Goal: Information Seeking & Learning: Learn about a topic

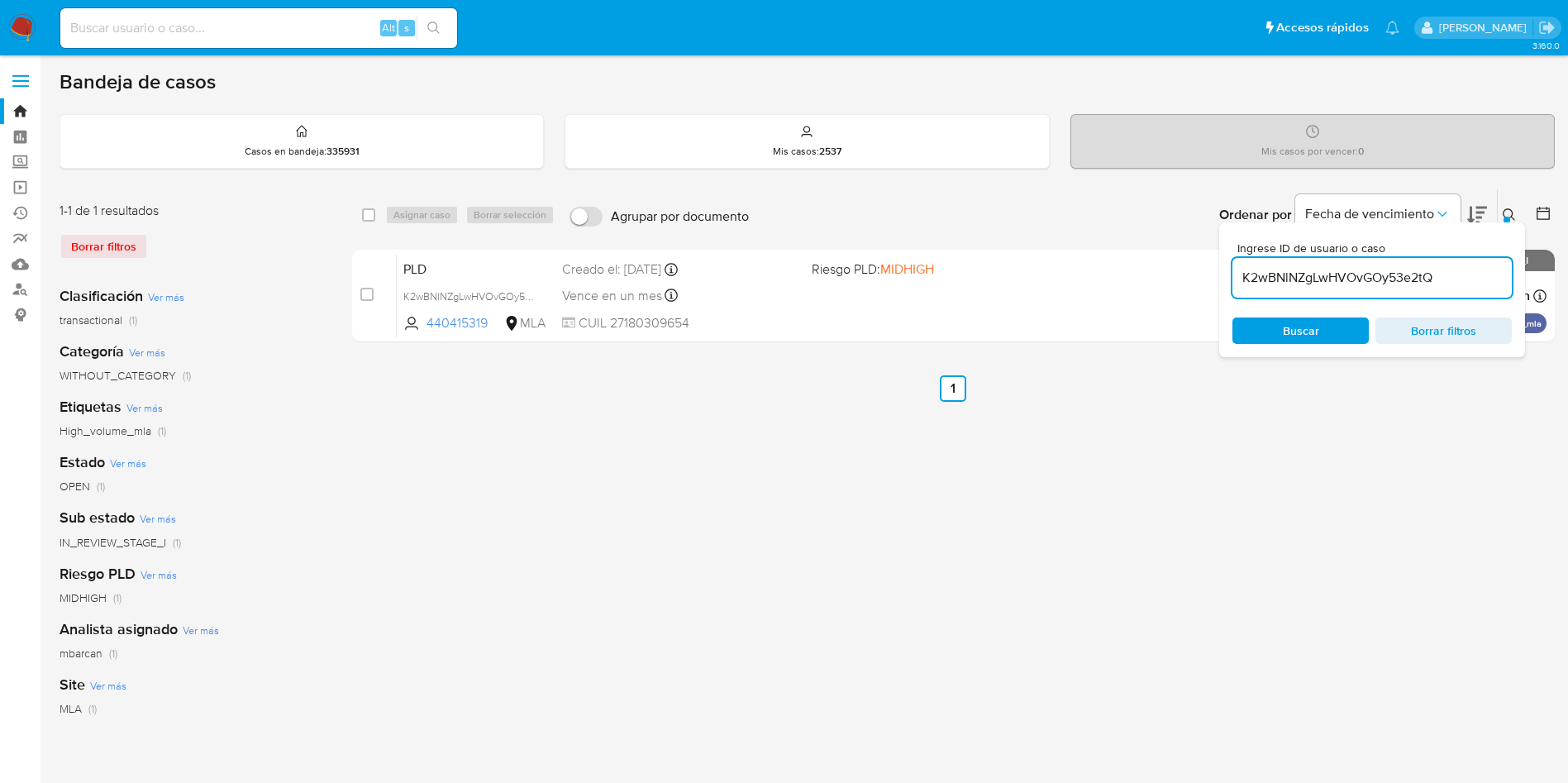
click at [805, 523] on div "select-all-cases-checkbox Asignar caso Borrar selección Agrupar por documento O…" at bounding box center [953, 551] width 1203 height 726
click at [29, 22] on img at bounding box center [22, 29] width 29 height 29
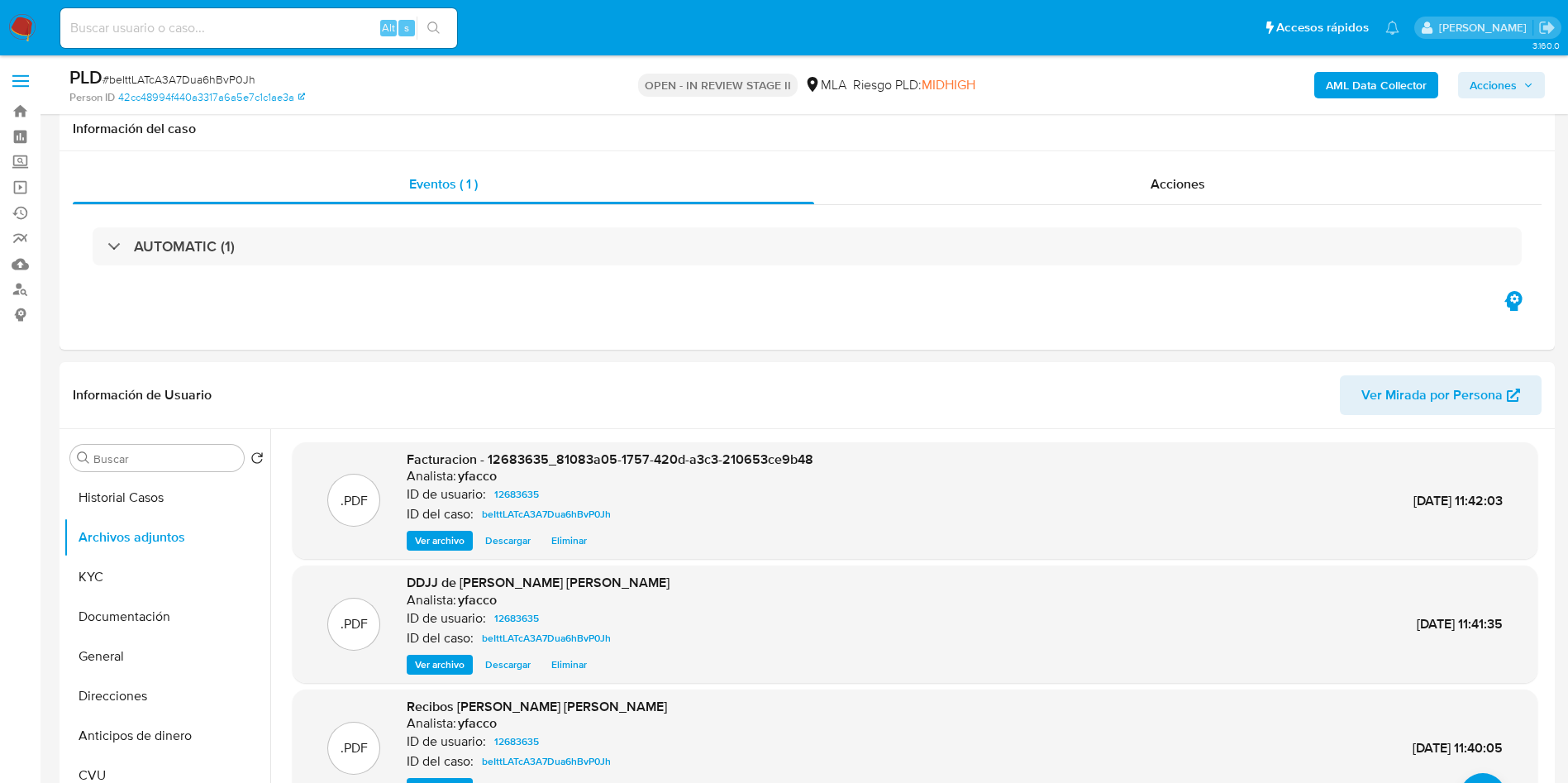
select select "10"
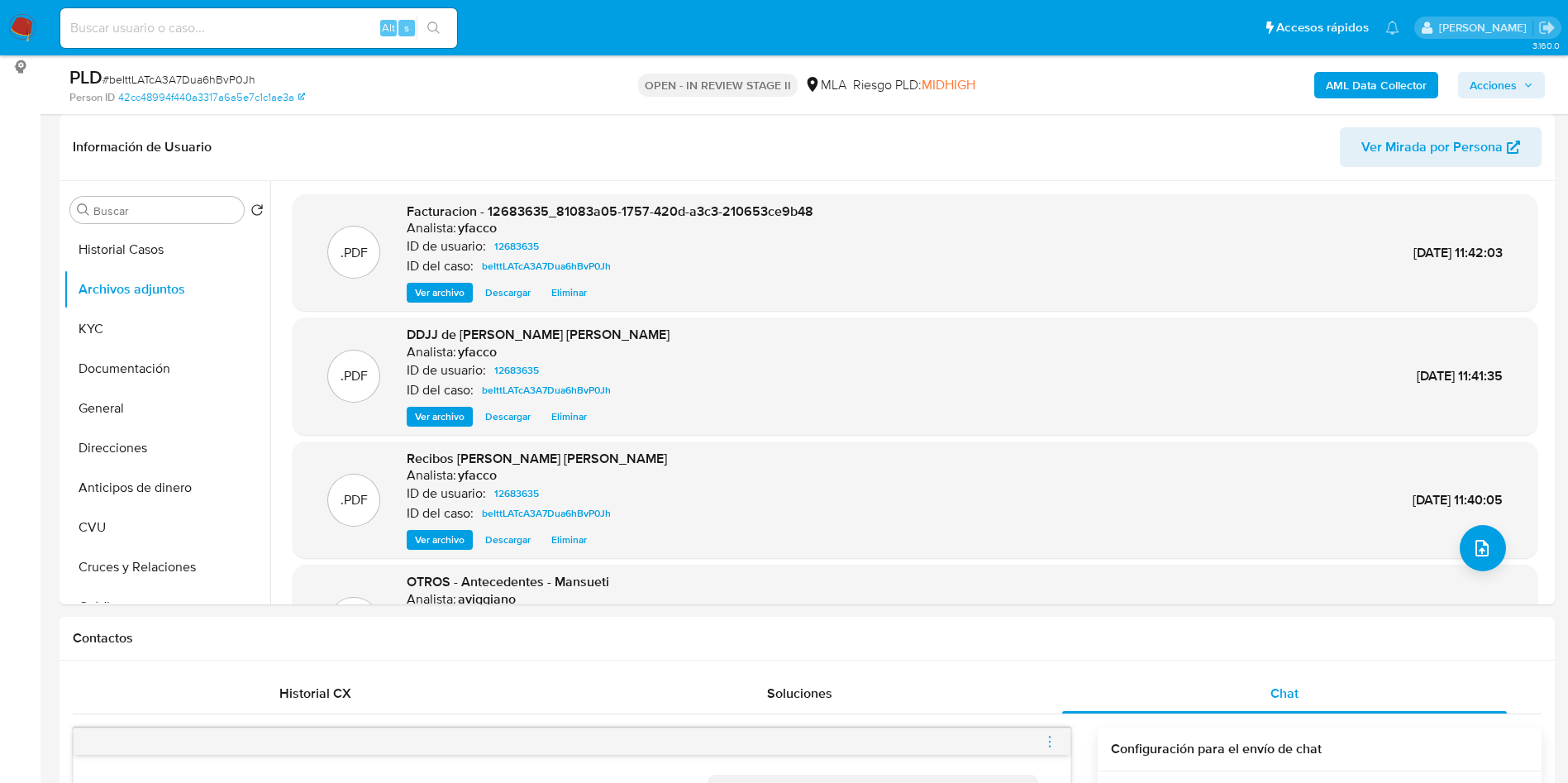
scroll to position [1376, 0]
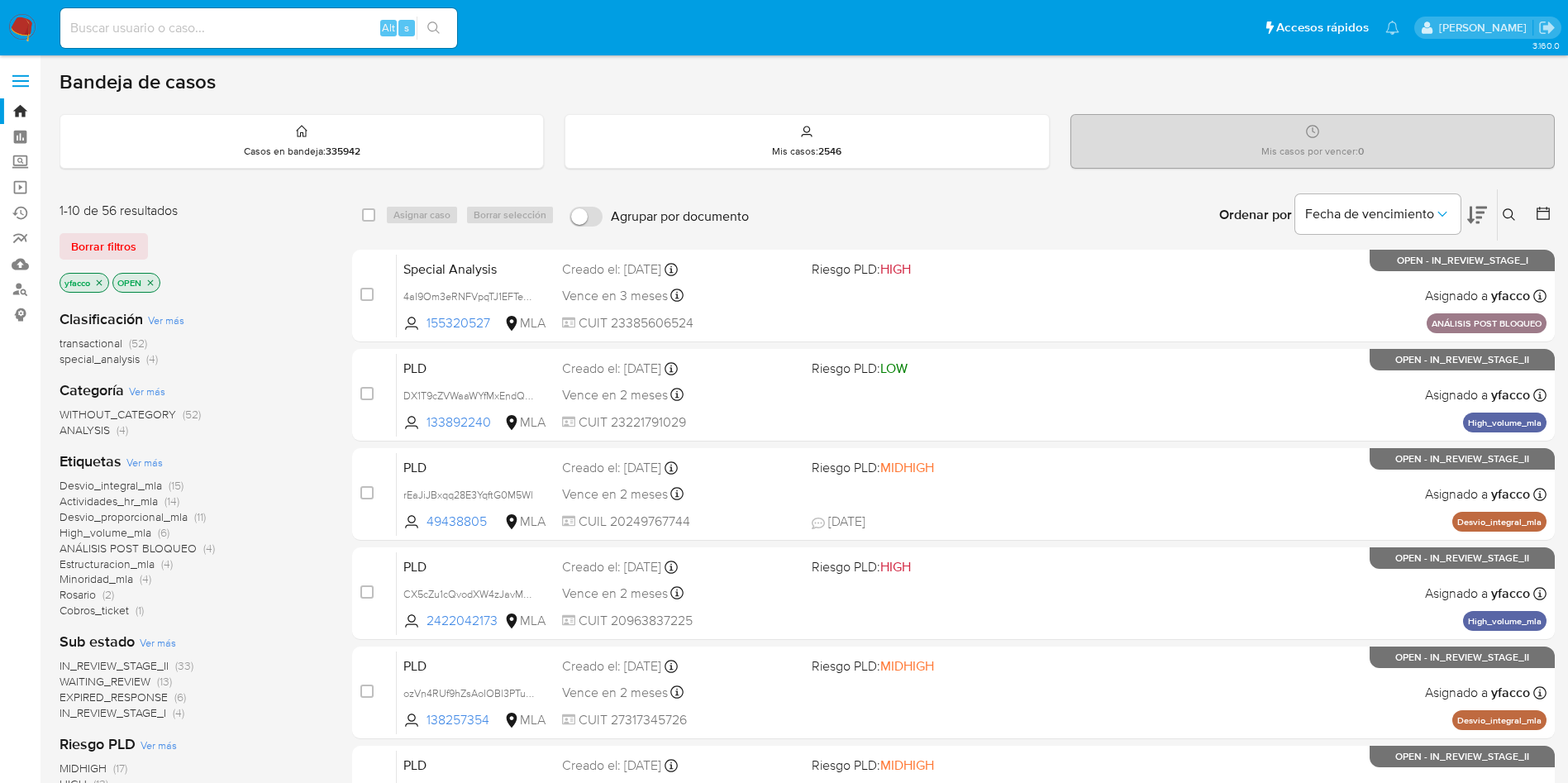
click at [112, 356] on span "special_analysis" at bounding box center [100, 359] width 80 height 17
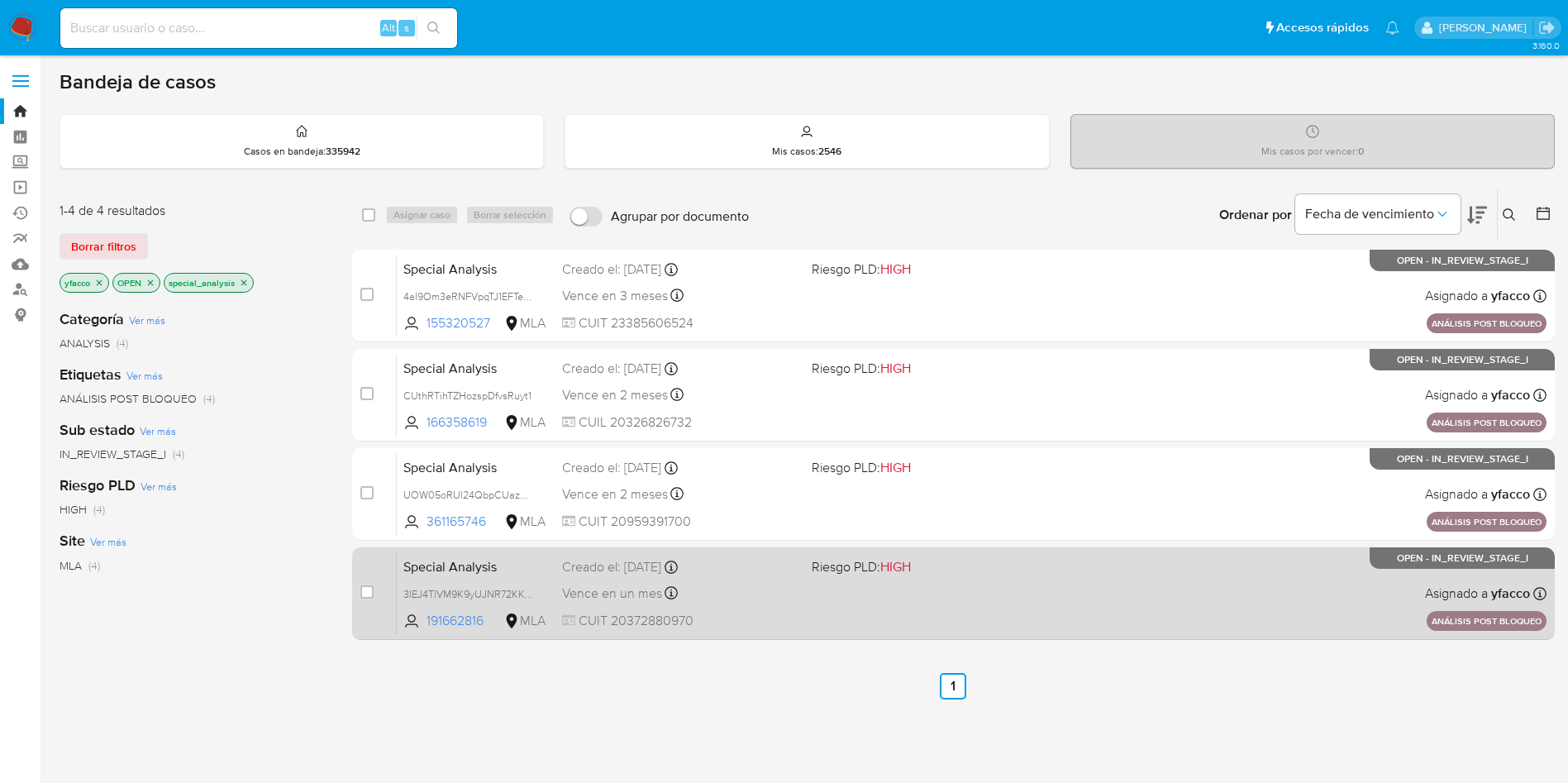
click at [695, 599] on div "Vence en un mes Vence el 29/10/2025 16:04:29" at bounding box center [680, 593] width 236 height 22
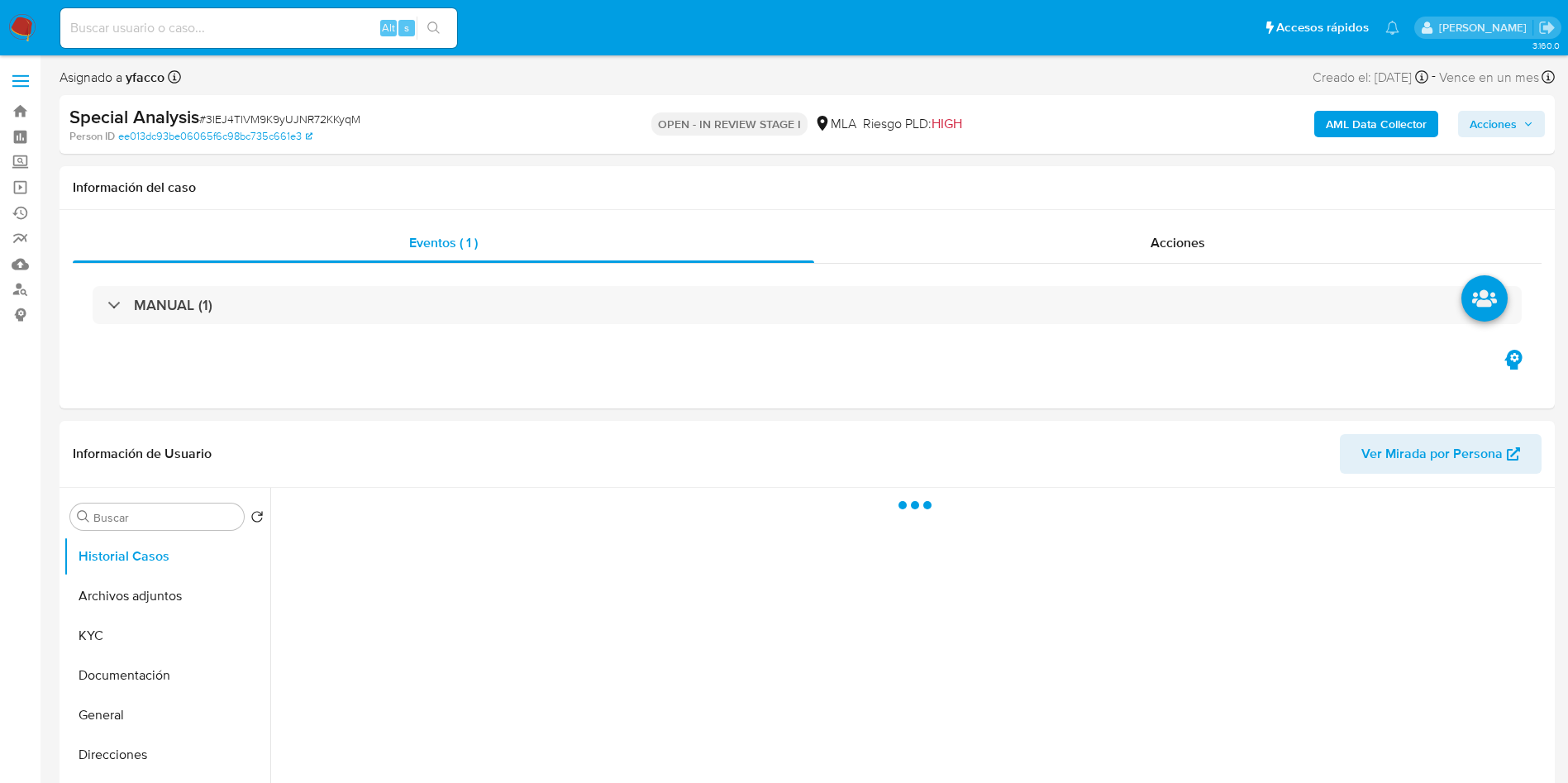
select select "10"
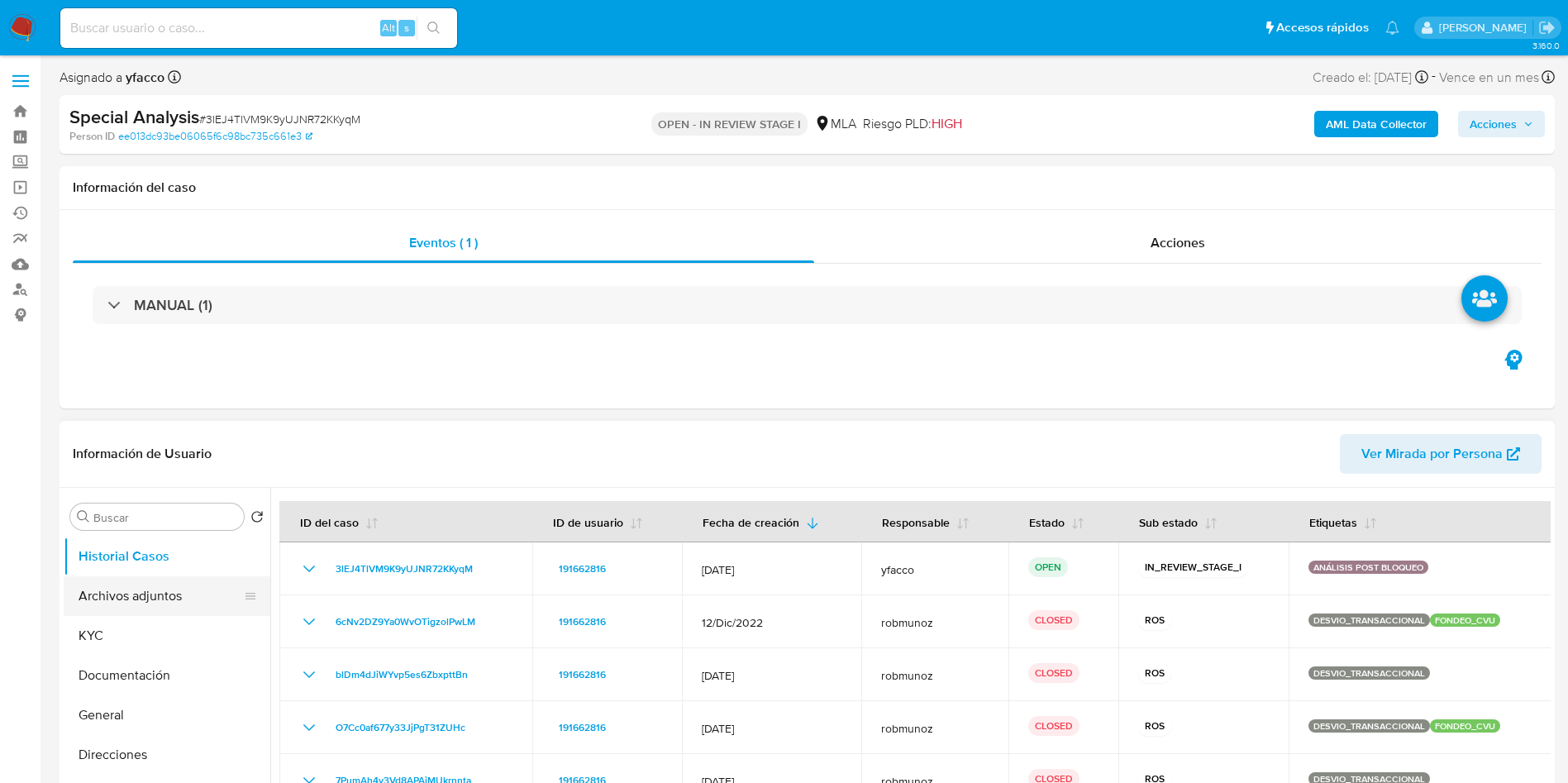
click at [157, 580] on button "Archivos adjuntos" at bounding box center [160, 596] width 194 height 39
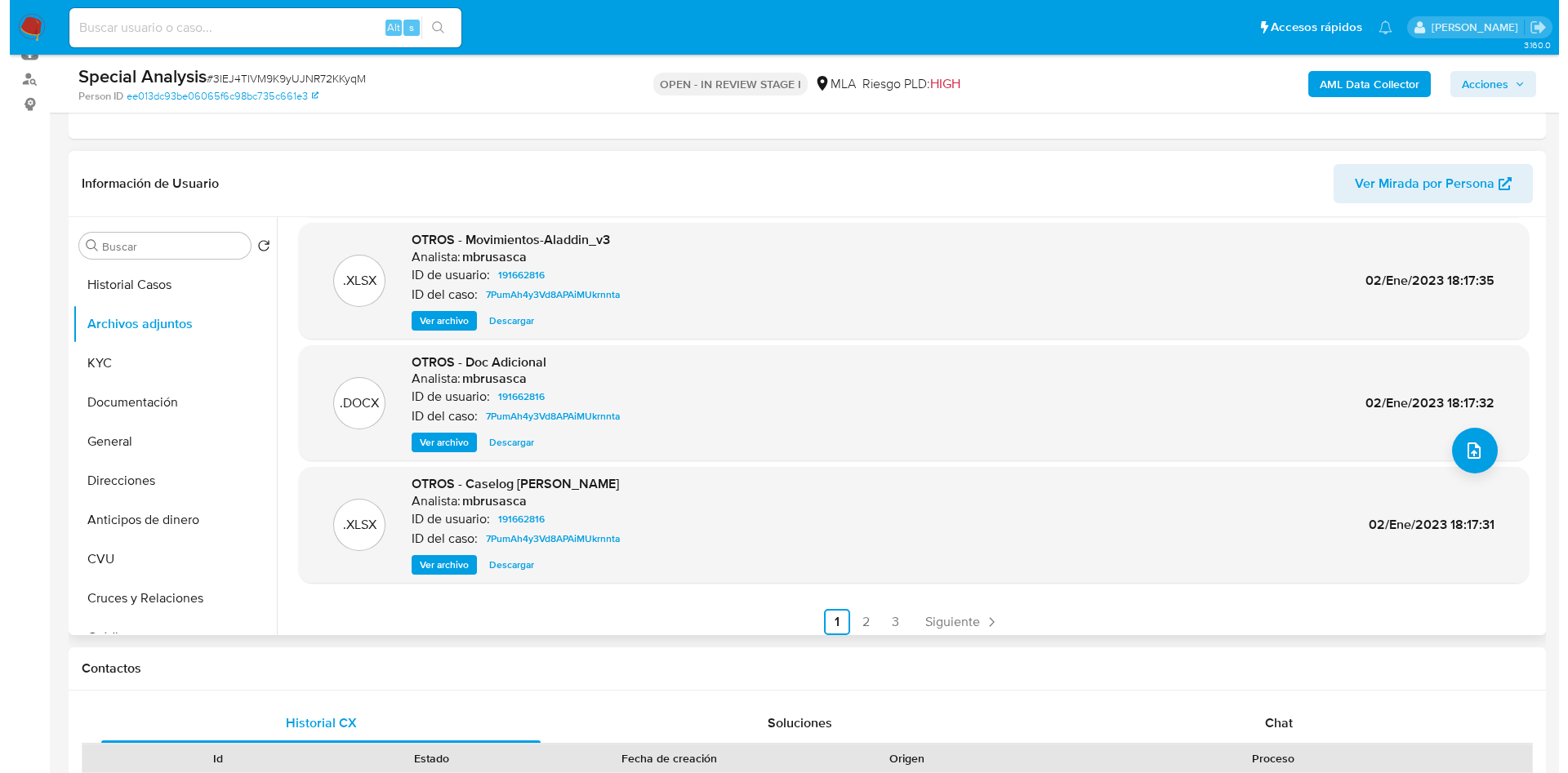
scroll to position [137, 0]
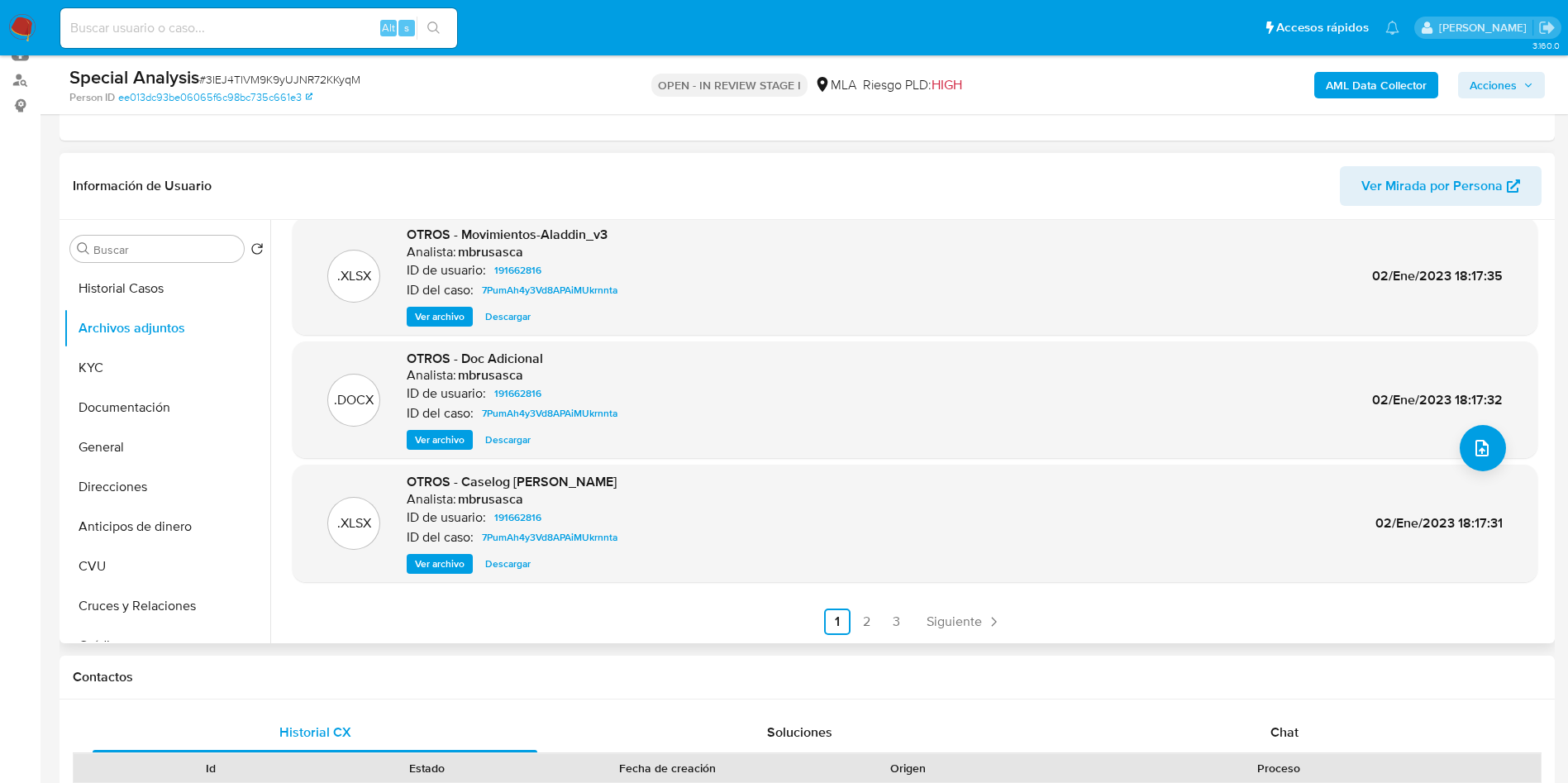
click at [437, 556] on span "Ver archivo" at bounding box center [440, 564] width 50 height 17
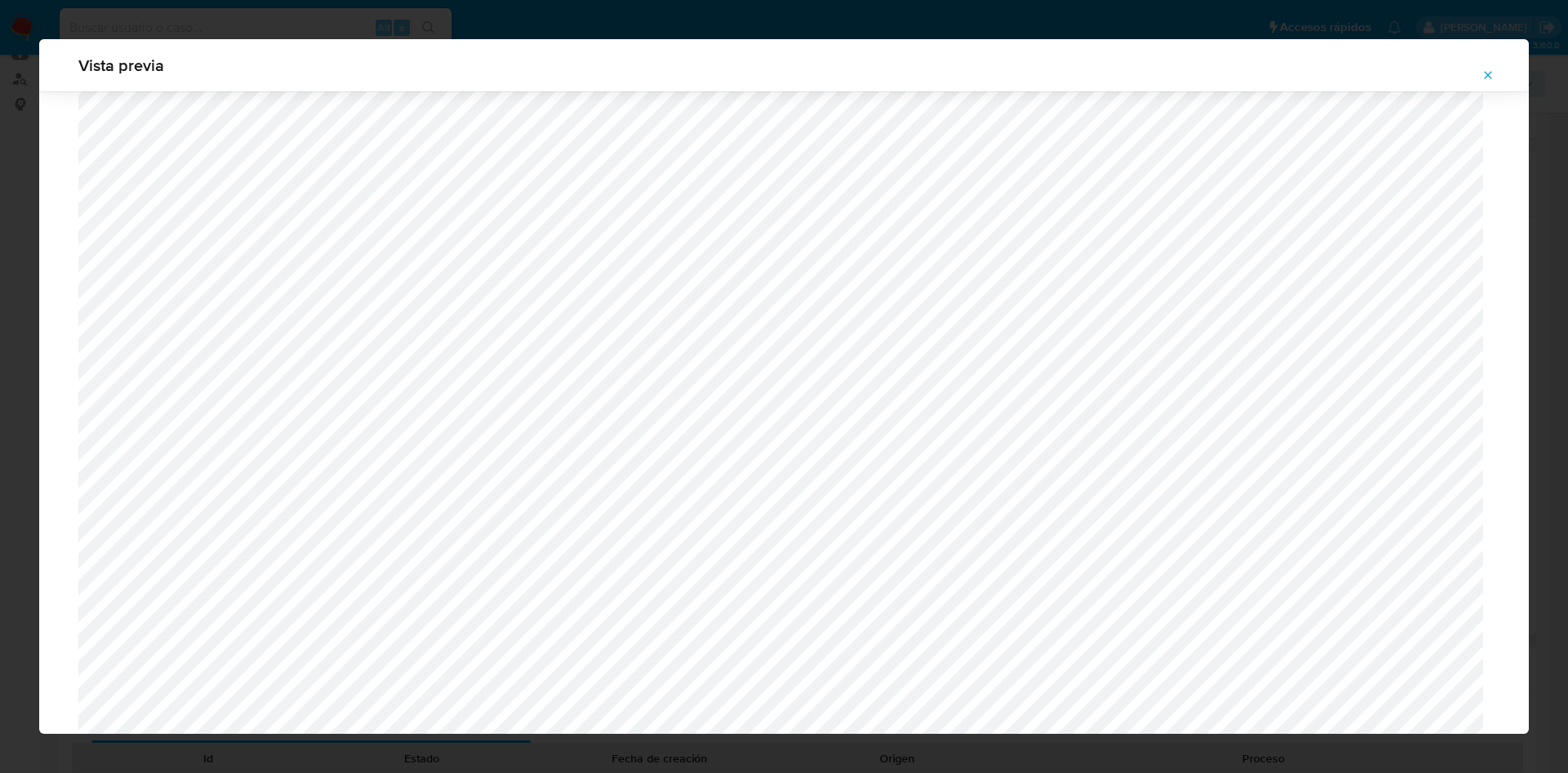
scroll to position [790, 0]
click at [1489, 71] on icon "Attachment preview" at bounding box center [1487, 75] width 13 height 13
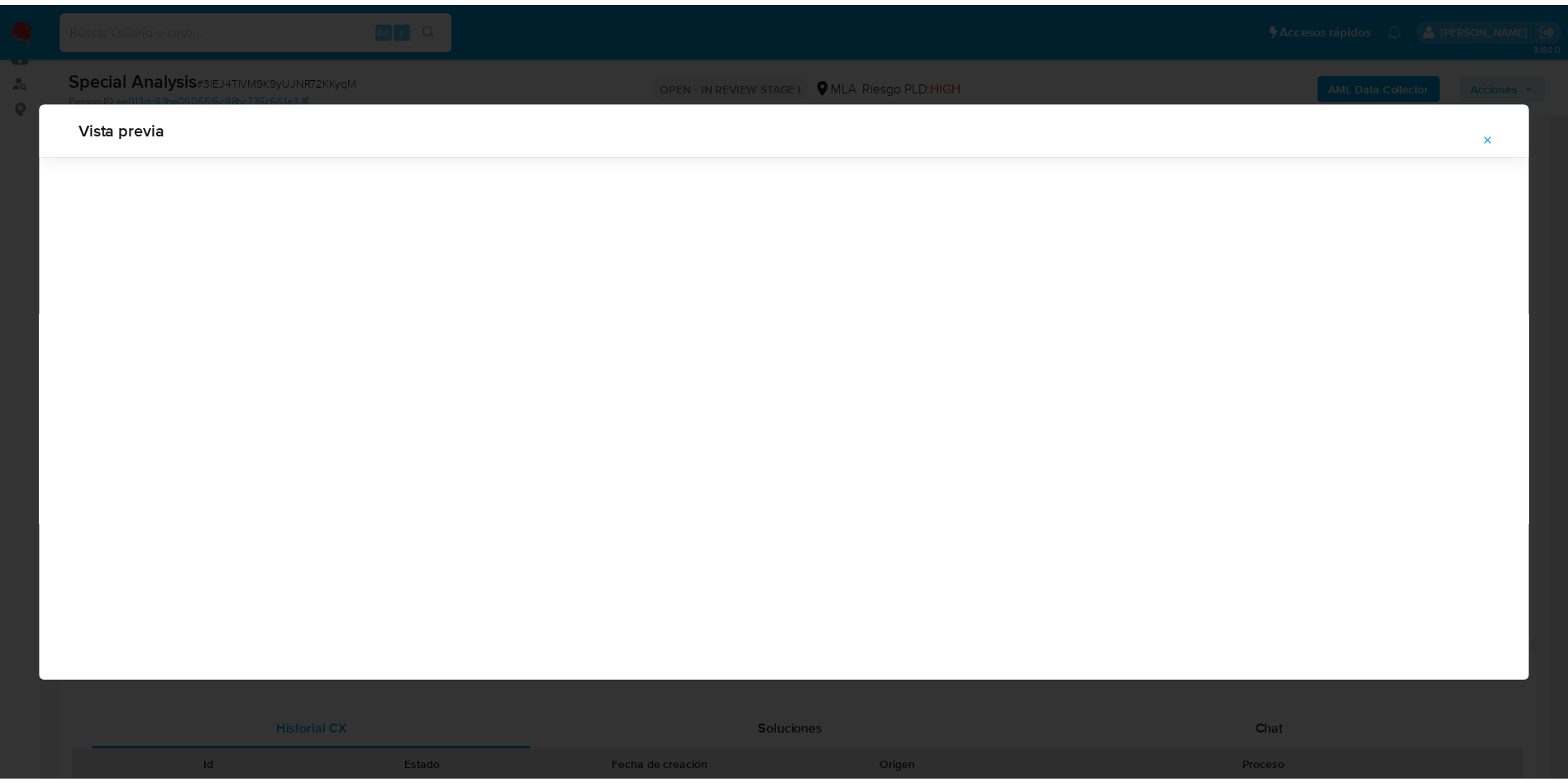
scroll to position [0, 0]
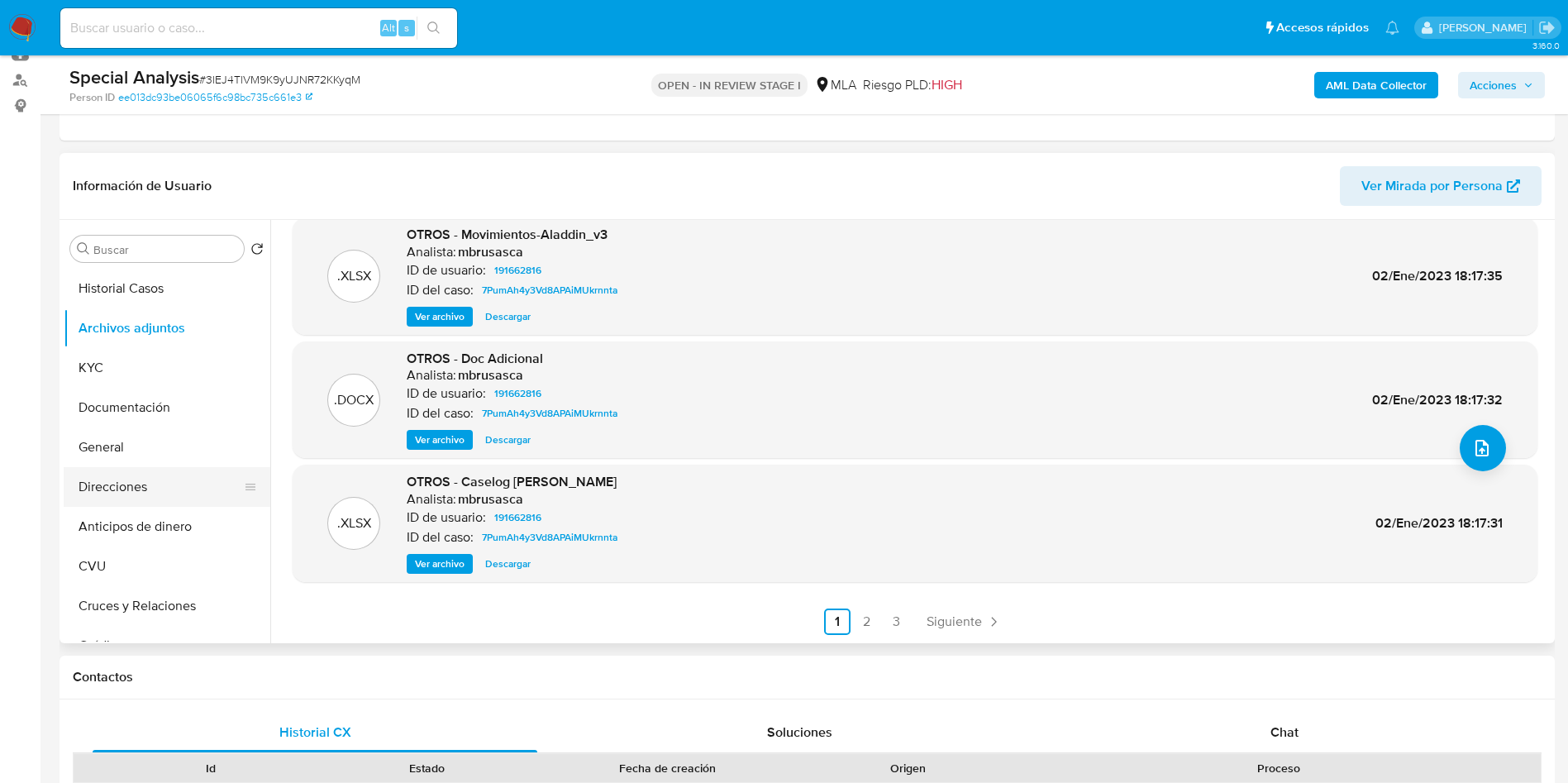
click at [118, 467] on button "Direcciones" at bounding box center [160, 487] width 194 height 39
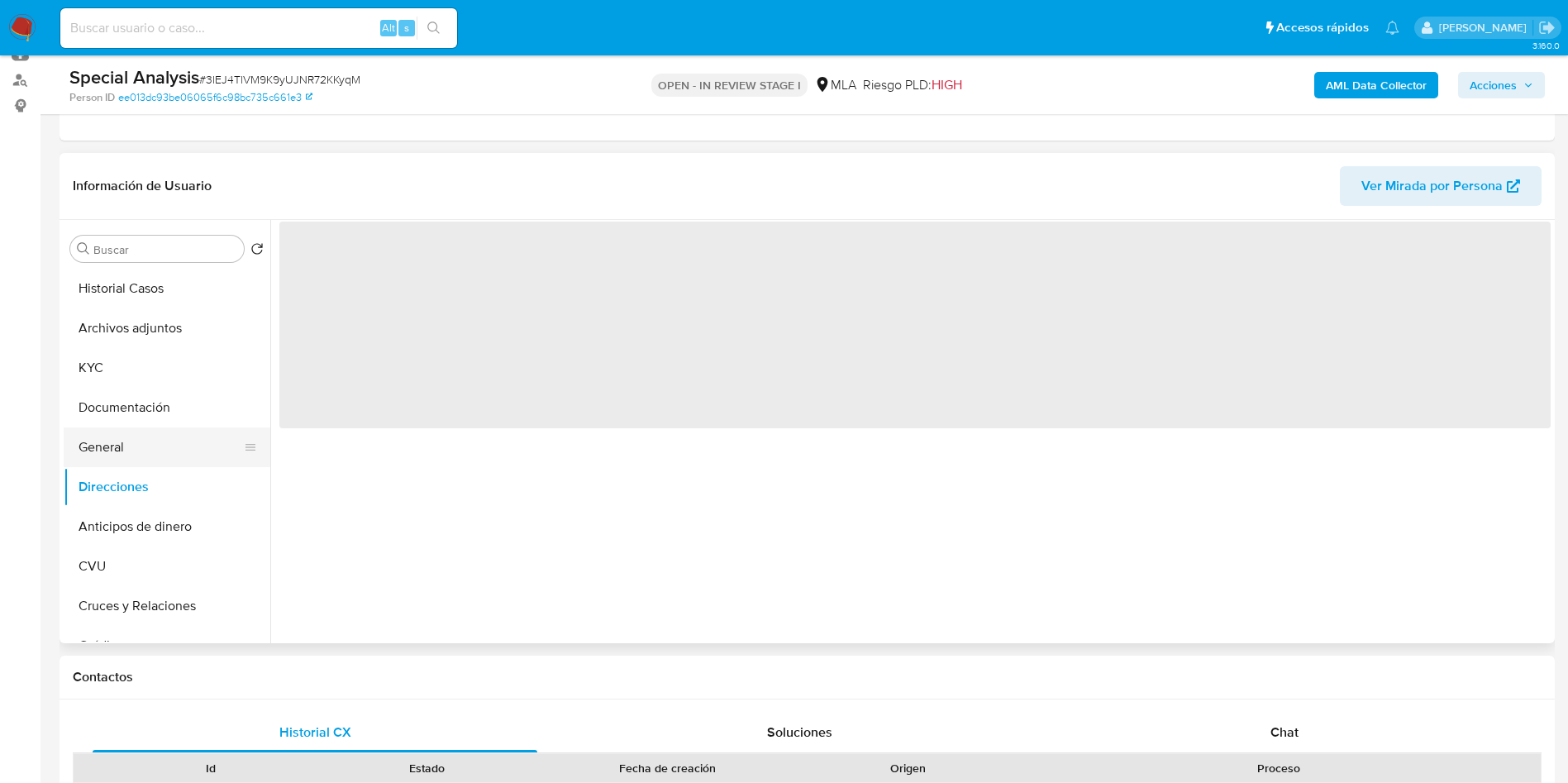
click at [155, 438] on button "General" at bounding box center [160, 447] width 194 height 39
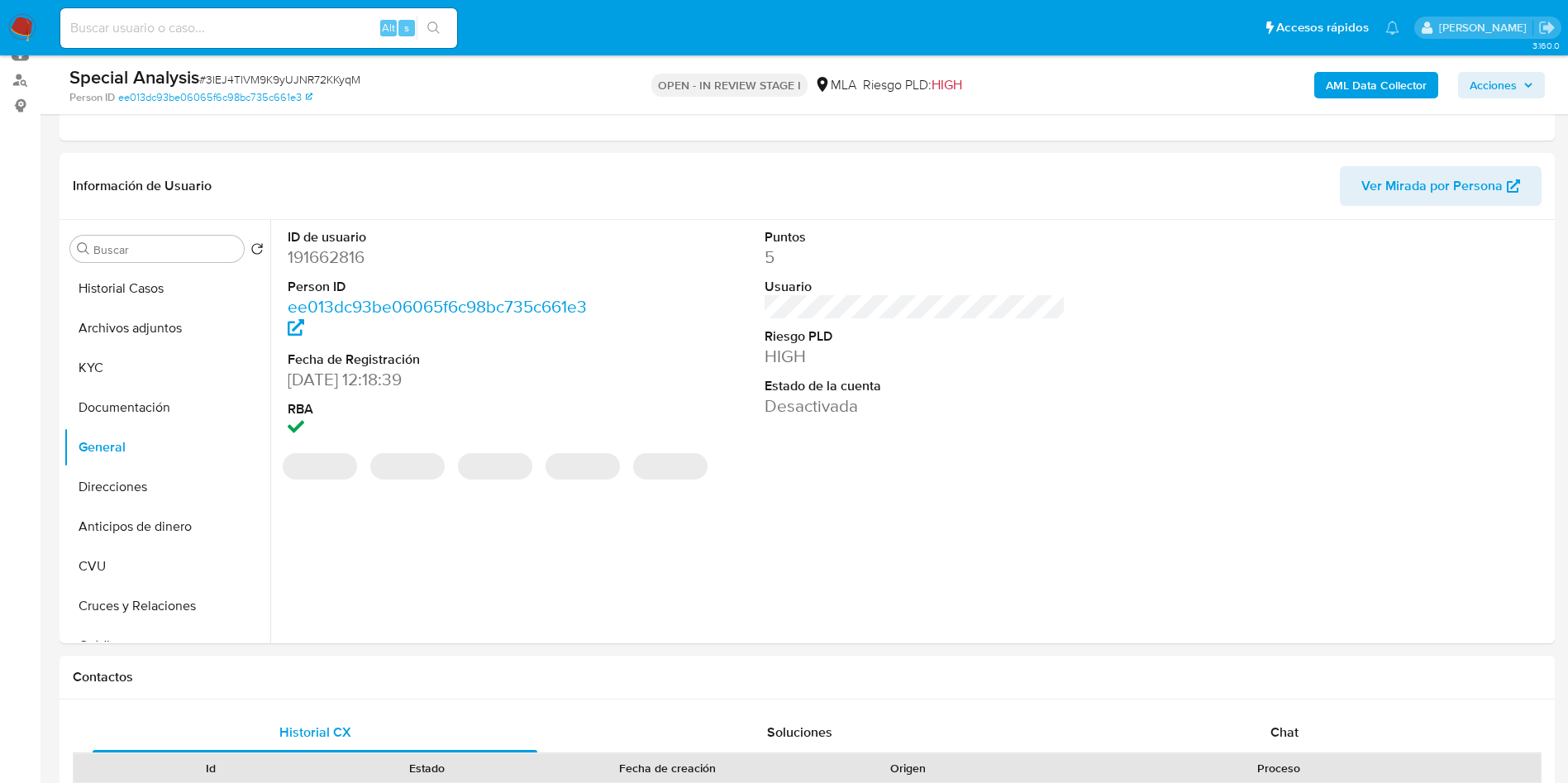
click at [332, 258] on dd "191662816" at bounding box center [439, 257] width 301 height 23
copy dd "191662816"
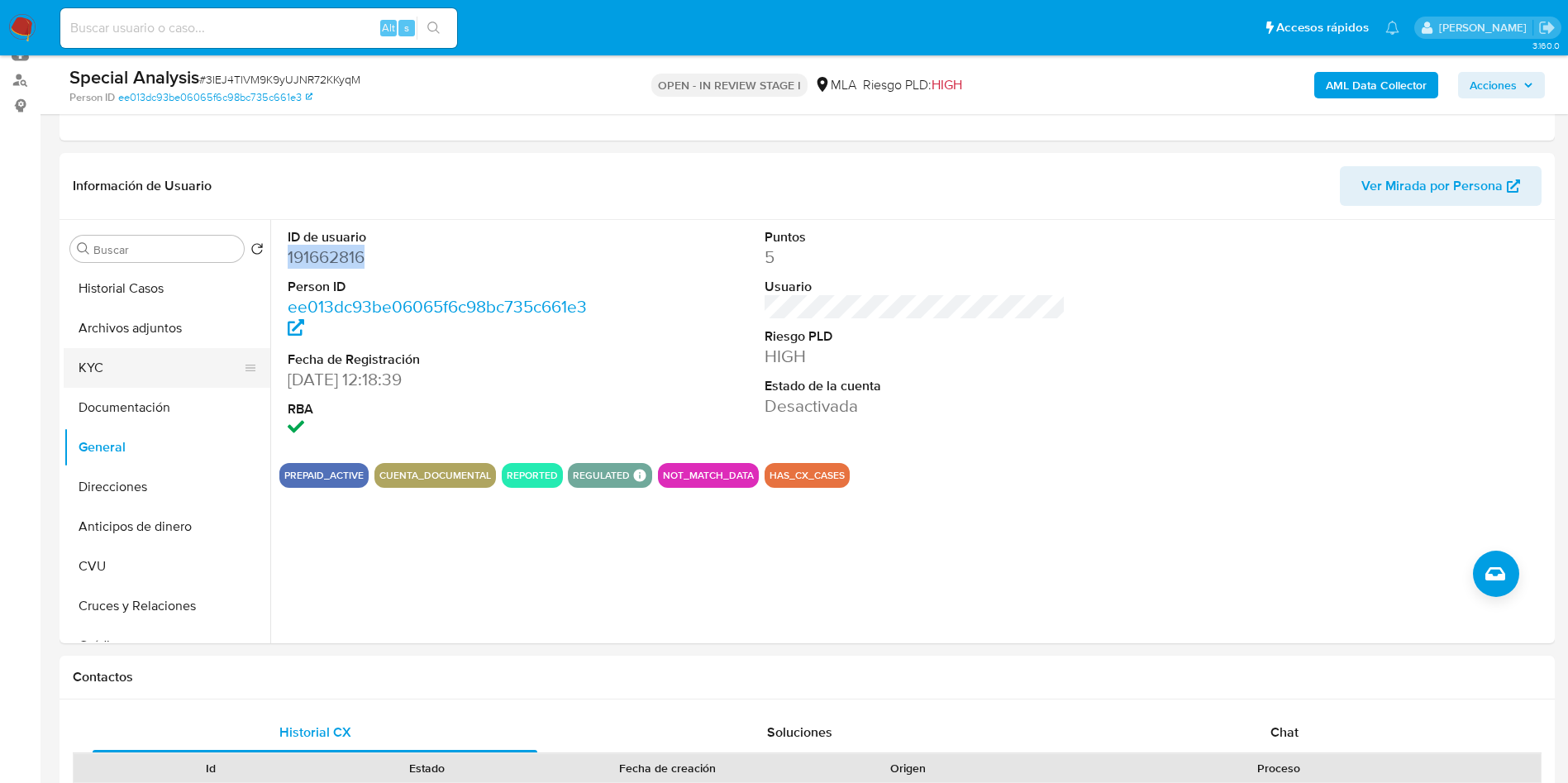
click at [81, 372] on button "KYC" at bounding box center [160, 367] width 194 height 39
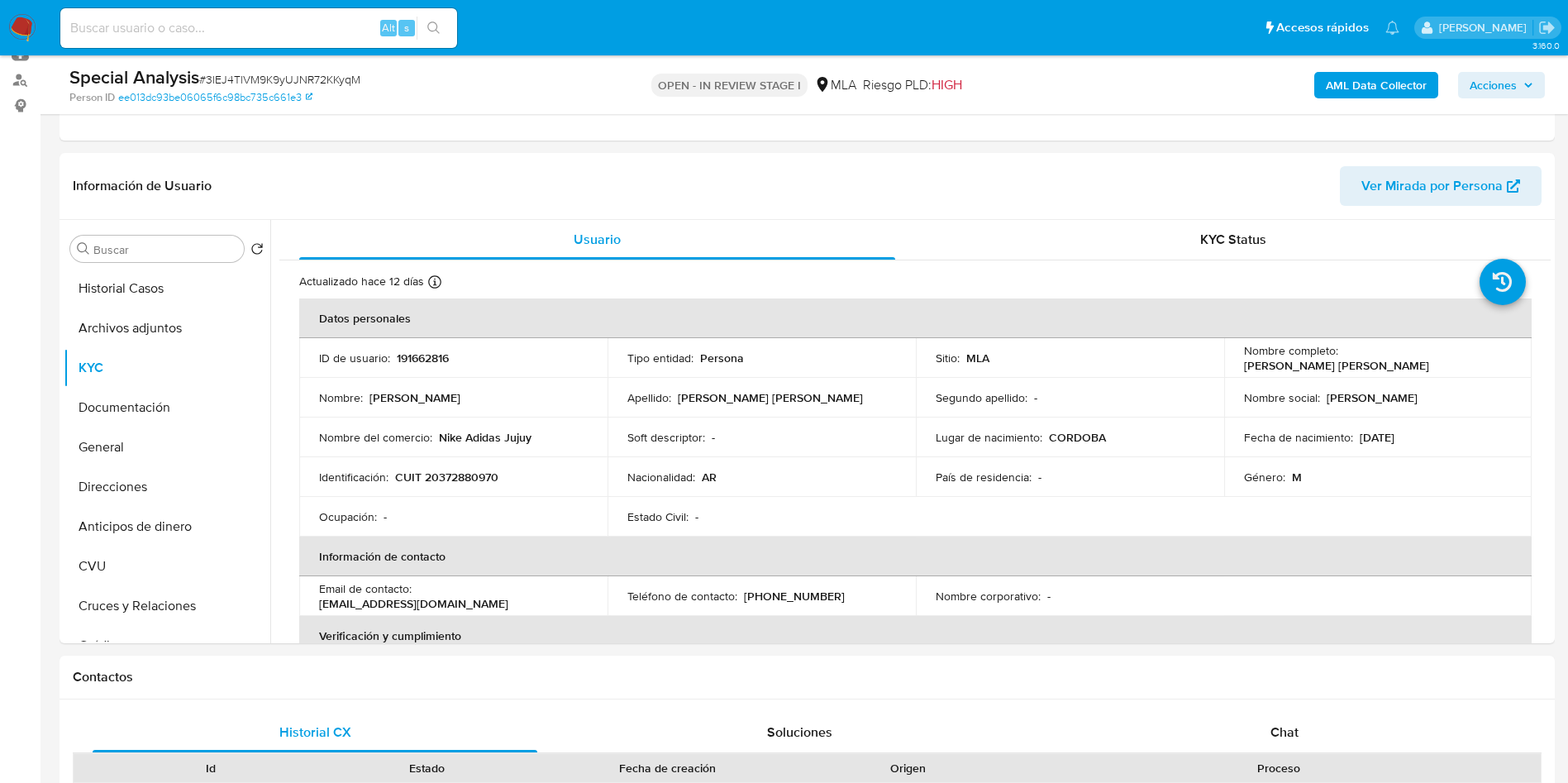
click at [447, 482] on p "CUIT 20372880970" at bounding box center [447, 476] width 103 height 15
copy p "20372880970"
click at [163, 317] on button "Archivos adjuntos" at bounding box center [160, 328] width 194 height 39
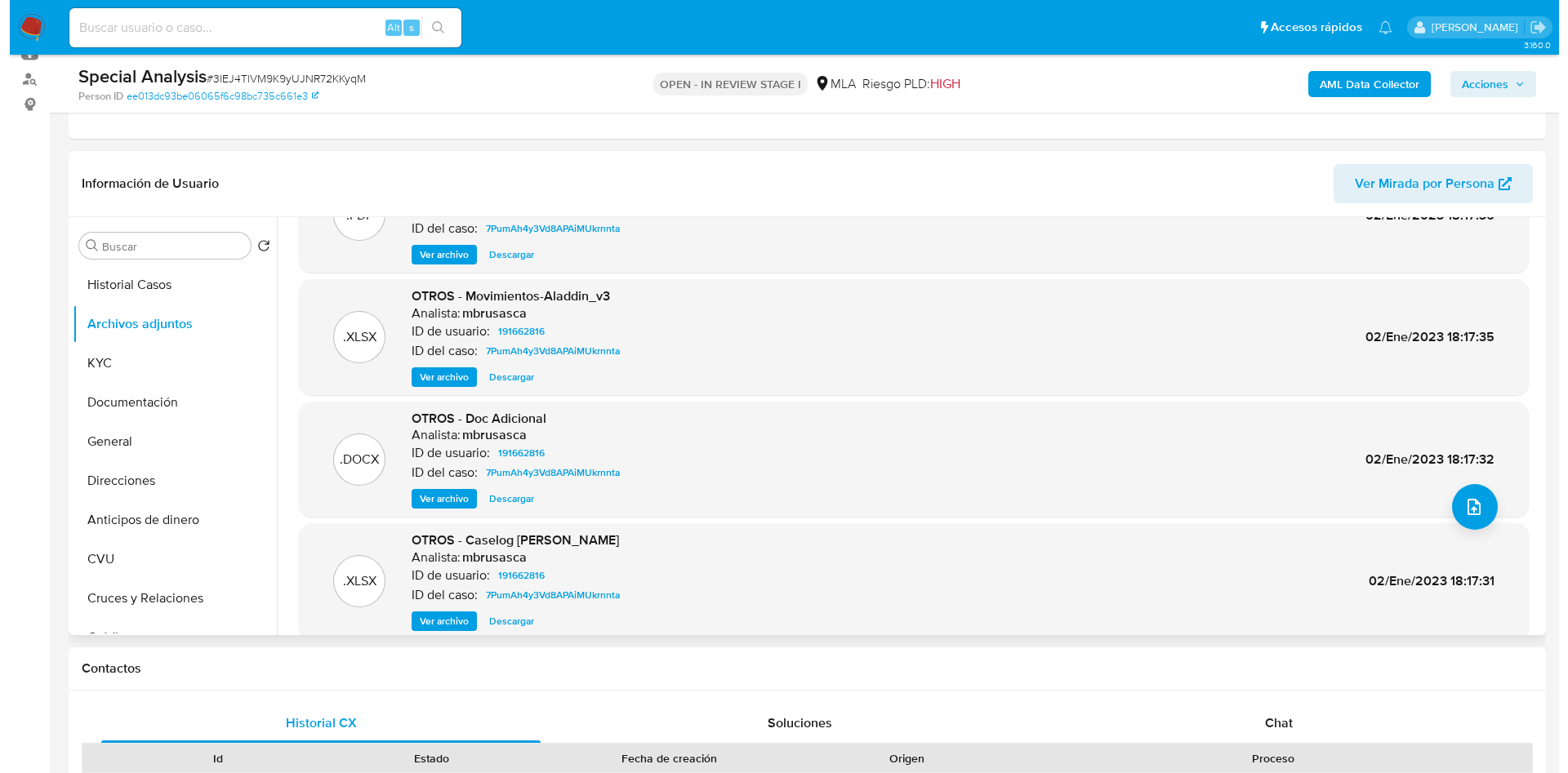
scroll to position [122, 0]
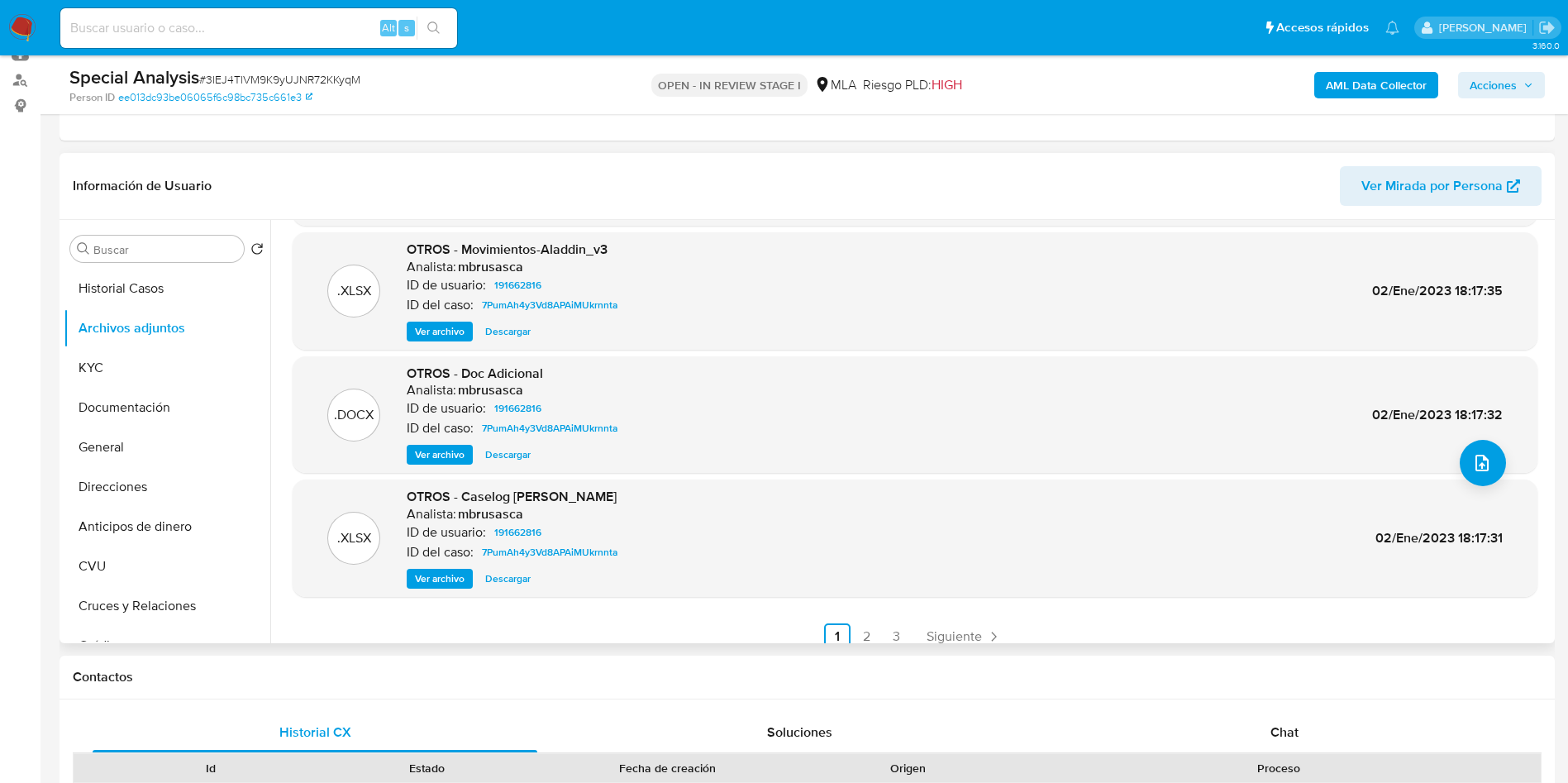
click at [444, 573] on span "Ver archivo" at bounding box center [440, 579] width 50 height 17
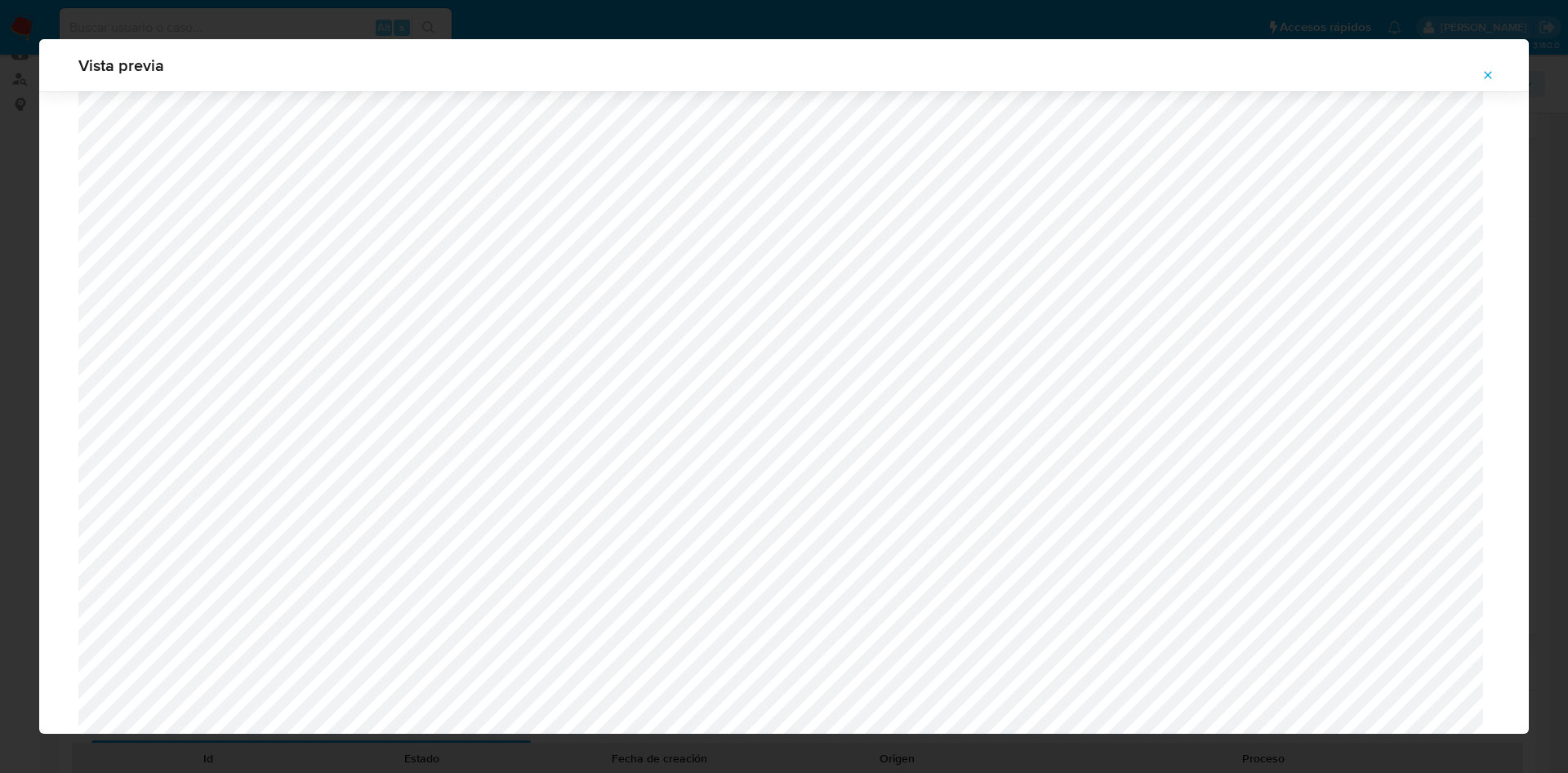
scroll to position [702, 0]
click at [1483, 82] on span "Attachment preview" at bounding box center [1487, 75] width 13 height 23
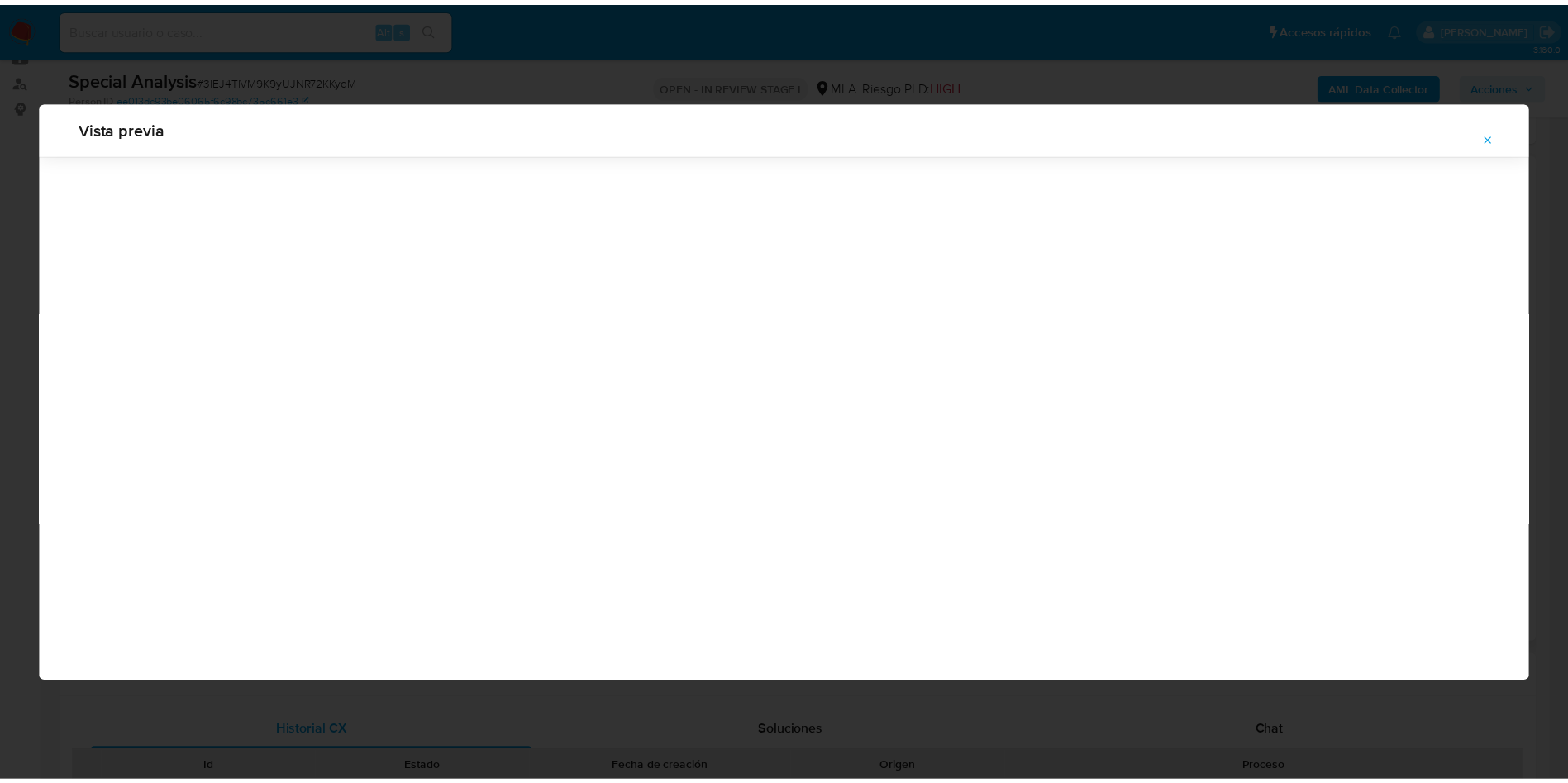
scroll to position [0, 0]
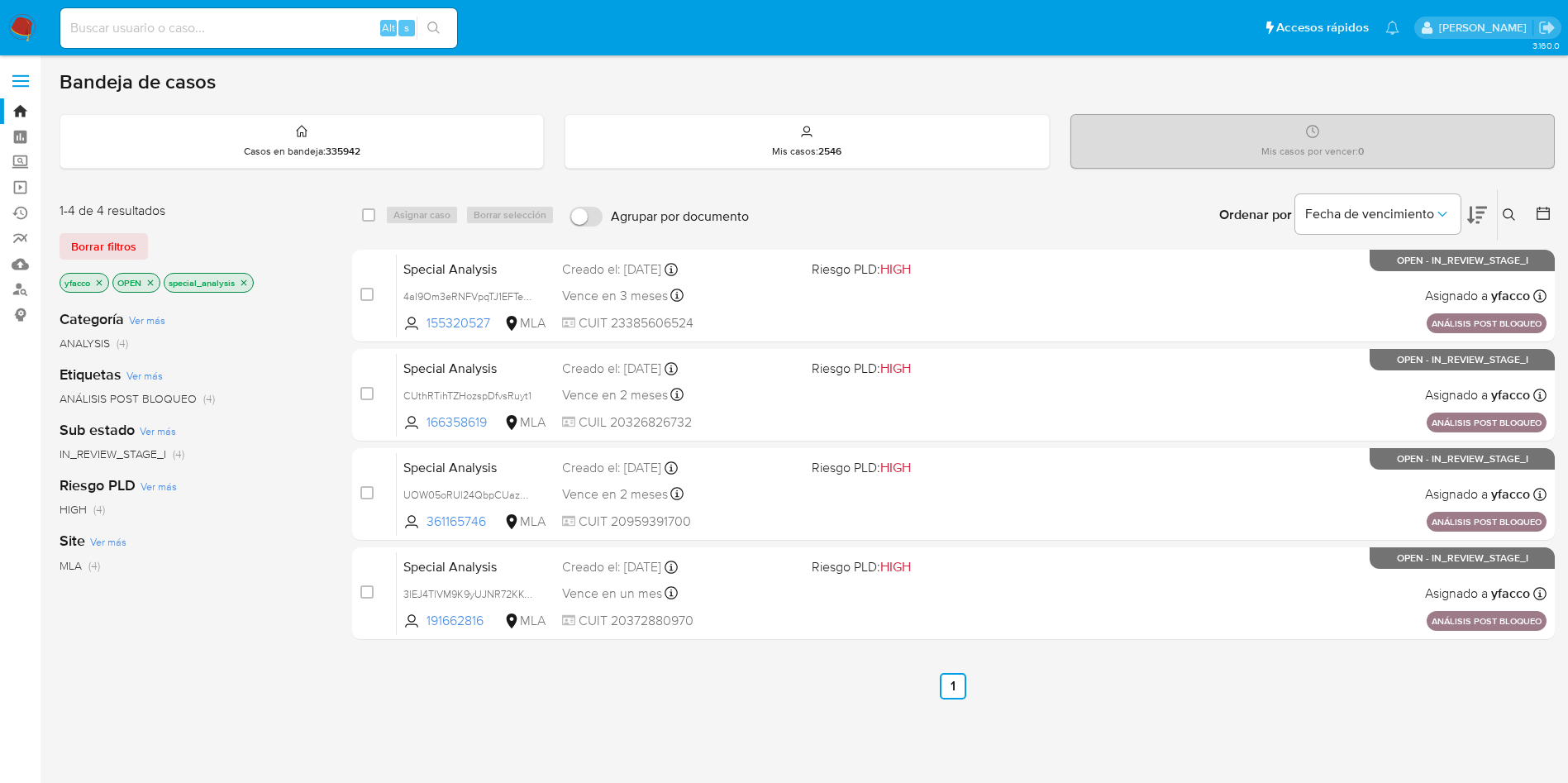
click at [85, 345] on span "ANALYSIS" at bounding box center [85, 342] width 51 height 17
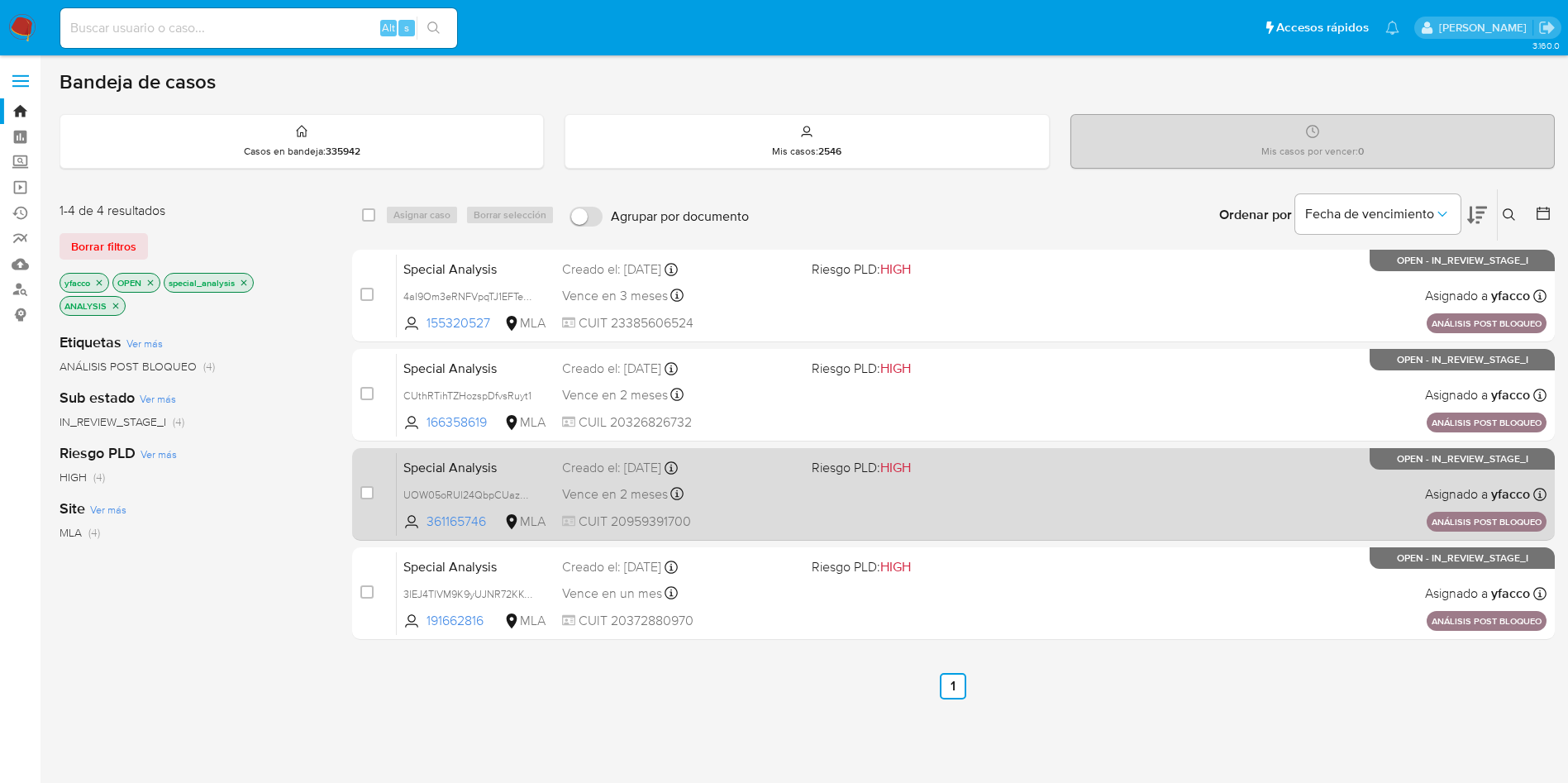
click at [670, 491] on div "Vence en 2 meses Vence el 11/11/2025 10:24:35" at bounding box center [680, 493] width 236 height 22
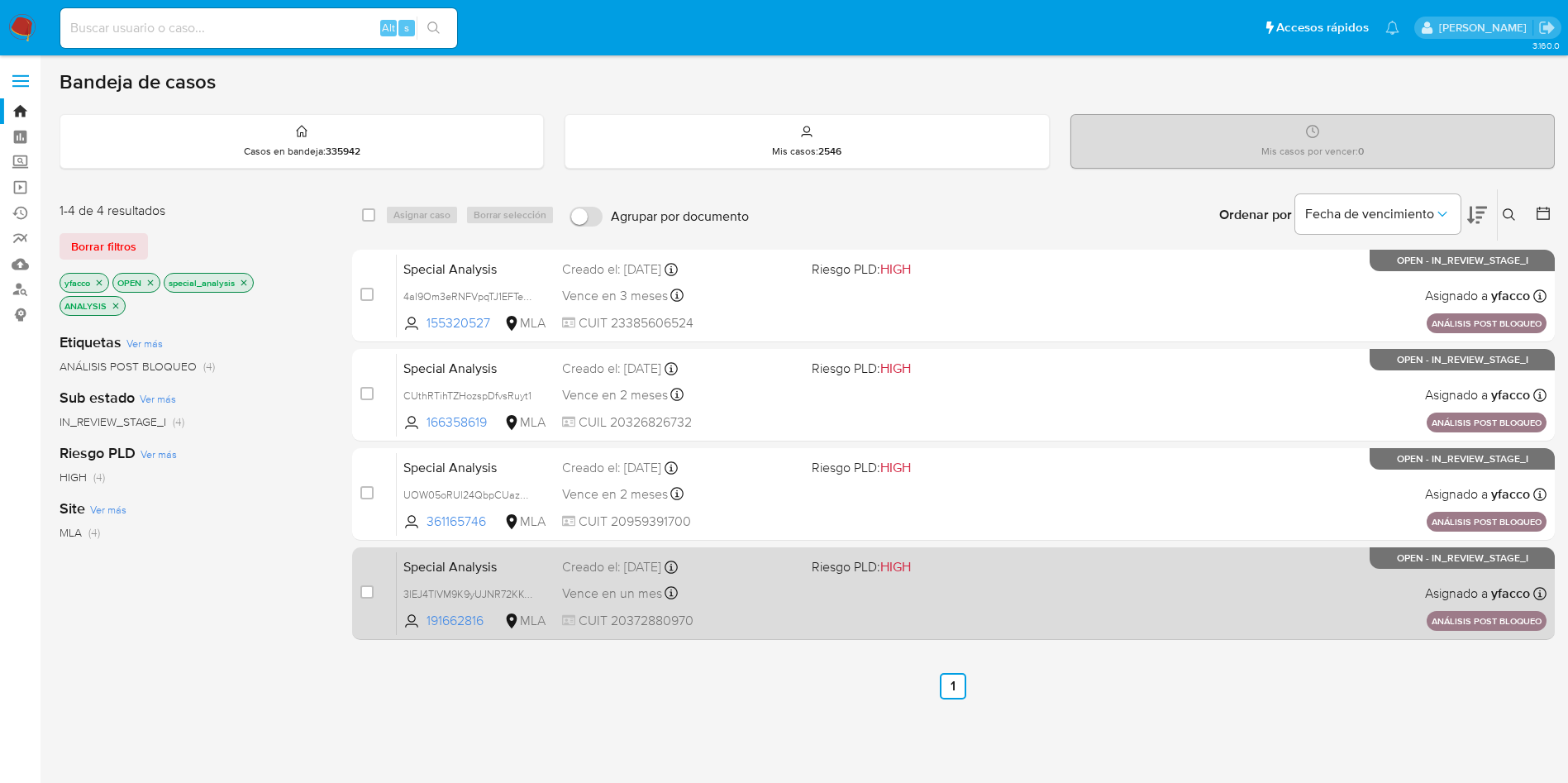
click at [614, 591] on span "Vence en un mes" at bounding box center [612, 593] width 100 height 18
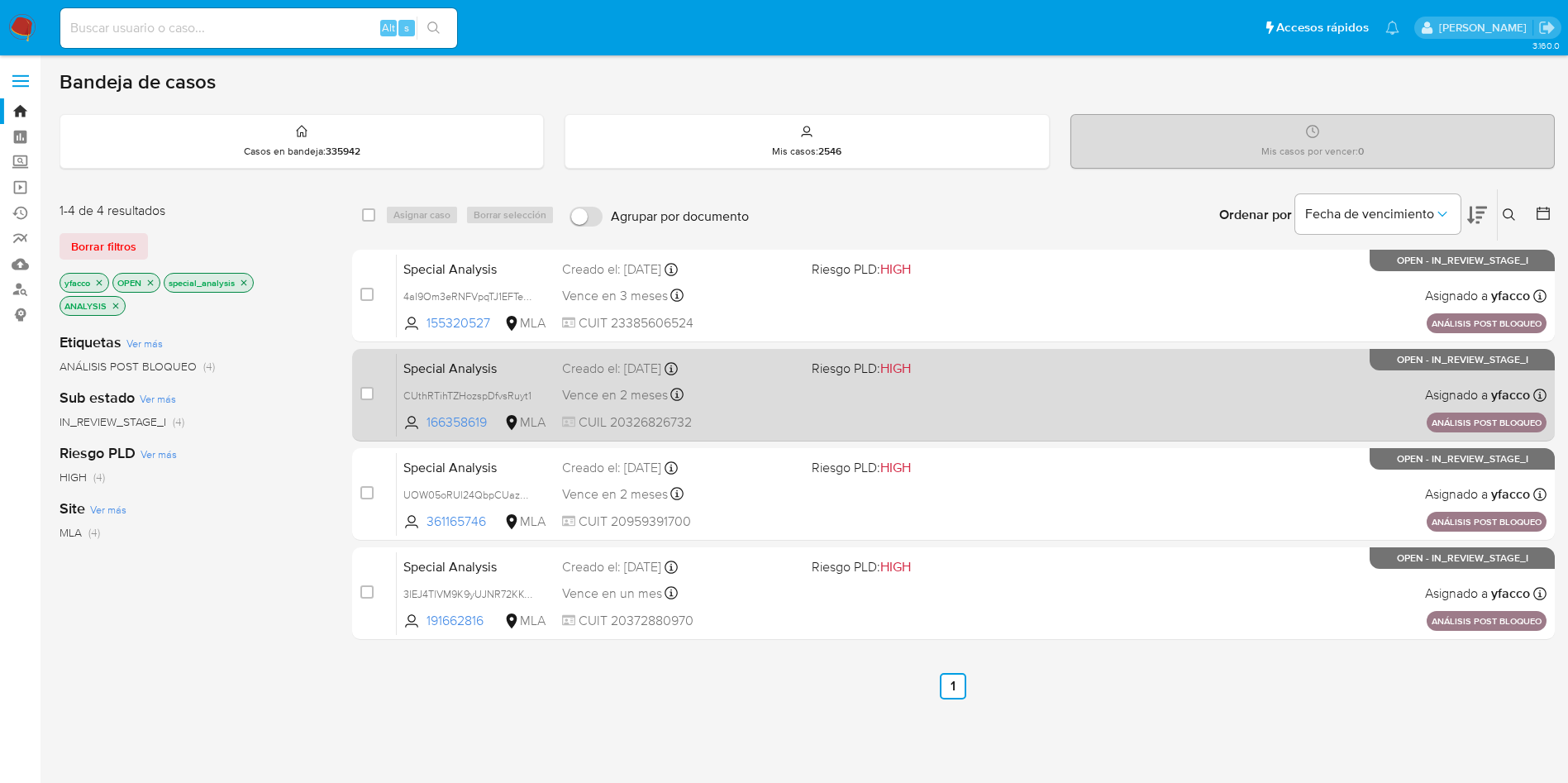
click at [636, 373] on div "Creado el: 18/08/2025 Creado el: 18/08/2025 11:21:33" at bounding box center [680, 368] width 236 height 18
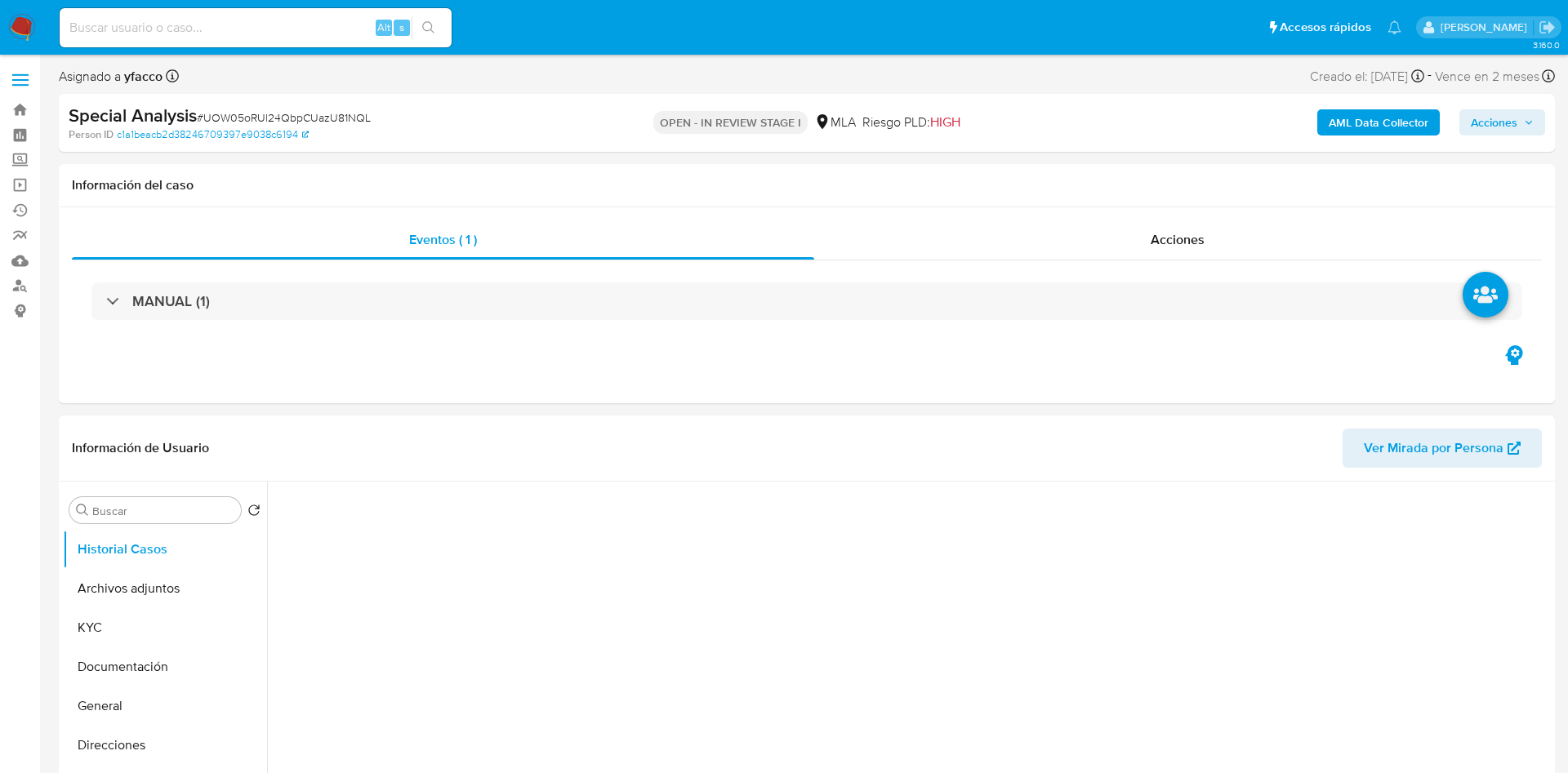
select select "10"
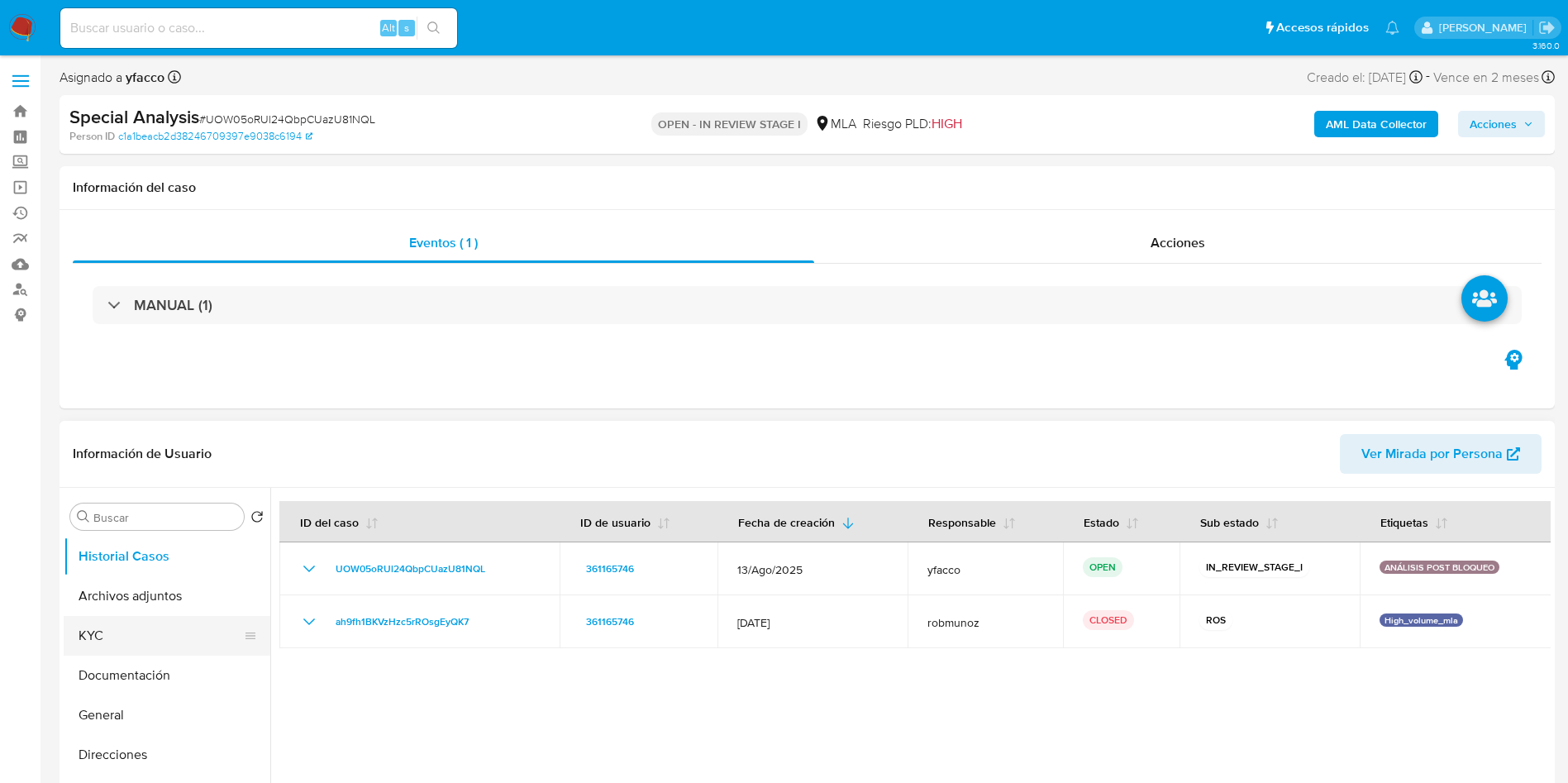
click at [138, 622] on button "KYC" at bounding box center [160, 636] width 194 height 39
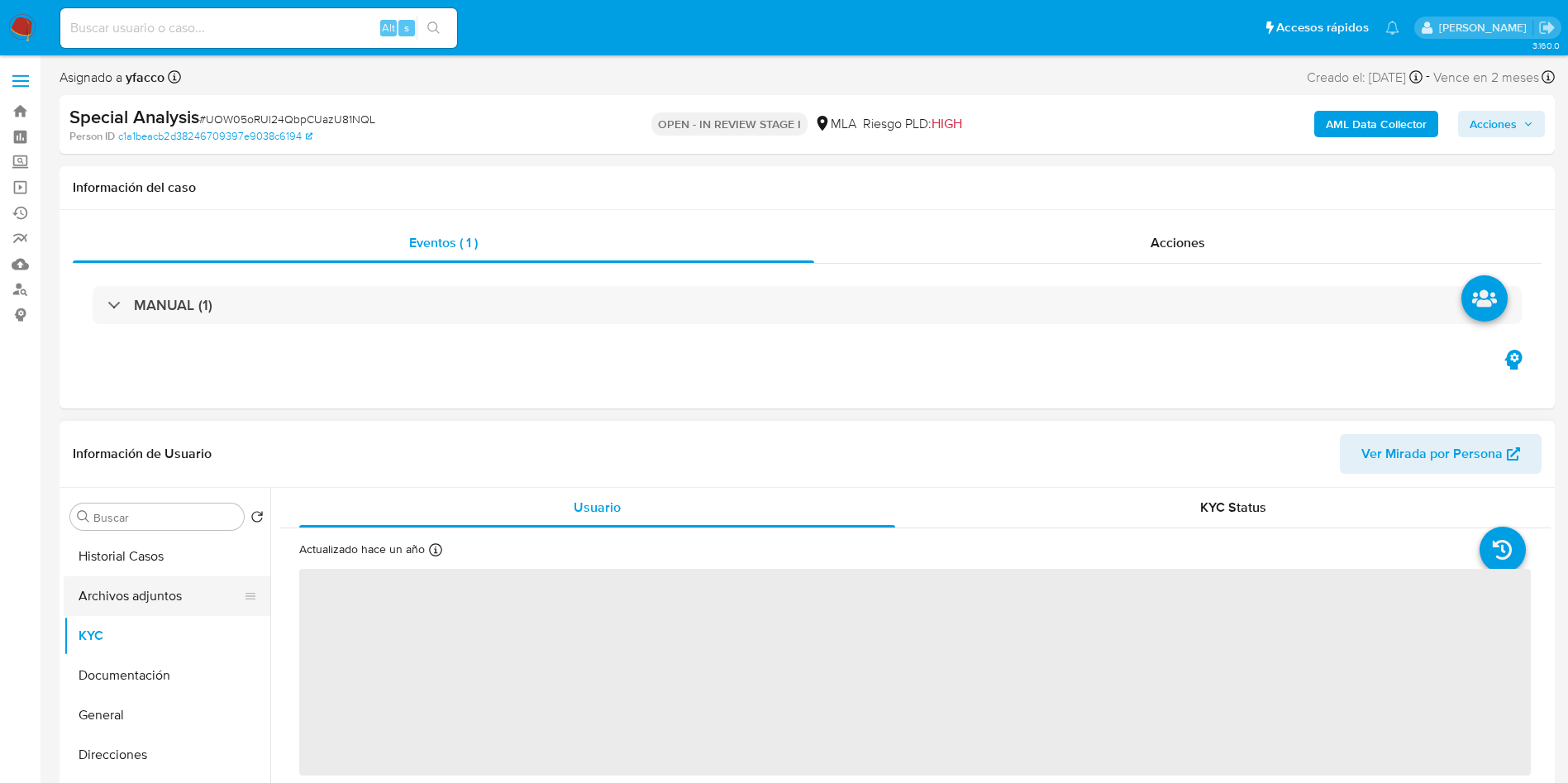
click at [169, 604] on button "Archivos adjuntos" at bounding box center [160, 596] width 194 height 39
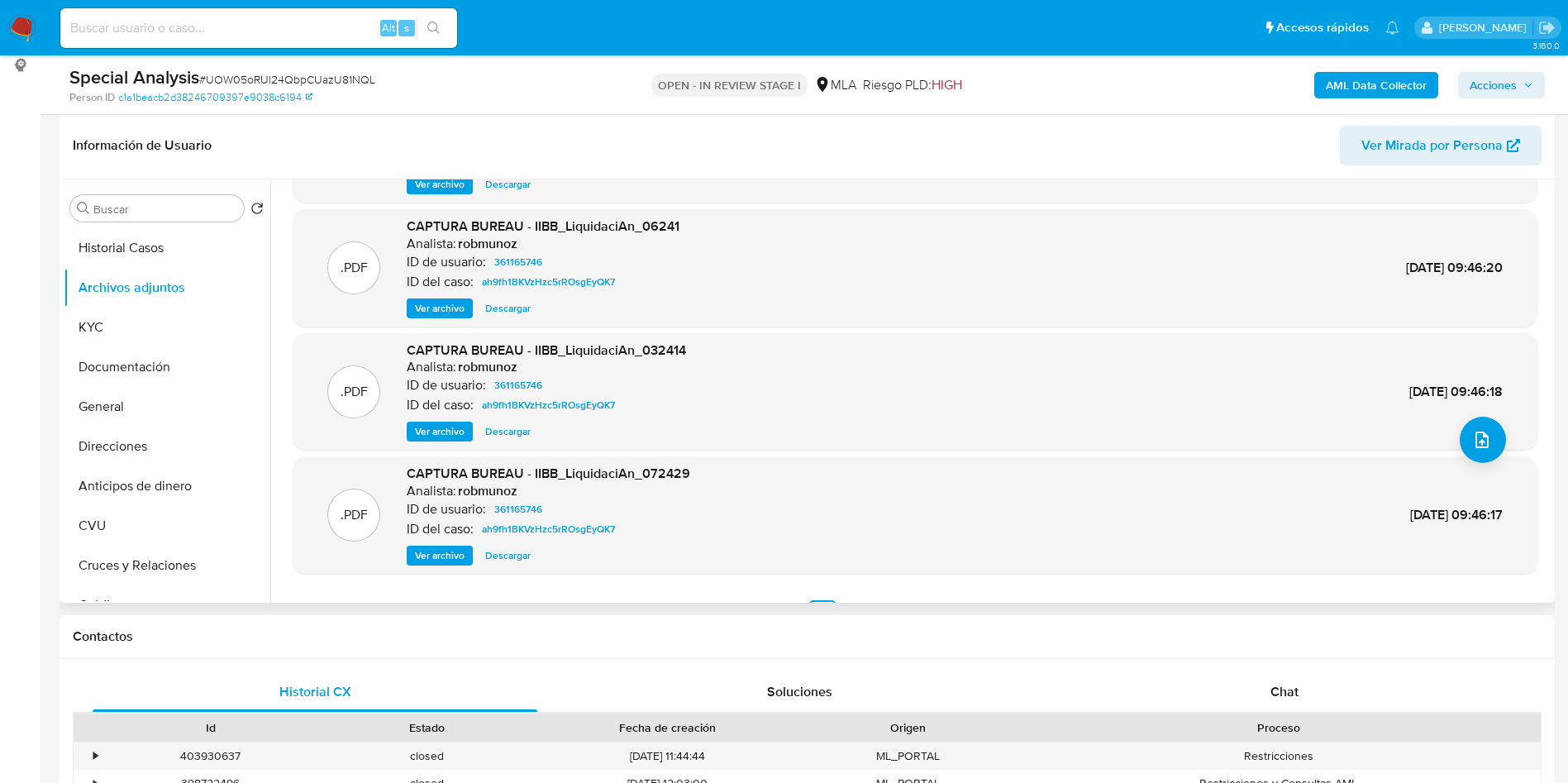
scroll to position [139, 0]
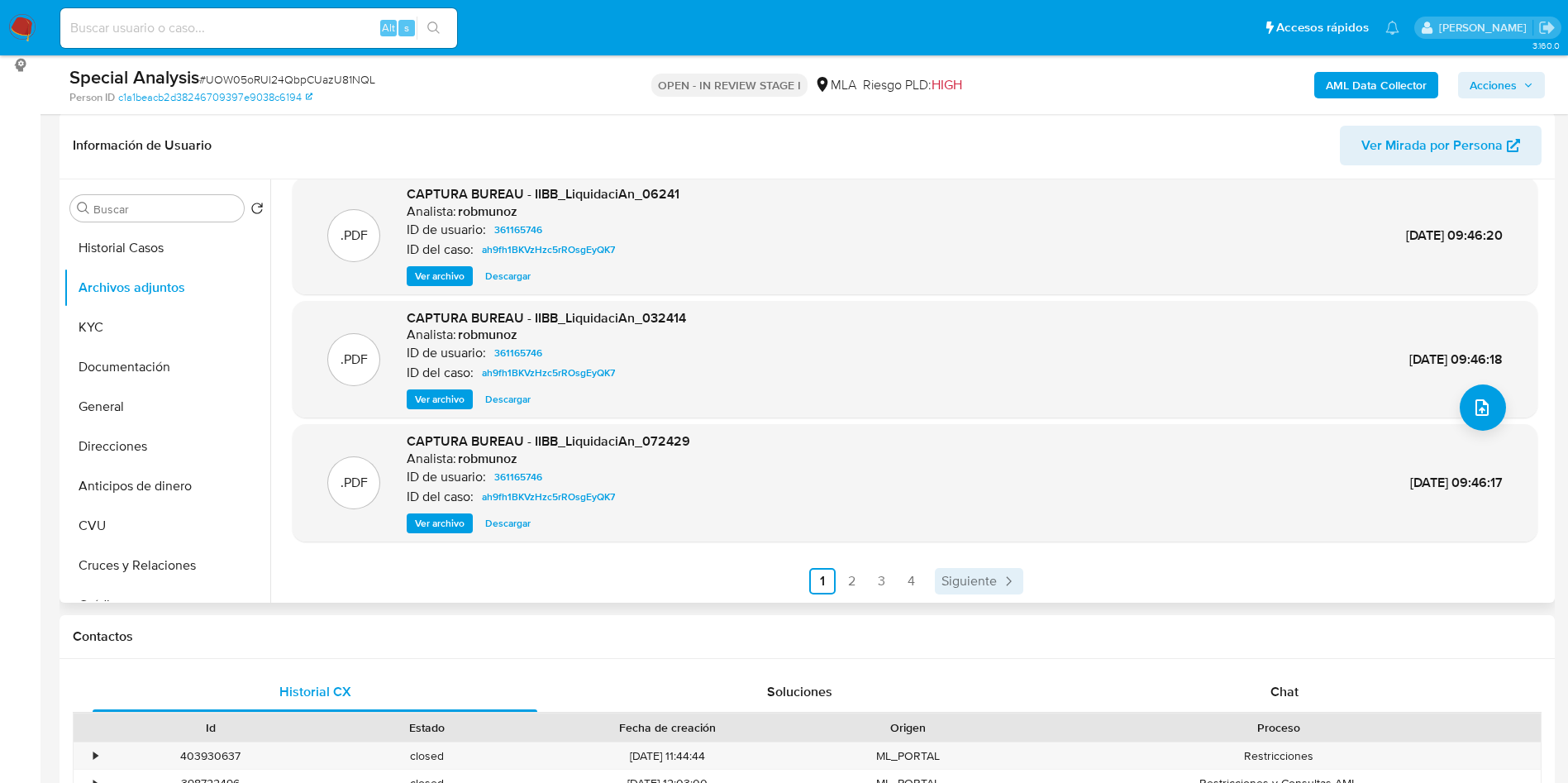
click at [983, 578] on span "Siguiente" at bounding box center [970, 581] width 55 height 13
click at [1000, 586] on span "Siguiente" at bounding box center [1013, 581] width 55 height 13
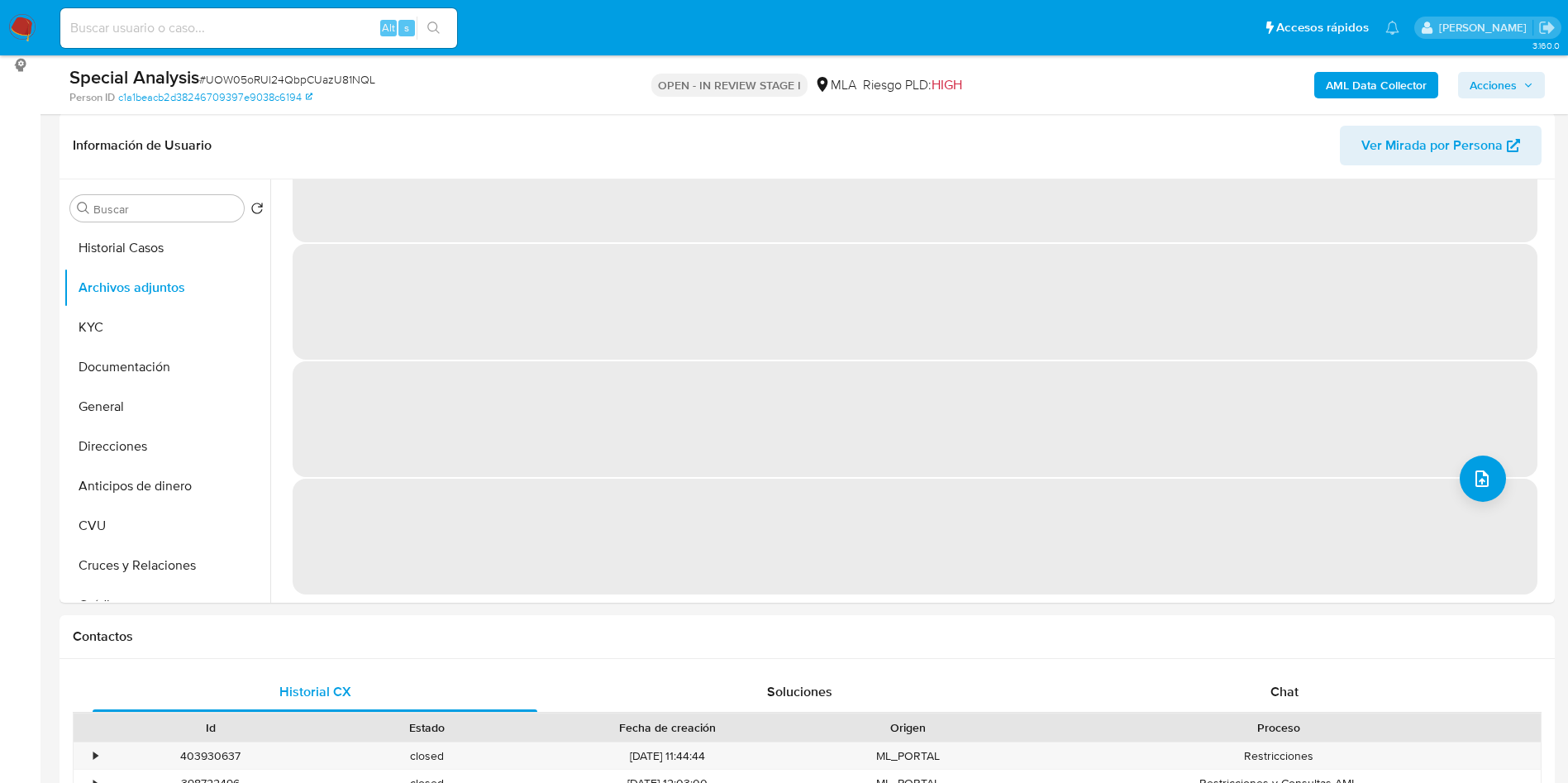
scroll to position [0, 0]
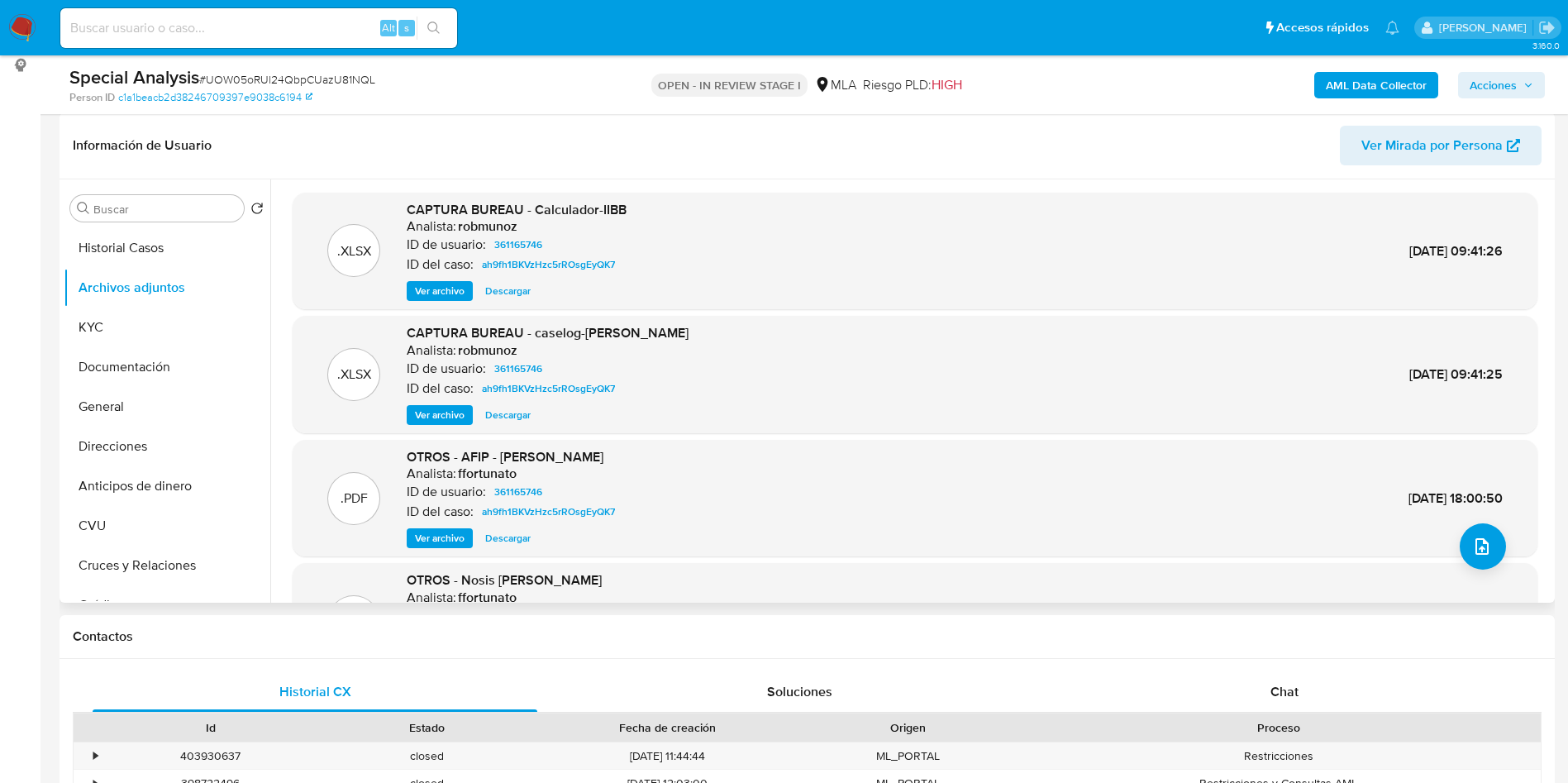
drag, startPoint x: 1552, startPoint y: 300, endPoint x: 1554, endPoint y: 392, distance: 92.0
click at [1554, 392] on div "Buscar Volver al orden por defecto Historial Casos Archivos adjuntos KYC Docume…" at bounding box center [807, 391] width 1496 height 424
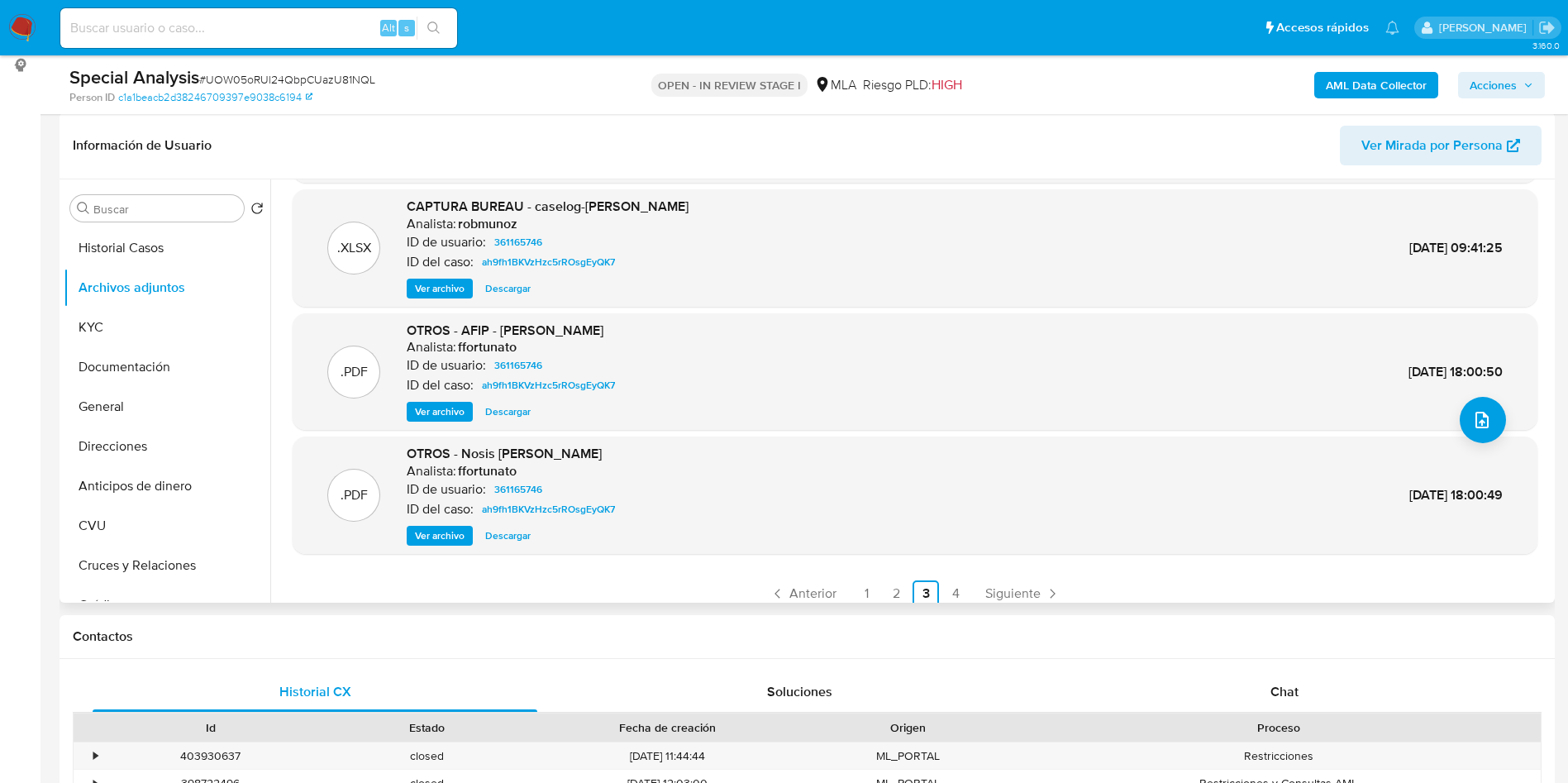
scroll to position [139, 0]
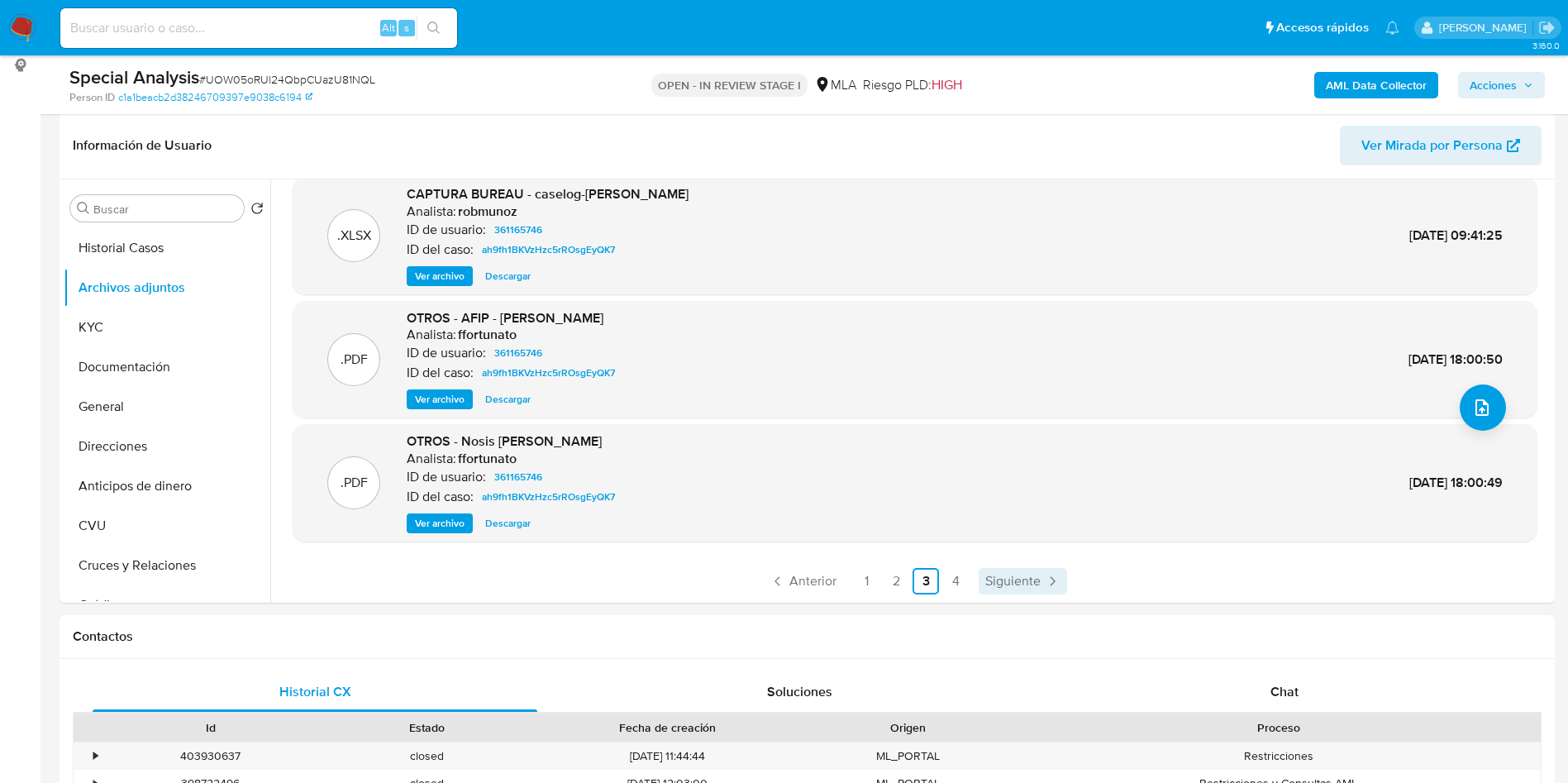
click at [1045, 580] on icon "Paginación" at bounding box center [1052, 581] width 17 height 17
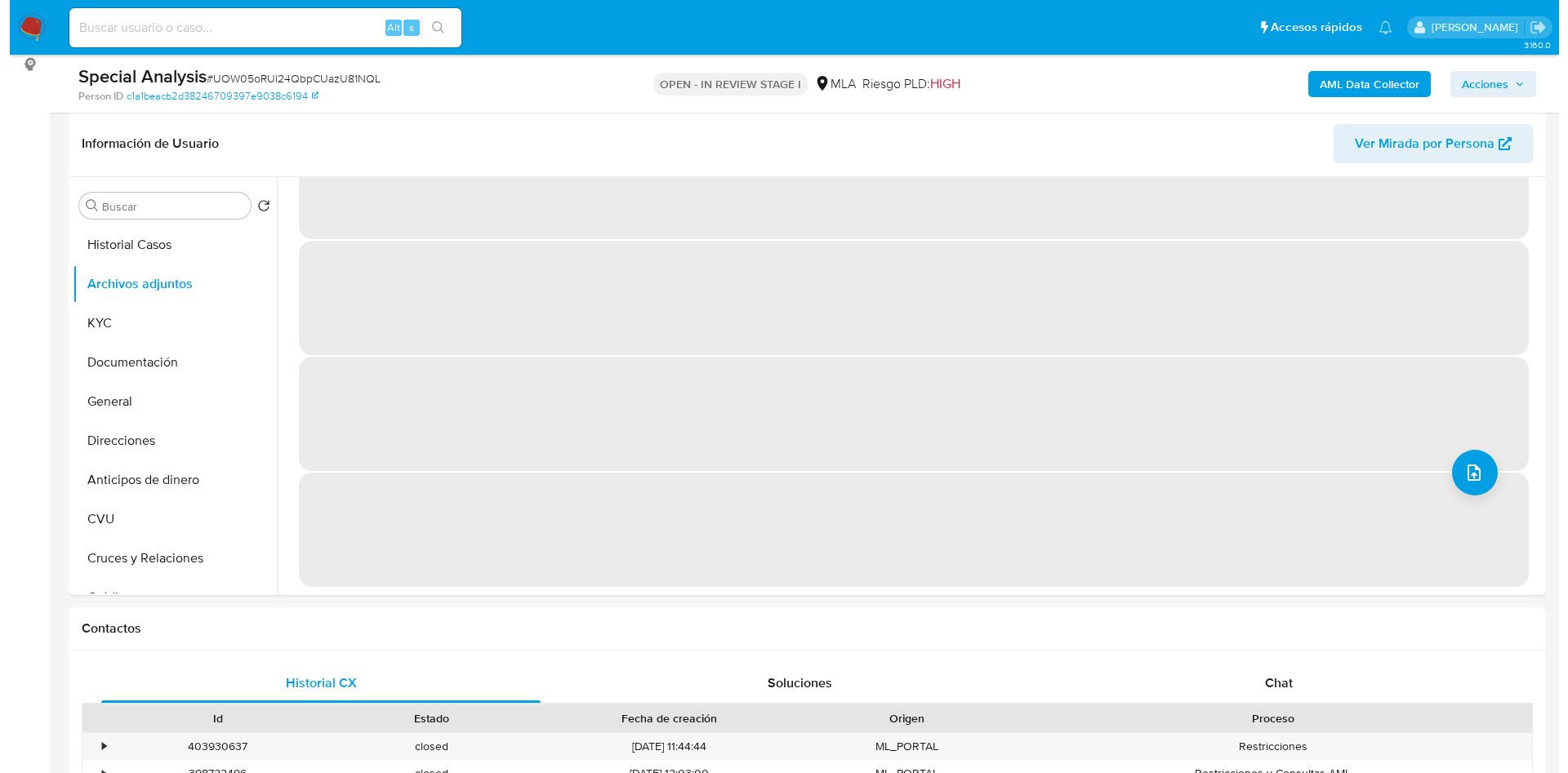
scroll to position [0, 0]
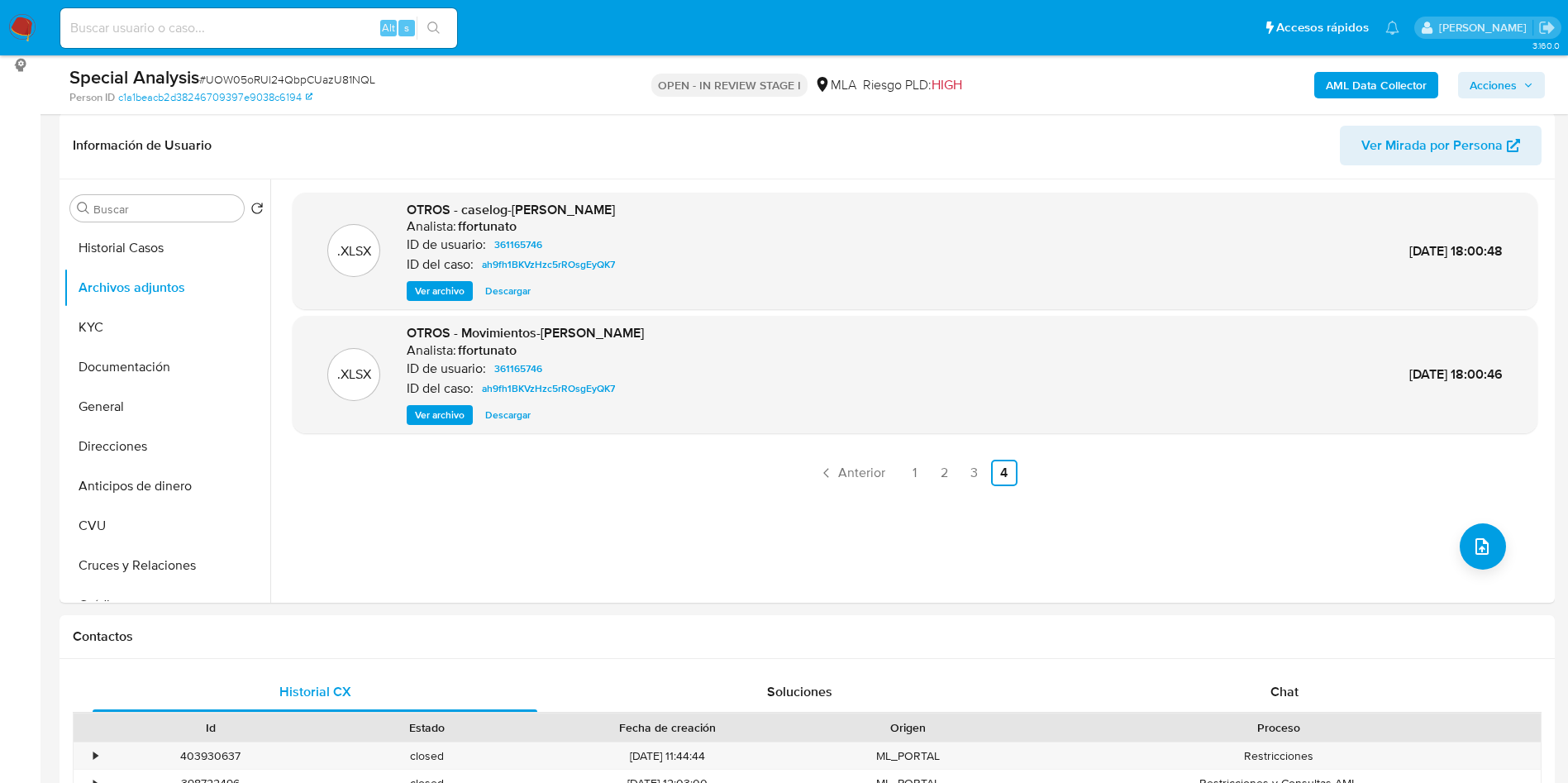
click at [418, 289] on span "Ver archivo" at bounding box center [440, 291] width 50 height 17
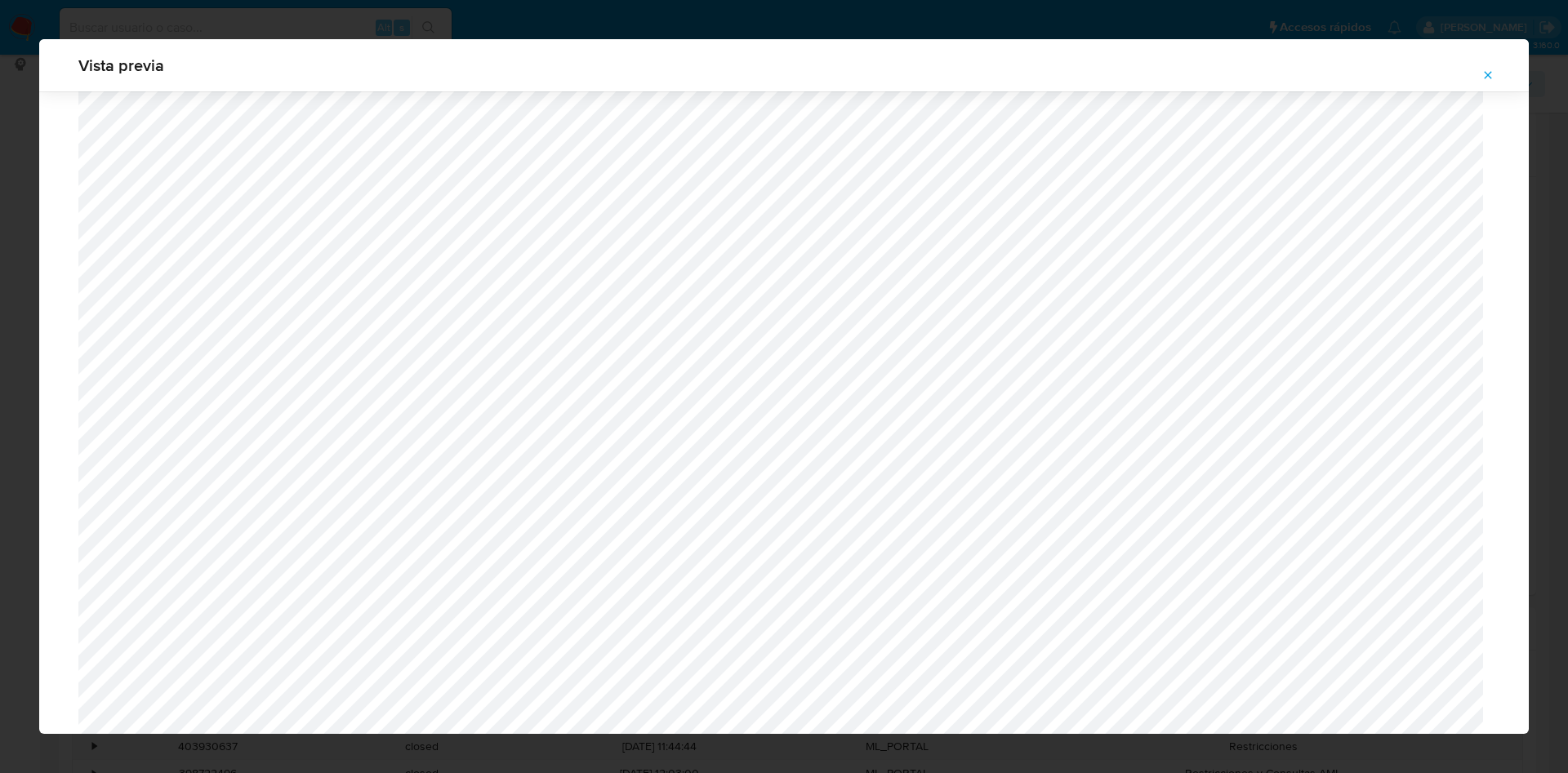
scroll to position [1191, 0]
click at [1485, 78] on icon "Attachment preview" at bounding box center [1487, 75] width 13 height 13
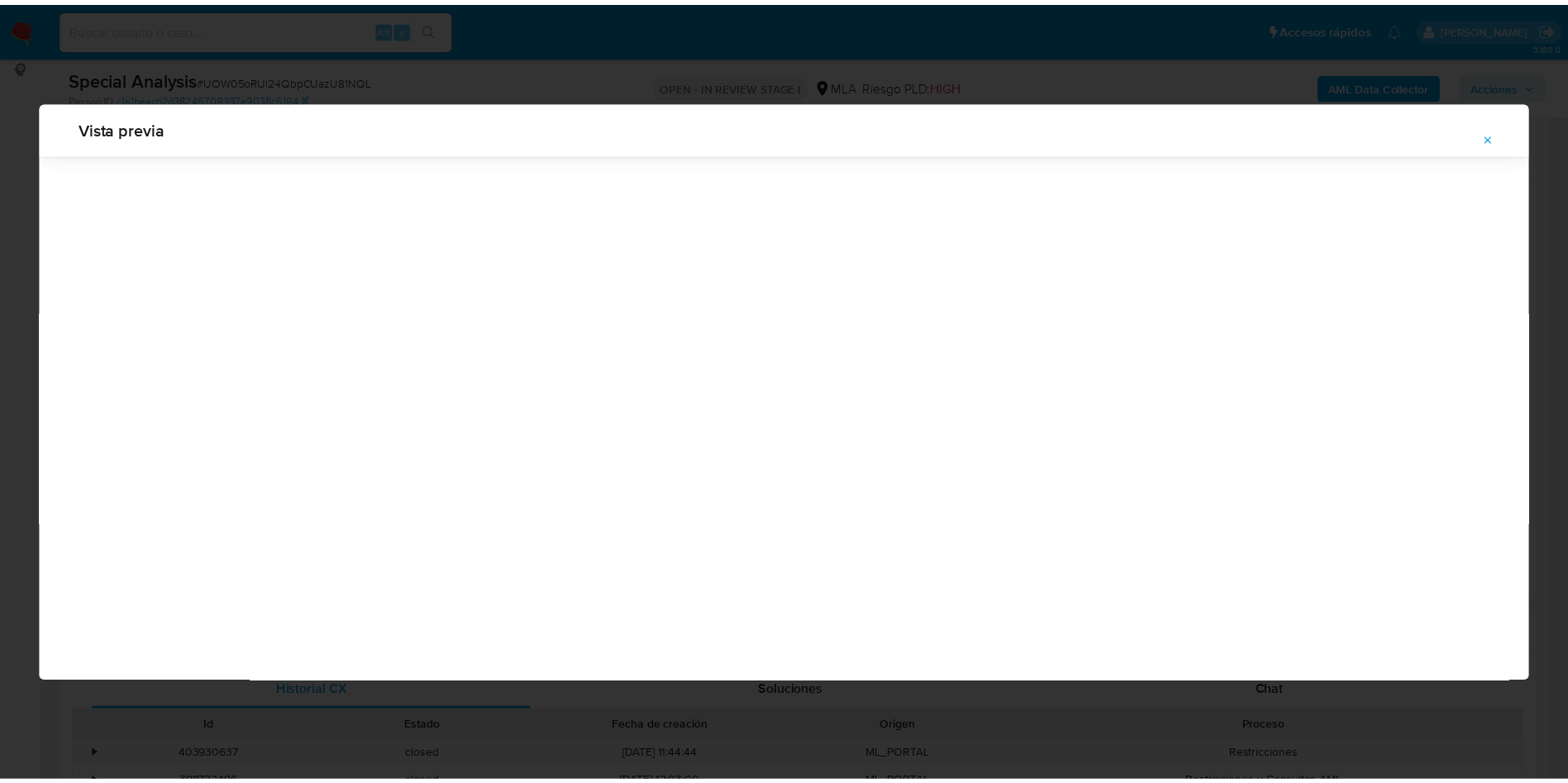
scroll to position [0, 0]
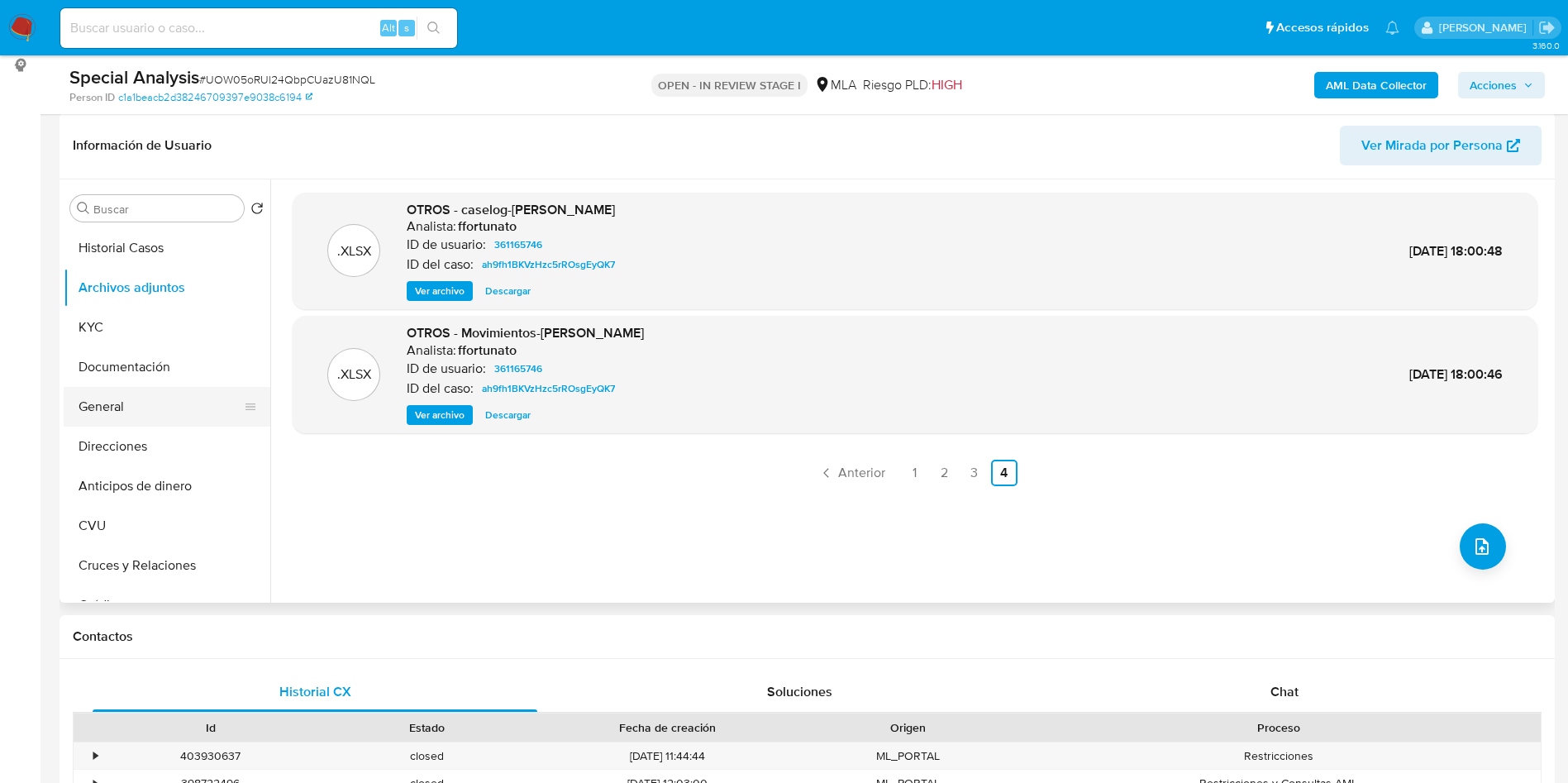
click at [165, 397] on button "General" at bounding box center [160, 407] width 194 height 39
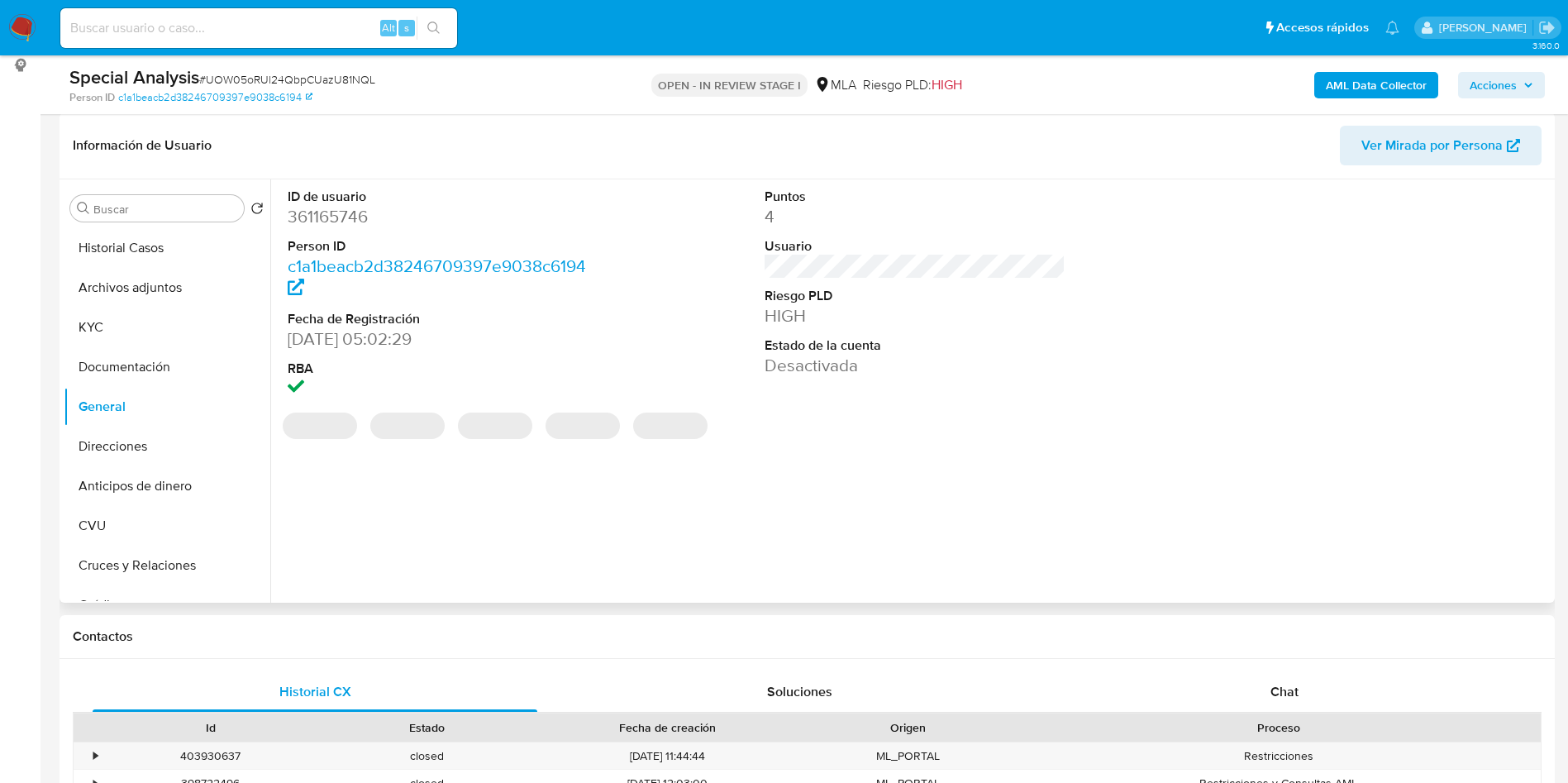
click at [348, 221] on dd "361165746" at bounding box center [439, 217] width 301 height 23
copy dd "361165746"
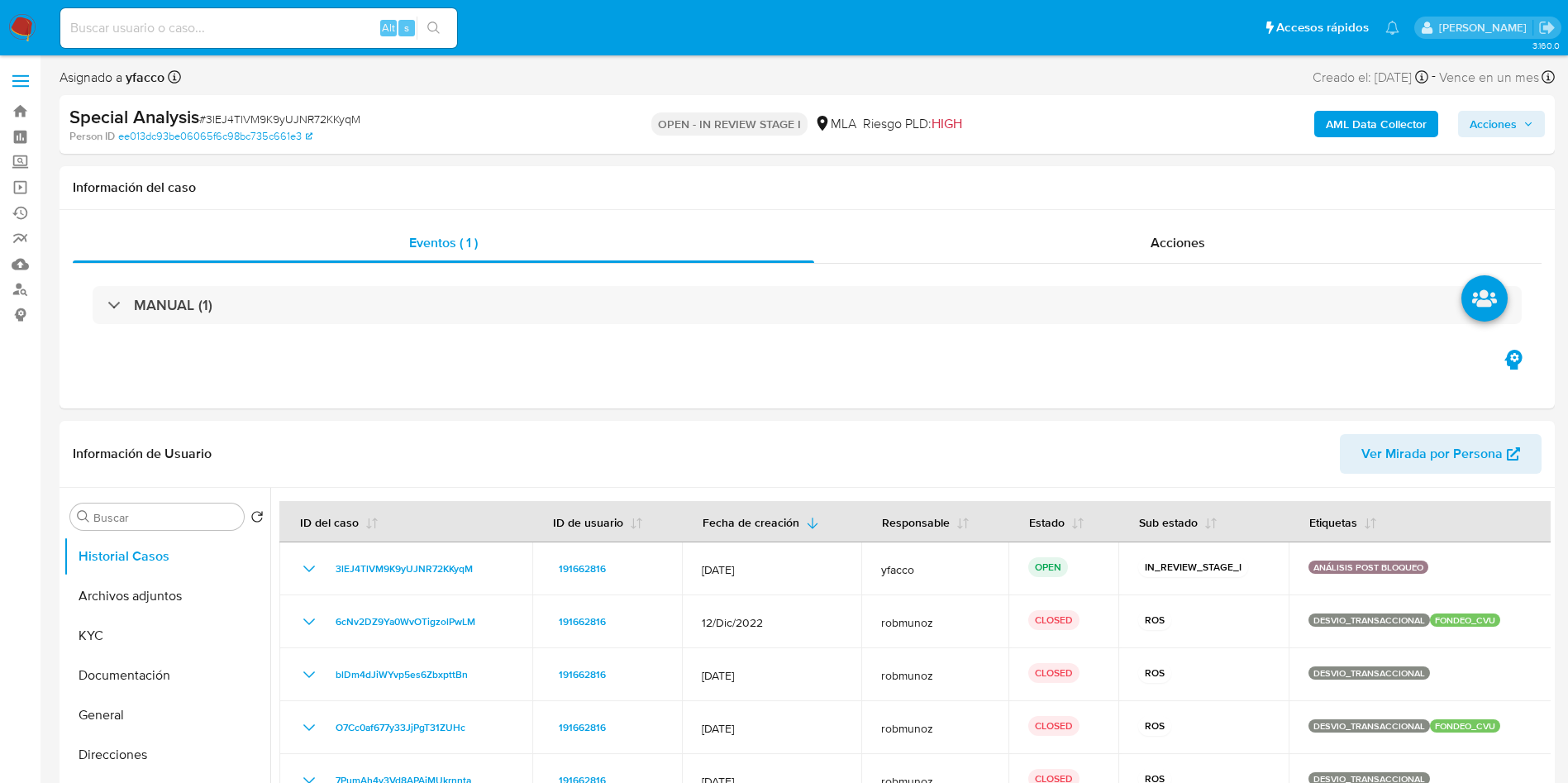
select select "10"
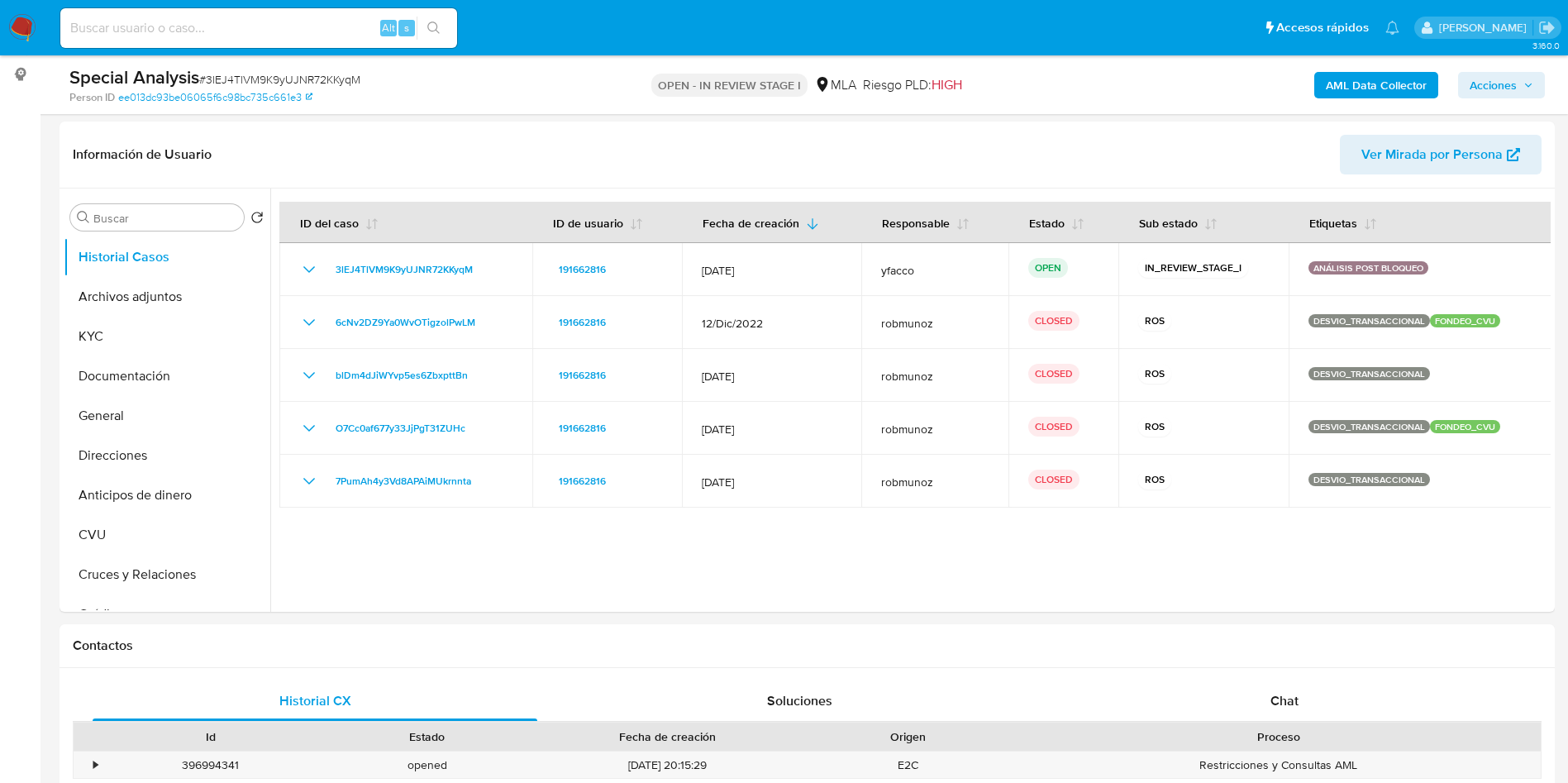
scroll to position [248, 0]
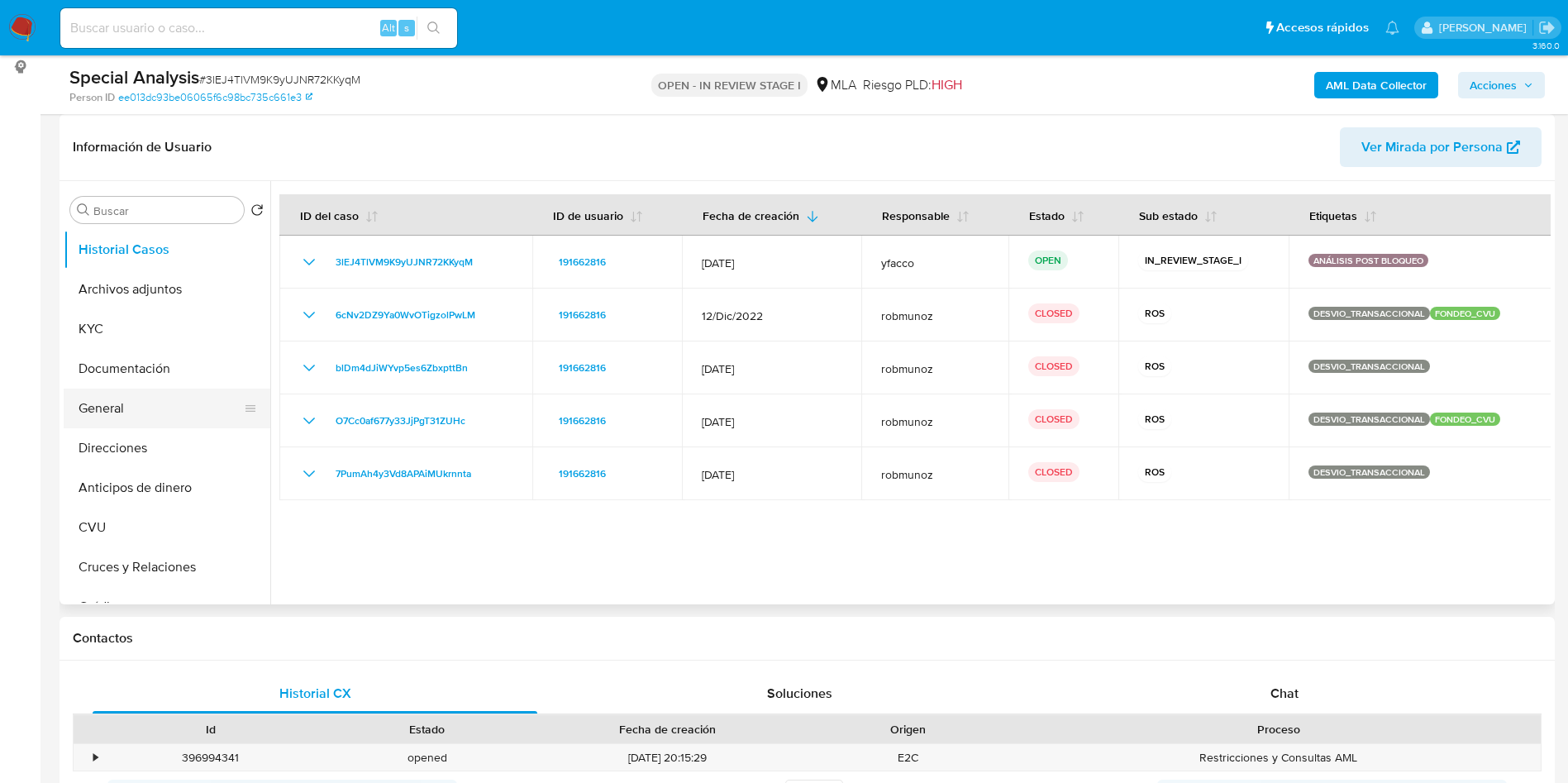
click at [145, 415] on button "General" at bounding box center [160, 408] width 194 height 39
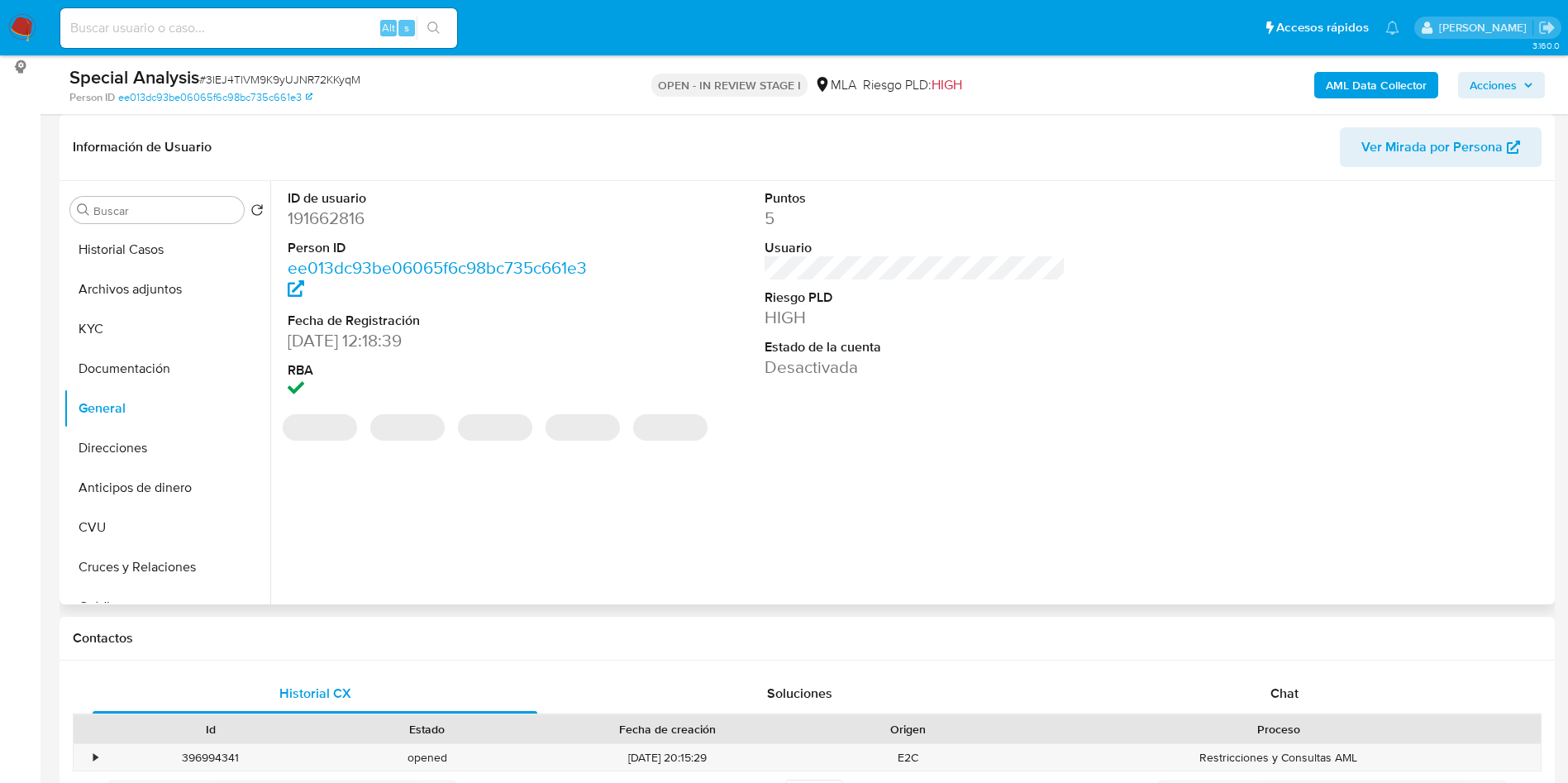
click at [356, 213] on dd "191662816" at bounding box center [439, 218] width 301 height 23
copy dd "191662816"
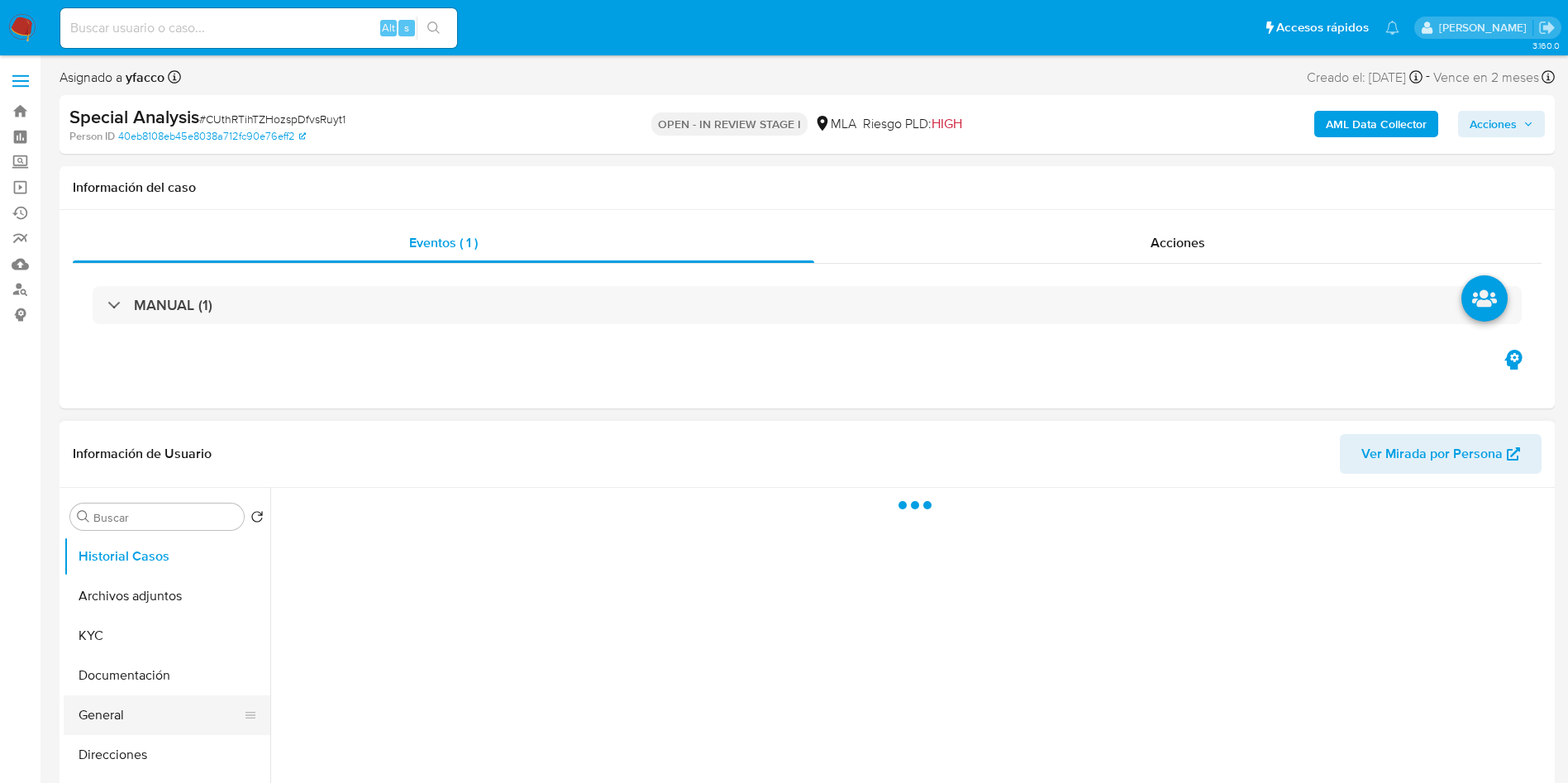
select select "10"
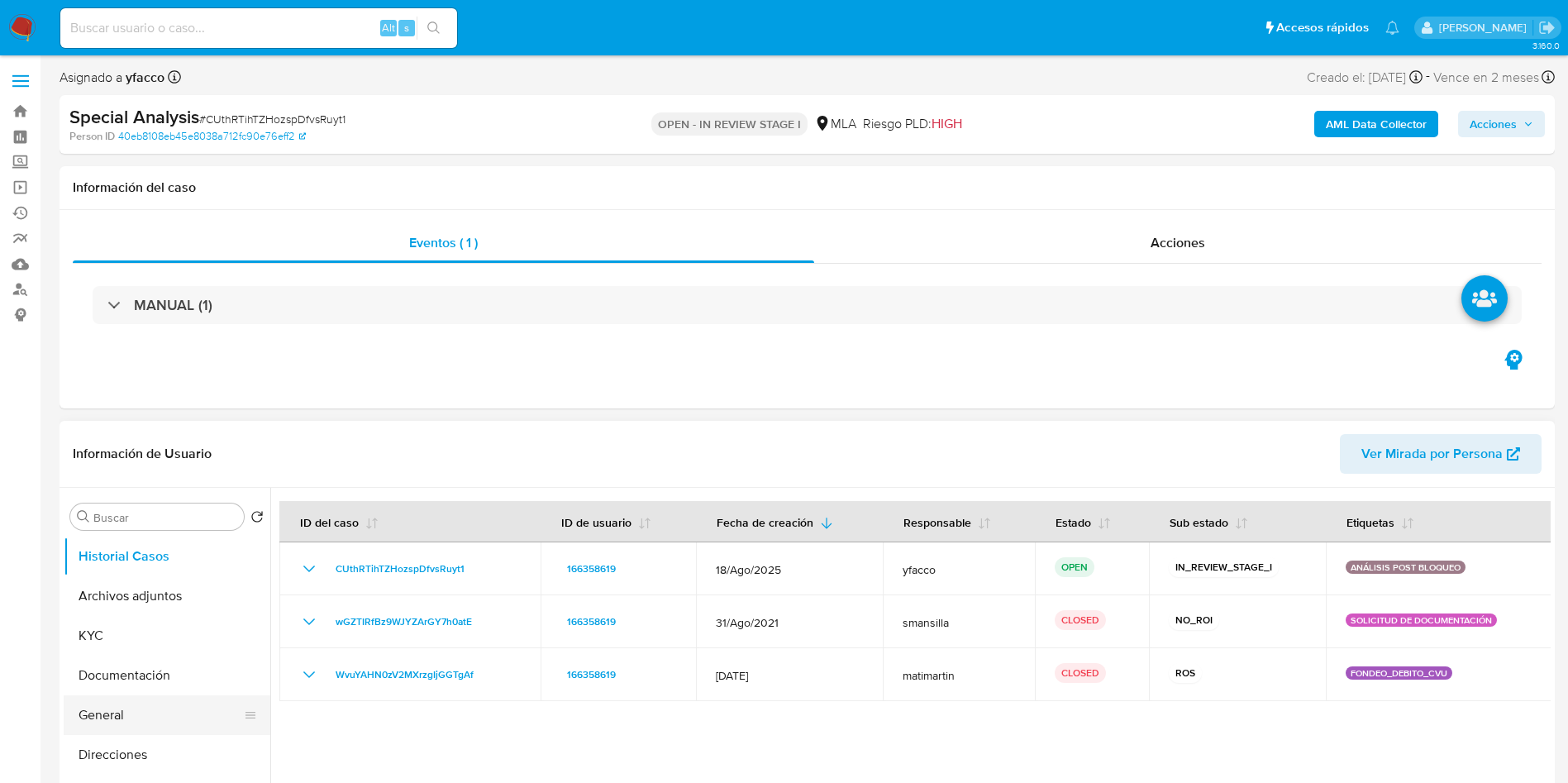
click at [104, 718] on button "General" at bounding box center [160, 714] width 194 height 39
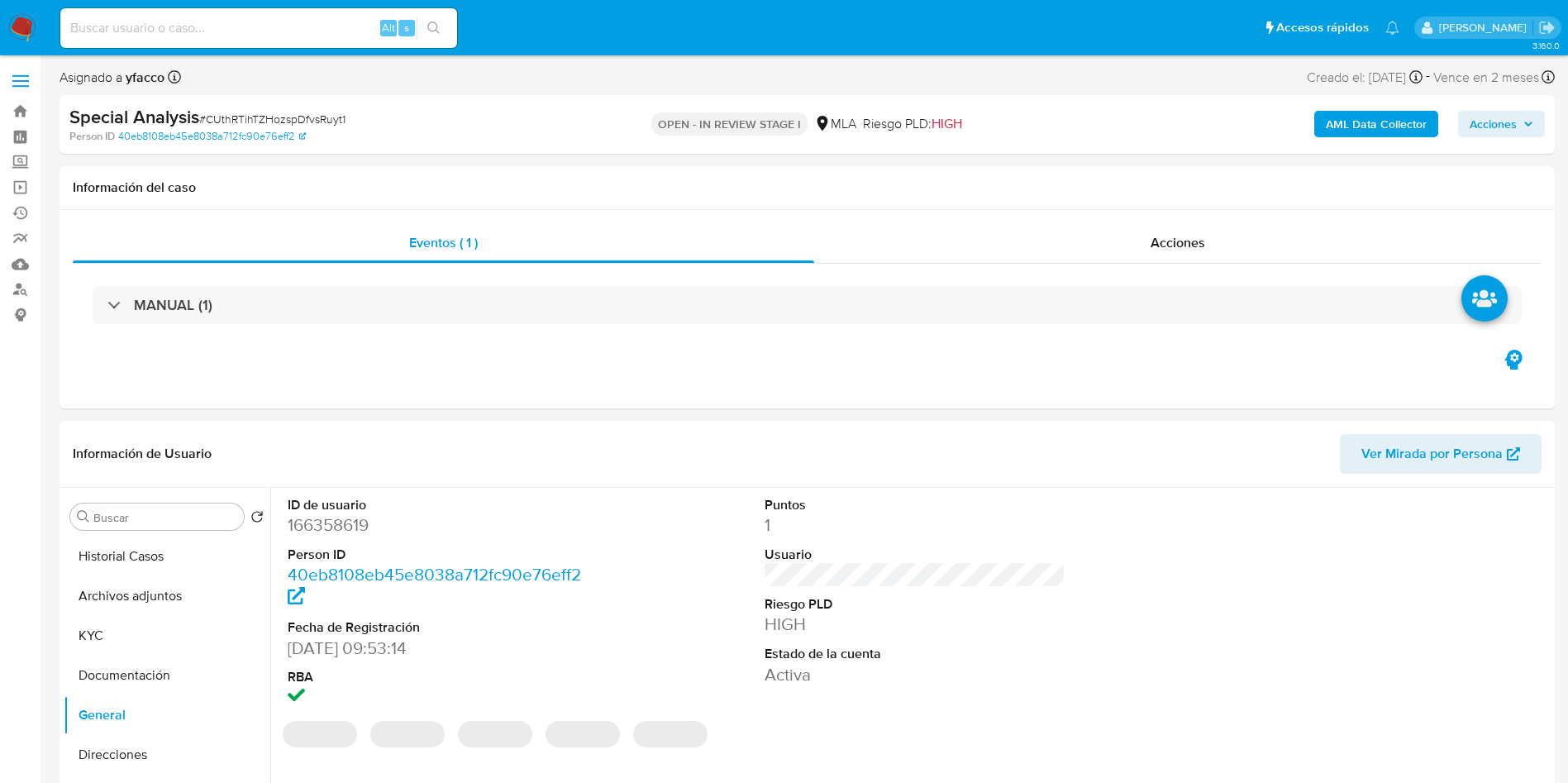
click at [339, 529] on dd "166358619" at bounding box center [439, 525] width 301 height 23
copy dd "166358619"
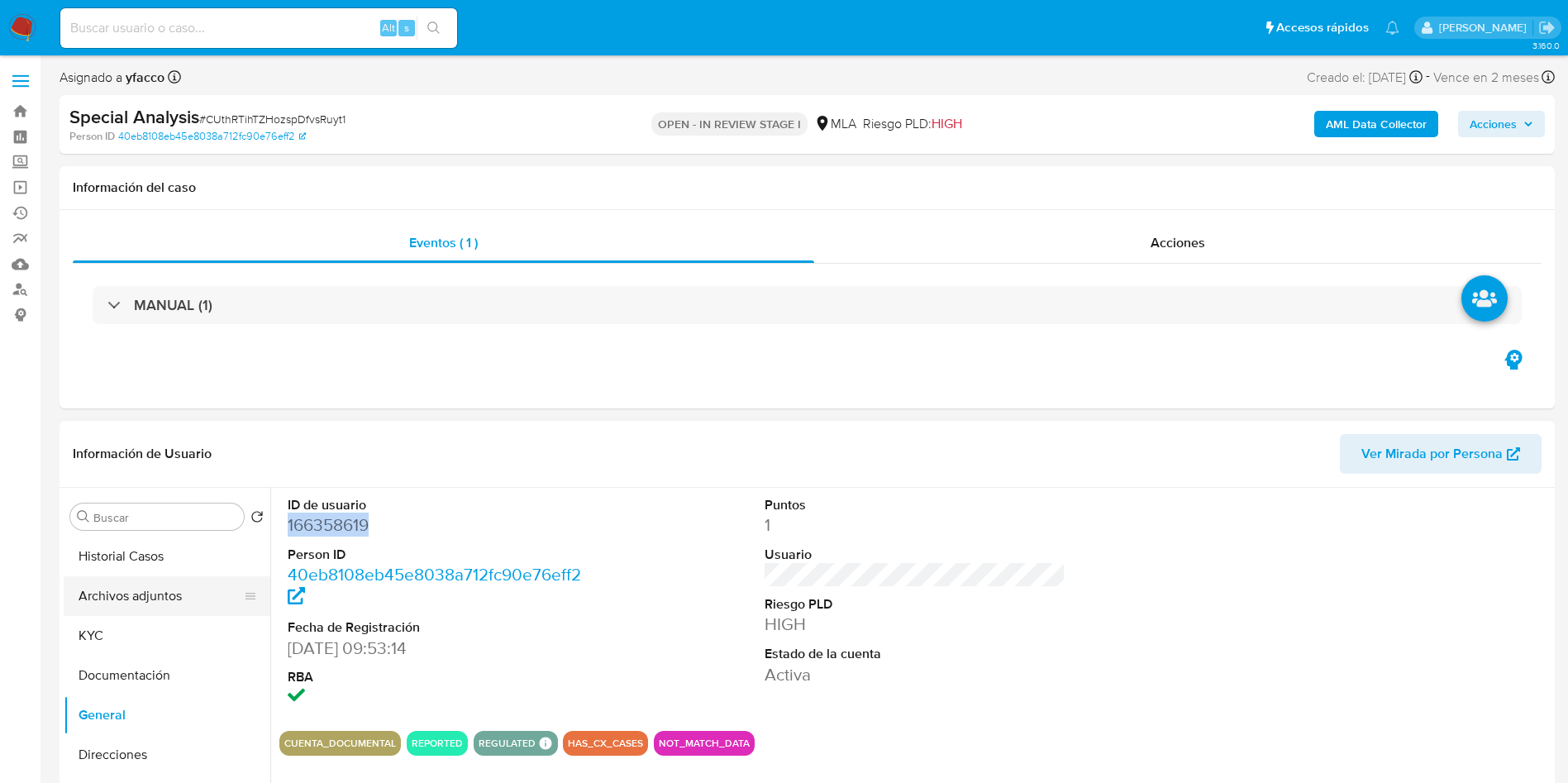
click at [109, 605] on button "Archivos adjuntos" at bounding box center [160, 596] width 194 height 39
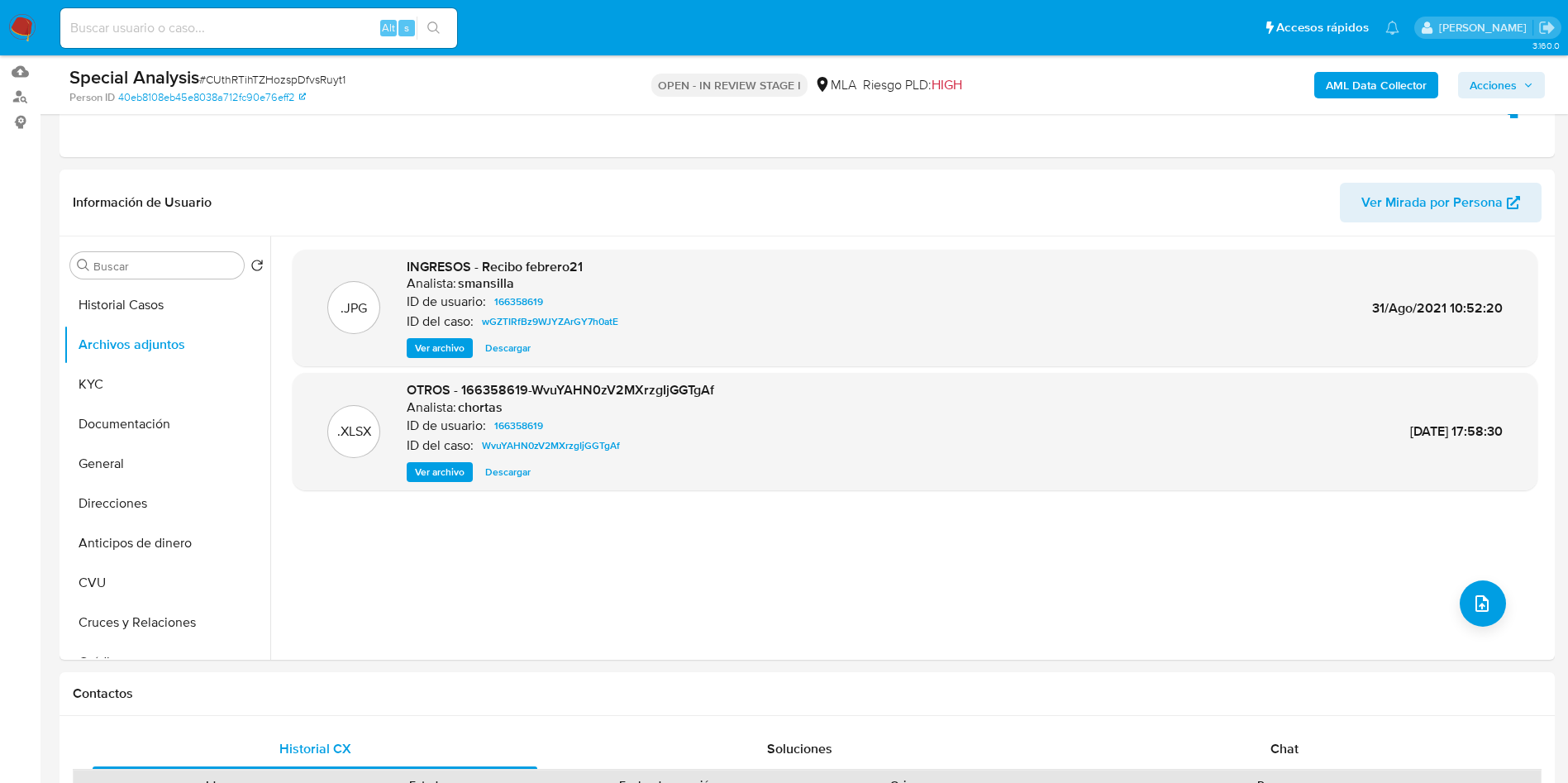
scroll to position [196, 0]
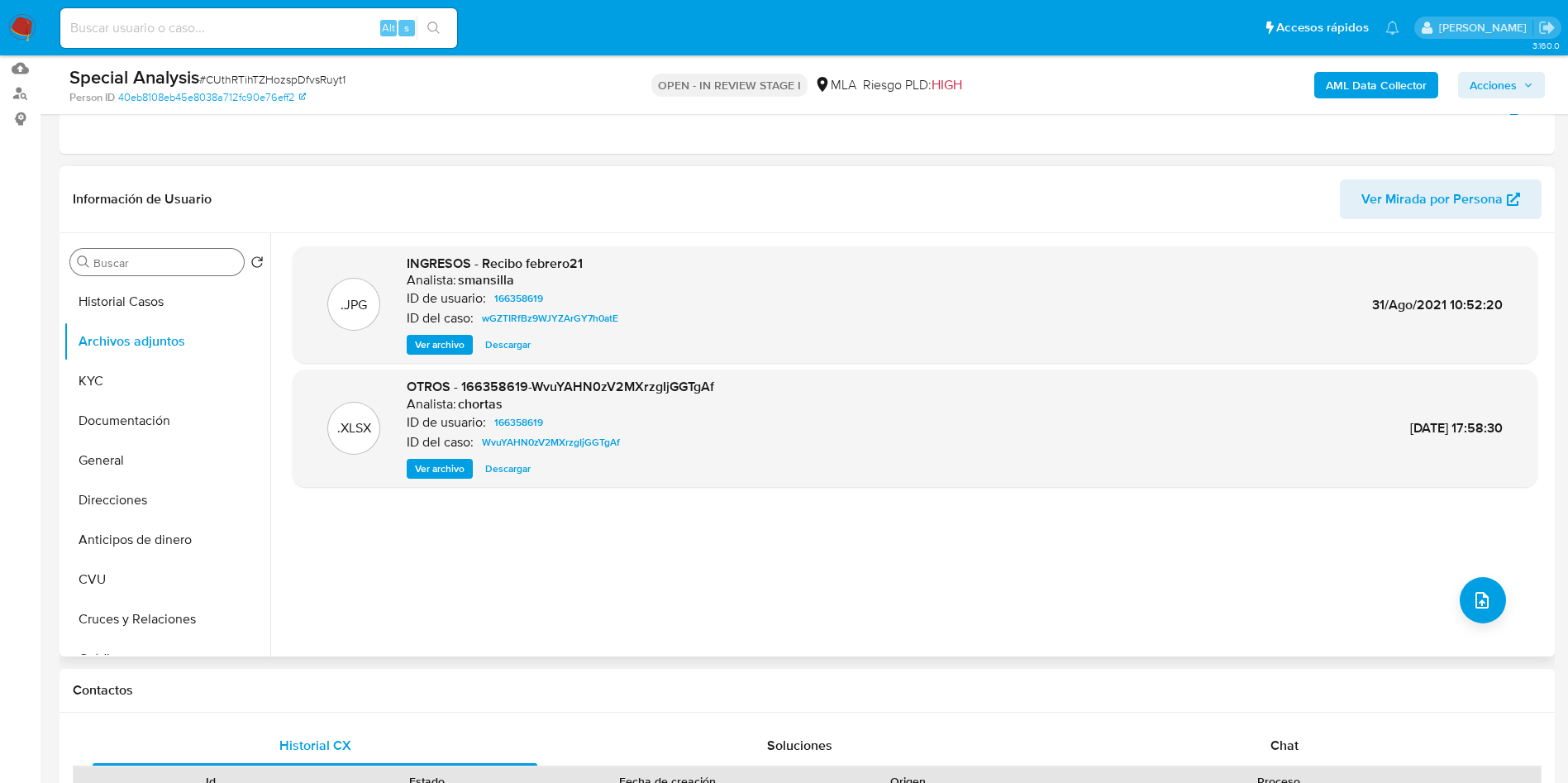
click at [207, 273] on div "Buscar" at bounding box center [157, 262] width 174 height 27
click at [202, 268] on input "Buscar" at bounding box center [165, 262] width 144 height 15
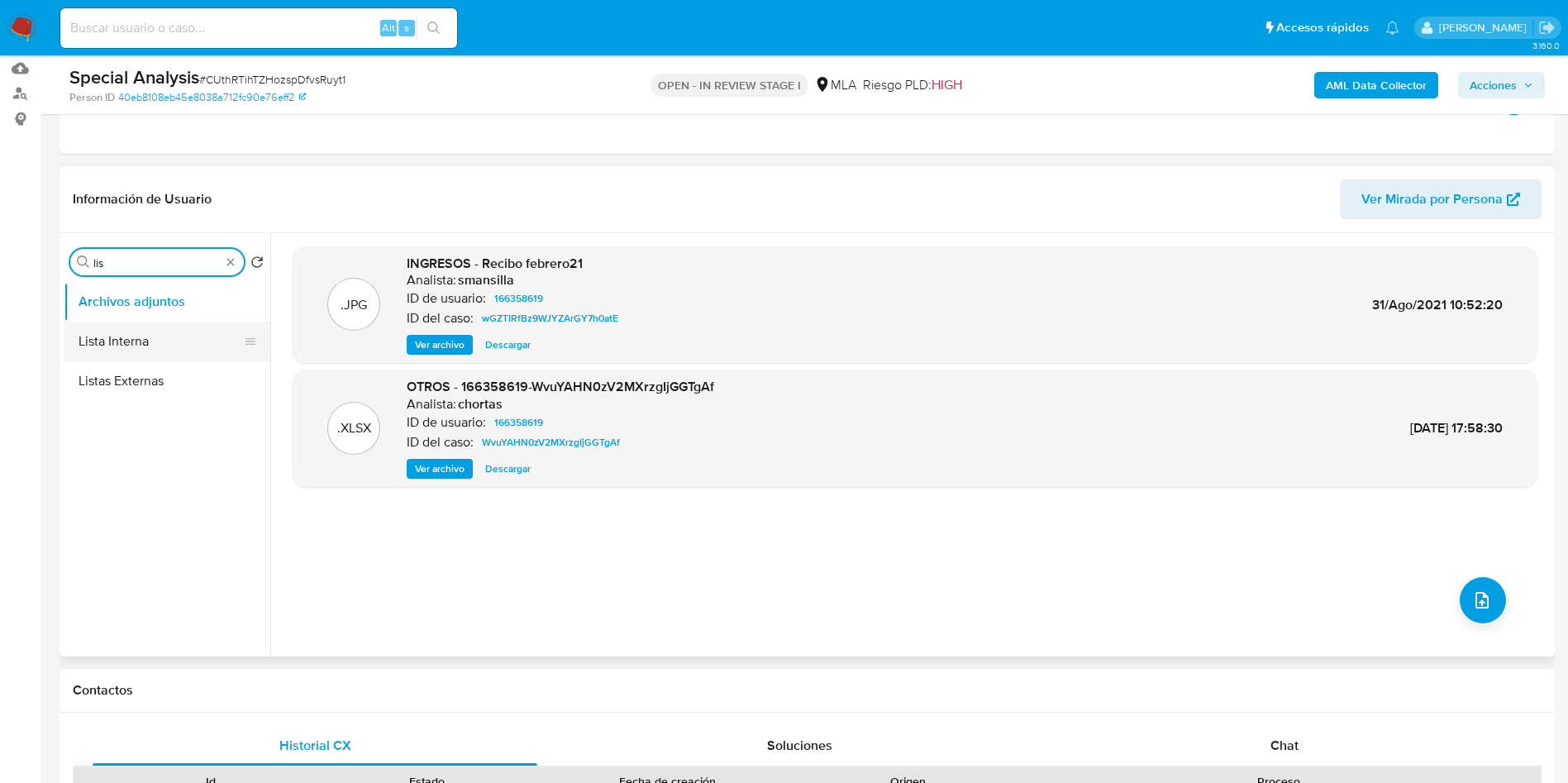
type input "lis"
click at [132, 329] on button "Lista Interna" at bounding box center [160, 342] width 194 height 39
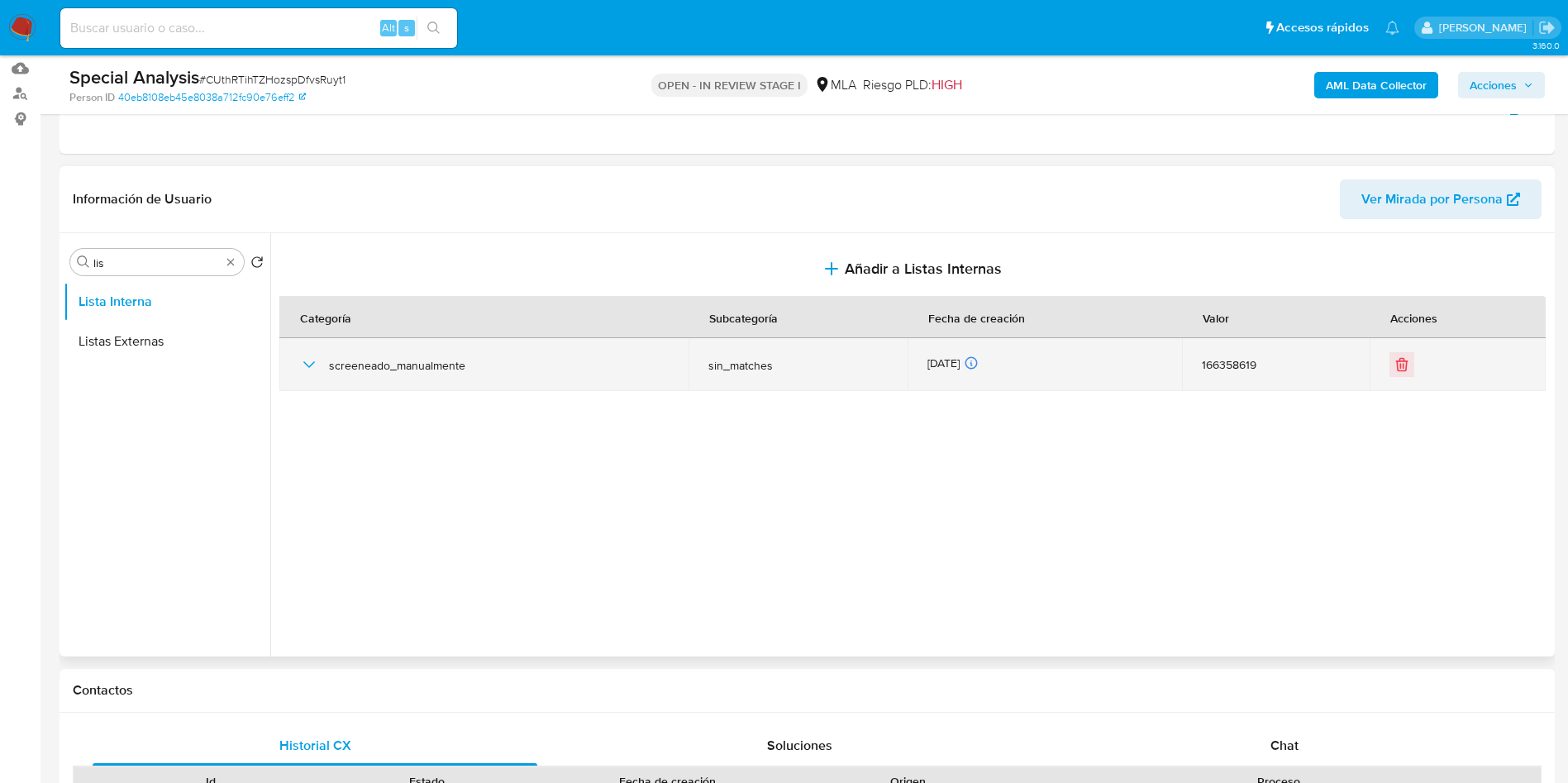
click at [308, 372] on icon "button" at bounding box center [309, 365] width 20 height 20
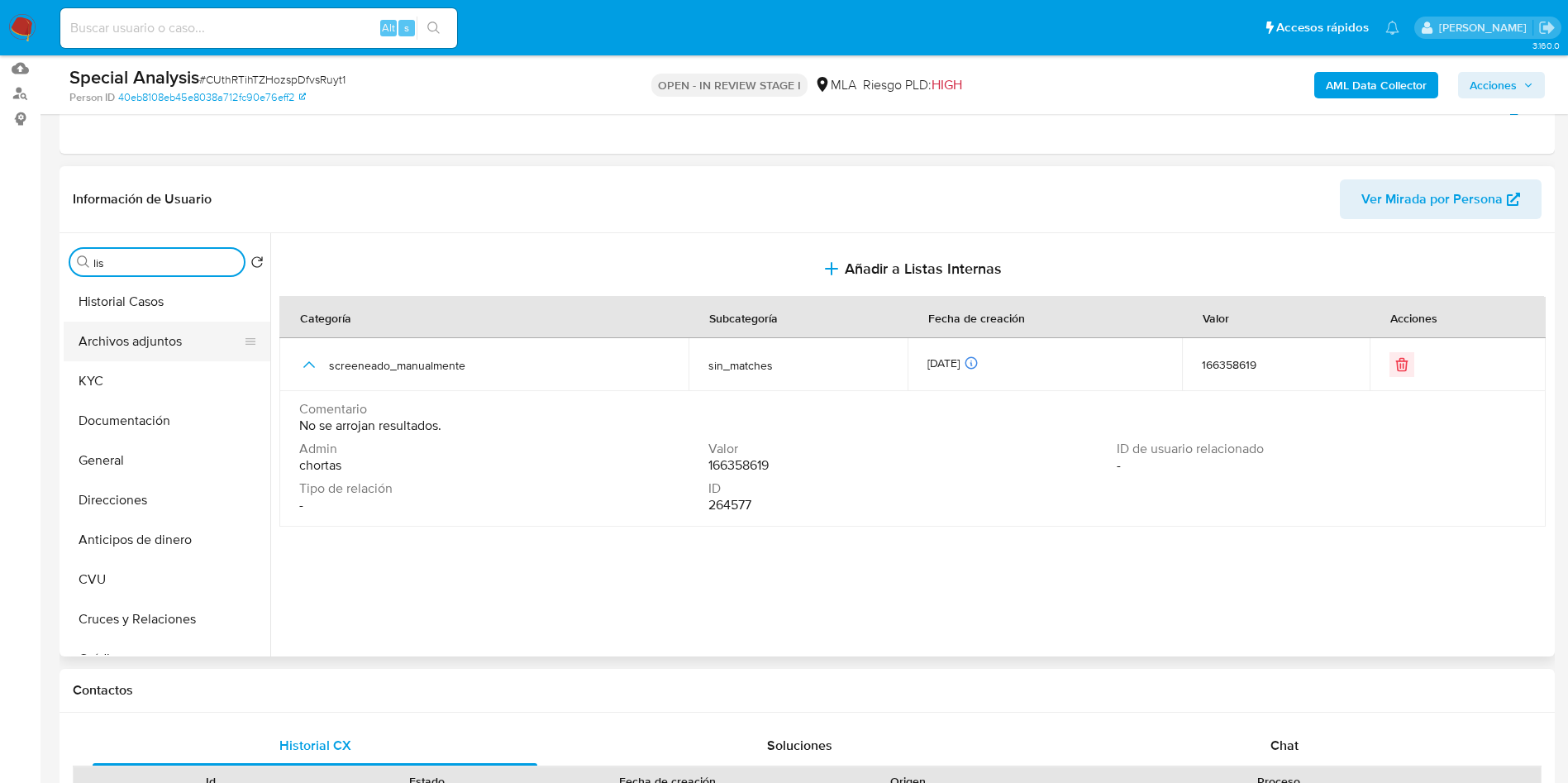
click at [172, 329] on button "Archivos adjuntos" at bounding box center [160, 342] width 194 height 39
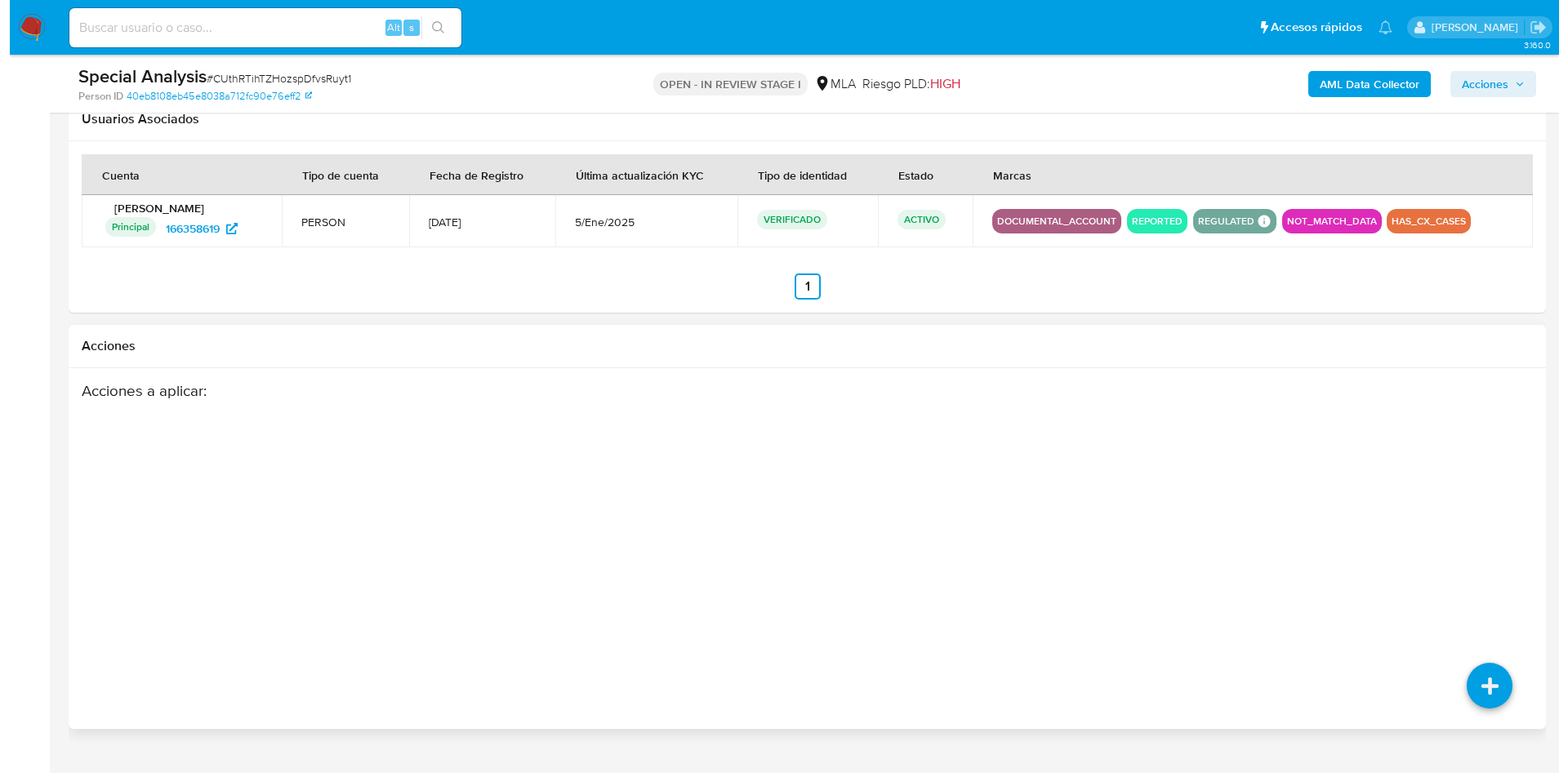
scroll to position [1834, 0]
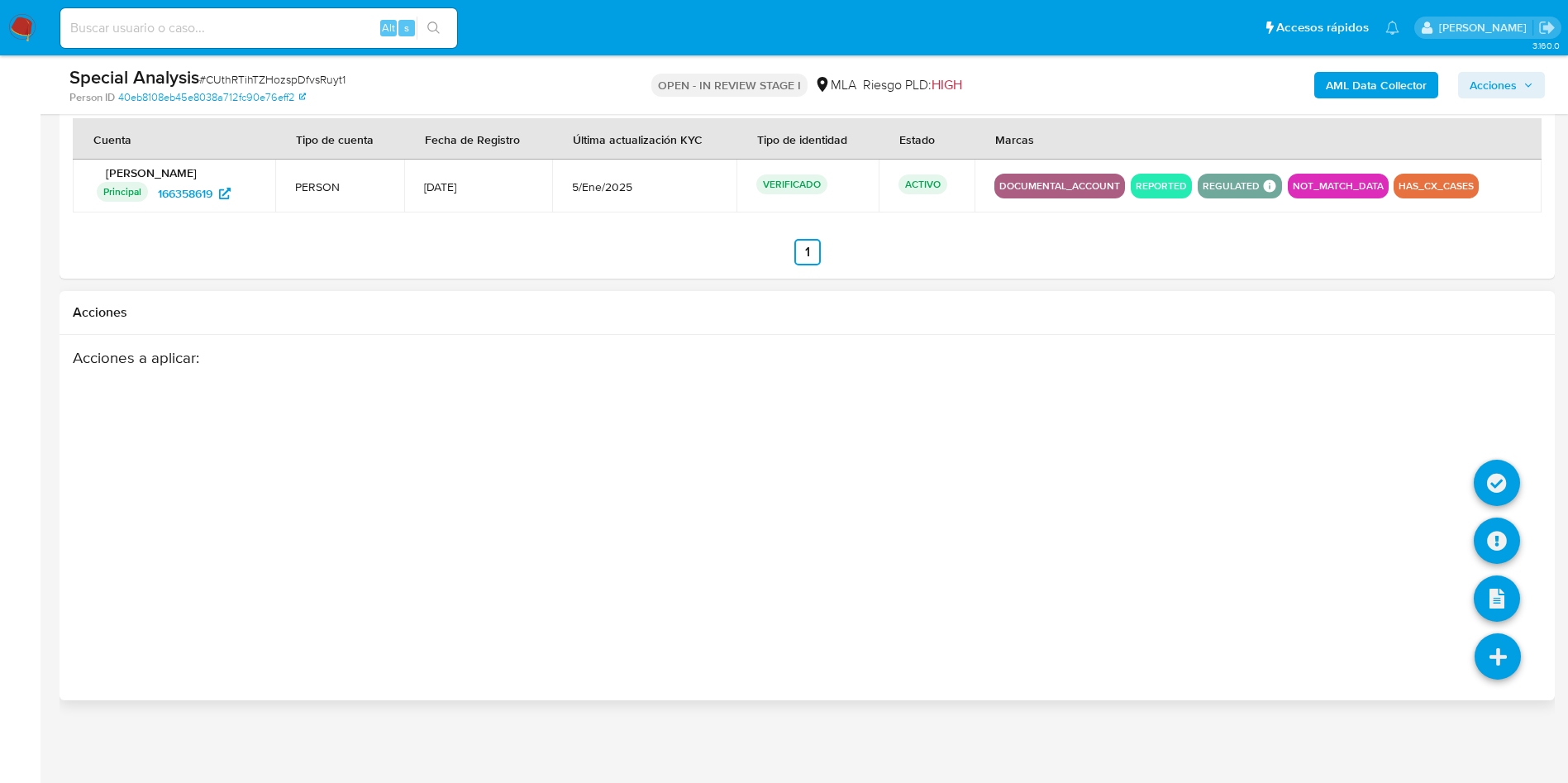
click at [1514, 672] on icon at bounding box center [1498, 656] width 46 height 46
click at [1502, 488] on icon at bounding box center [1498, 482] width 46 height 46
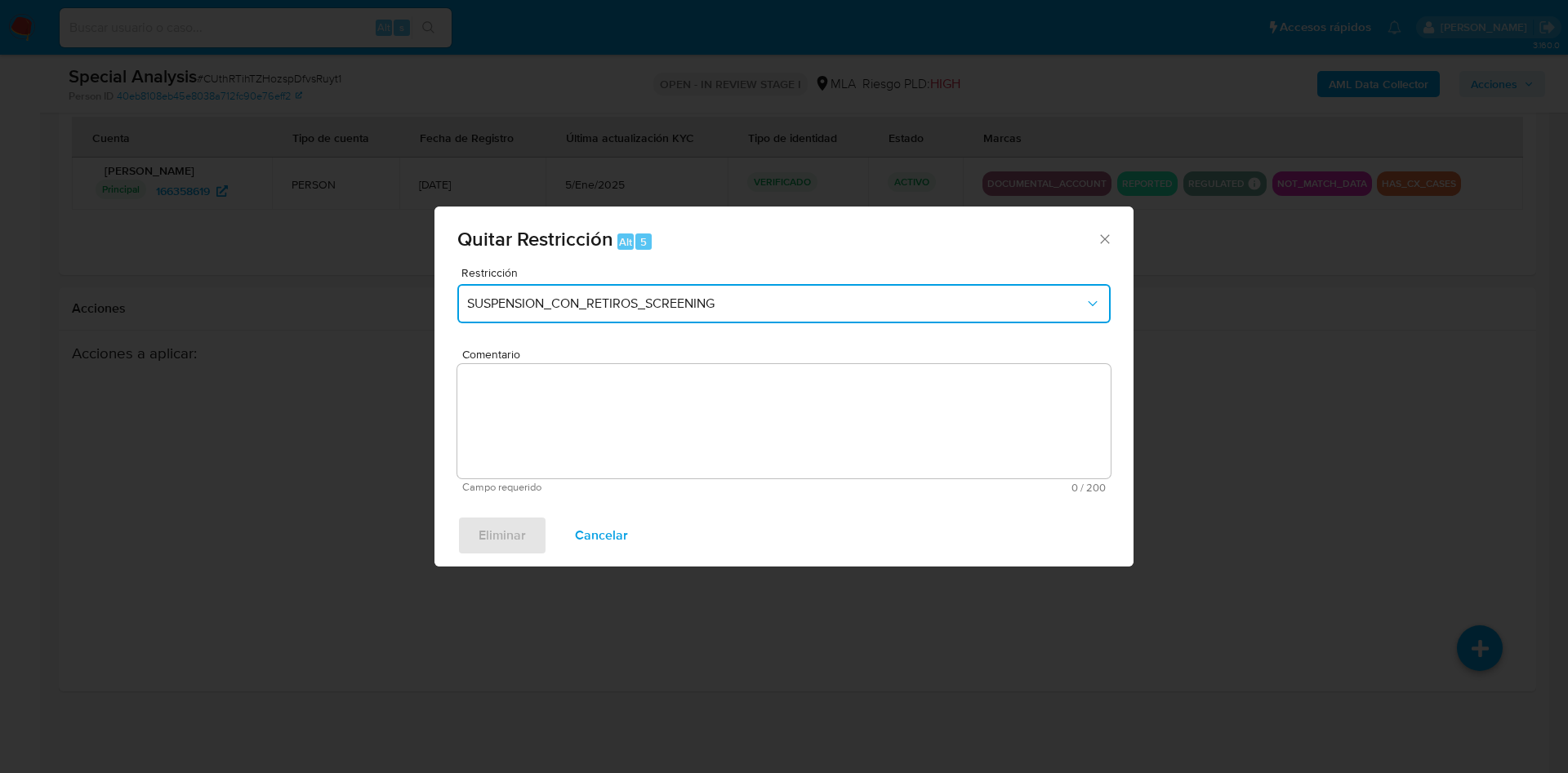
click at [615, 307] on span "SUSPENSION_CON_RETIROS_SCREENING" at bounding box center [775, 304] width 618 height 17
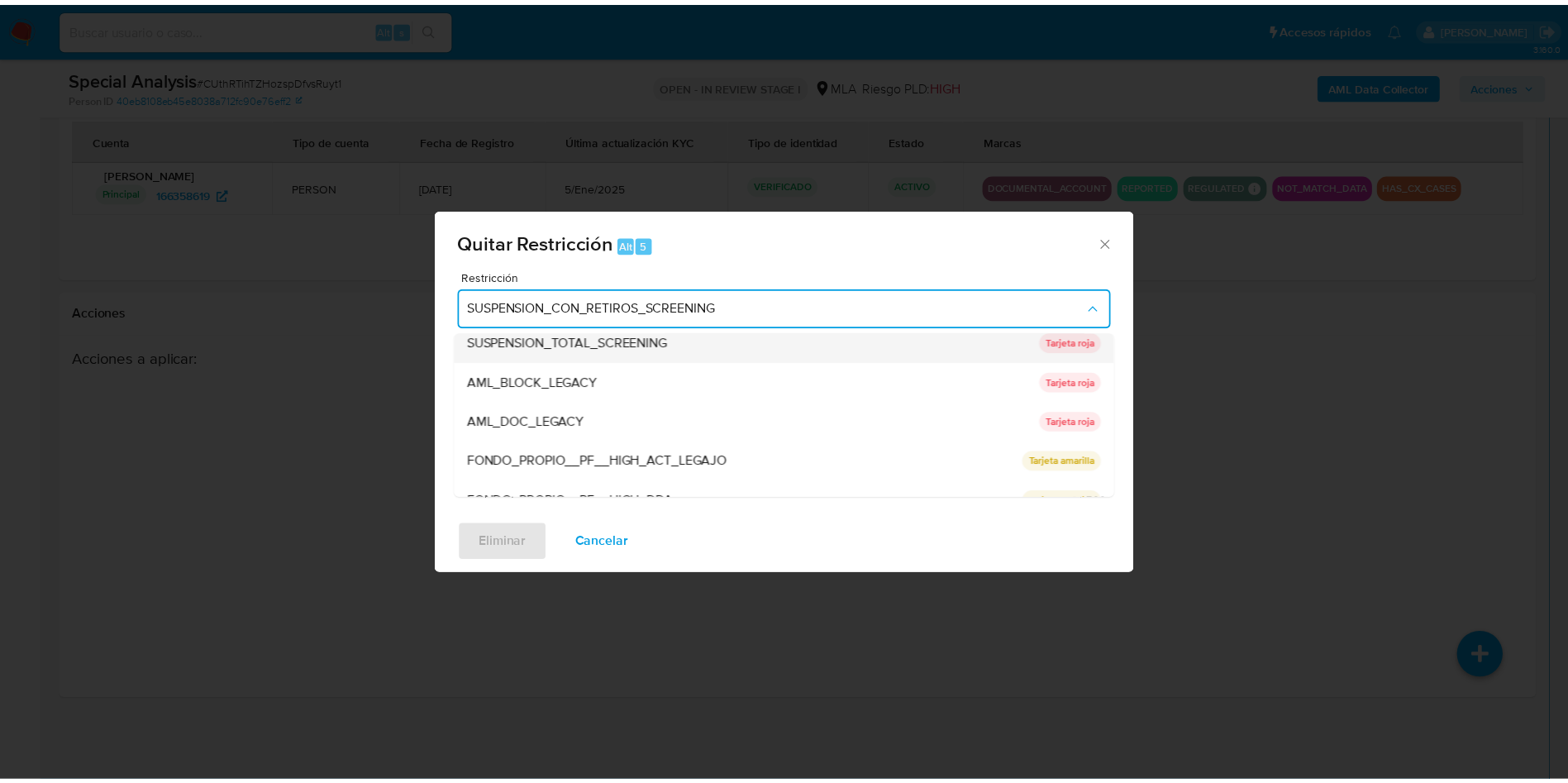
scroll to position [0, 0]
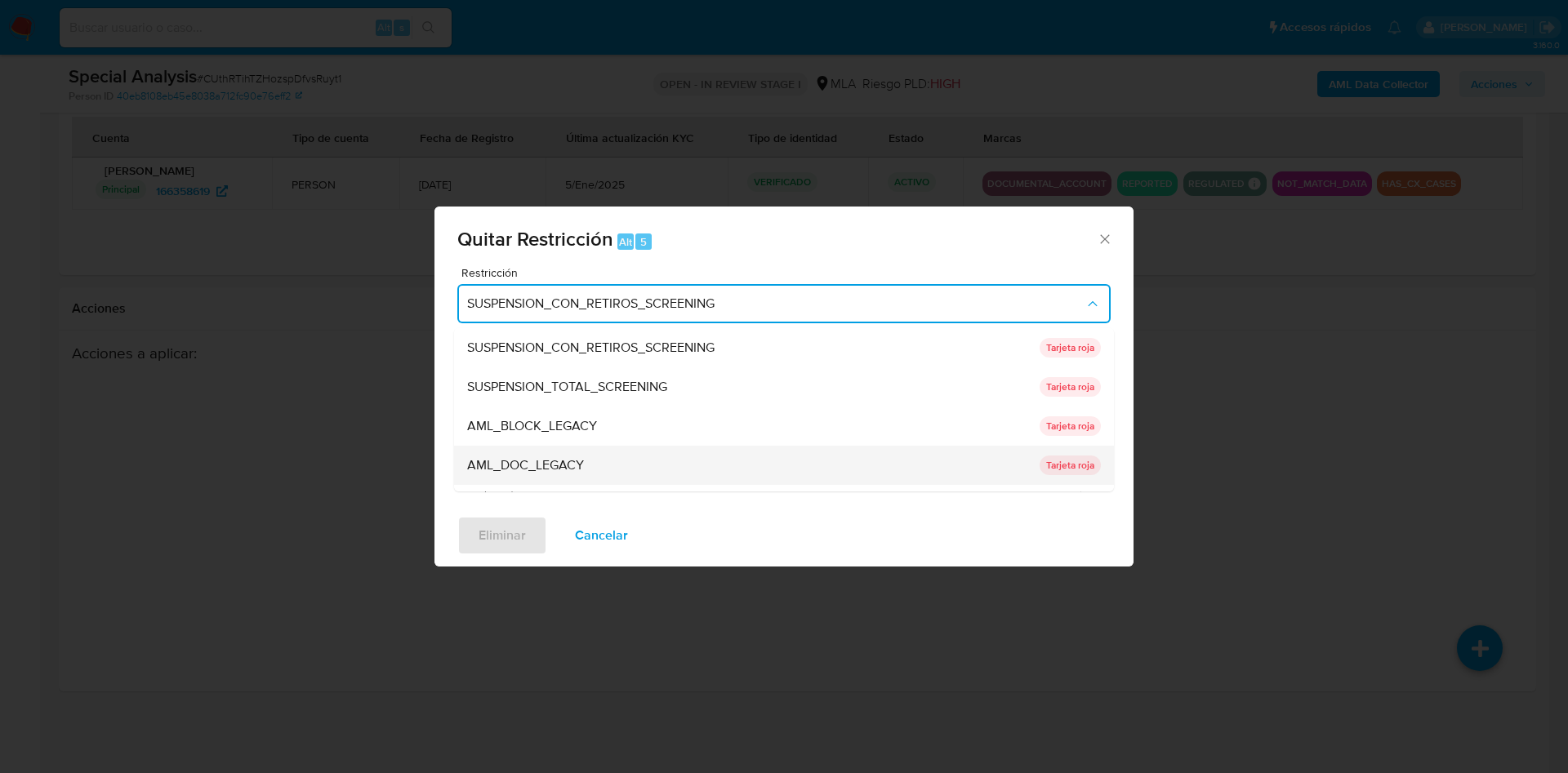
click at [592, 463] on div "AML_DOC_LEGACY" at bounding box center [748, 465] width 563 height 39
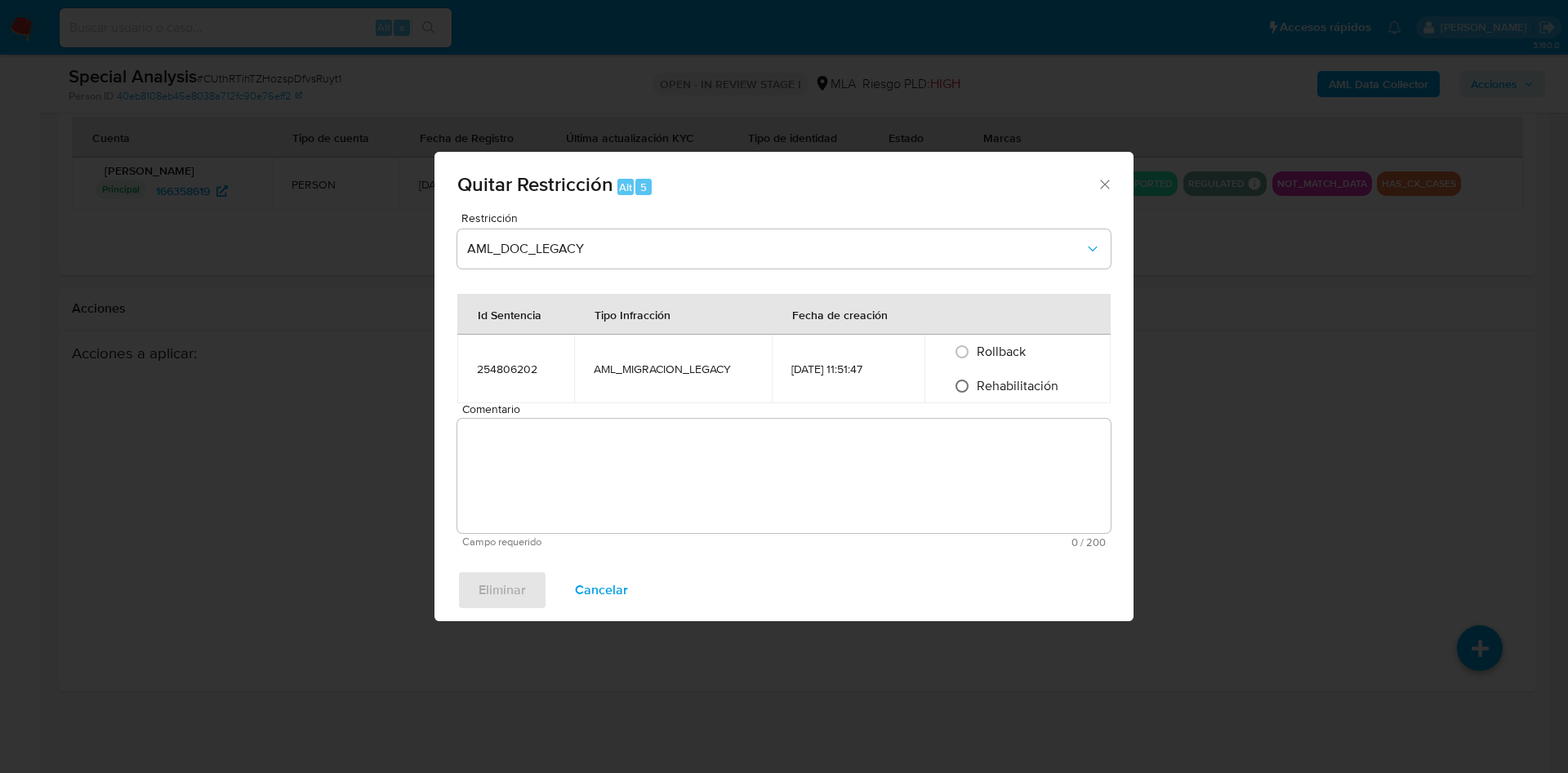
click at [965, 396] on input "Rehabilitación" at bounding box center [962, 386] width 26 height 26
radio input "true"
click at [906, 444] on textarea "Comentario" at bounding box center [783, 475] width 653 height 114
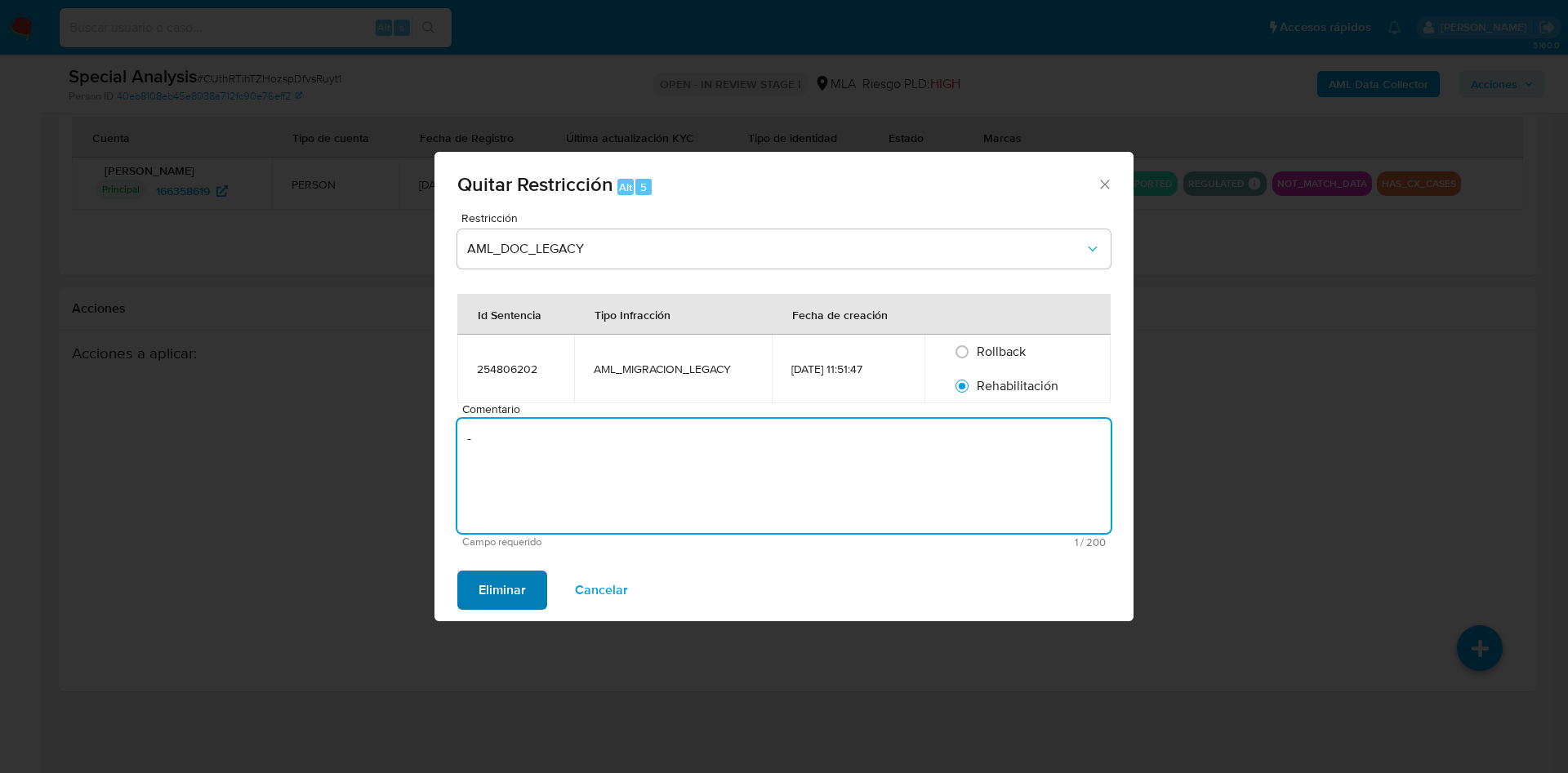
type textarea "-"
click at [470, 585] on button "Eliminar" at bounding box center [502, 590] width 90 height 39
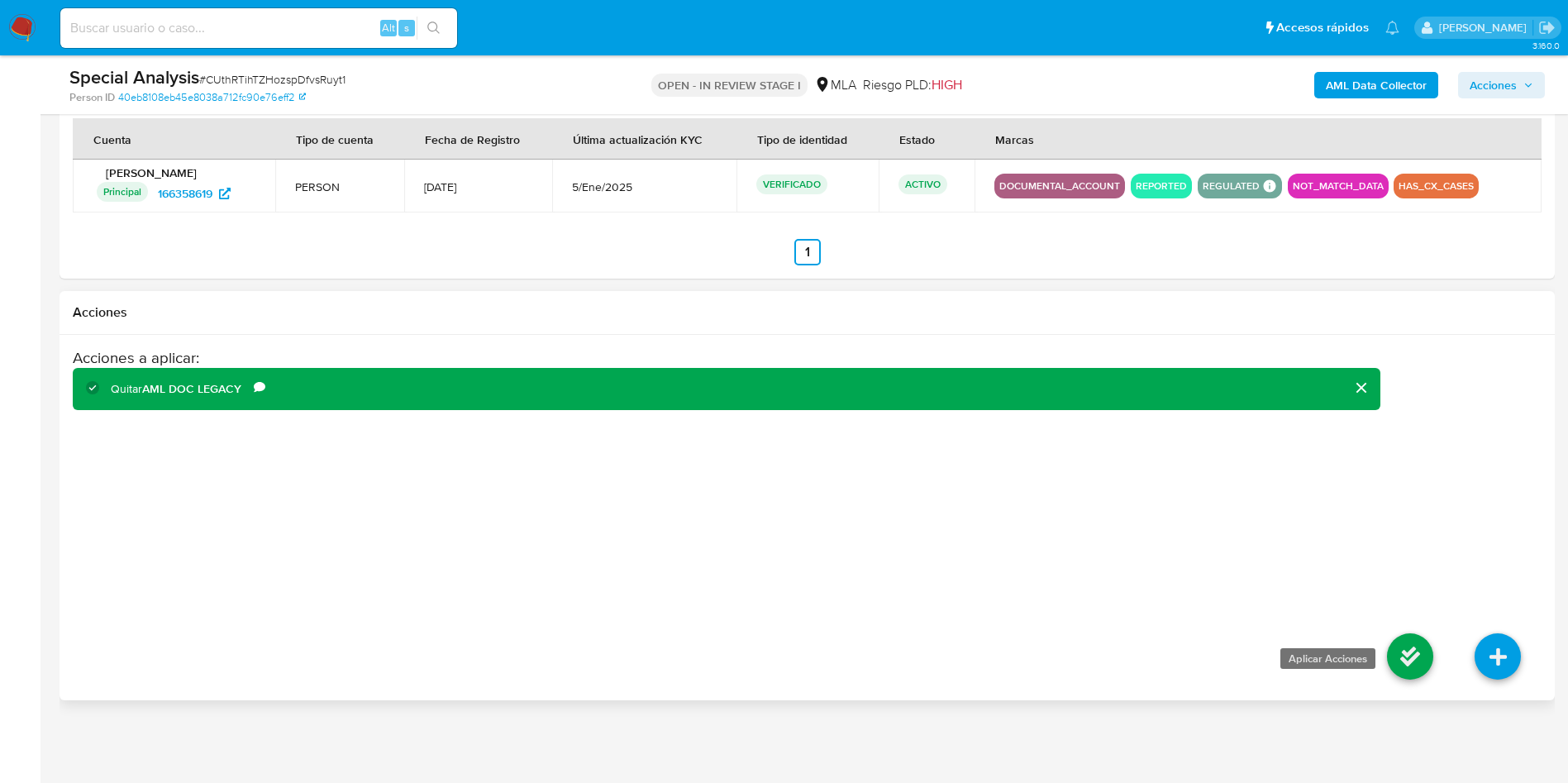
click at [1407, 652] on icon at bounding box center [1410, 656] width 46 height 46
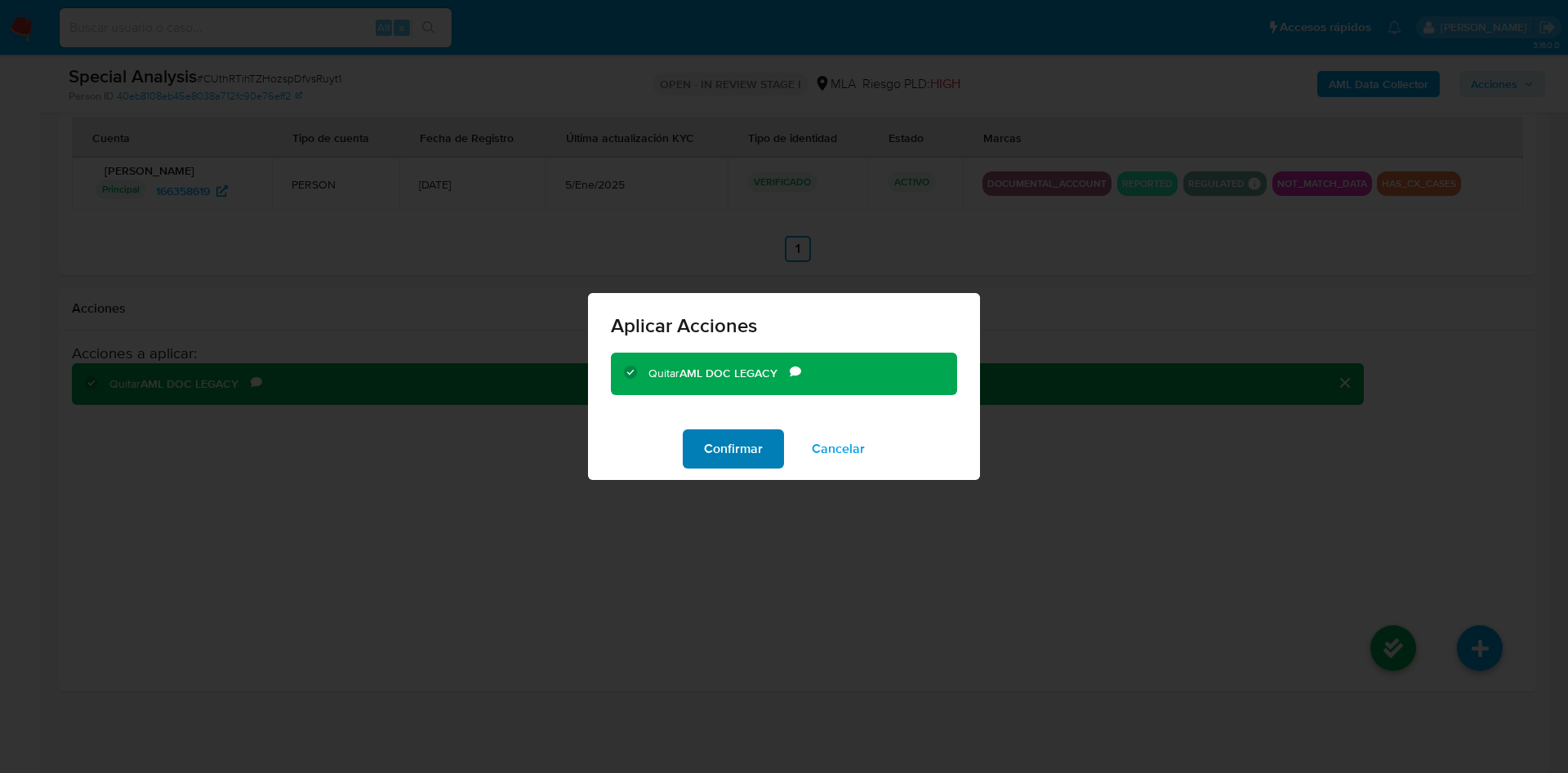
click at [725, 453] on span "Confirmar" at bounding box center [733, 448] width 59 height 36
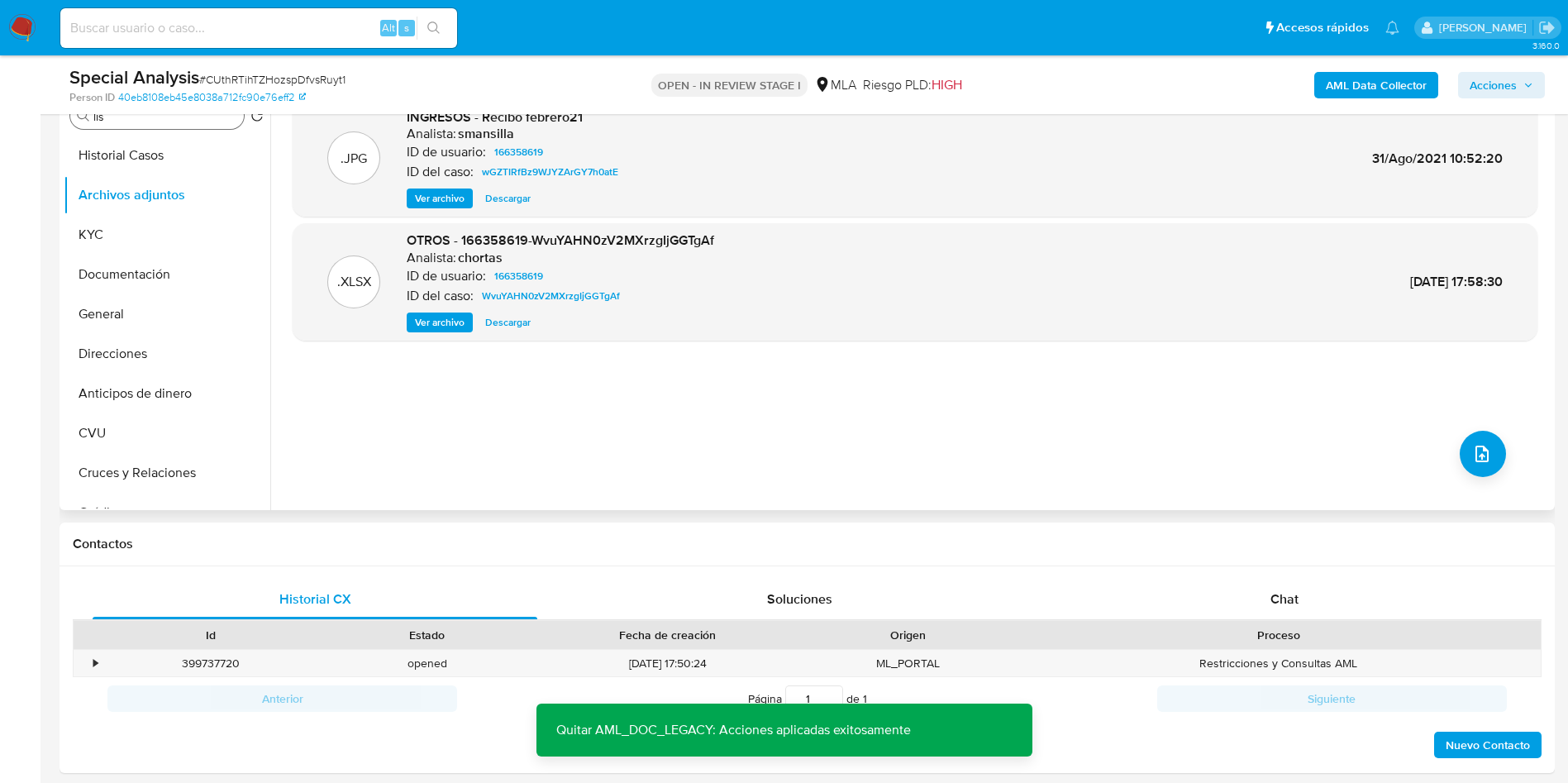
scroll to position [121, 0]
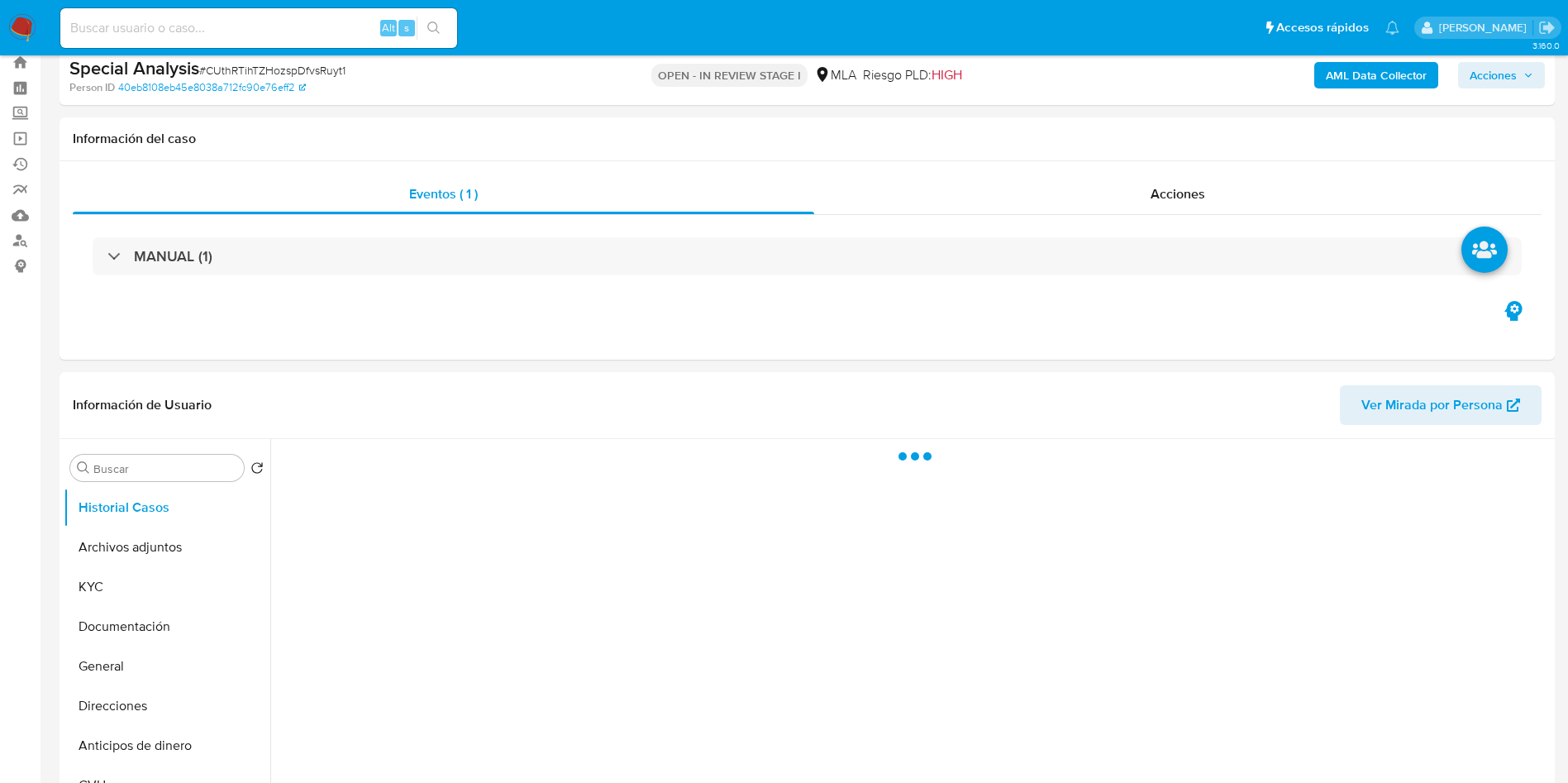
scroll to position [124, 0]
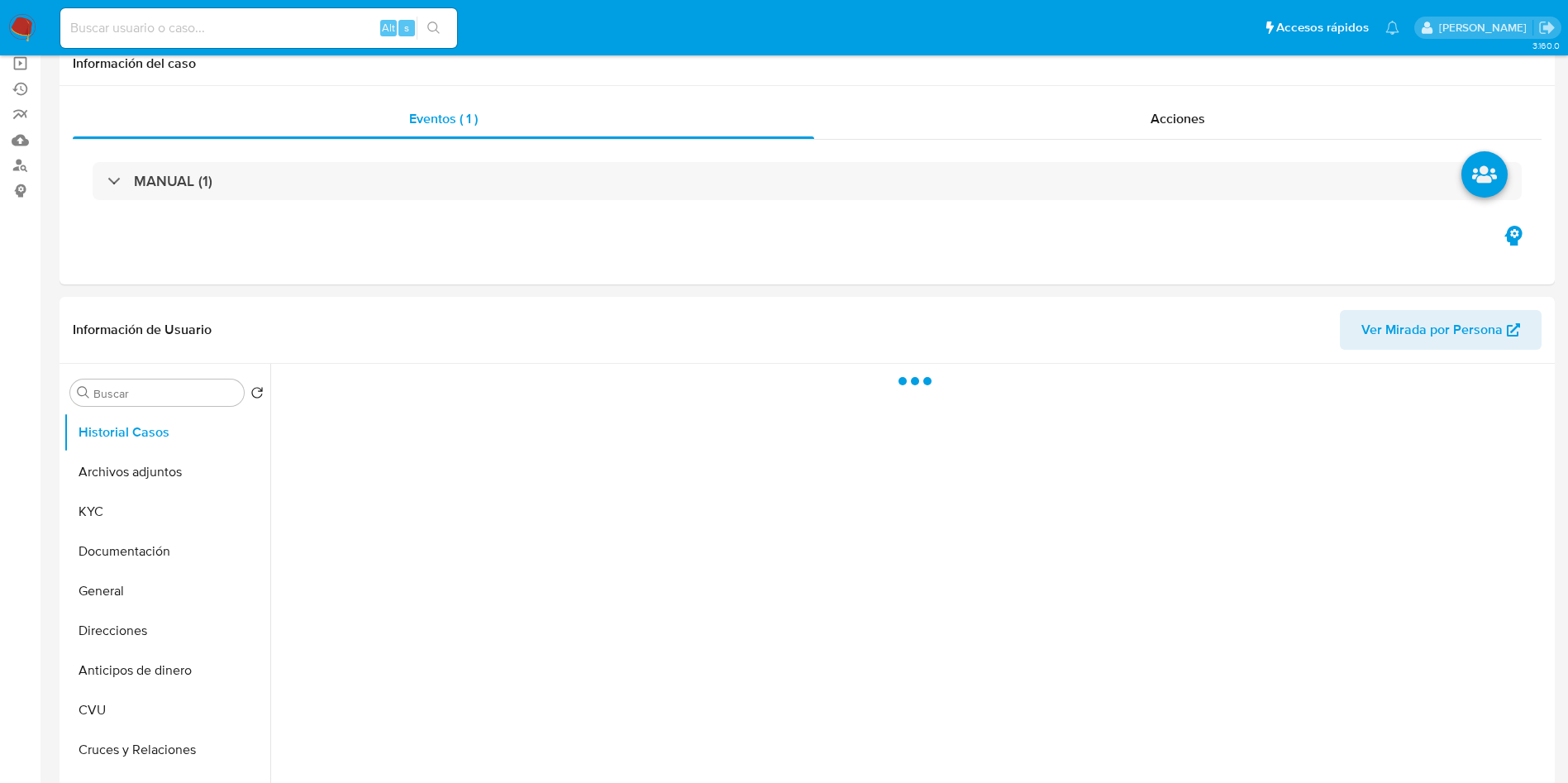
select select "10"
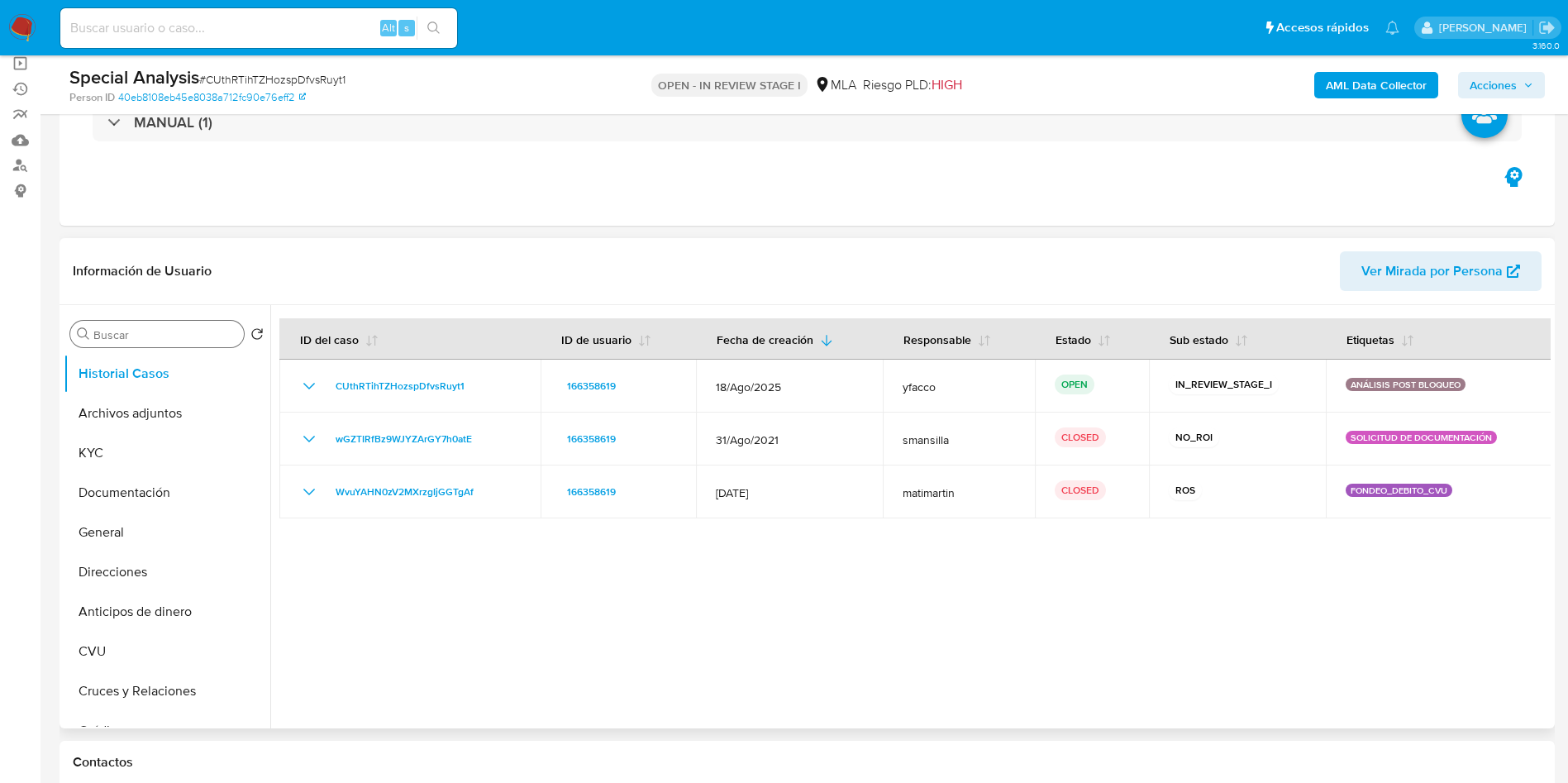
click at [128, 342] on input "Buscar" at bounding box center [165, 334] width 144 height 15
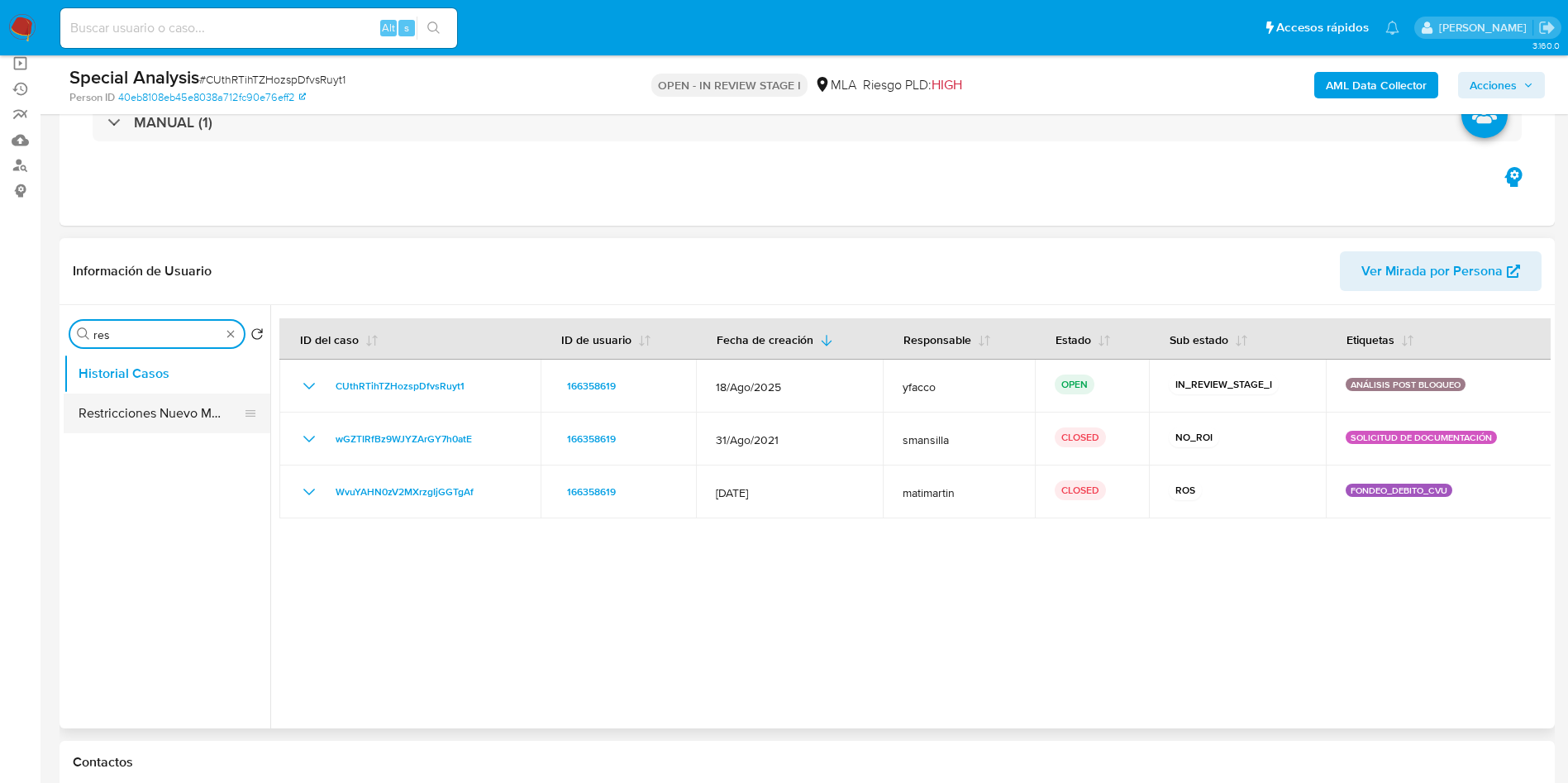
type input "res"
click at [112, 408] on button "Restricciones Nuevo Mundo" at bounding box center [160, 413] width 194 height 39
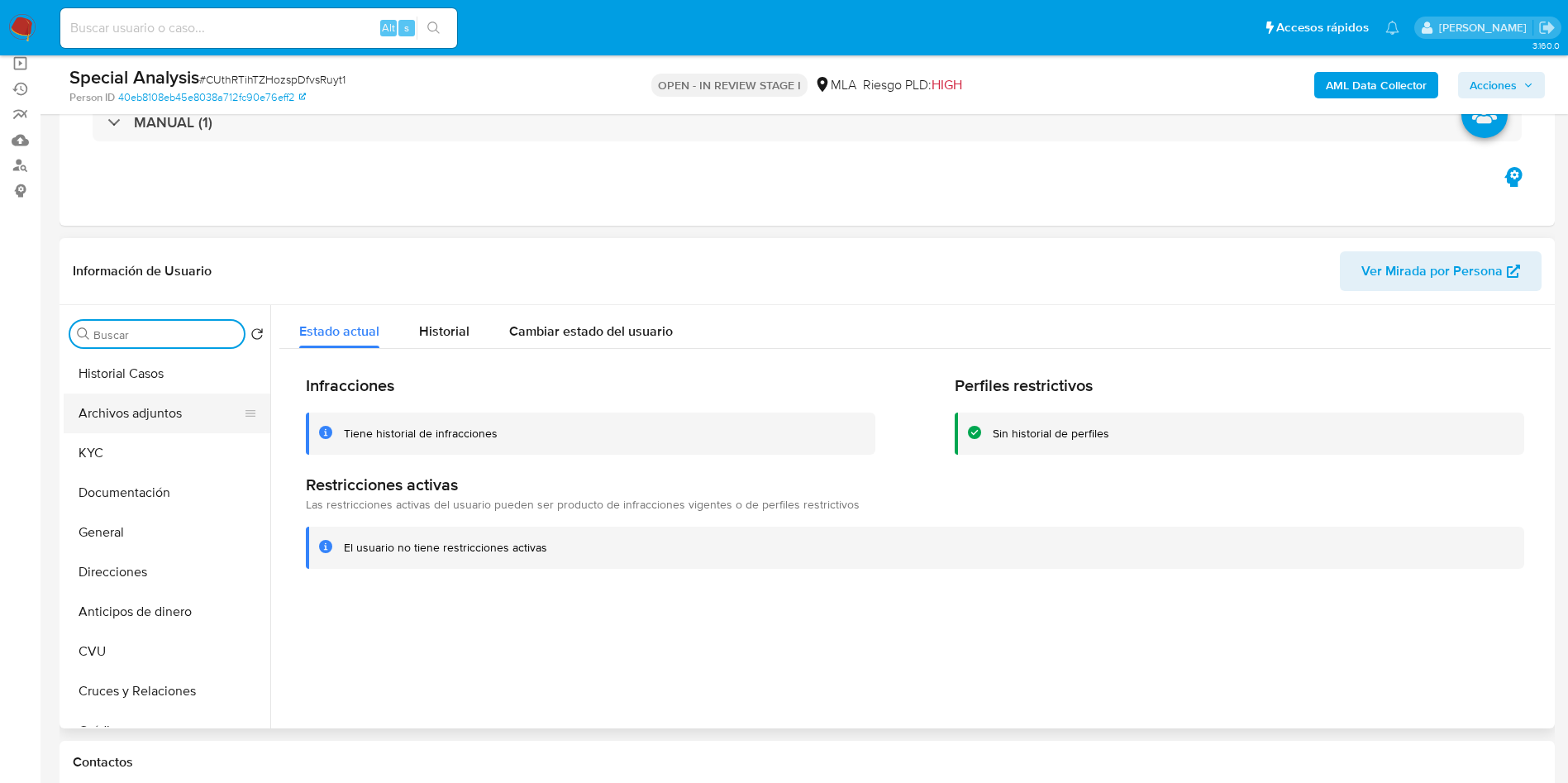
click at [175, 403] on button "Archivos adjuntos" at bounding box center [160, 413] width 194 height 39
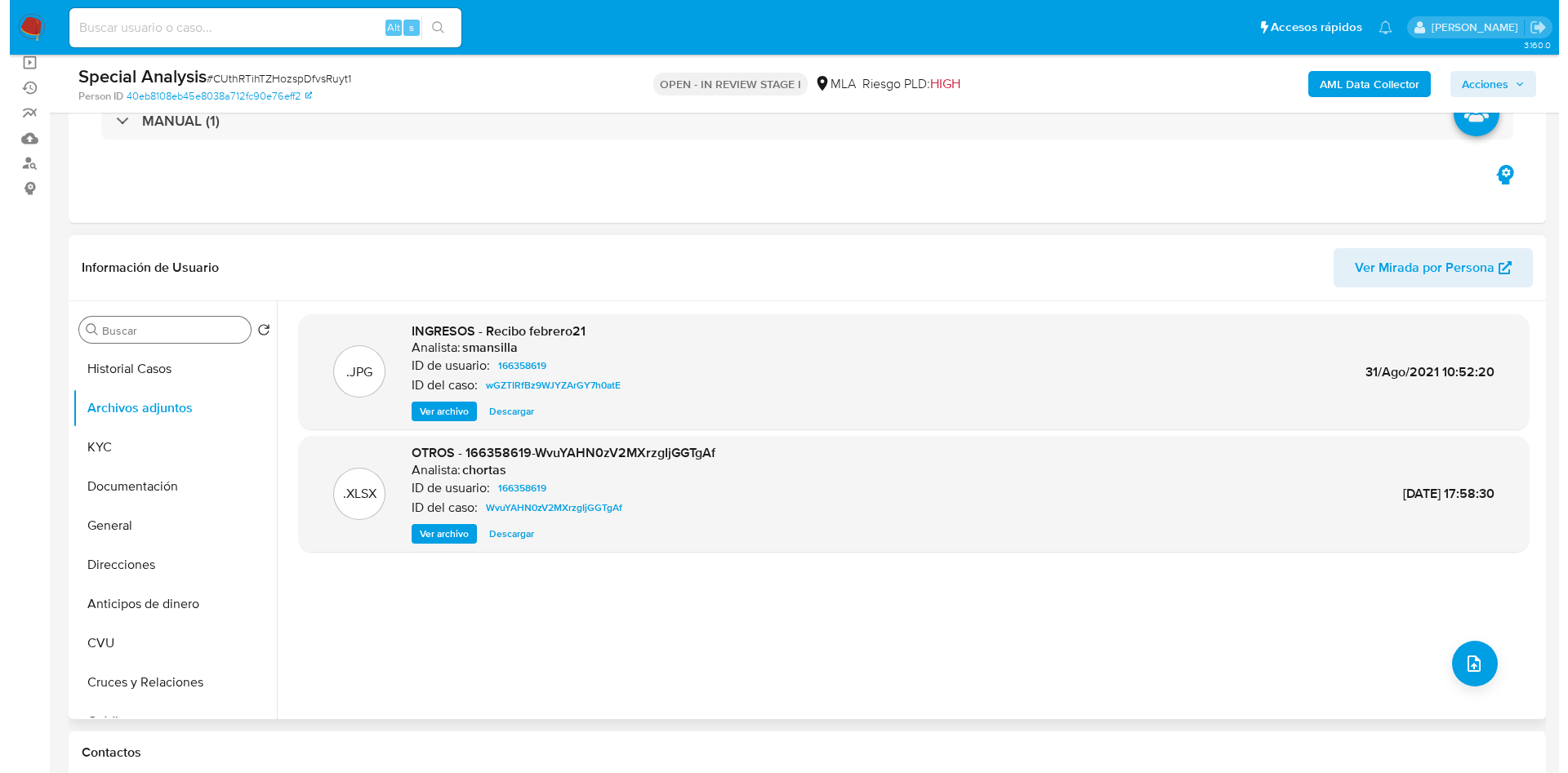
scroll to position [0, 0]
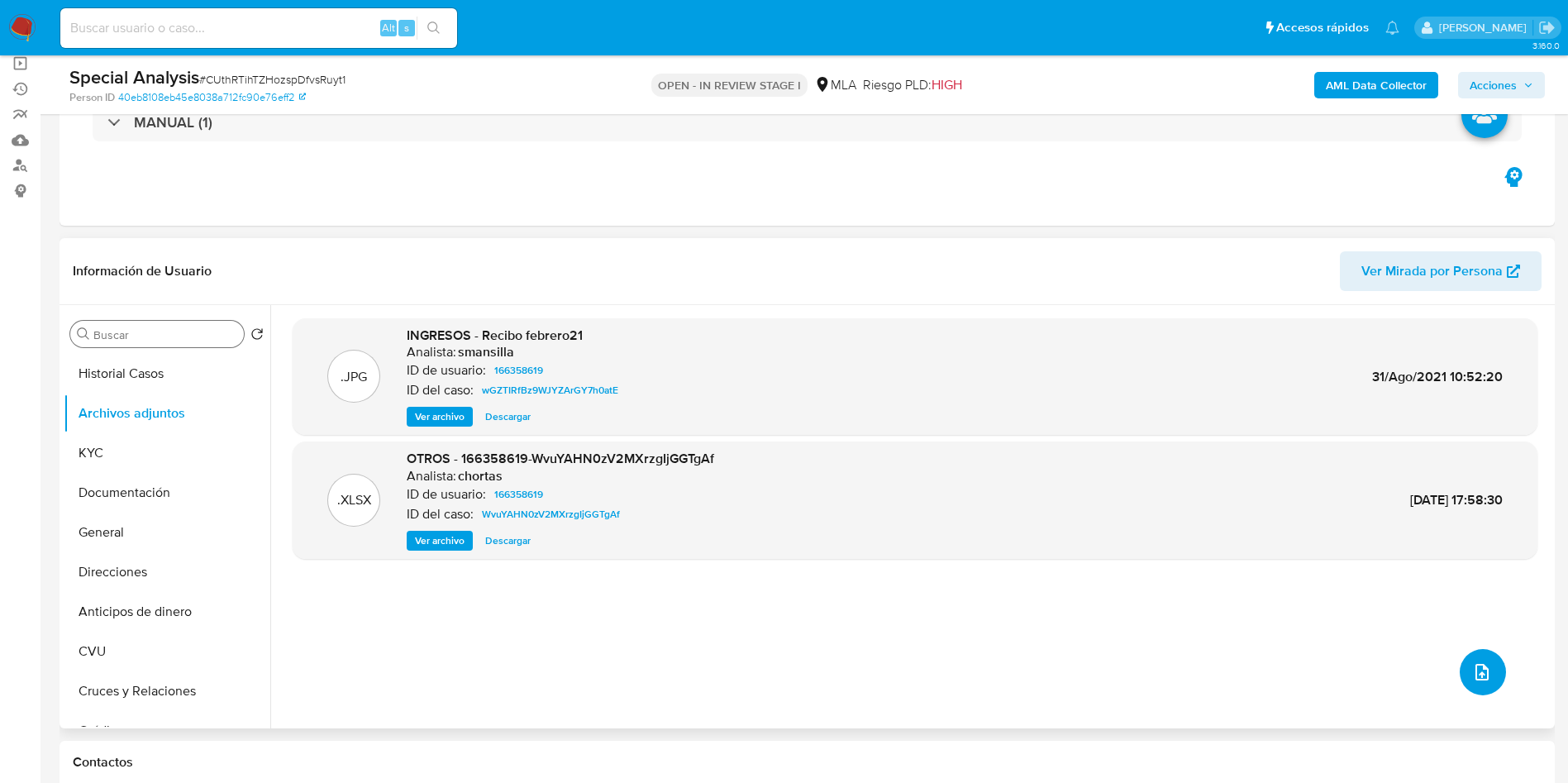
click at [1475, 674] on icon "upload-file" at bounding box center [1481, 672] width 13 height 17
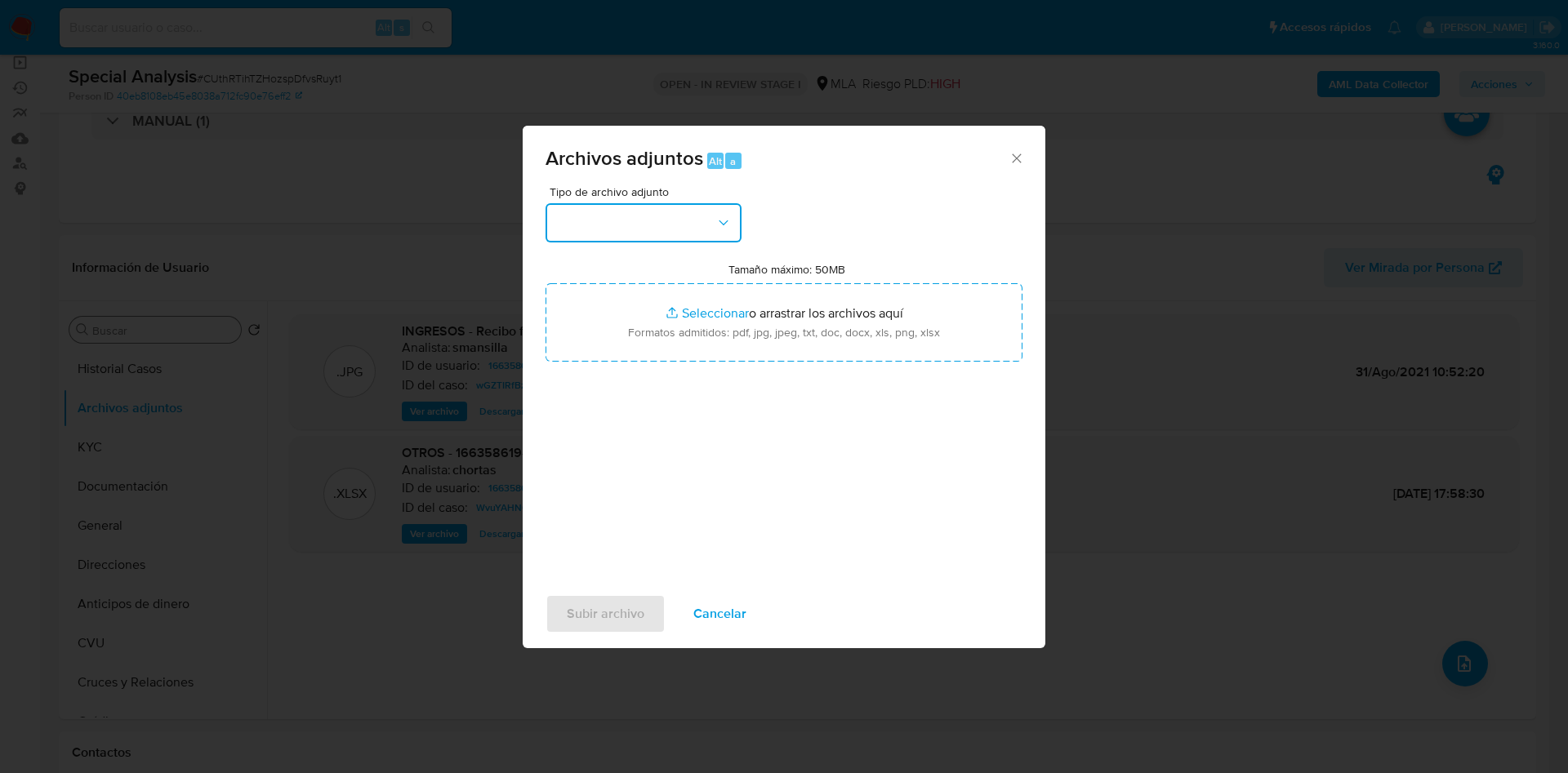
click at [672, 231] on button "button" at bounding box center [643, 223] width 196 height 39
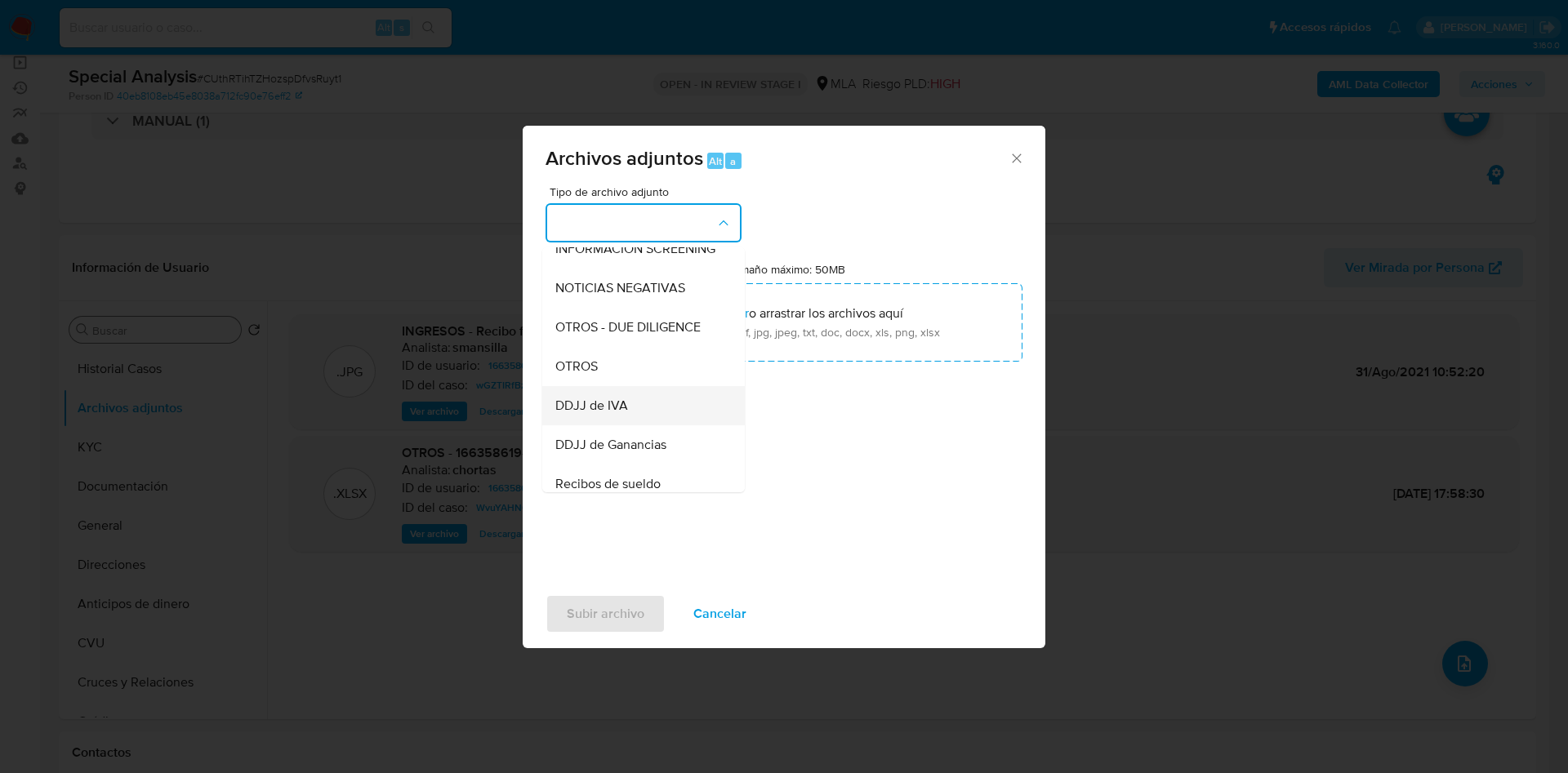
scroll to position [245, 0]
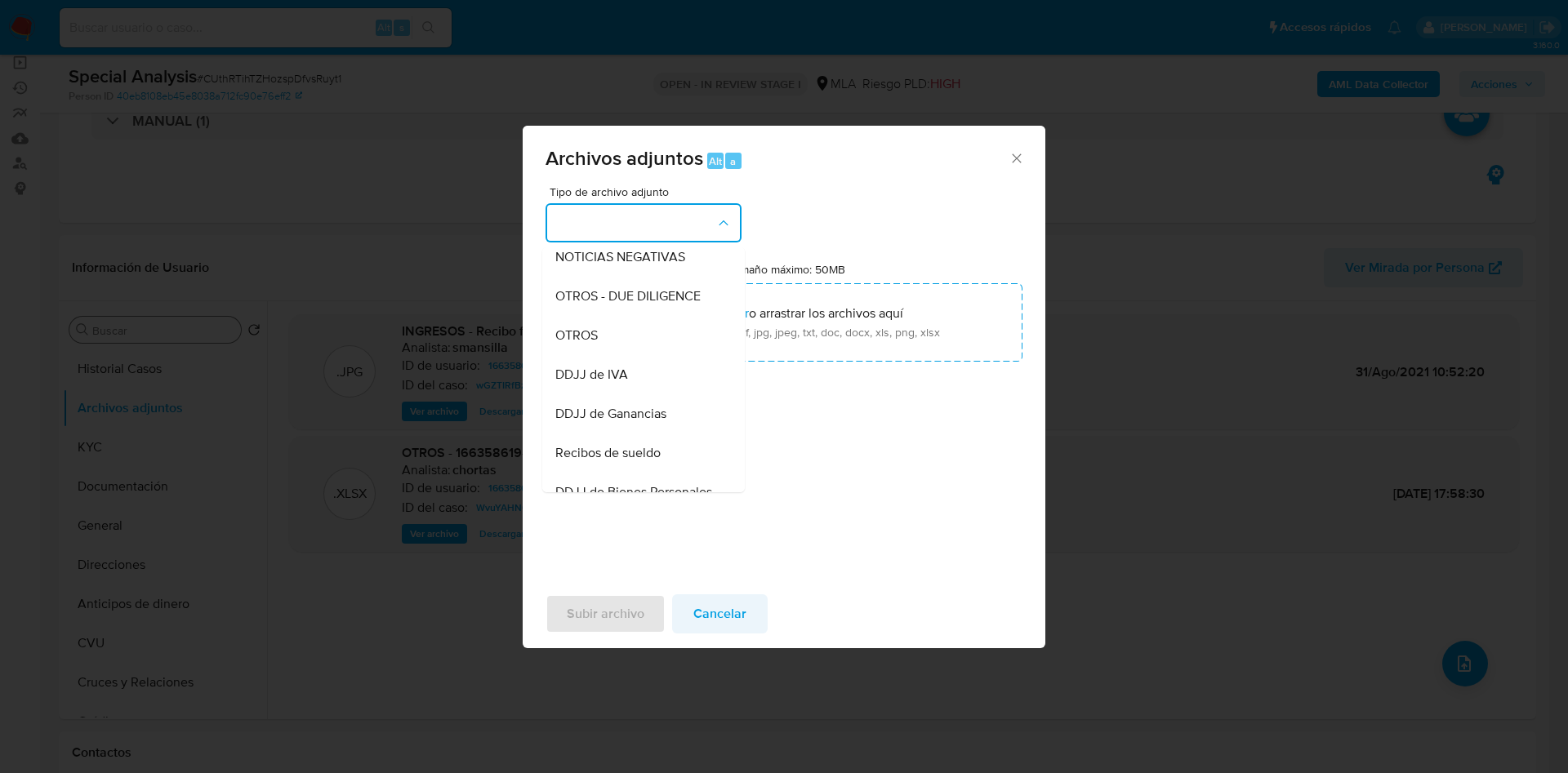
click at [720, 615] on span "Cancelar" at bounding box center [720, 614] width 53 height 36
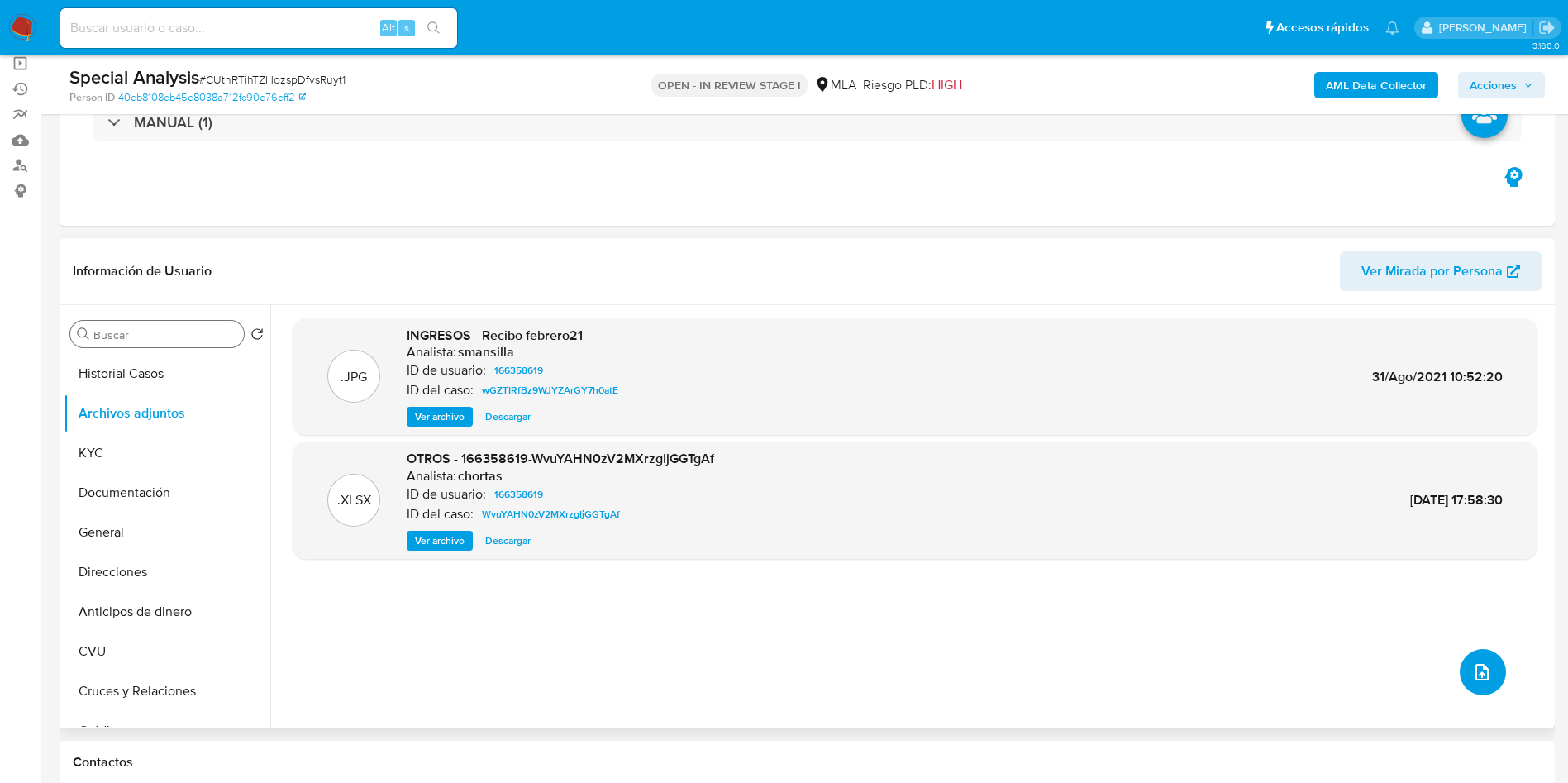
click at [1479, 674] on icon "upload-file" at bounding box center [1482, 672] width 20 height 20
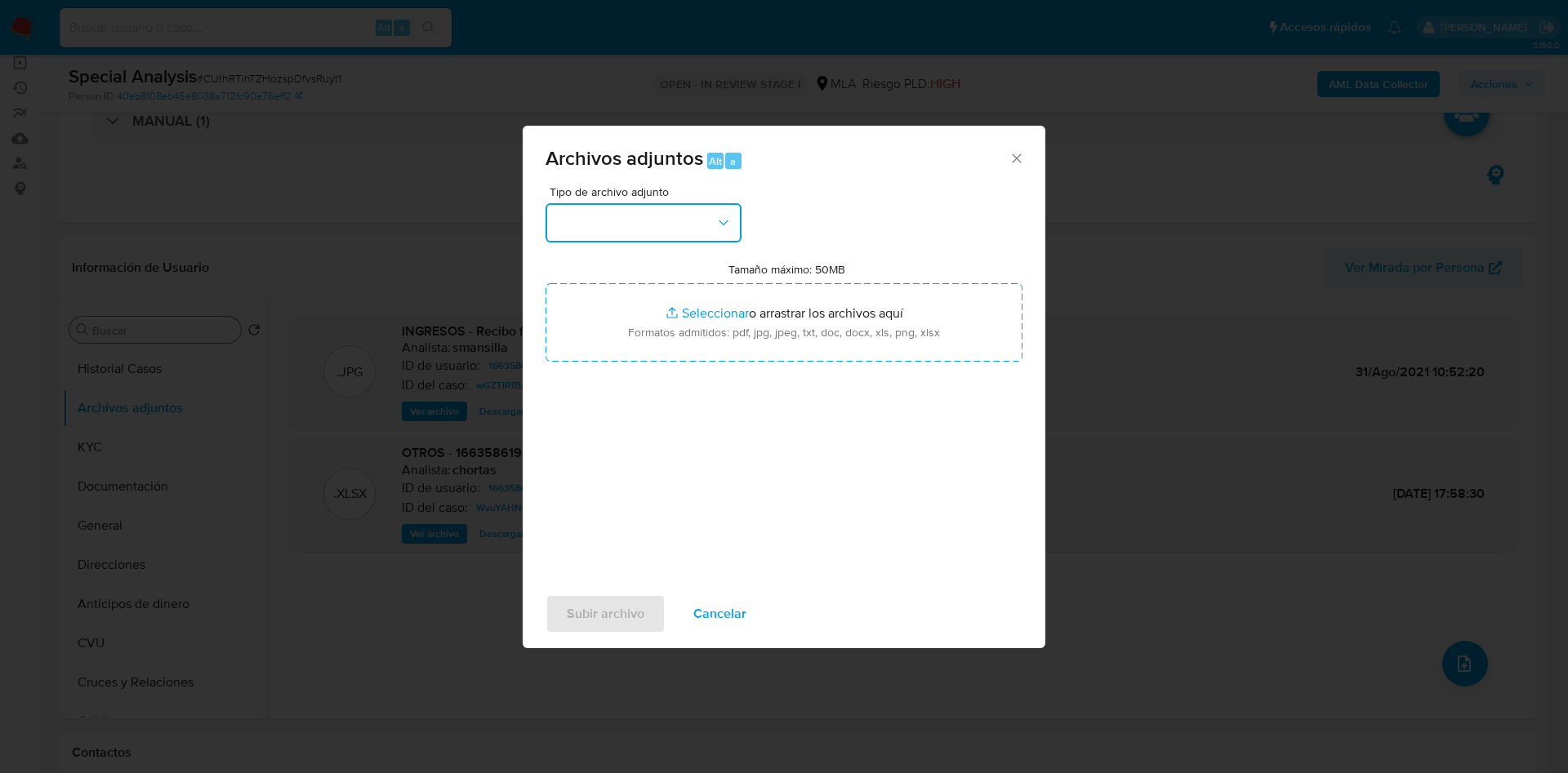
click at [672, 225] on button "button" at bounding box center [643, 223] width 196 height 39
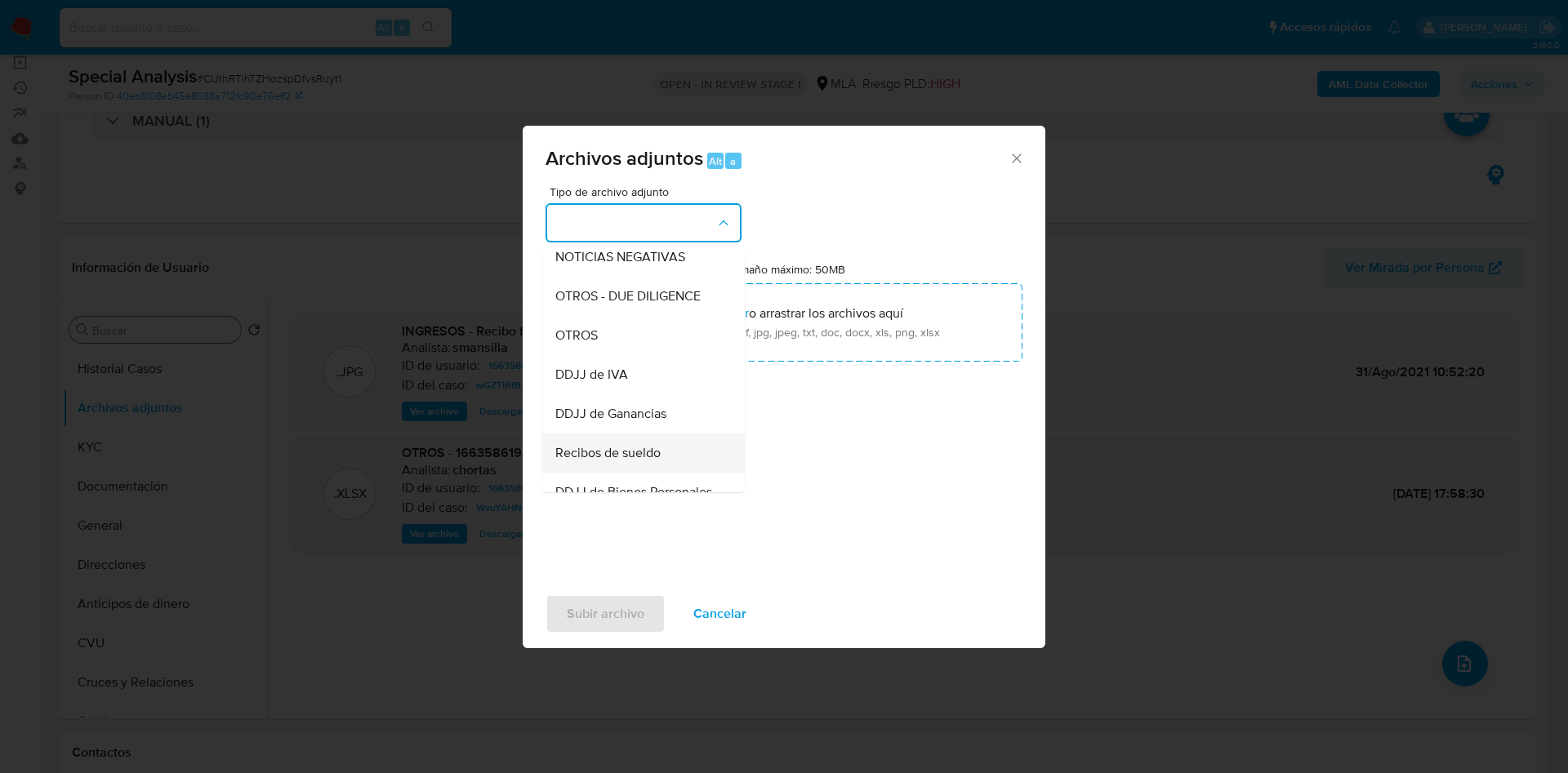
click at [621, 461] on span "Recibos de sueldo" at bounding box center [608, 453] width 106 height 17
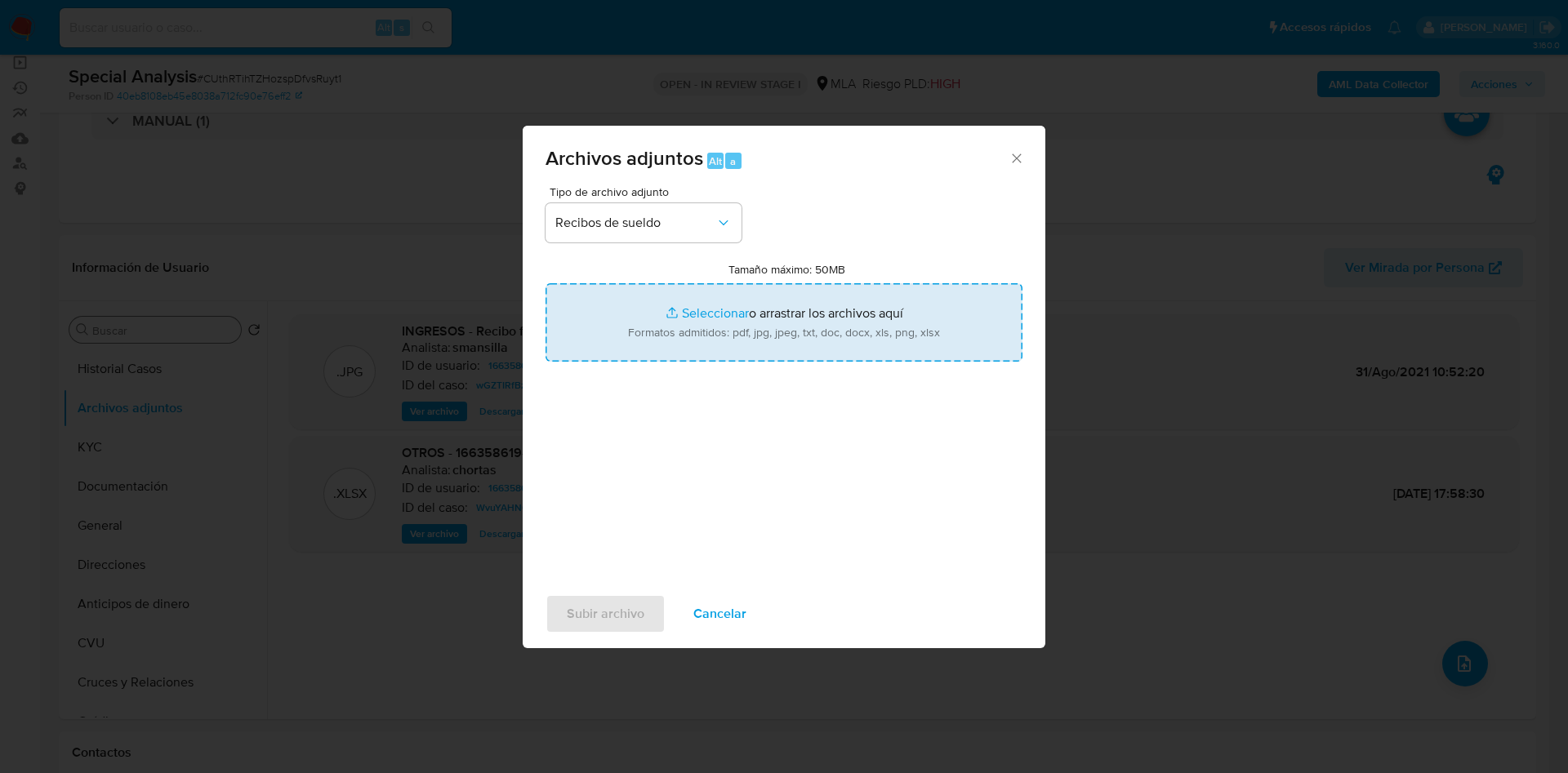
click at [698, 301] on input "Tamaño máximo: 50MB Seleccionar archivos" at bounding box center [783, 322] width 477 height 78
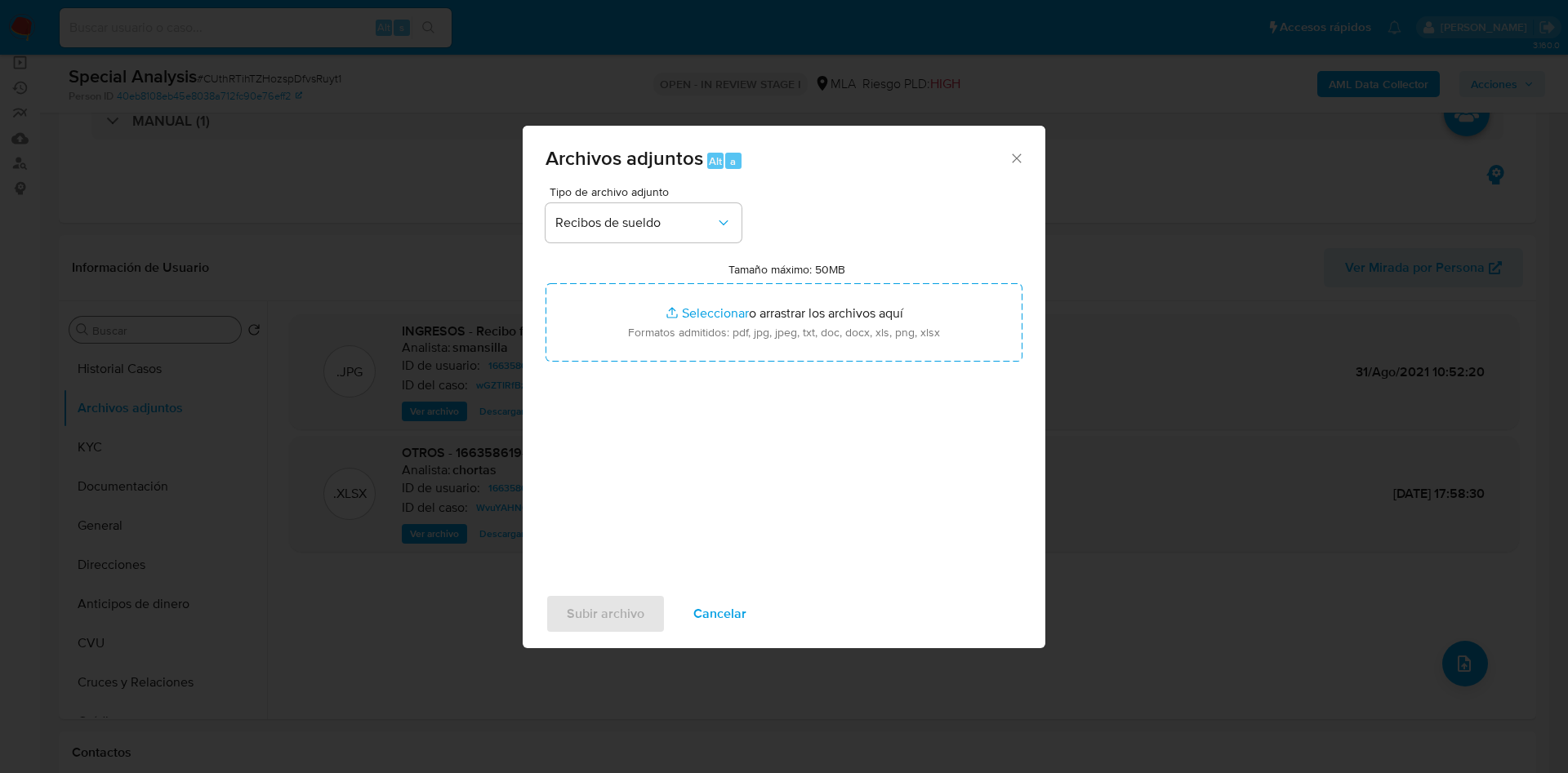
type input "C:\fakepath\20250811_2030142.jpg"
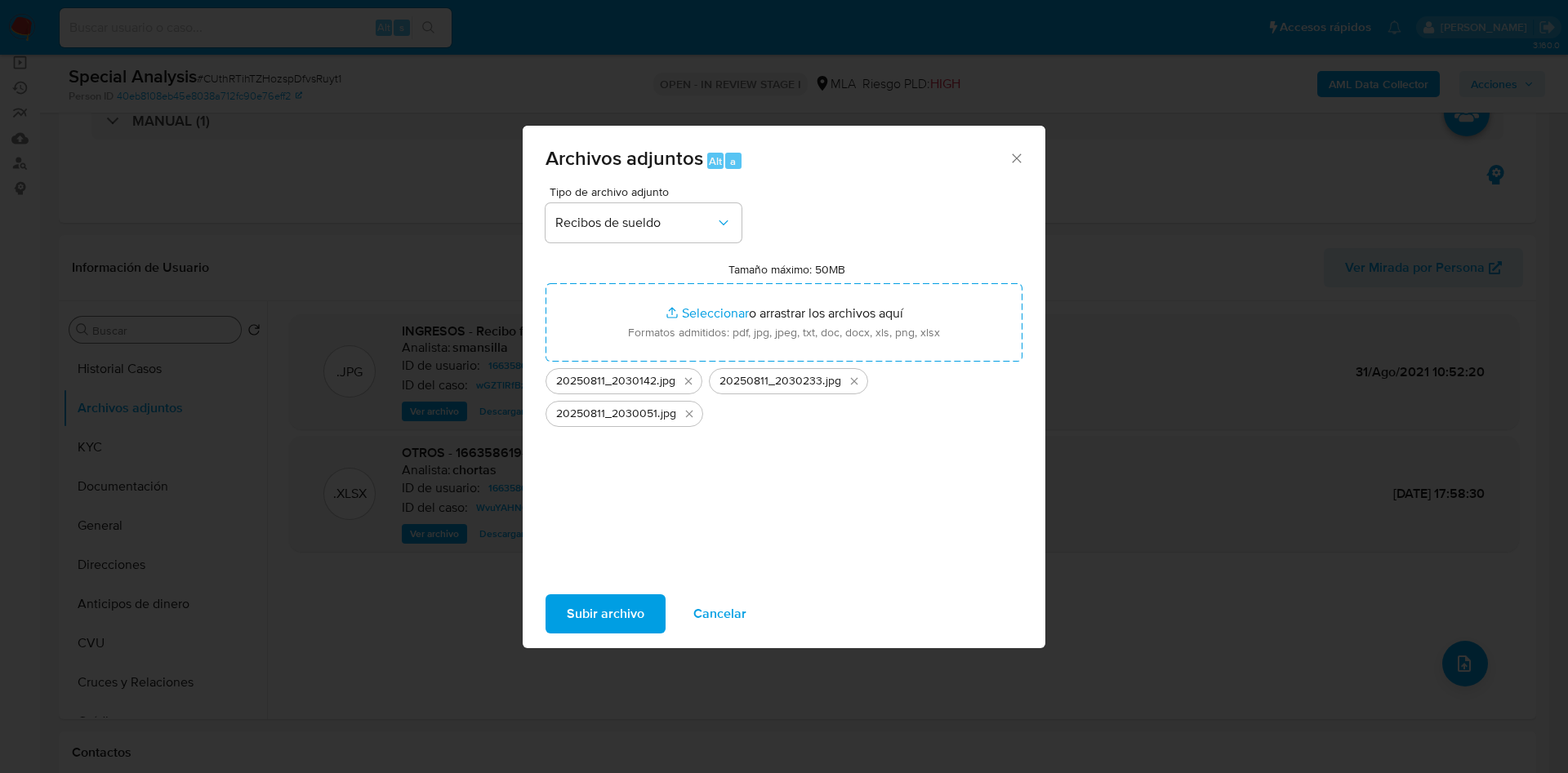
click at [622, 620] on span "Subir archivo" at bounding box center [605, 614] width 78 height 36
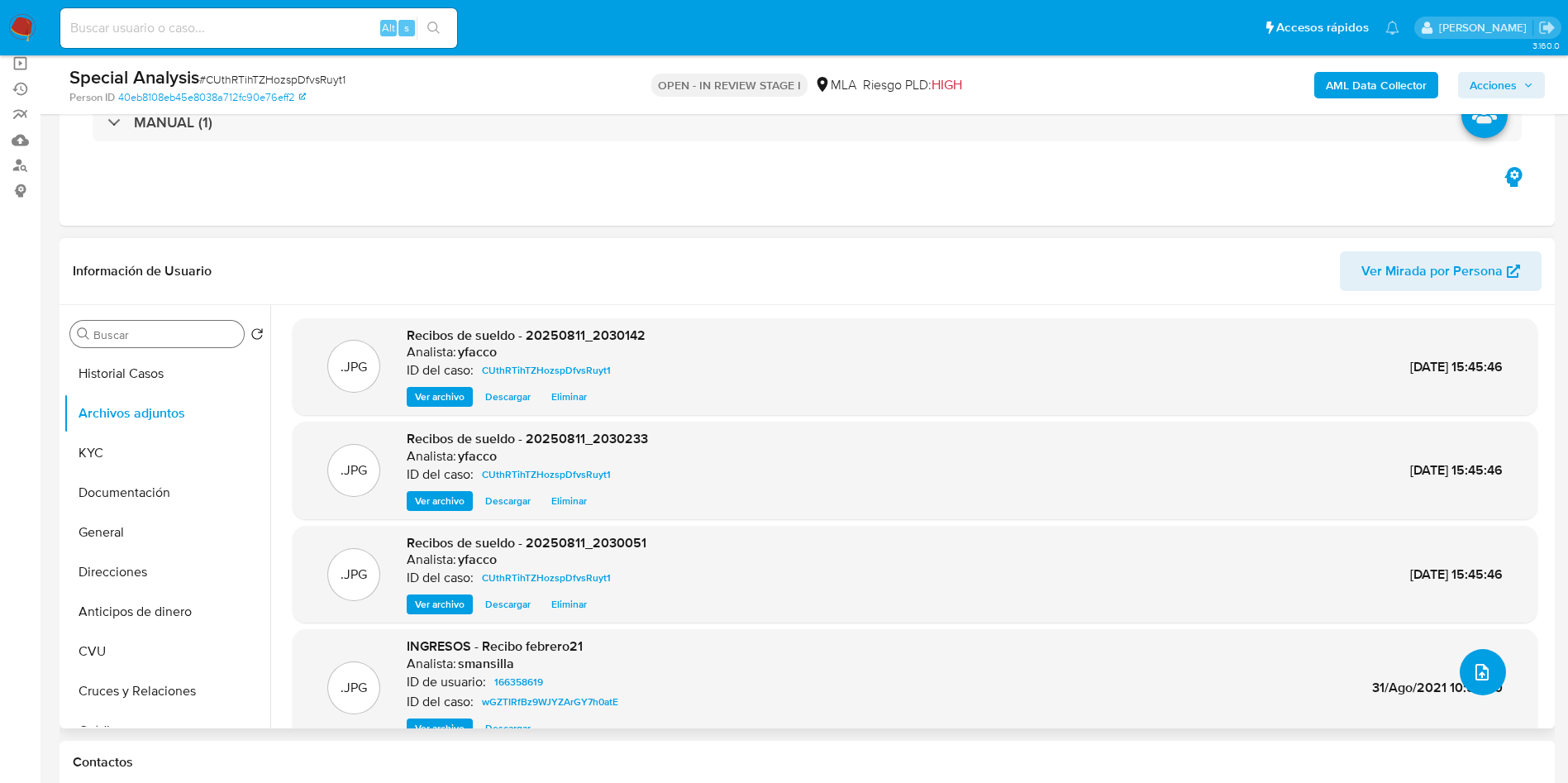
click at [1487, 679] on button "upload-file" at bounding box center [1483, 672] width 46 height 46
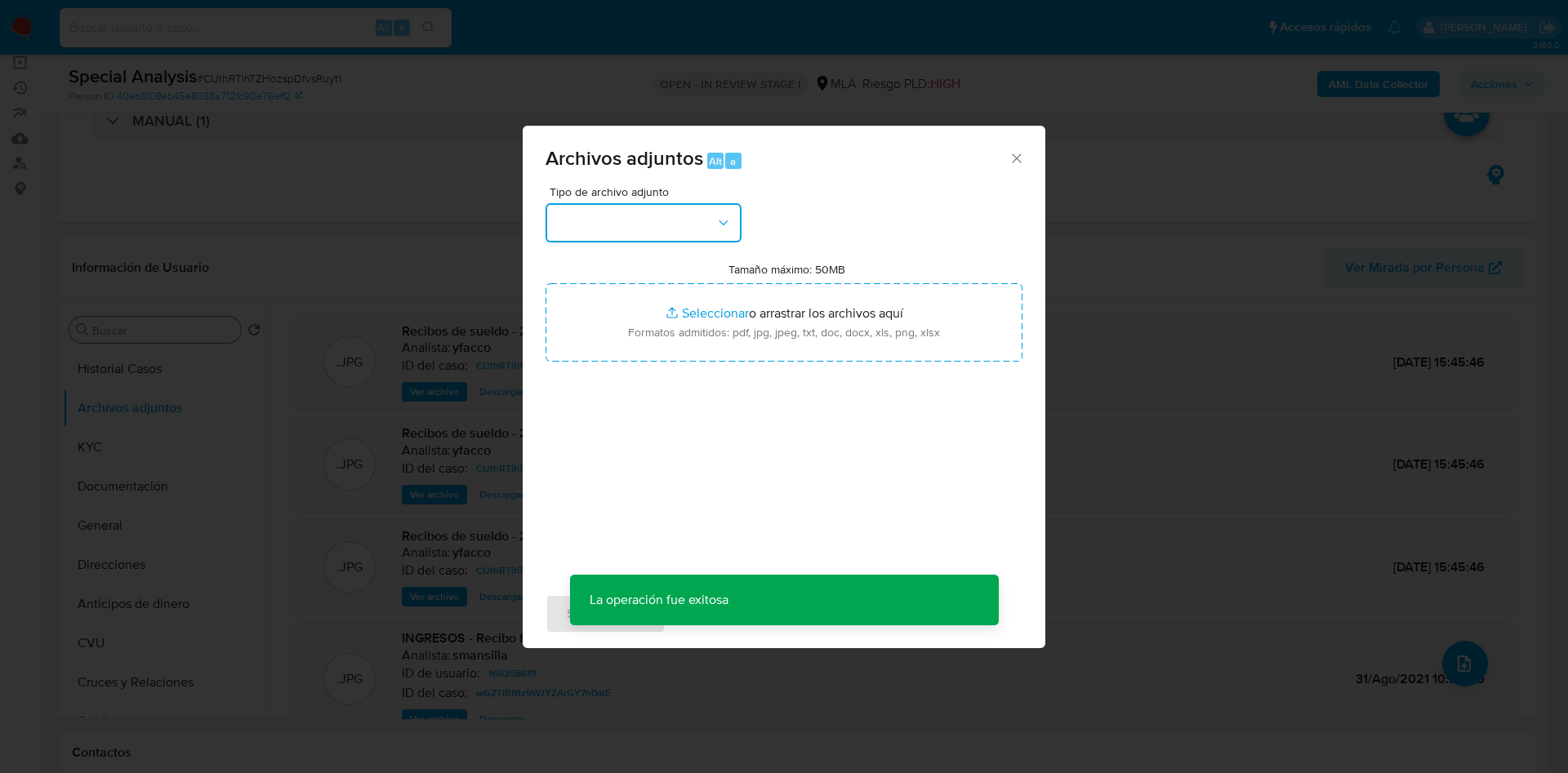
click at [645, 220] on button "button" at bounding box center [643, 223] width 196 height 39
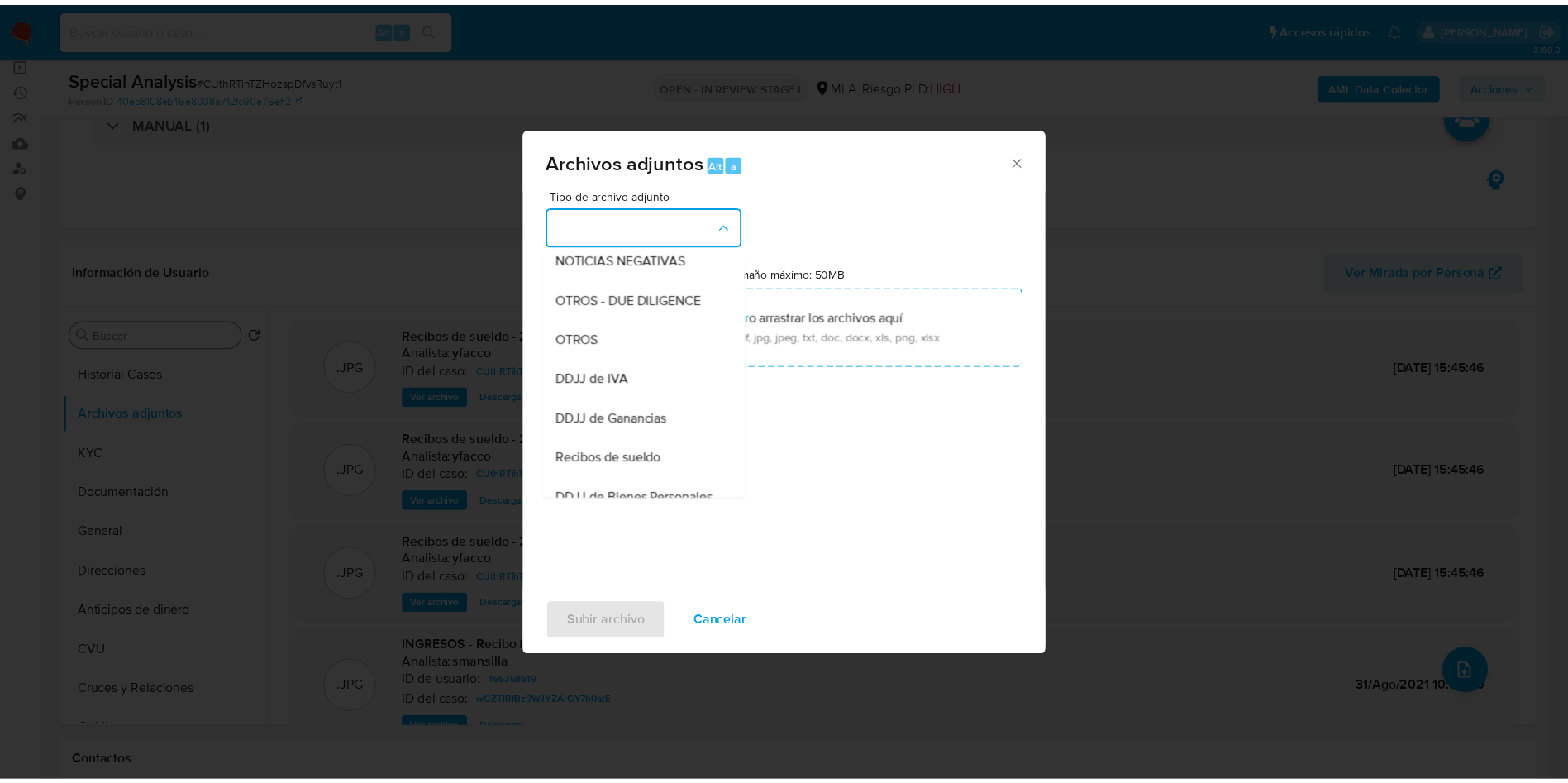
scroll to position [281, 0]
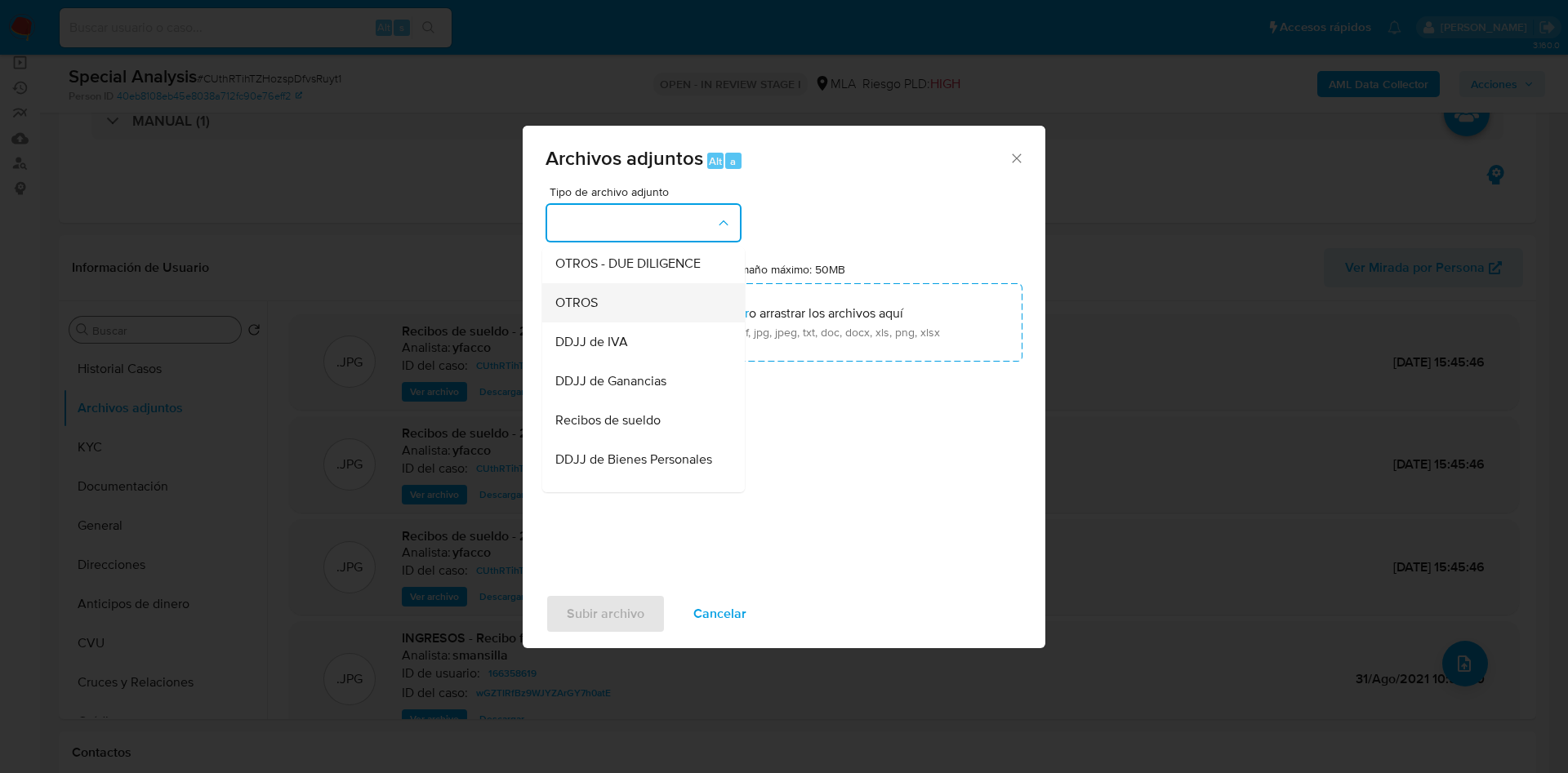
click at [631, 320] on div "OTROS" at bounding box center [638, 303] width 166 height 39
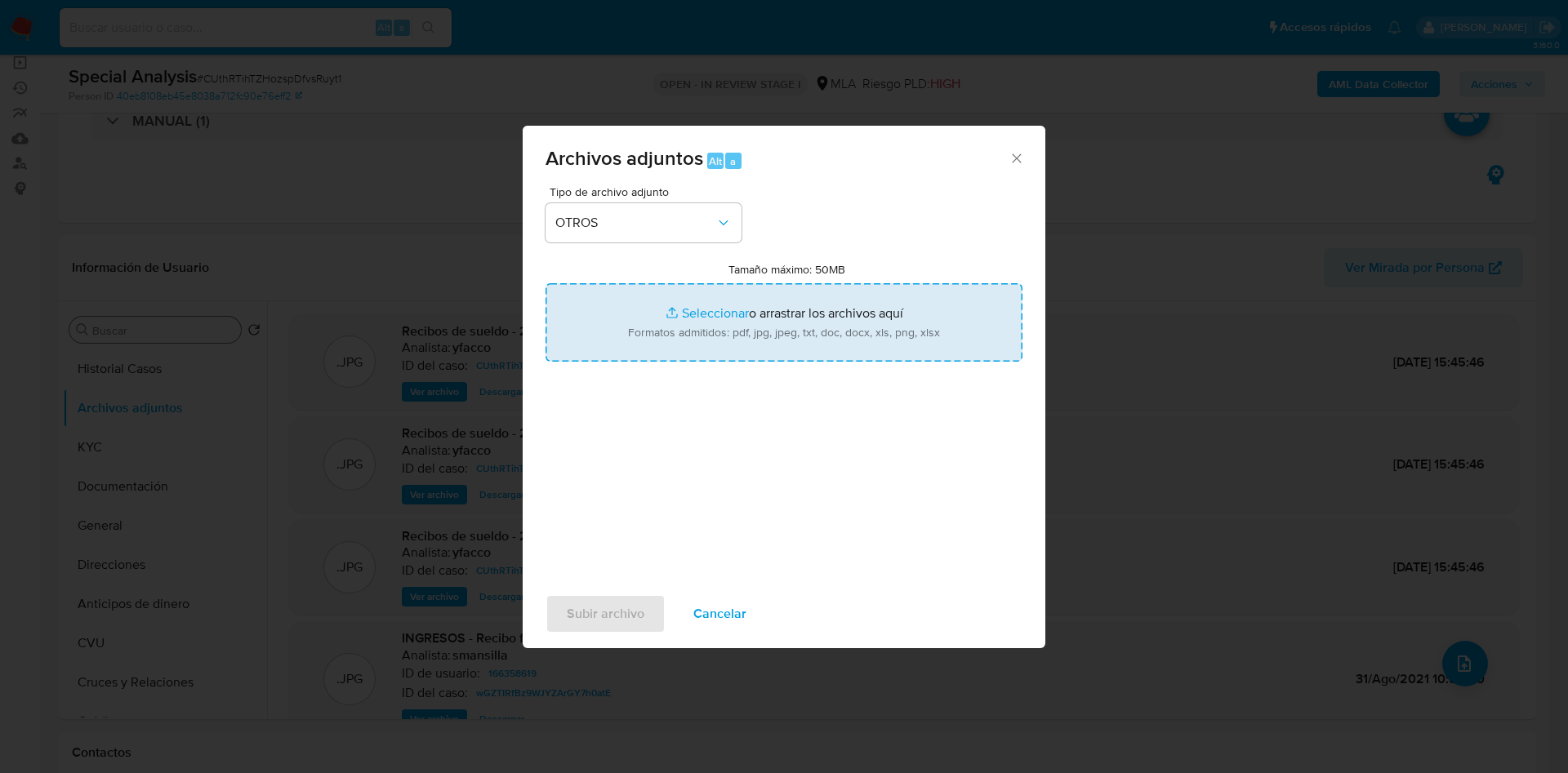
click at [709, 306] on input "Tamaño máximo: 50MB Seleccionar archivos" at bounding box center [783, 322] width 477 height 78
type input "C:\fakepath\Correo de Mercadolibre SRL - [REVISIÓN CUST ID 166358619] _ Caso Cx…"
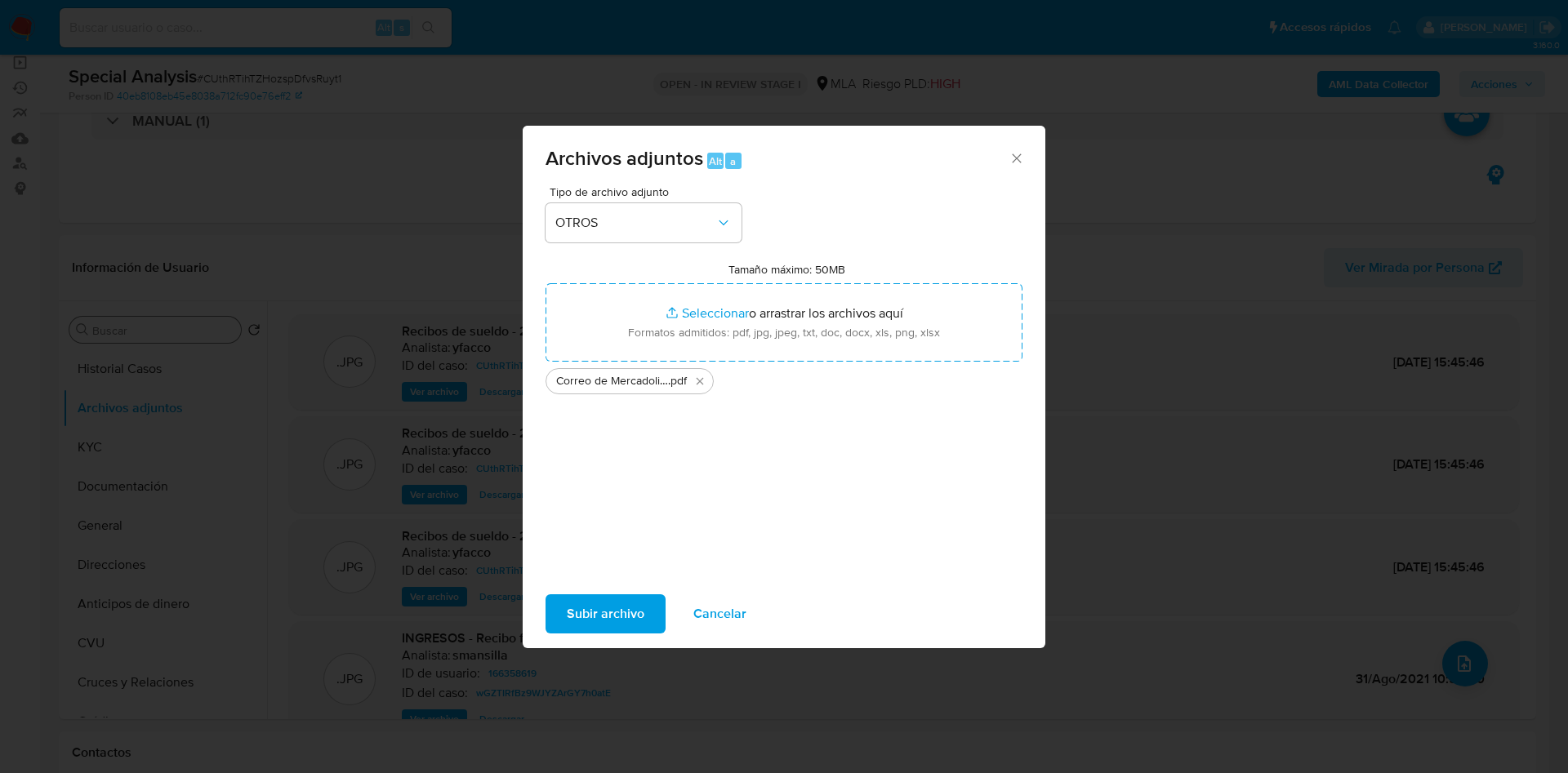
click at [591, 625] on span "Subir archivo" at bounding box center [605, 614] width 78 height 36
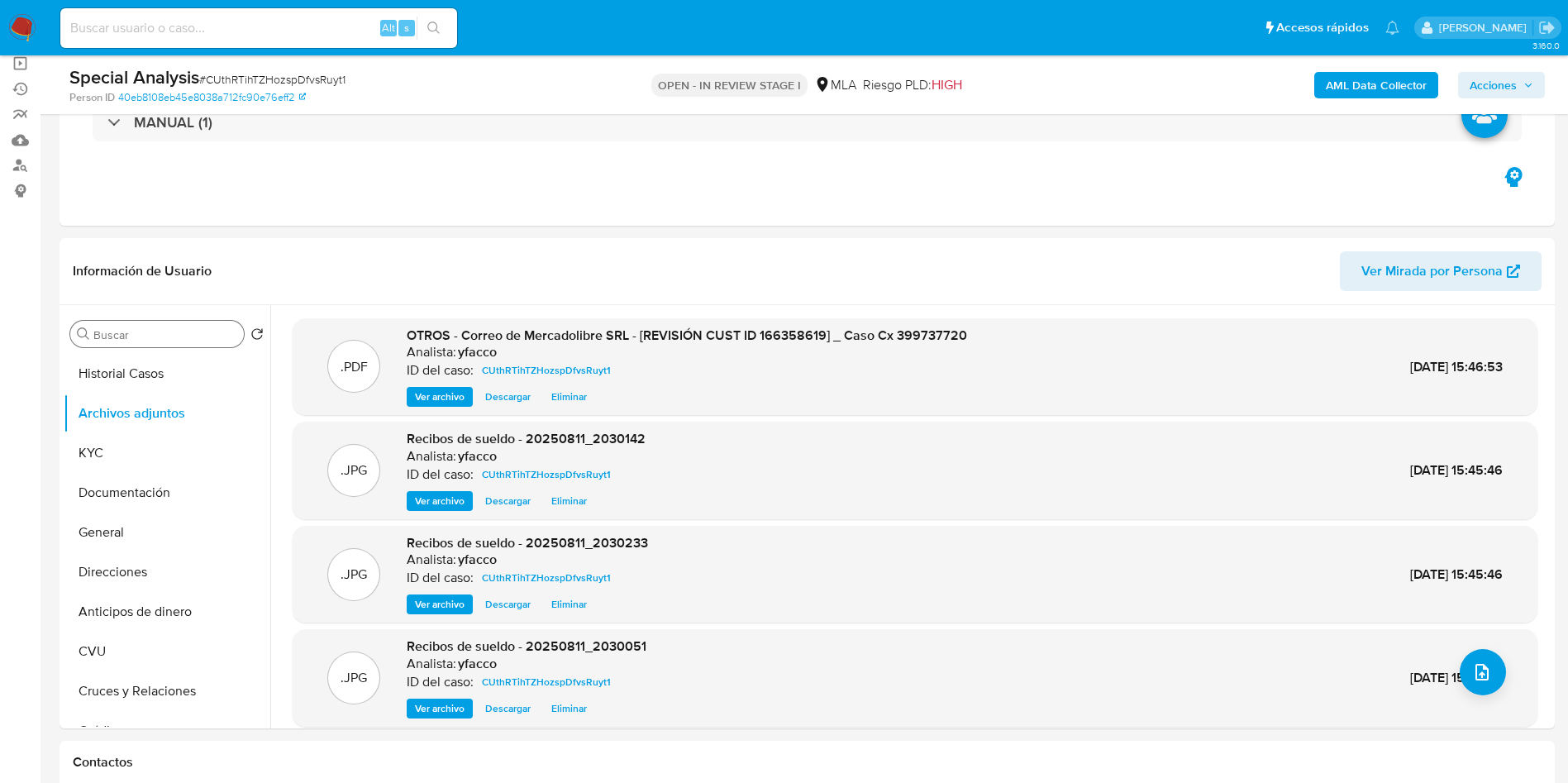
click at [1496, 82] on span "Acciones" at bounding box center [1493, 86] width 47 height 27
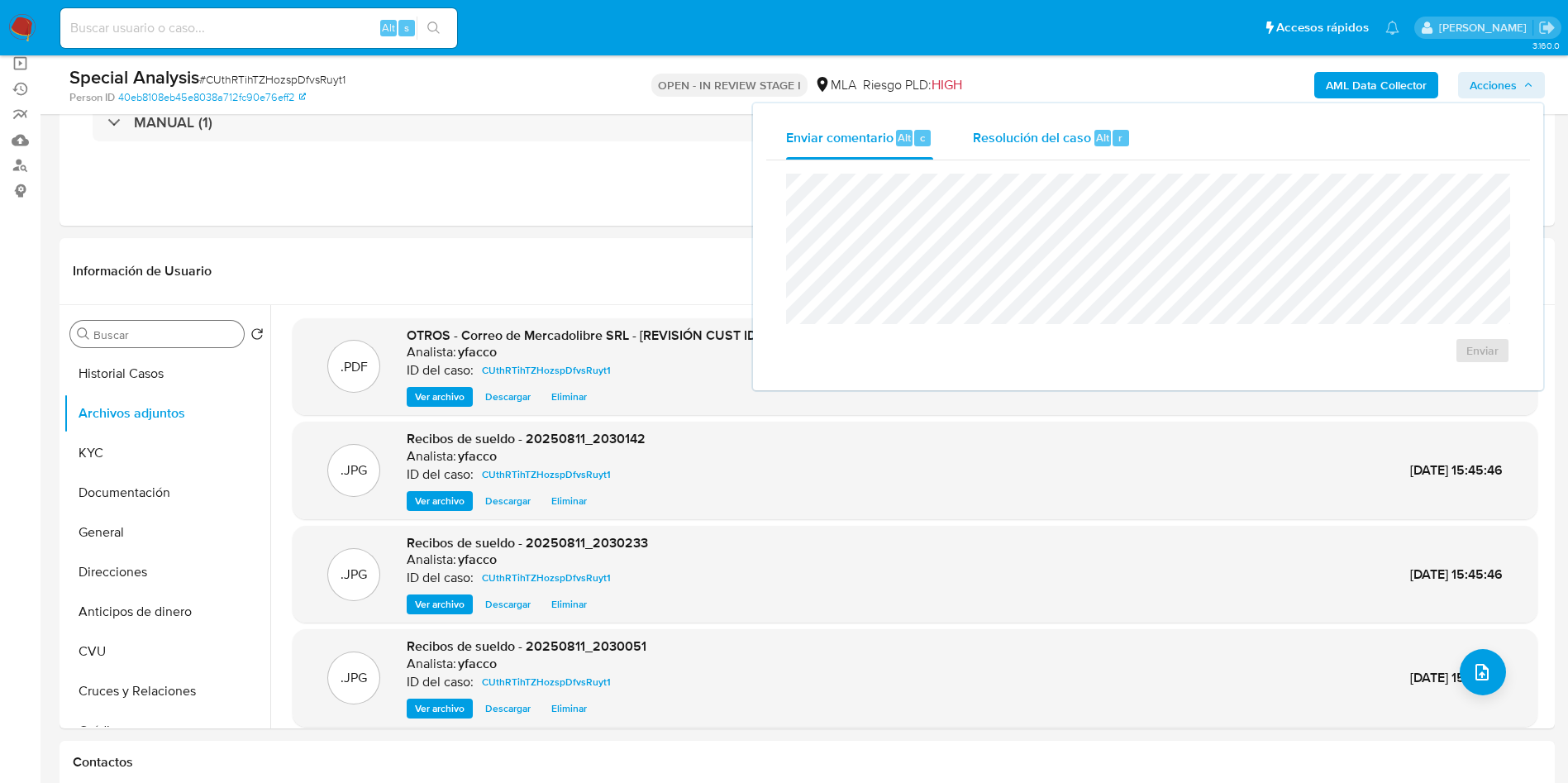
click at [1086, 146] on div "Resolución del caso Alt r" at bounding box center [1052, 138] width 158 height 43
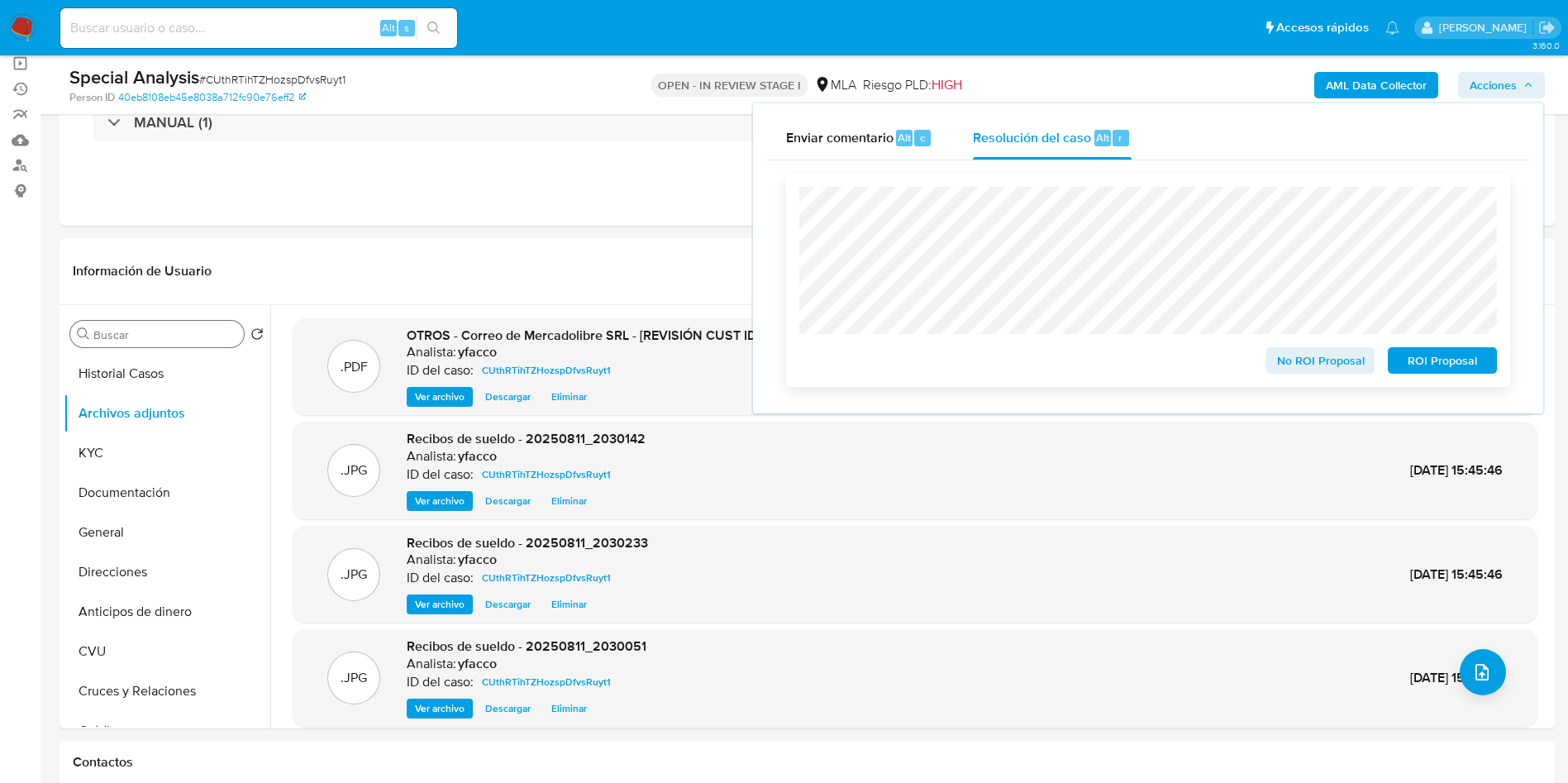
click at [1302, 365] on span "No ROI Proposal" at bounding box center [1321, 360] width 86 height 23
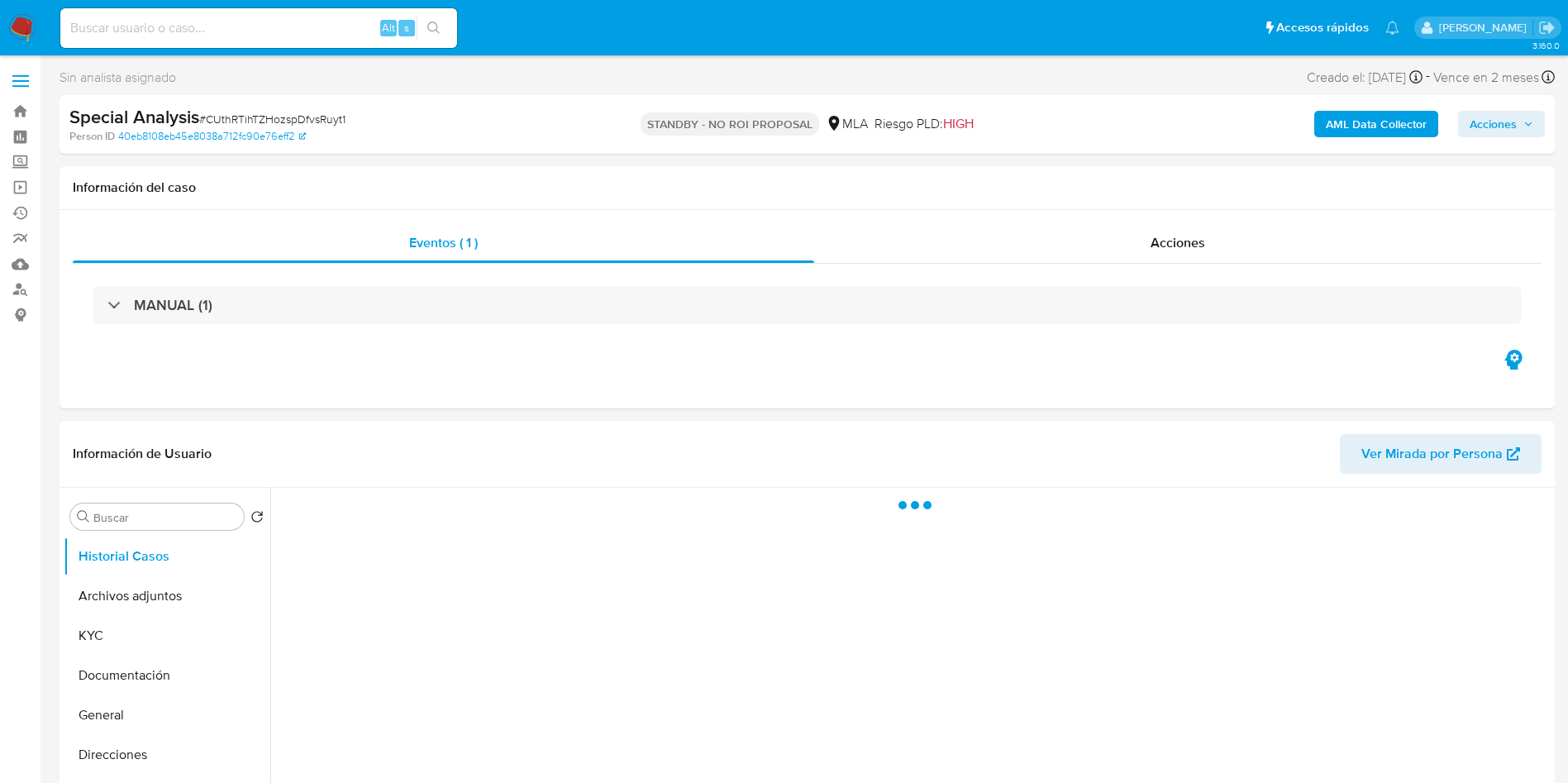
select select "10"
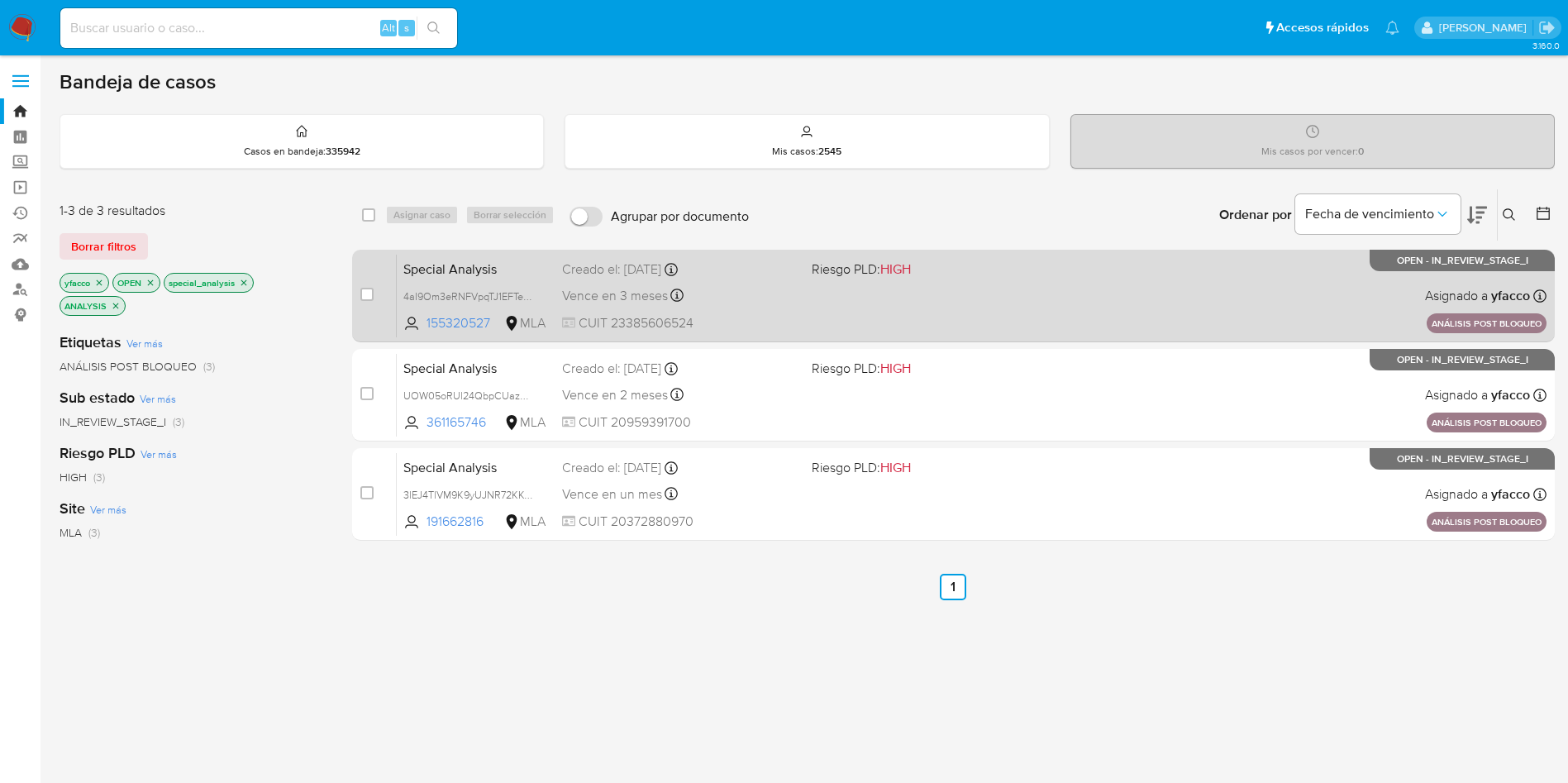
click at [631, 280] on div "Special Analysis 4aI9Om3eRNFVpqTJ1EFTeMw1 155320527 MLA Riesgo PLD: HIGH Creado…" at bounding box center [971, 296] width 1150 height 84
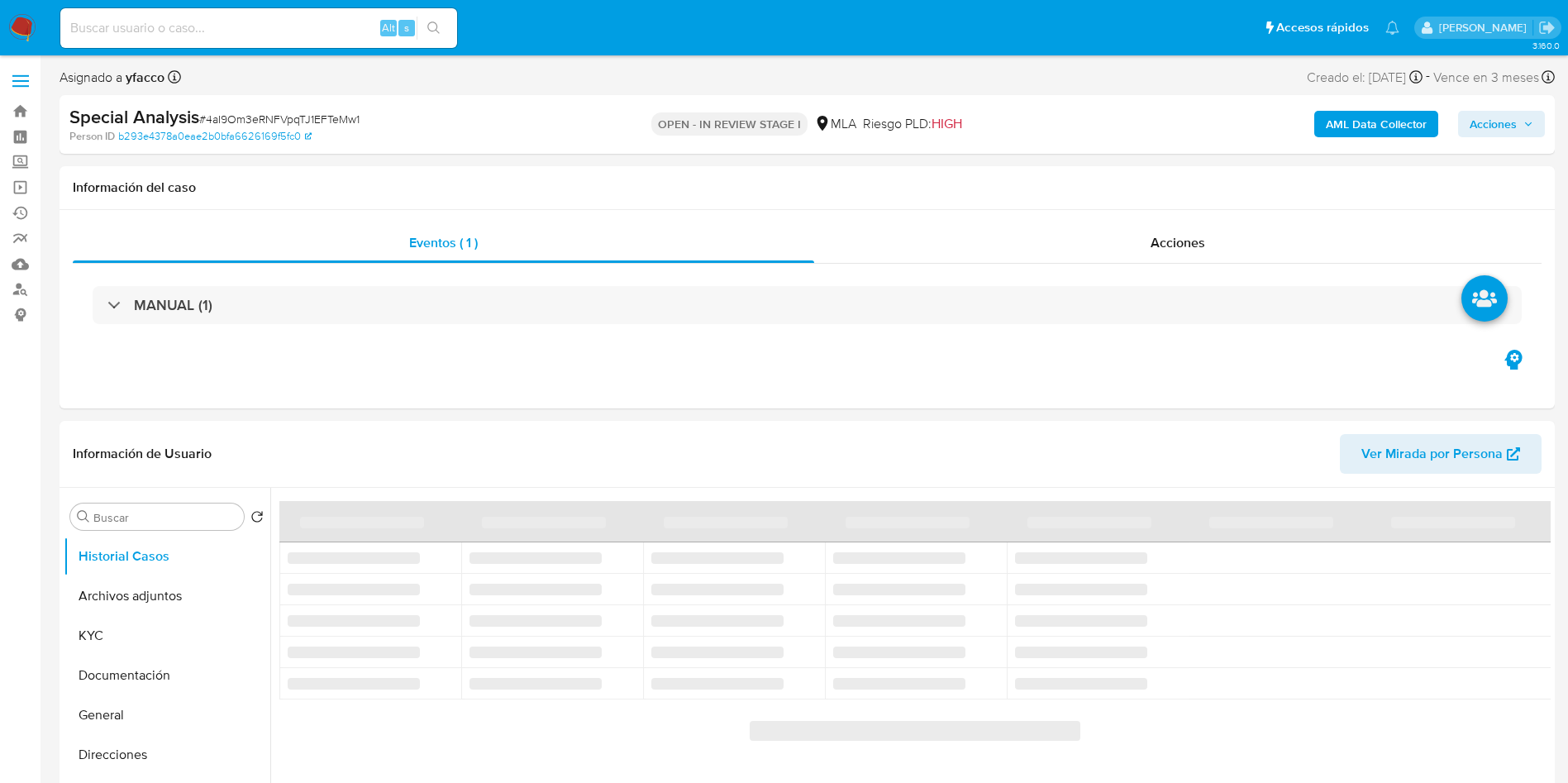
select select "10"
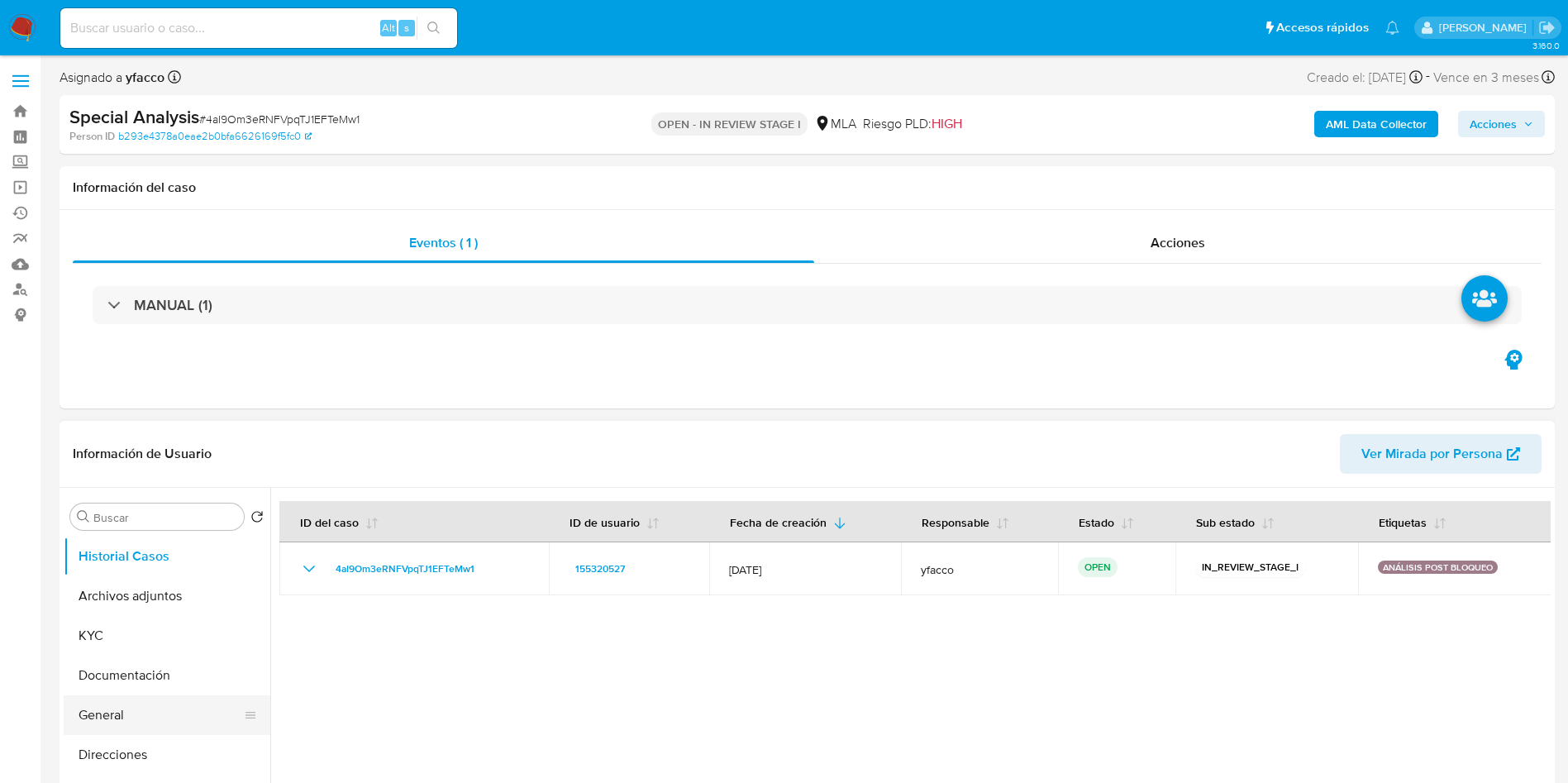
click at [116, 710] on button "General" at bounding box center [160, 714] width 194 height 39
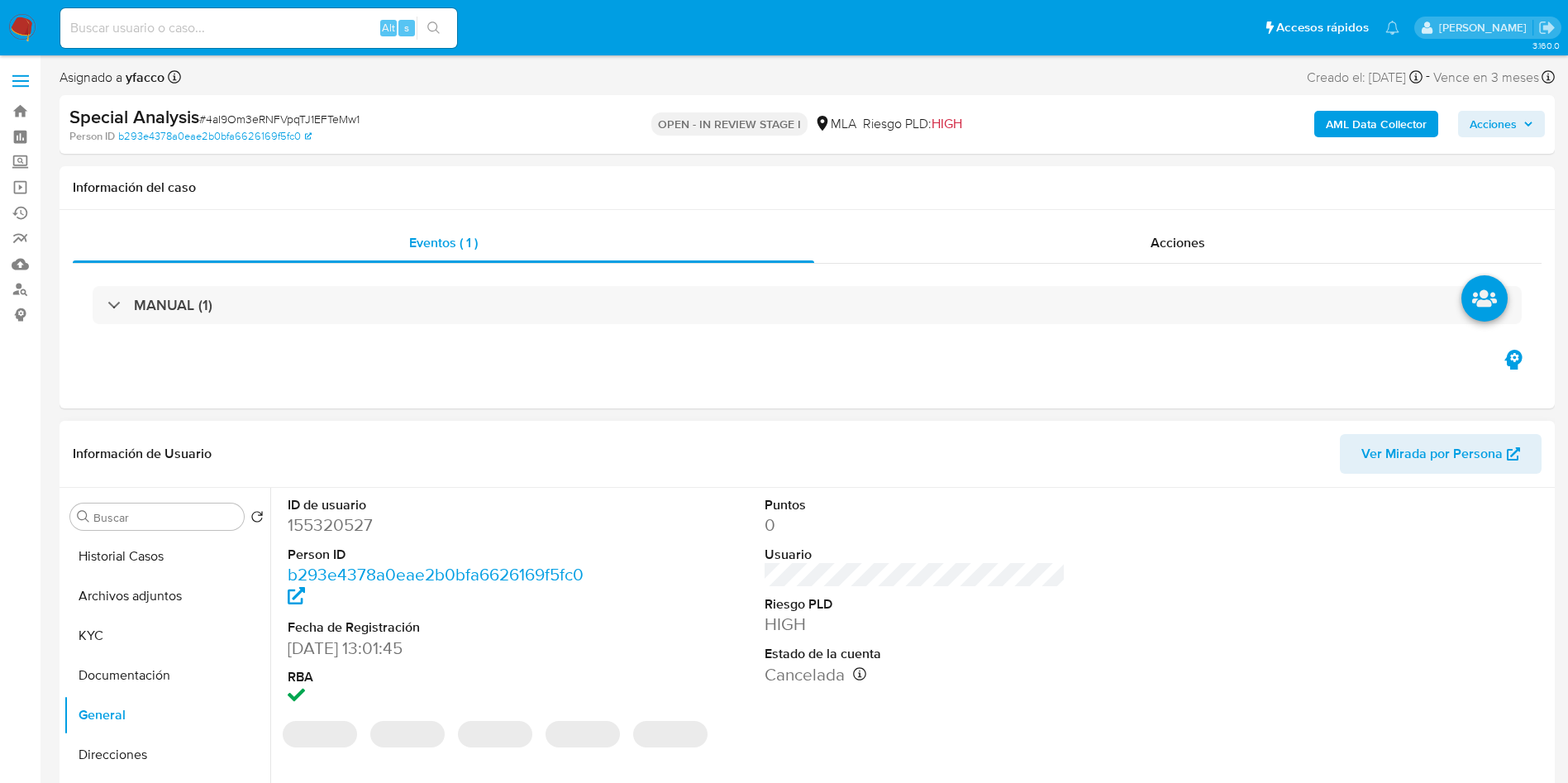
click at [345, 533] on dd "155320527" at bounding box center [439, 525] width 301 height 23
copy dd "155320527"
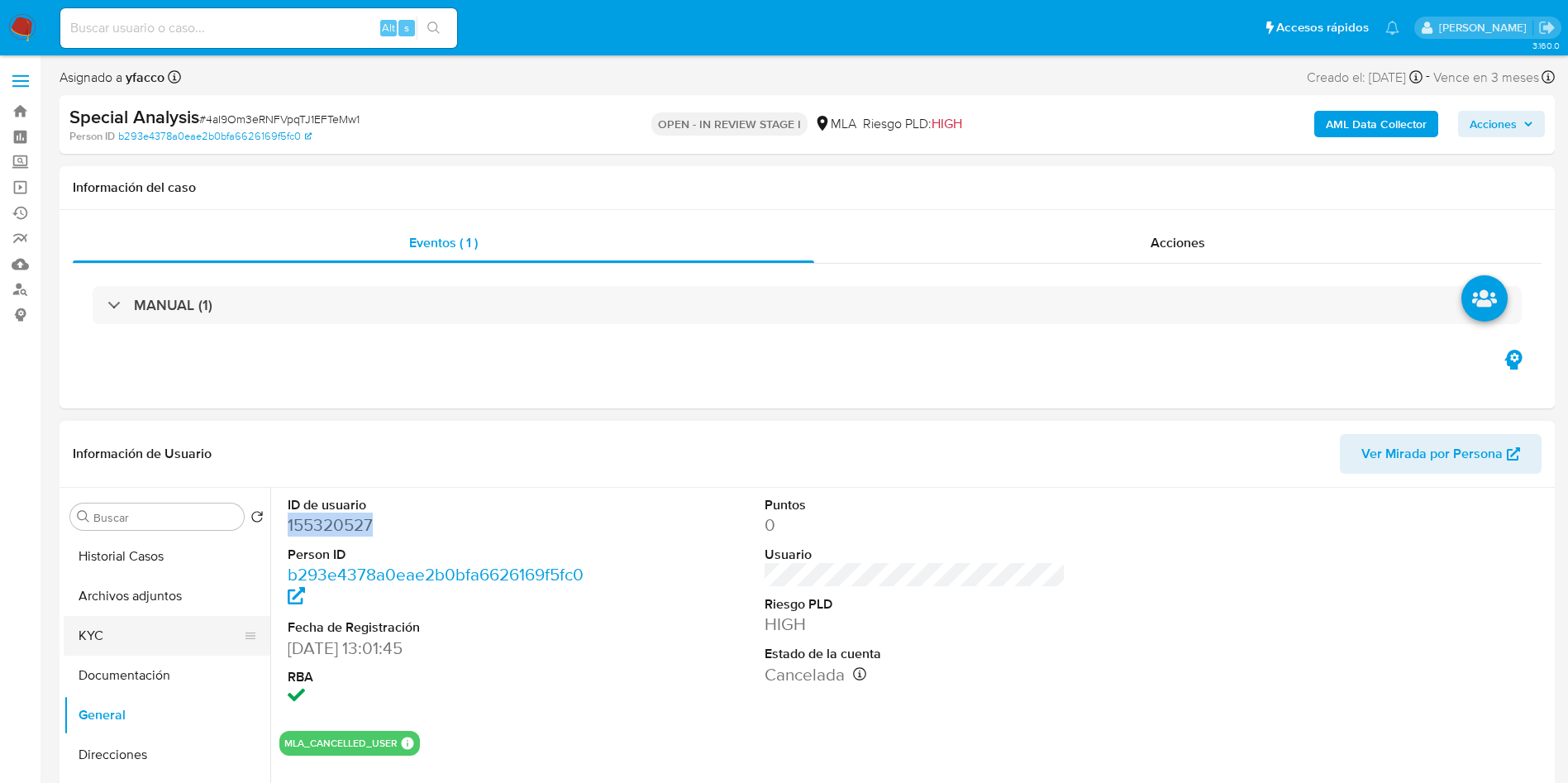
click at [169, 618] on button "KYC" at bounding box center [160, 636] width 194 height 39
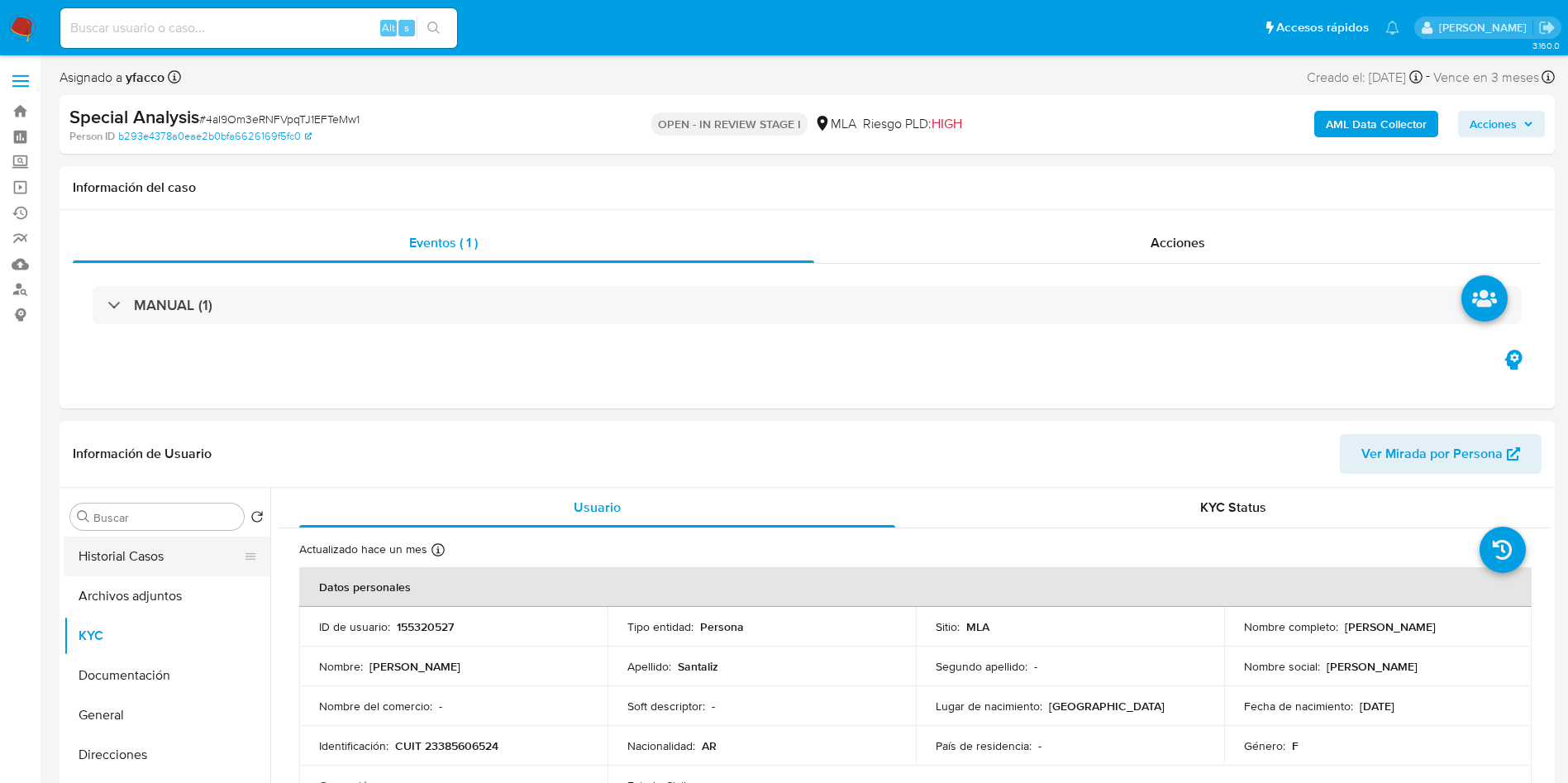
click at [150, 556] on button "Historial Casos" at bounding box center [160, 556] width 194 height 39
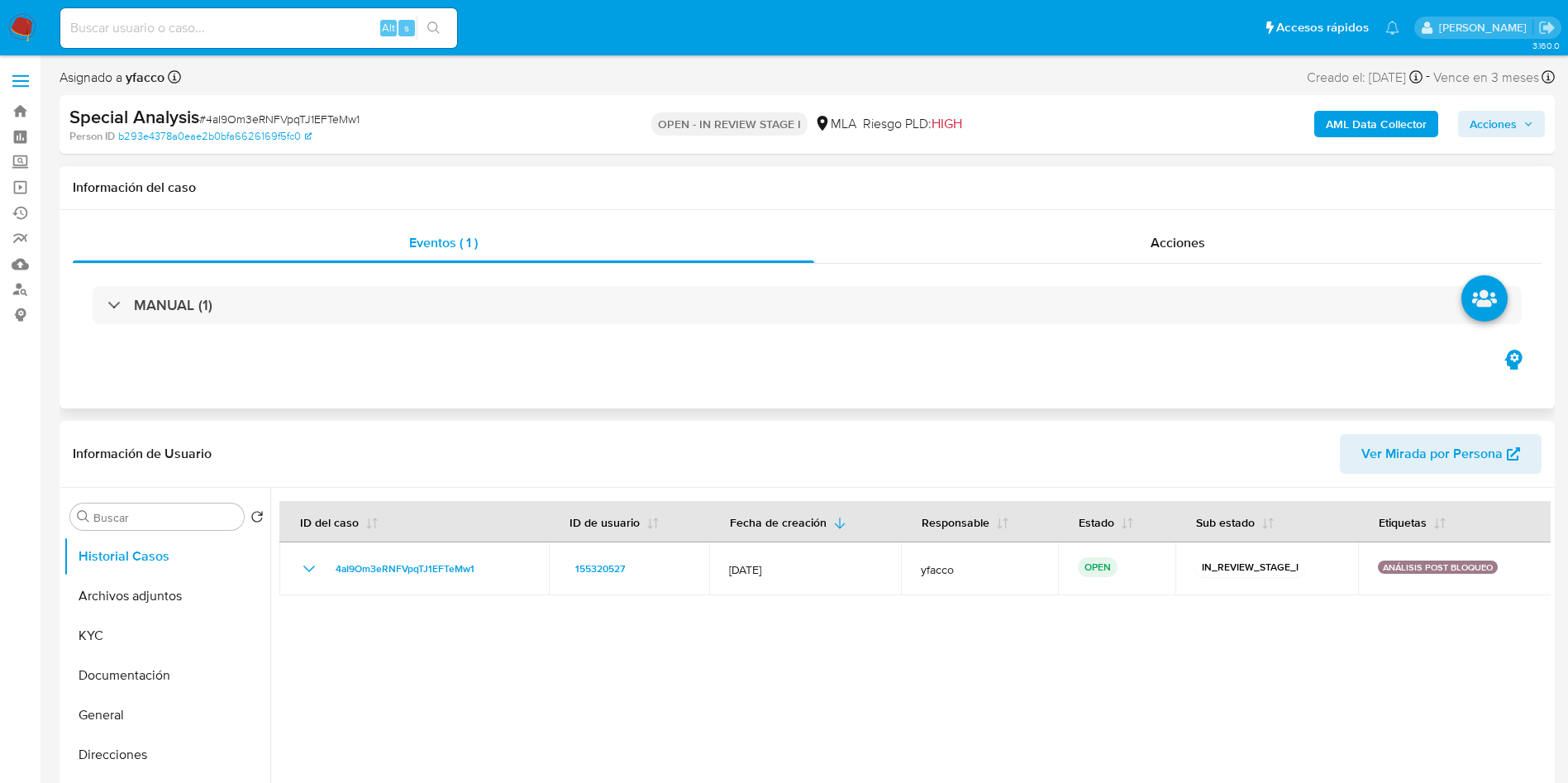
drag, startPoint x: 1126, startPoint y: 240, endPoint x: 582, endPoint y: 339, distance: 552.9
click at [582, 339] on div "MANUAL (1)" at bounding box center [807, 305] width 1469 height 83
click at [1236, 227] on div "Acciones" at bounding box center [1178, 243] width 728 height 39
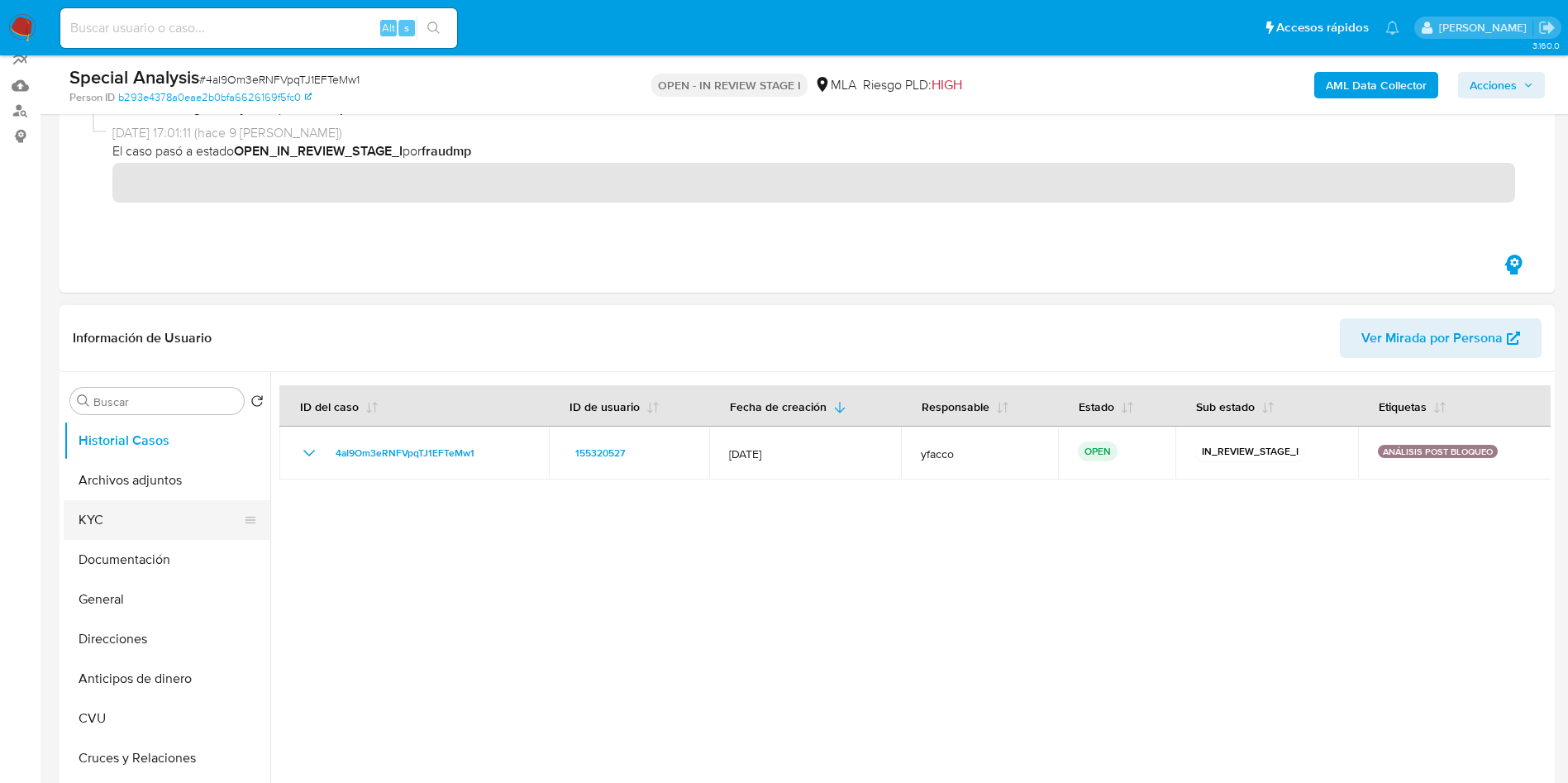
scroll to position [248, 0]
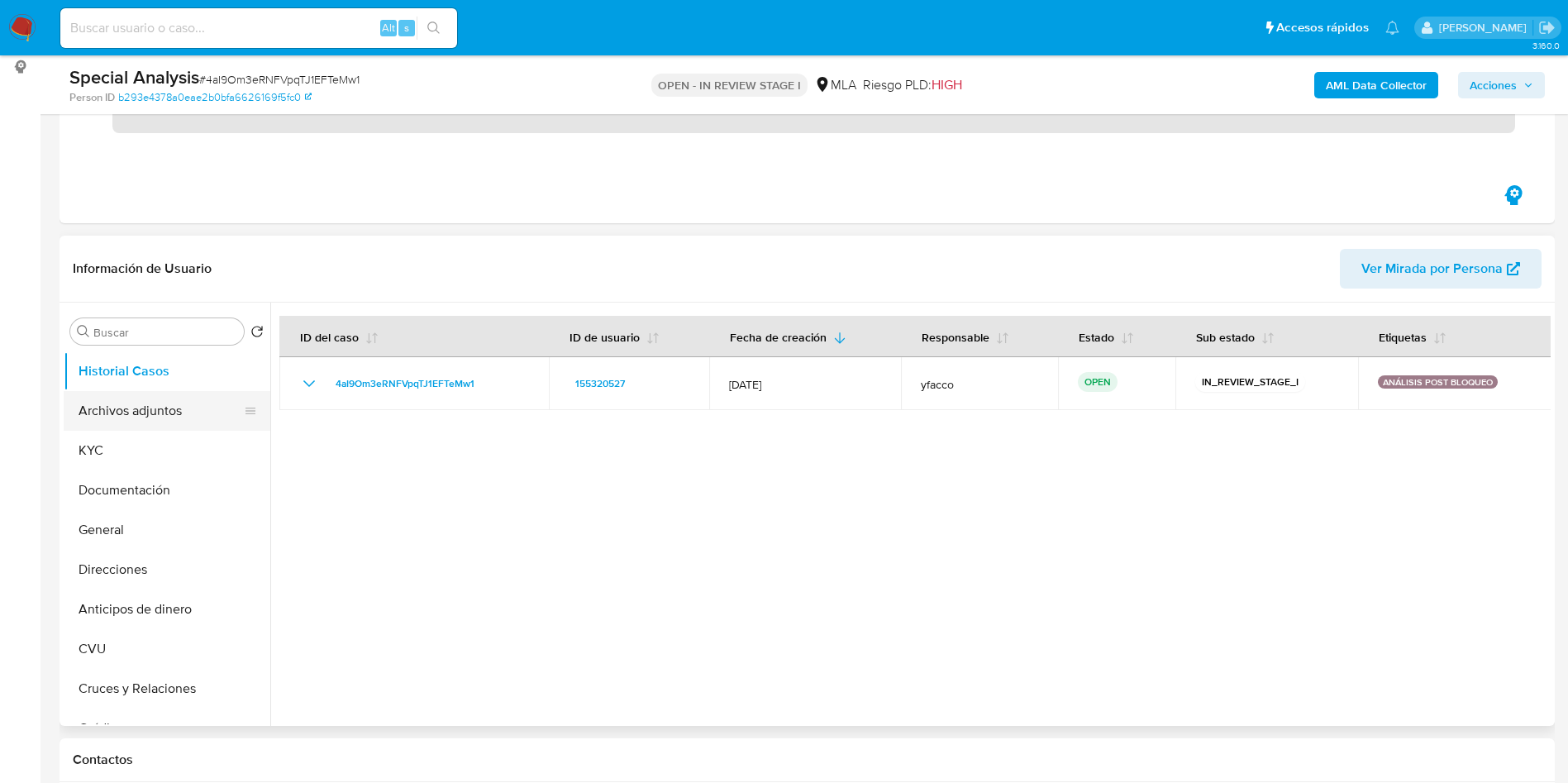
click at [149, 427] on button "Archivos adjuntos" at bounding box center [160, 410] width 194 height 39
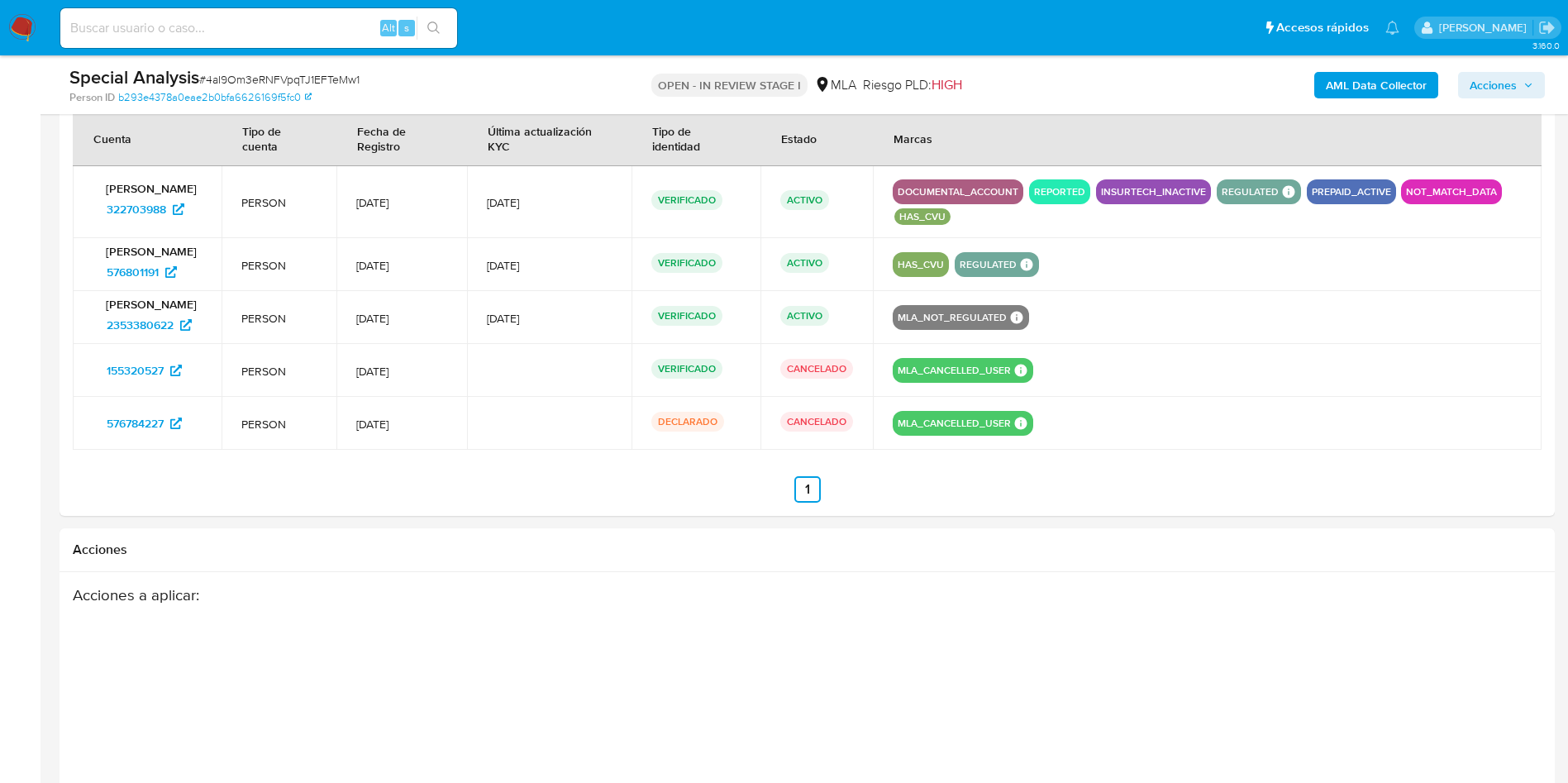
scroll to position [2095, 0]
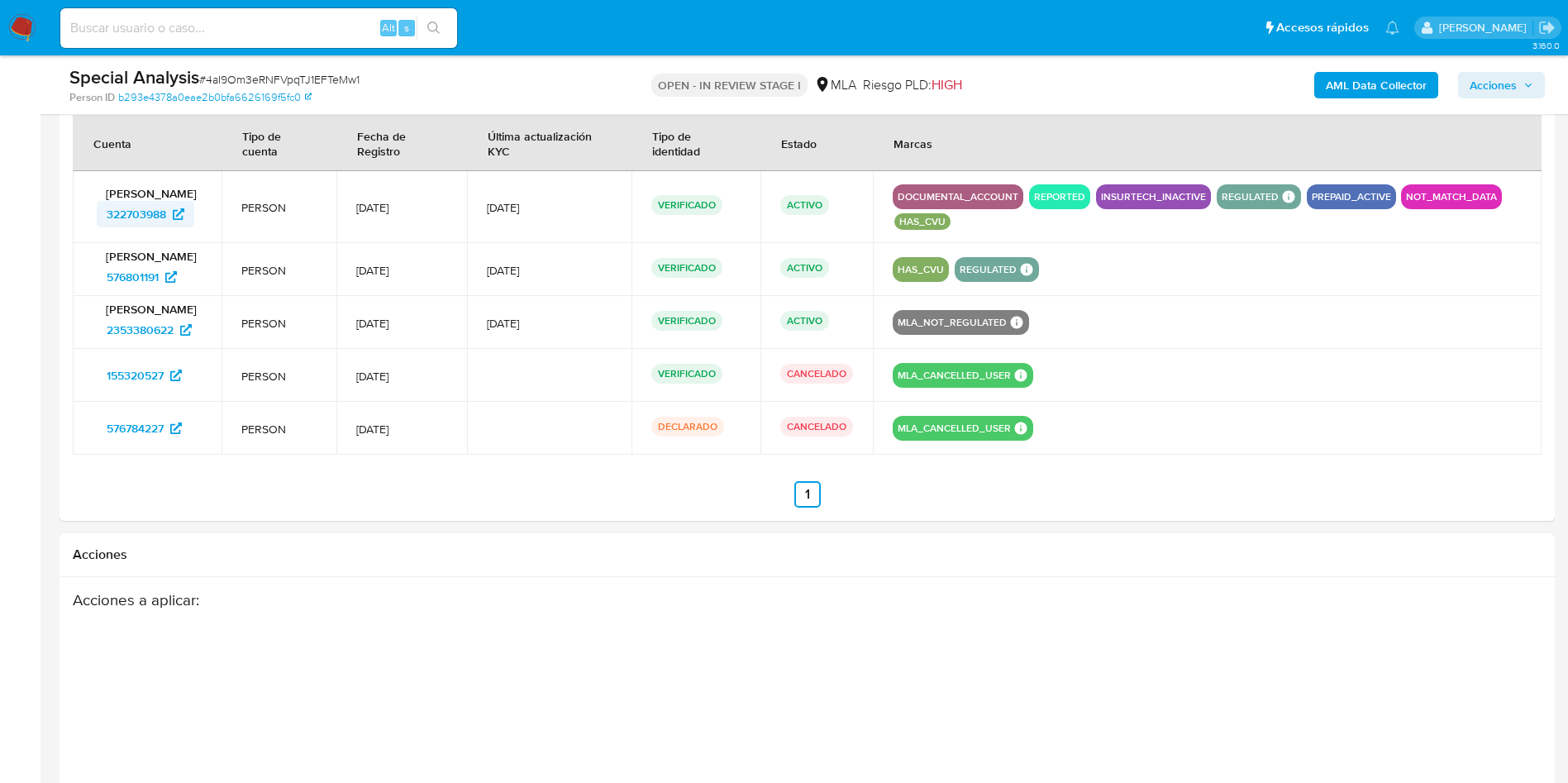
drag, startPoint x: 90, startPoint y: 218, endPoint x: 168, endPoint y: 219, distance: 78.0
click at [168, 219] on td "Ivana Gisele Santaliz 322703988" at bounding box center [147, 207] width 149 height 72
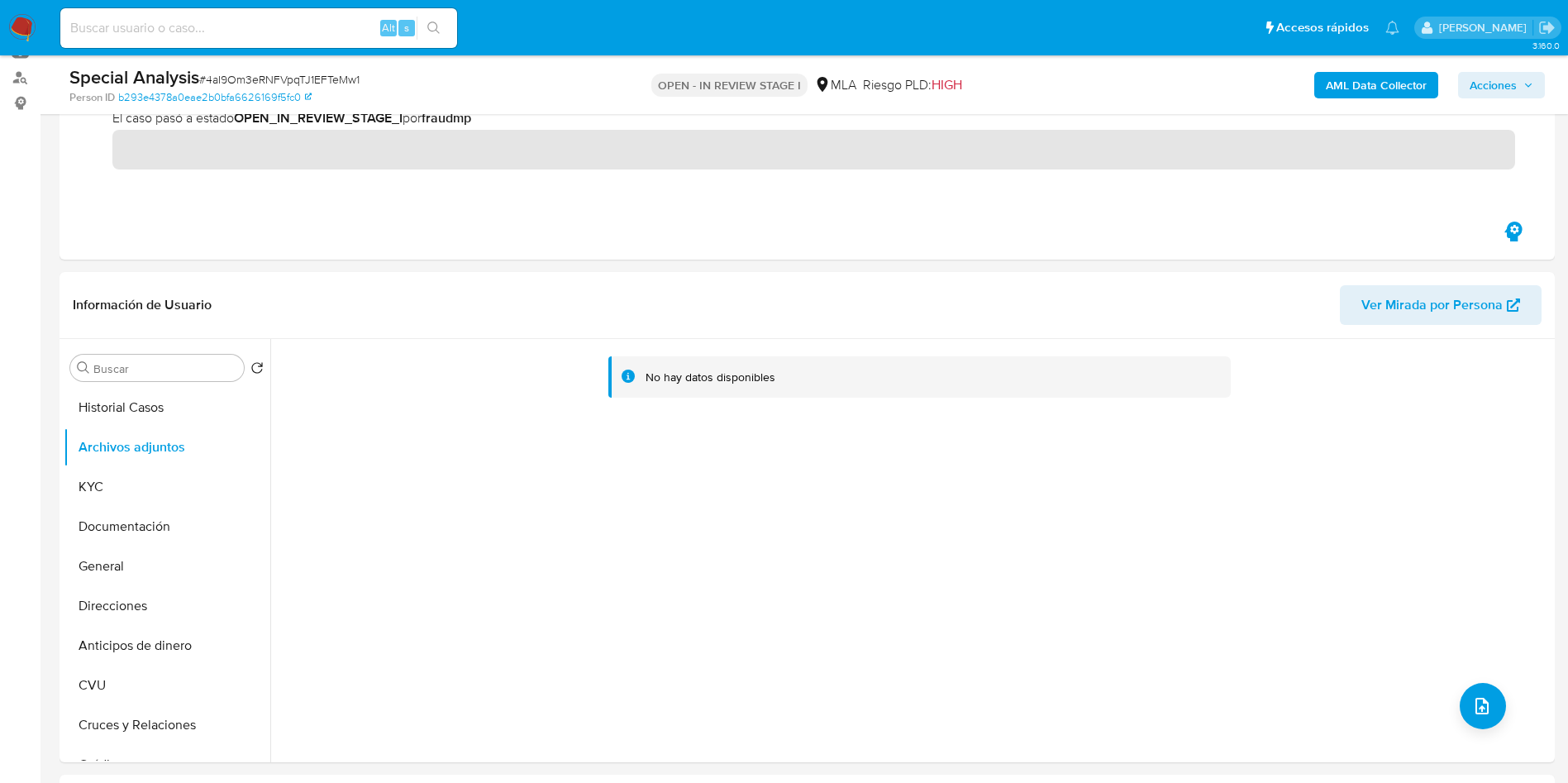
scroll to position [235, 0]
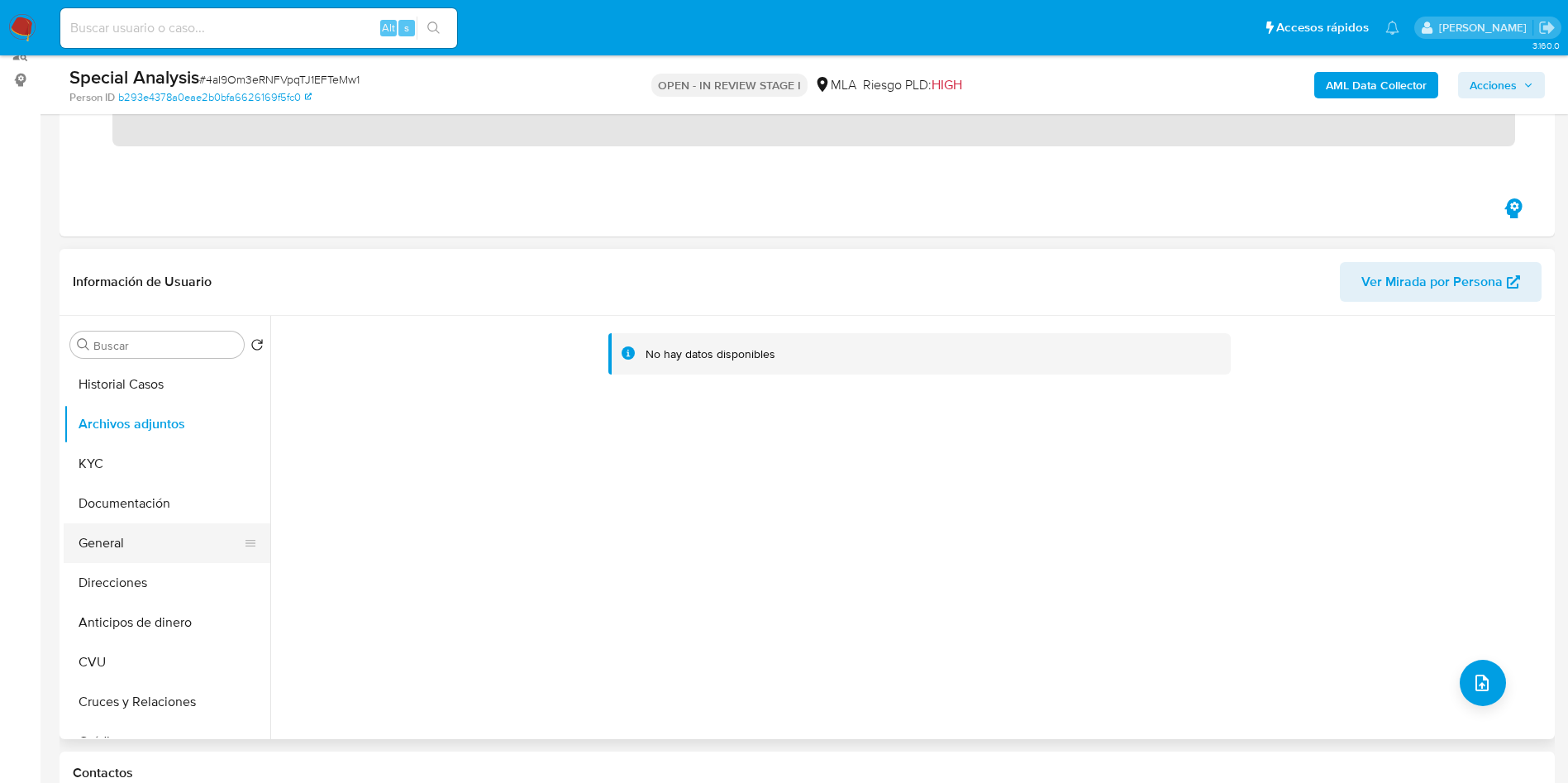
click at [129, 541] on button "General" at bounding box center [160, 543] width 194 height 39
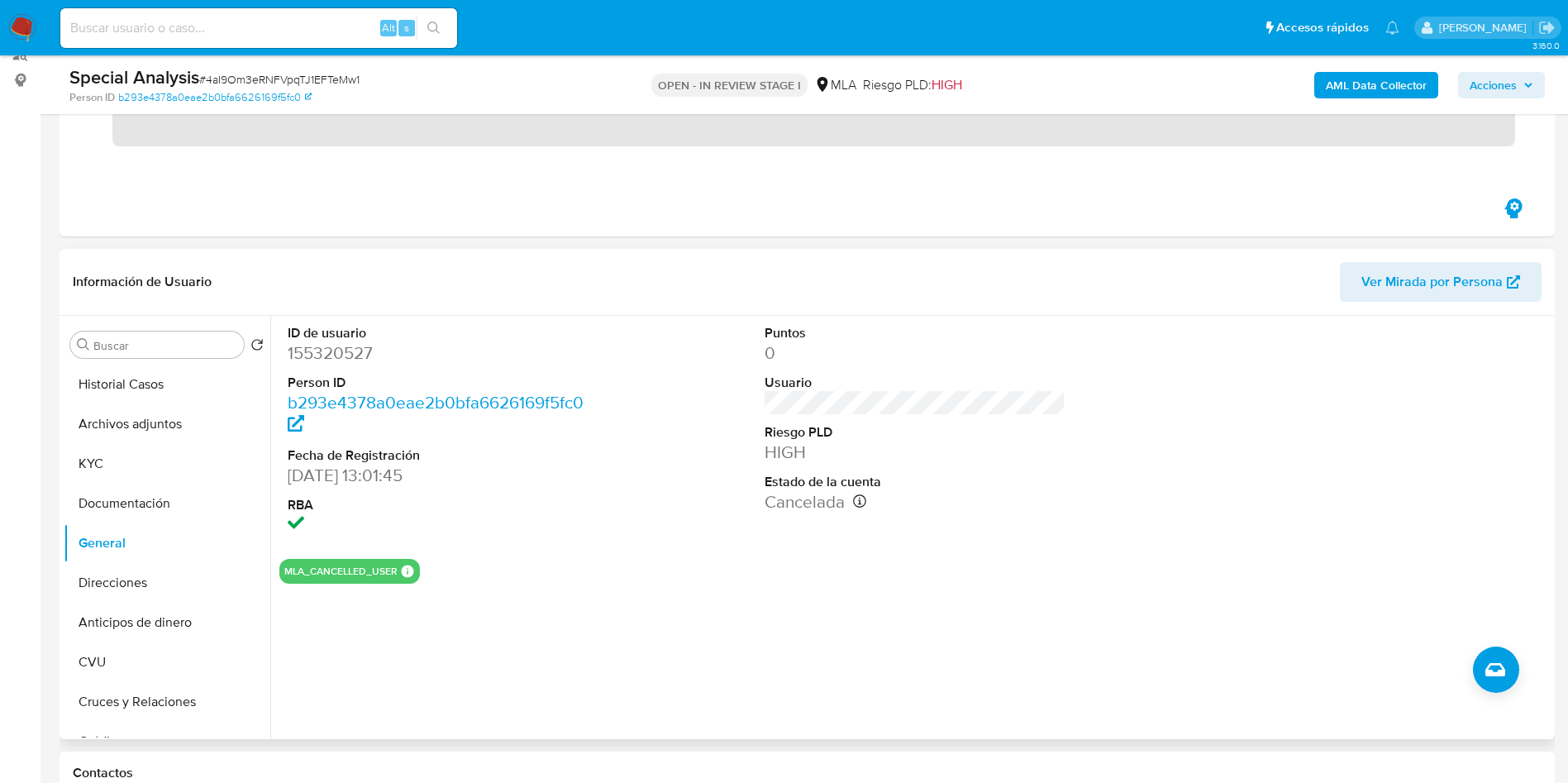
click at [347, 357] on dd "155320527" at bounding box center [439, 353] width 301 height 23
copy dd "155320527"
click at [208, 474] on button "KYC" at bounding box center [160, 464] width 194 height 39
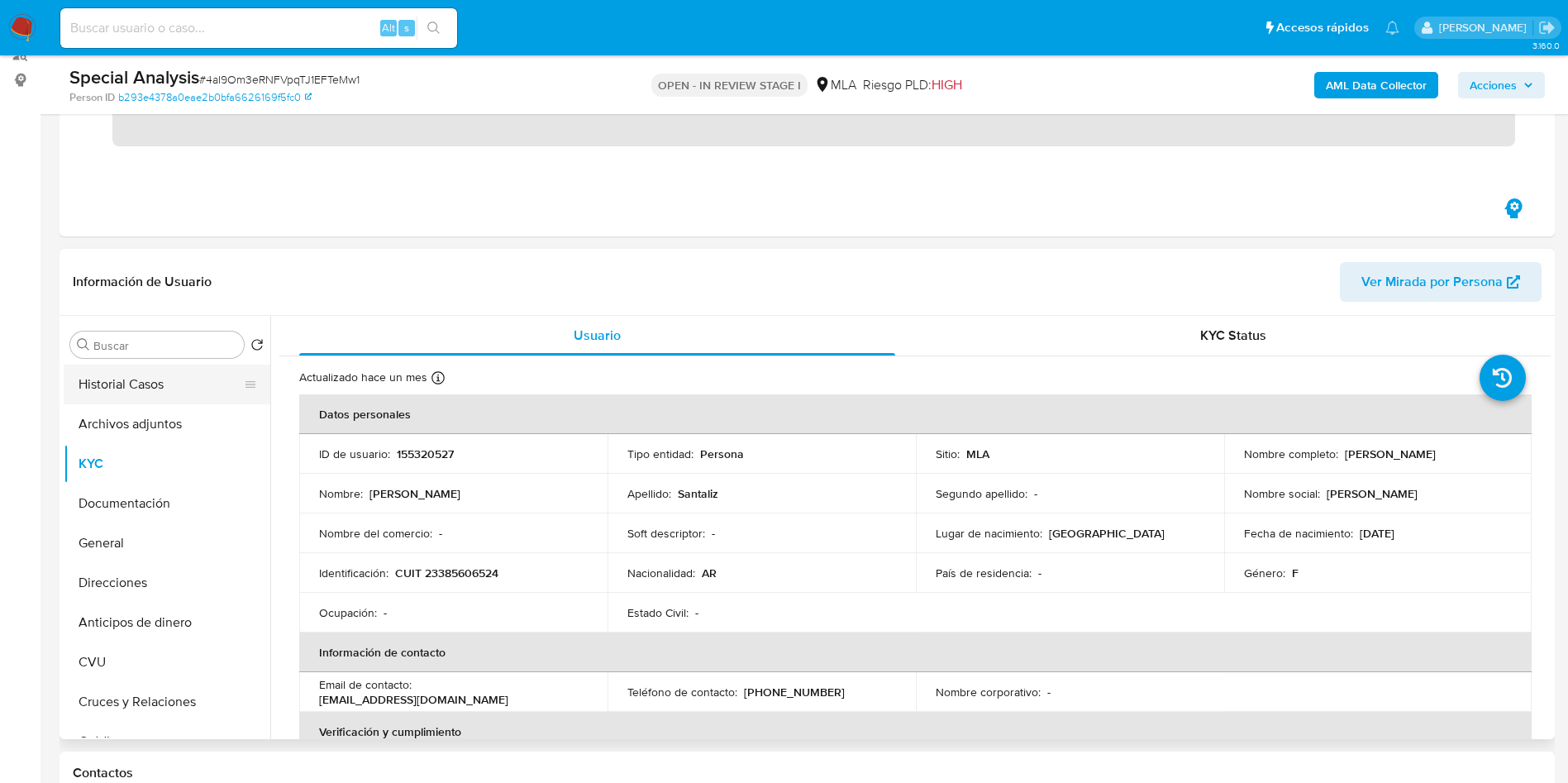
click at [159, 383] on button "Historial Casos" at bounding box center [160, 384] width 194 height 39
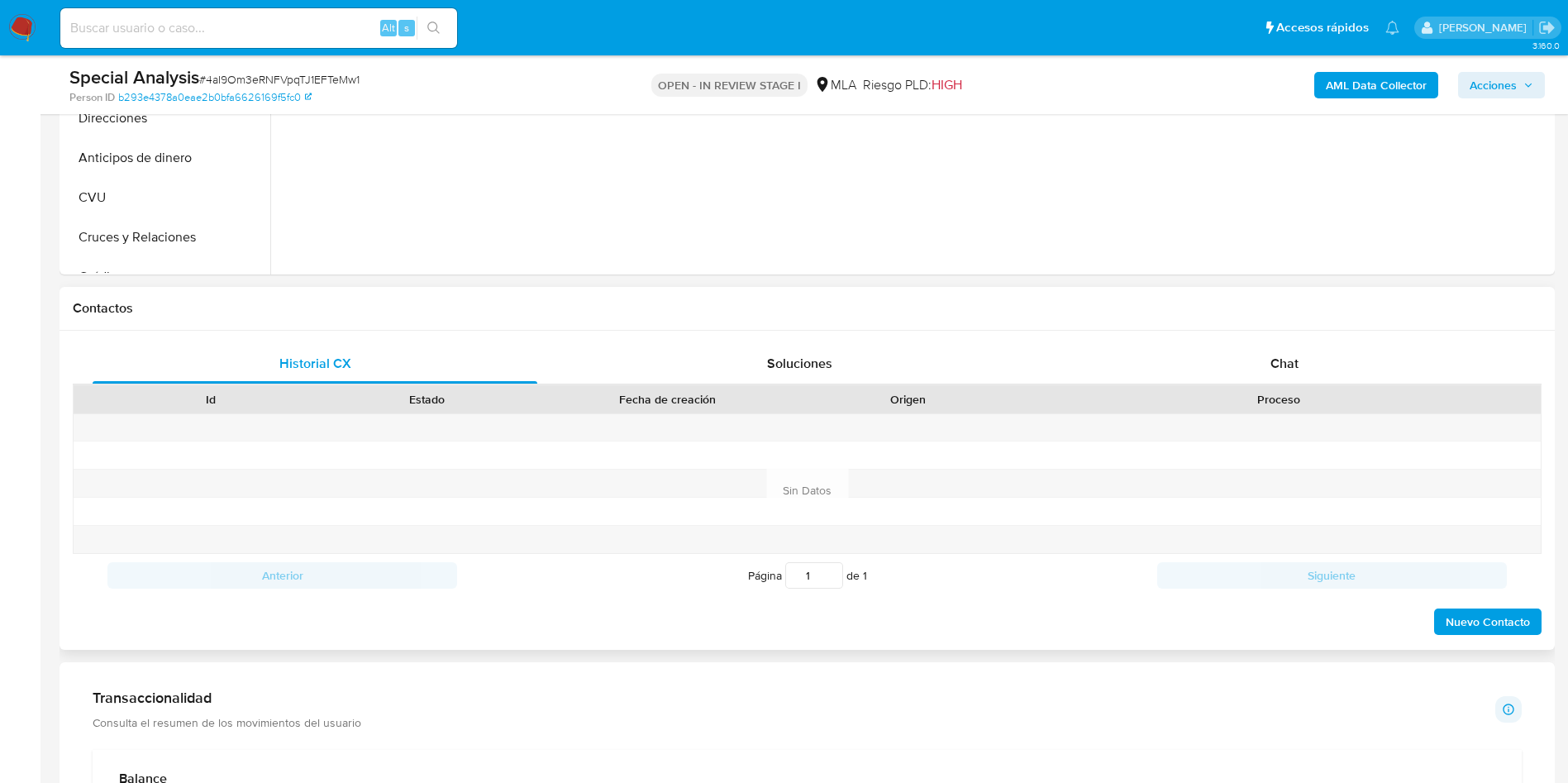
scroll to position [730, 0]
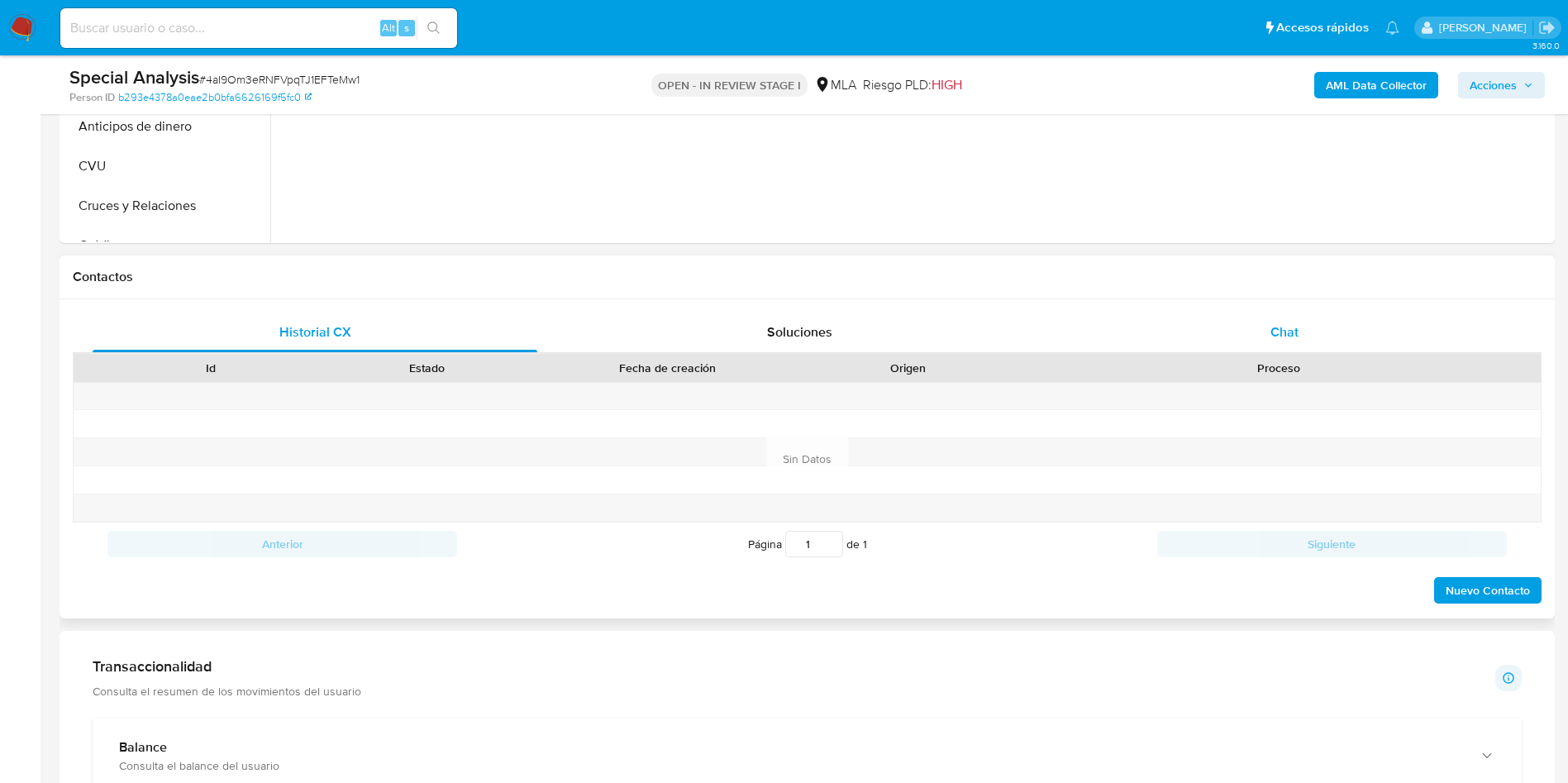
click at [1269, 333] on div "Chat" at bounding box center [1284, 332] width 445 height 39
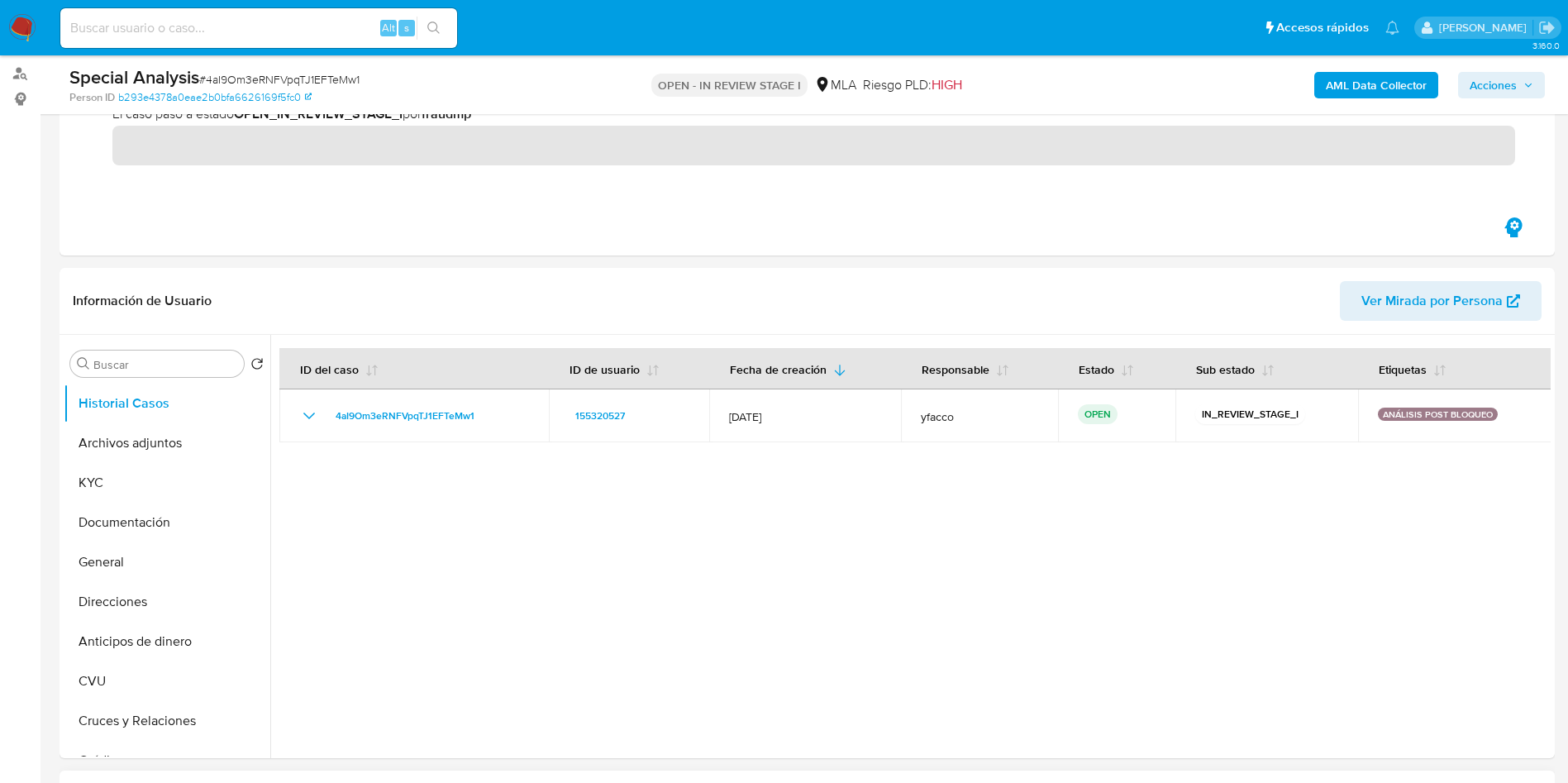
scroll to position [111, 0]
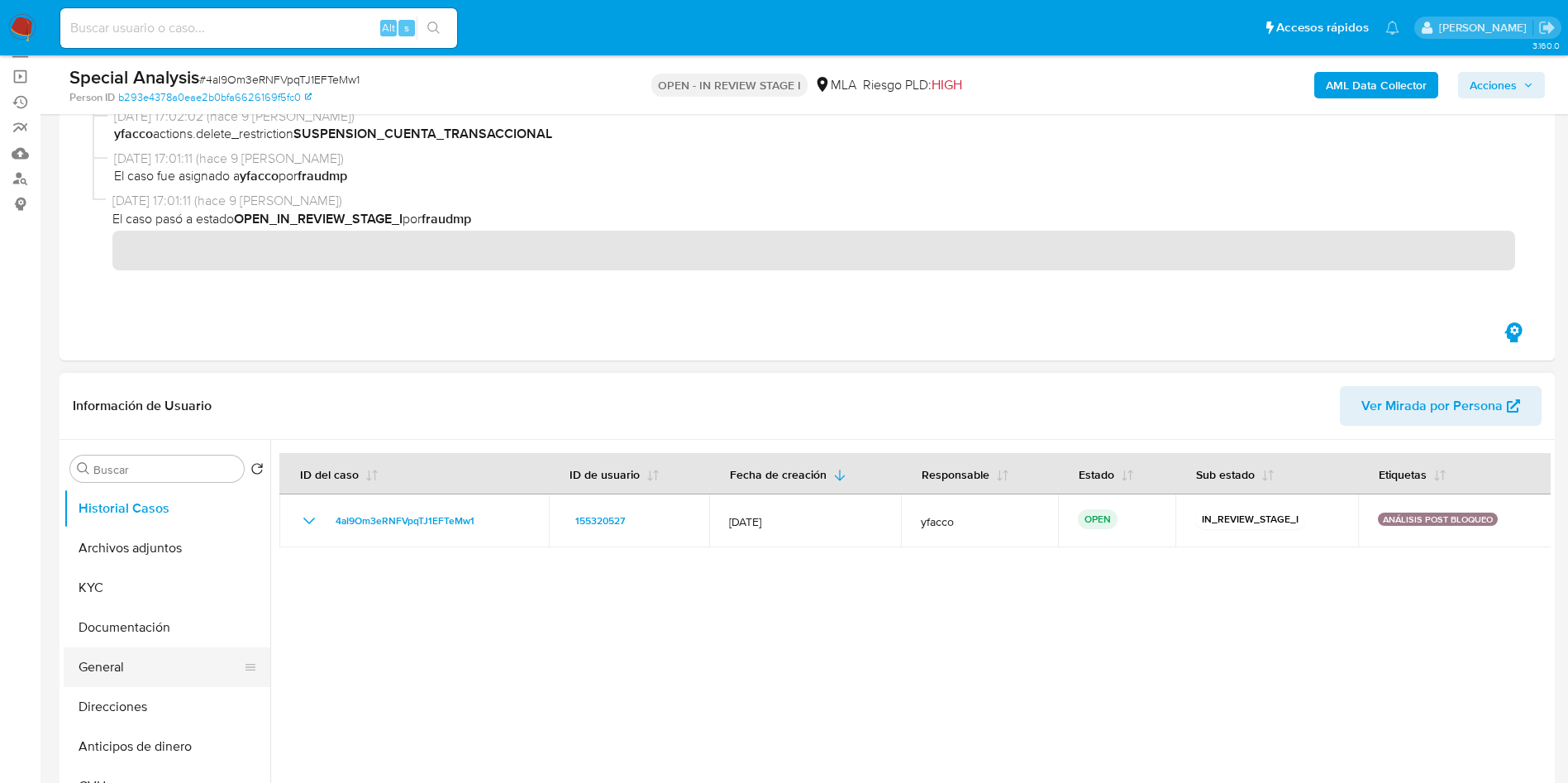
click at [103, 669] on button "General" at bounding box center [160, 667] width 194 height 39
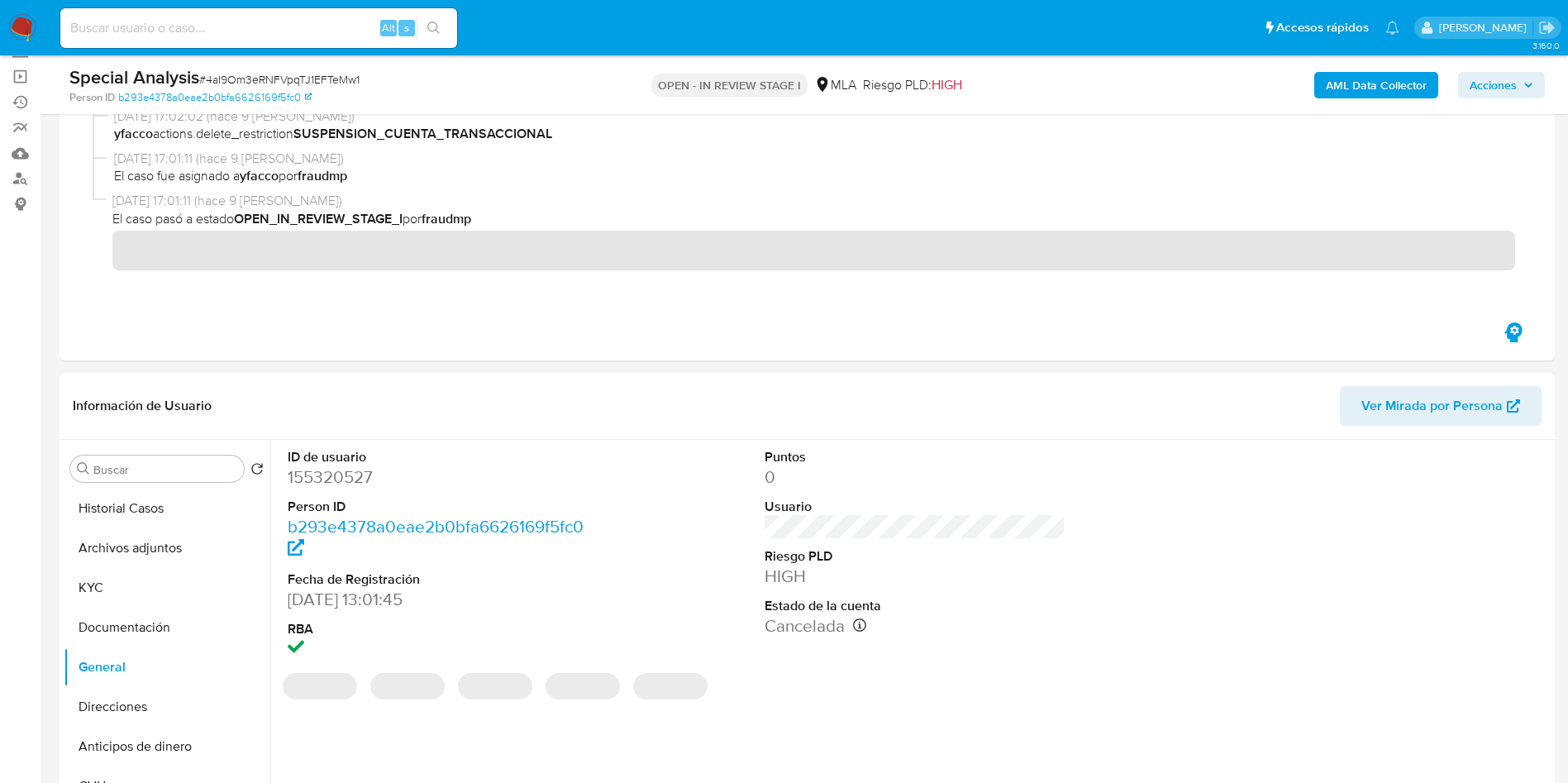
click at [322, 474] on dd "155320527" at bounding box center [439, 477] width 301 height 23
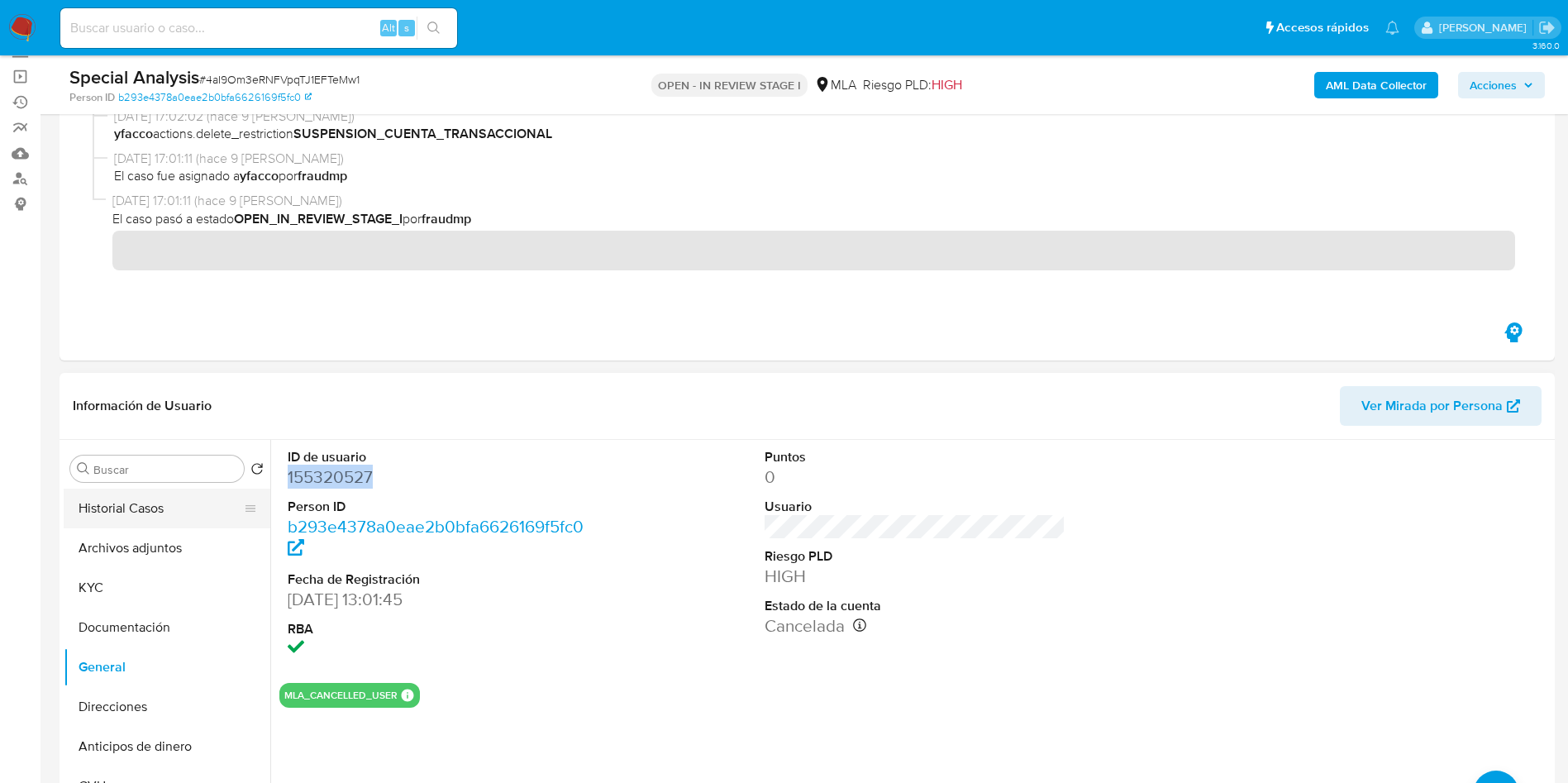
click at [164, 505] on button "Historial Casos" at bounding box center [160, 508] width 194 height 39
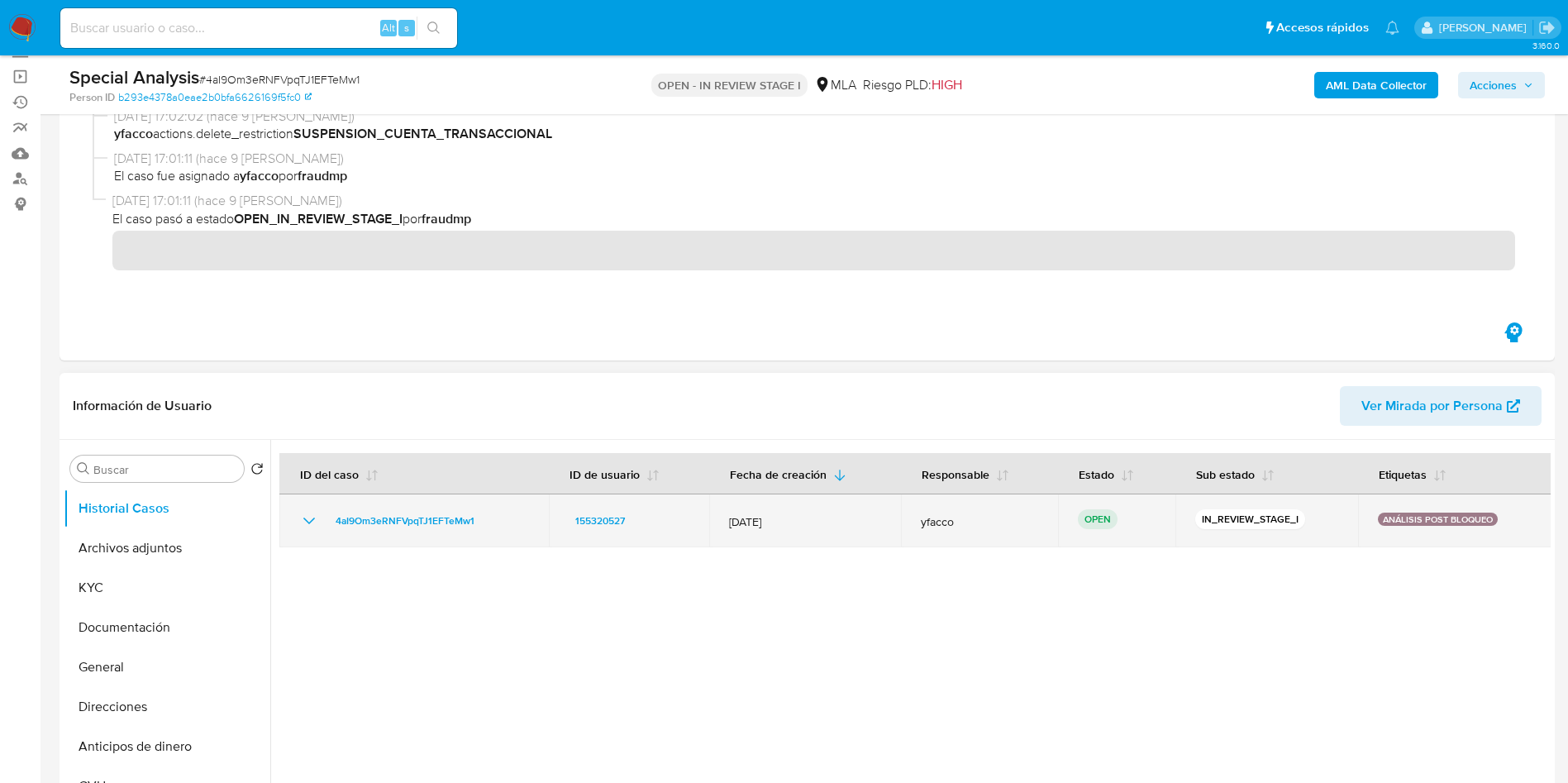
drag, startPoint x: 327, startPoint y: 523, endPoint x: 483, endPoint y: 521, distance: 156.0
click at [483, 521] on div "4aI9Om3eRNFVpqTJ1EFTeMw1" at bounding box center [415, 521] width 230 height 20
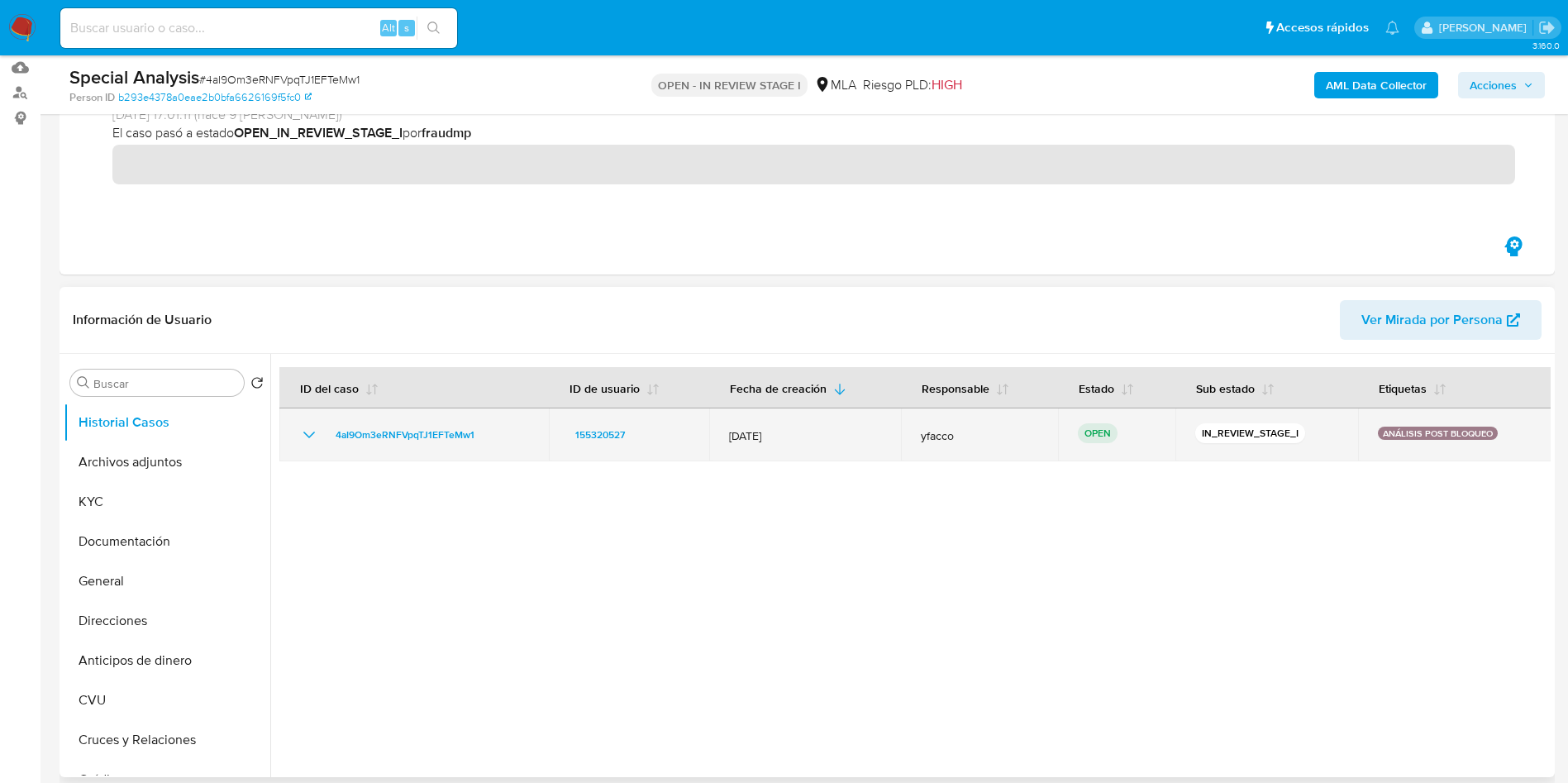
scroll to position [235, 0]
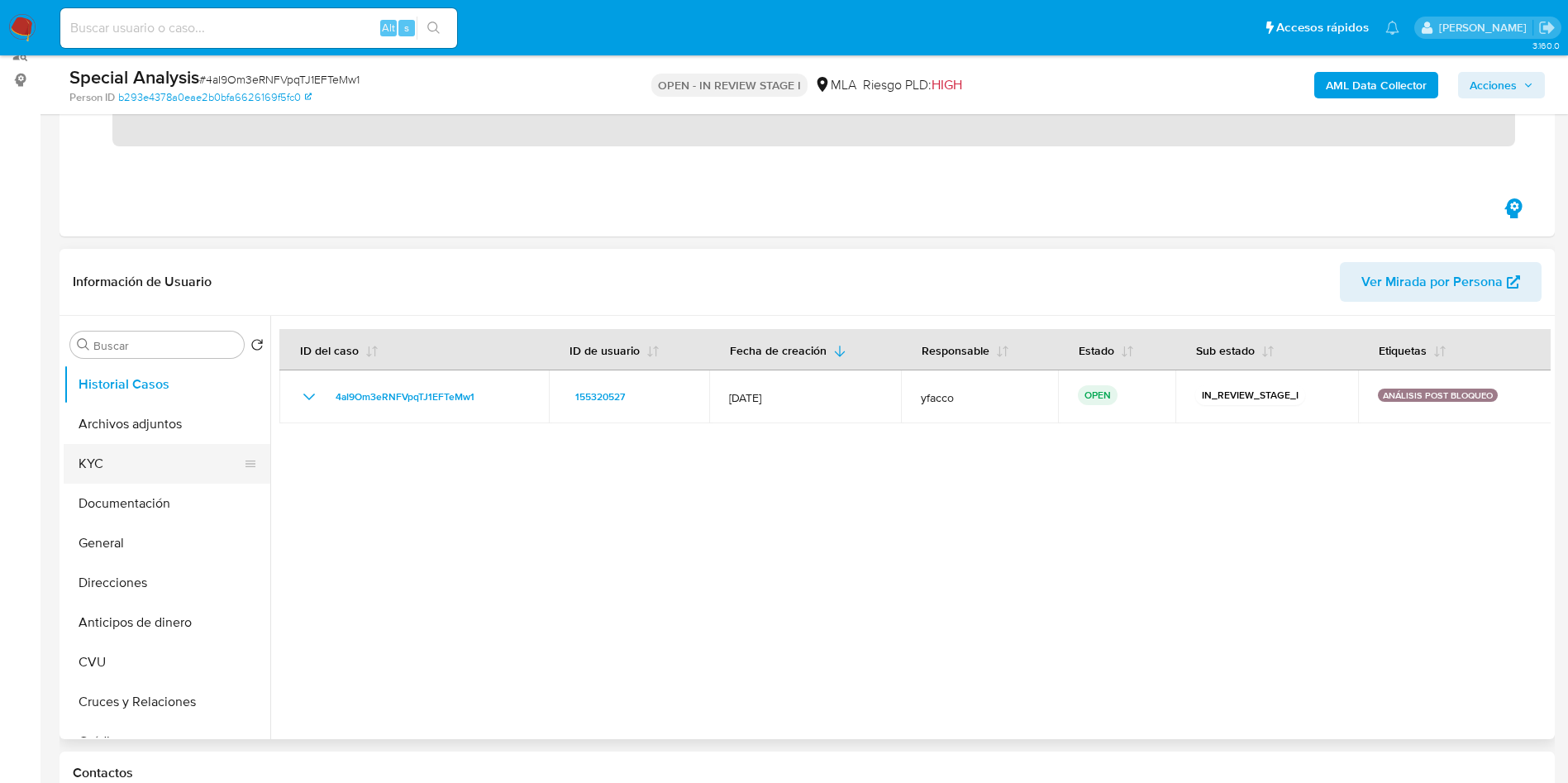
click at [153, 459] on button "KYC" at bounding box center [160, 464] width 194 height 39
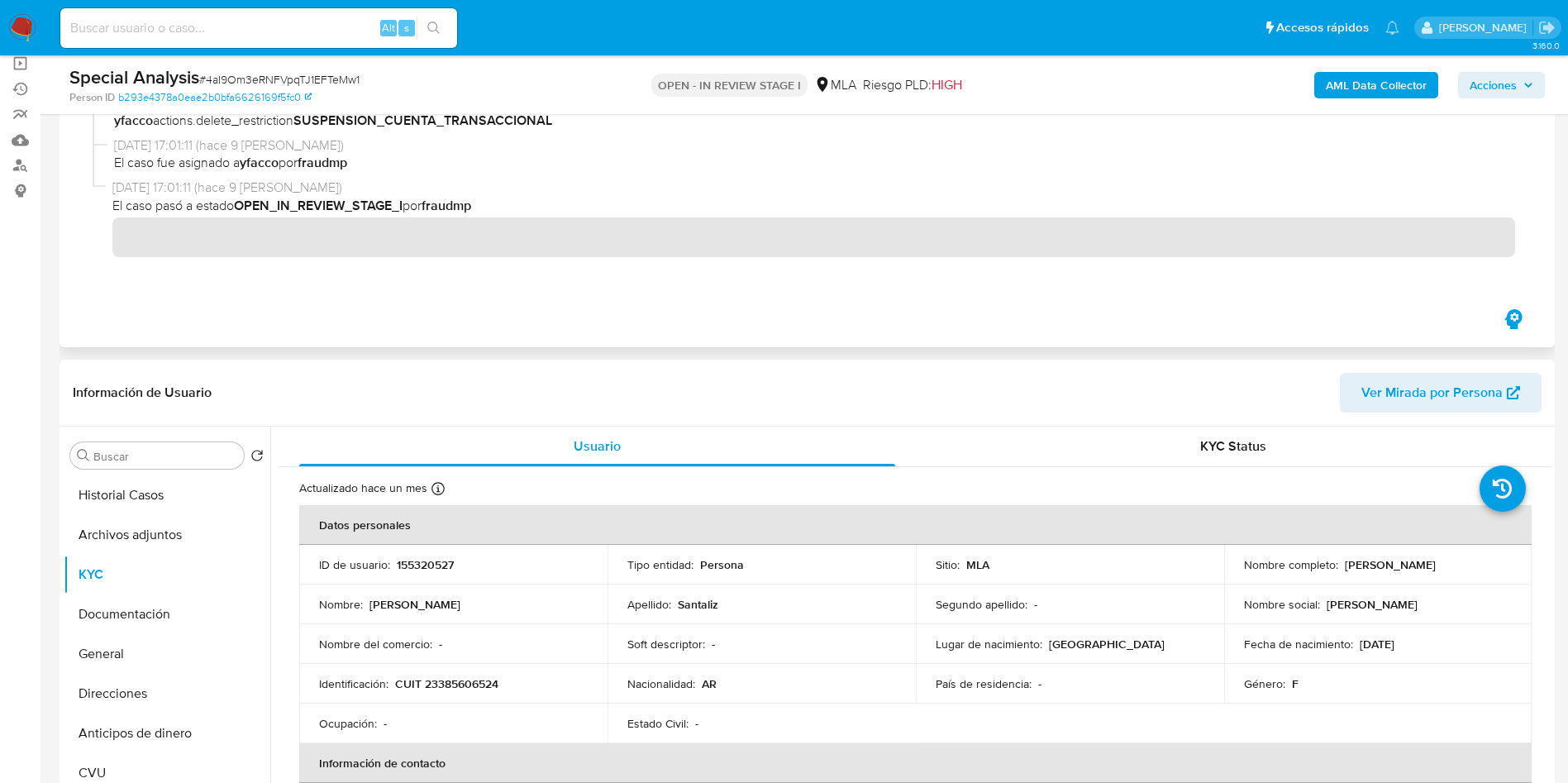
scroll to position [248, 0]
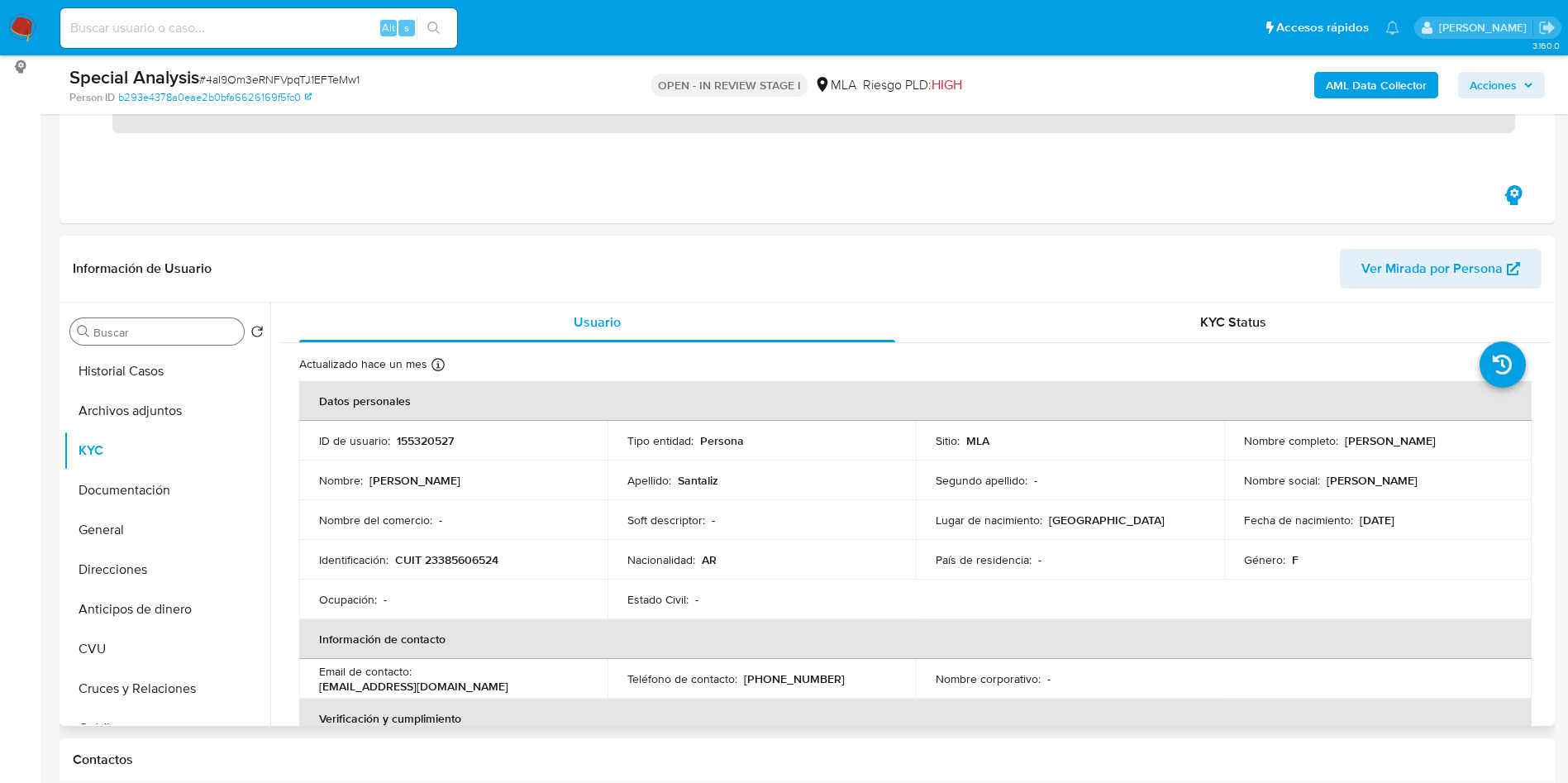
click at [165, 344] on div "Buscar" at bounding box center [157, 332] width 174 height 27
click at [165, 335] on input "Buscar" at bounding box center [165, 332] width 144 height 15
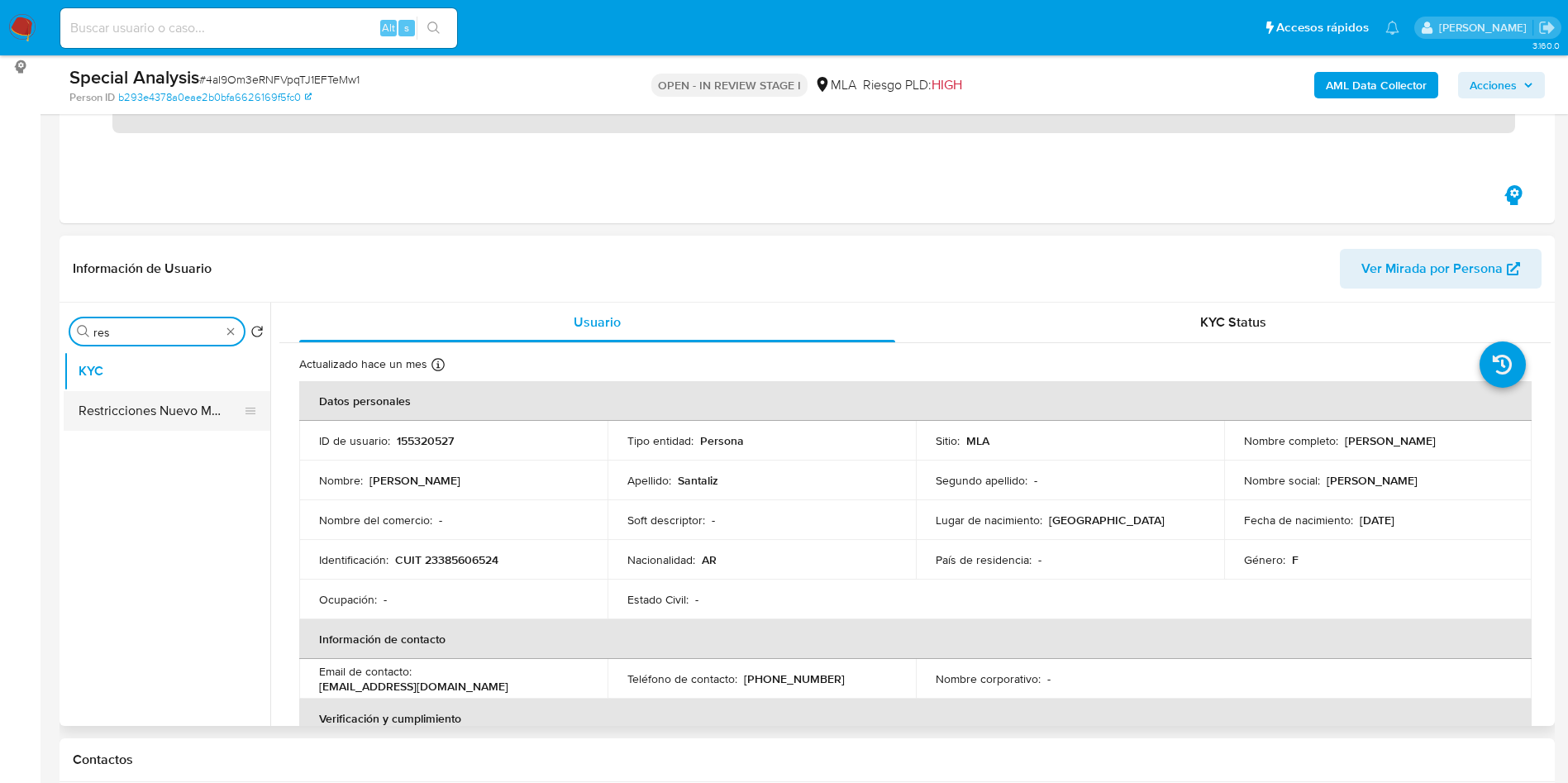
type input "res"
click at [144, 405] on button "Restricciones Nuevo Mundo" at bounding box center [160, 410] width 194 height 39
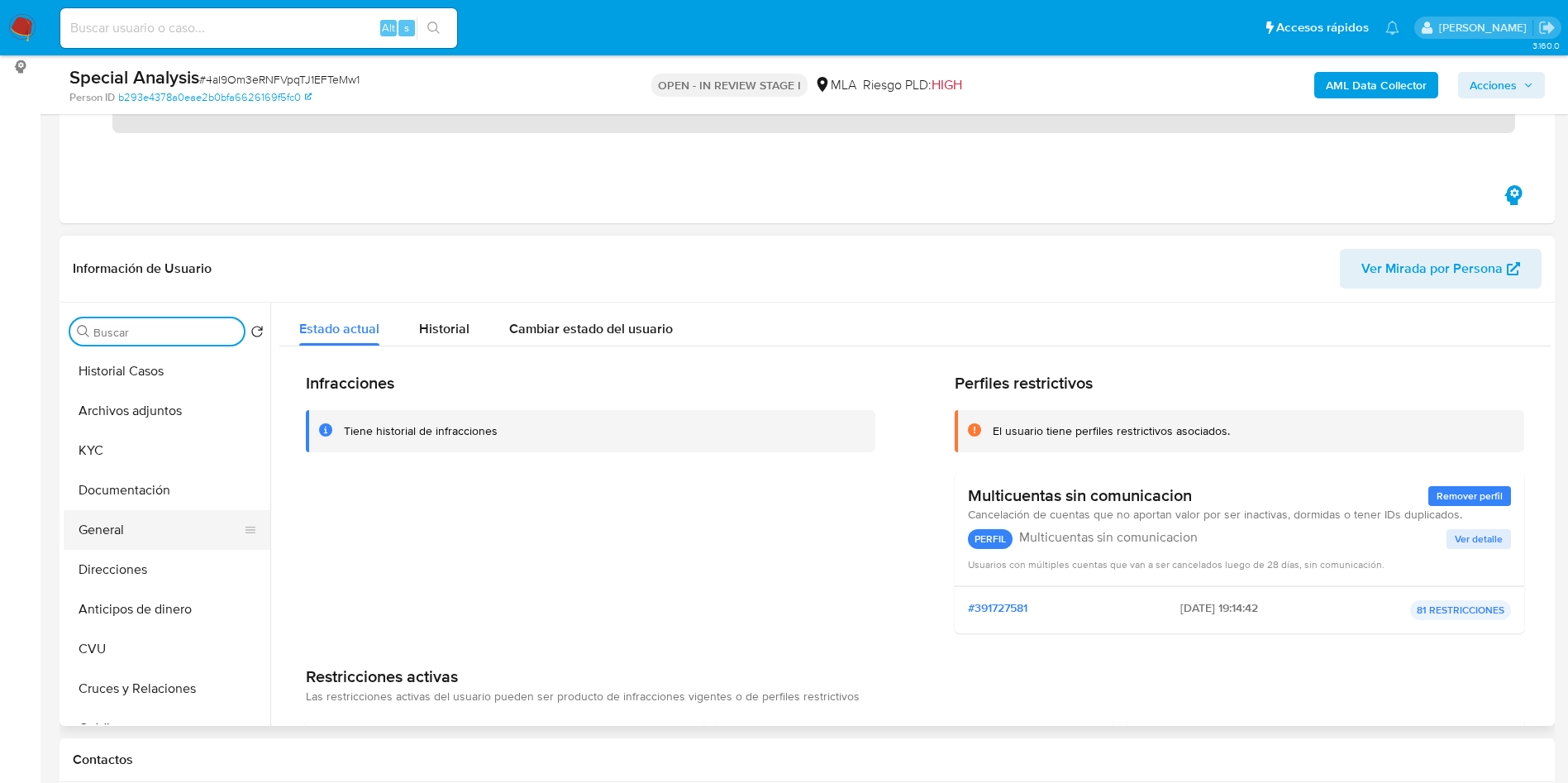
click at [127, 512] on button "General" at bounding box center [160, 530] width 194 height 39
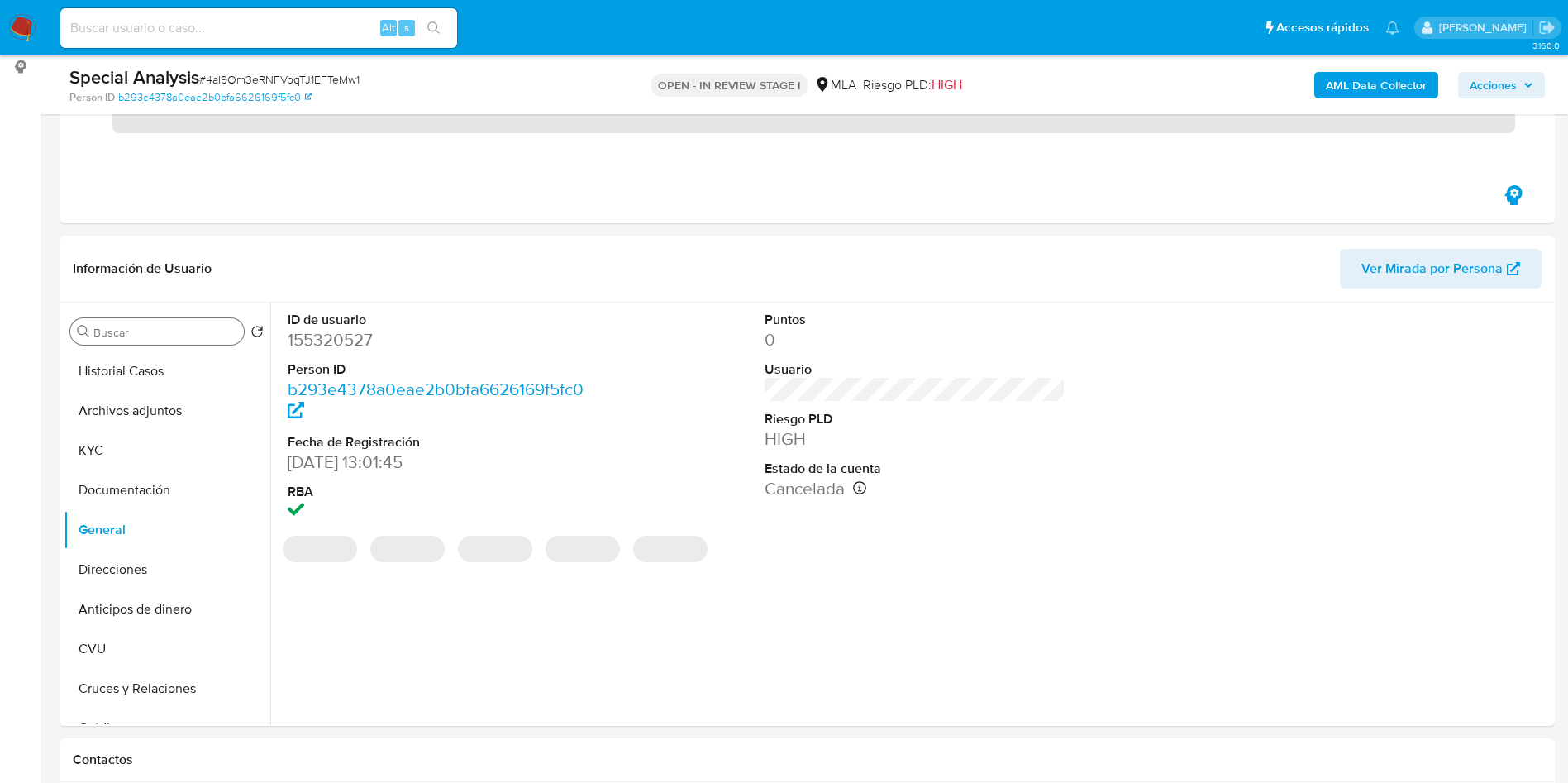
click at [353, 343] on dd "155320527" at bounding box center [439, 340] width 301 height 23
copy dd "155320527"
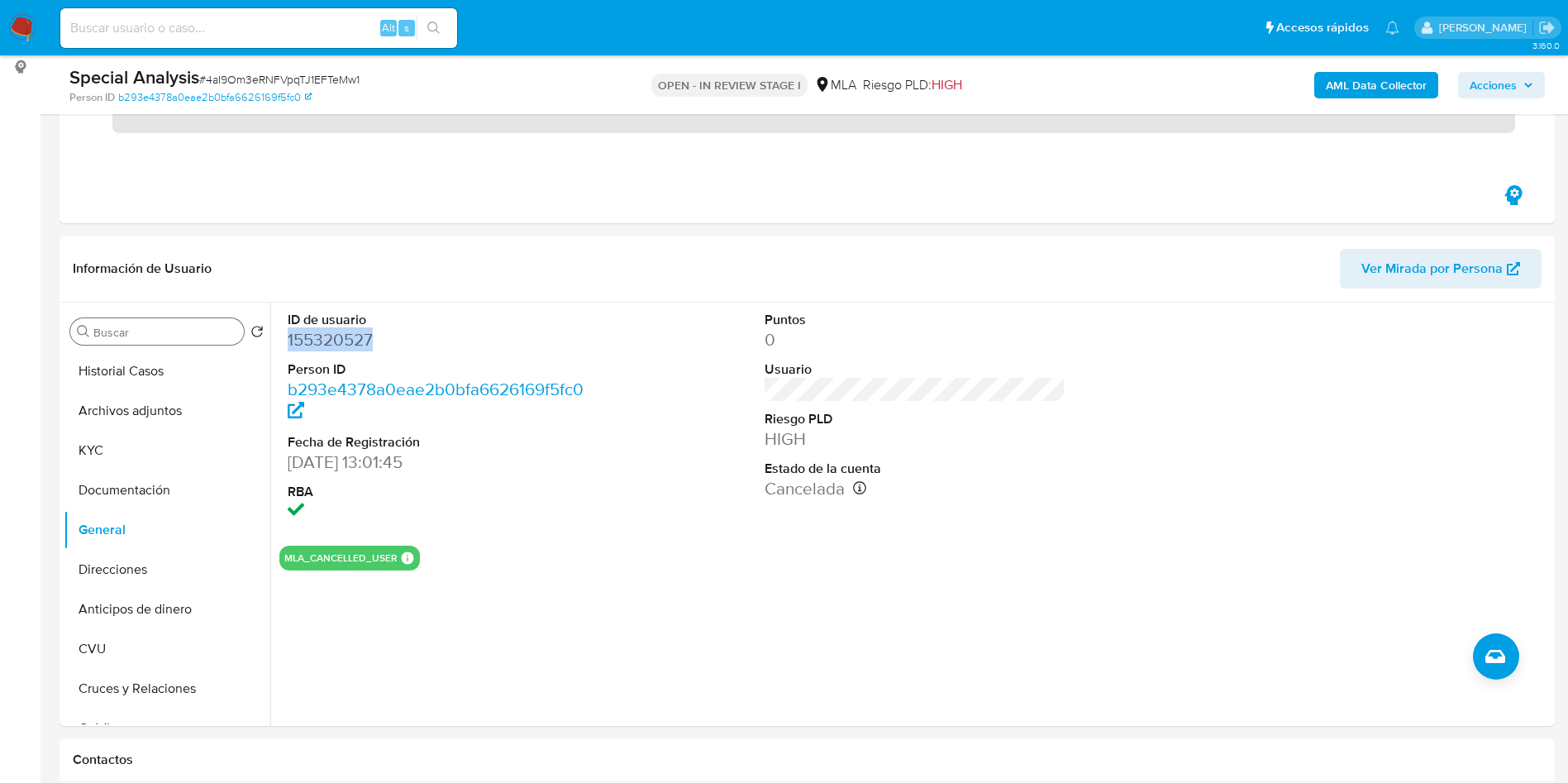
click at [1511, 79] on span "Acciones" at bounding box center [1493, 86] width 47 height 27
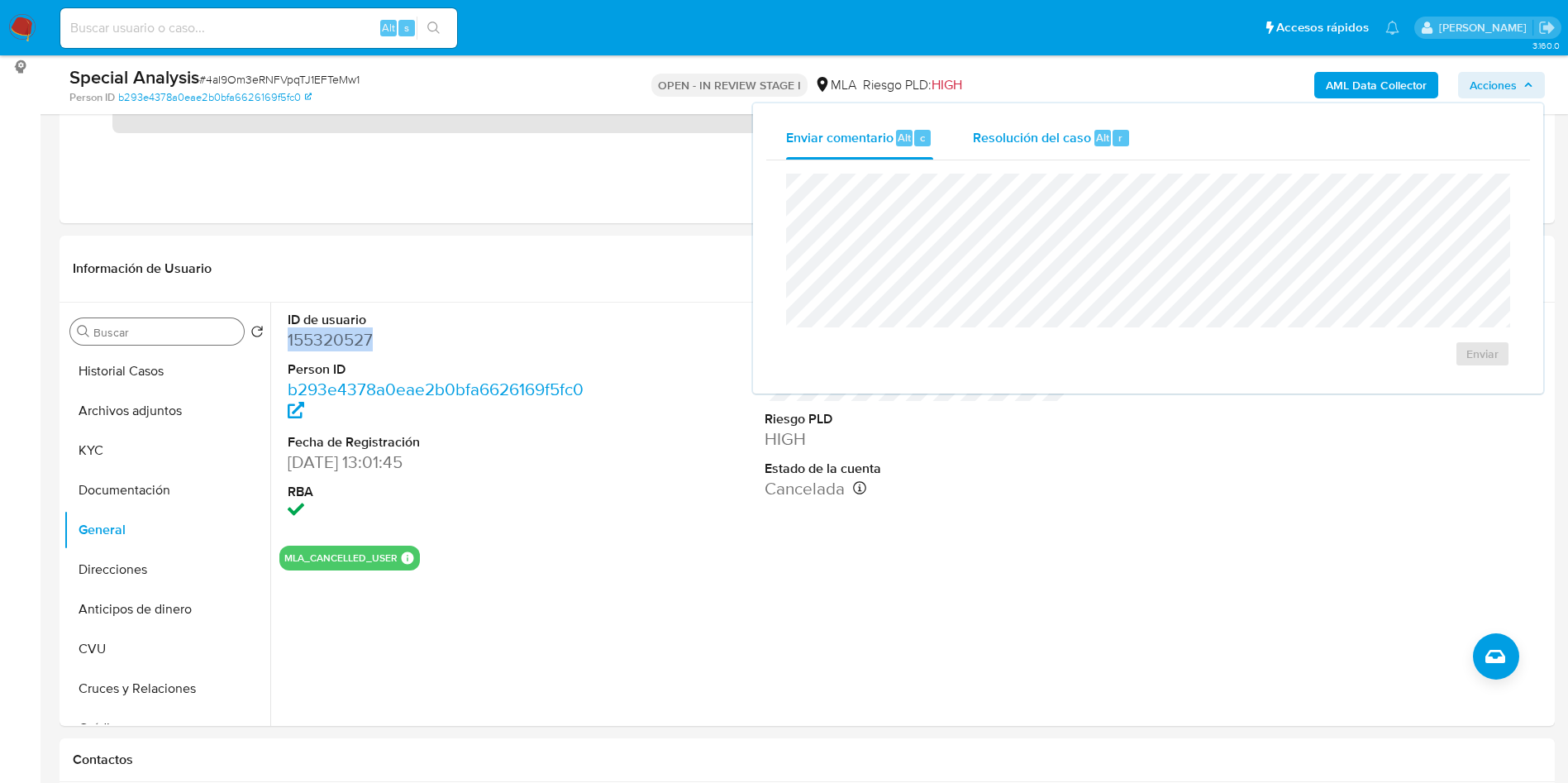
click at [1074, 153] on div "Resolución del caso Alt r" at bounding box center [1052, 138] width 158 height 43
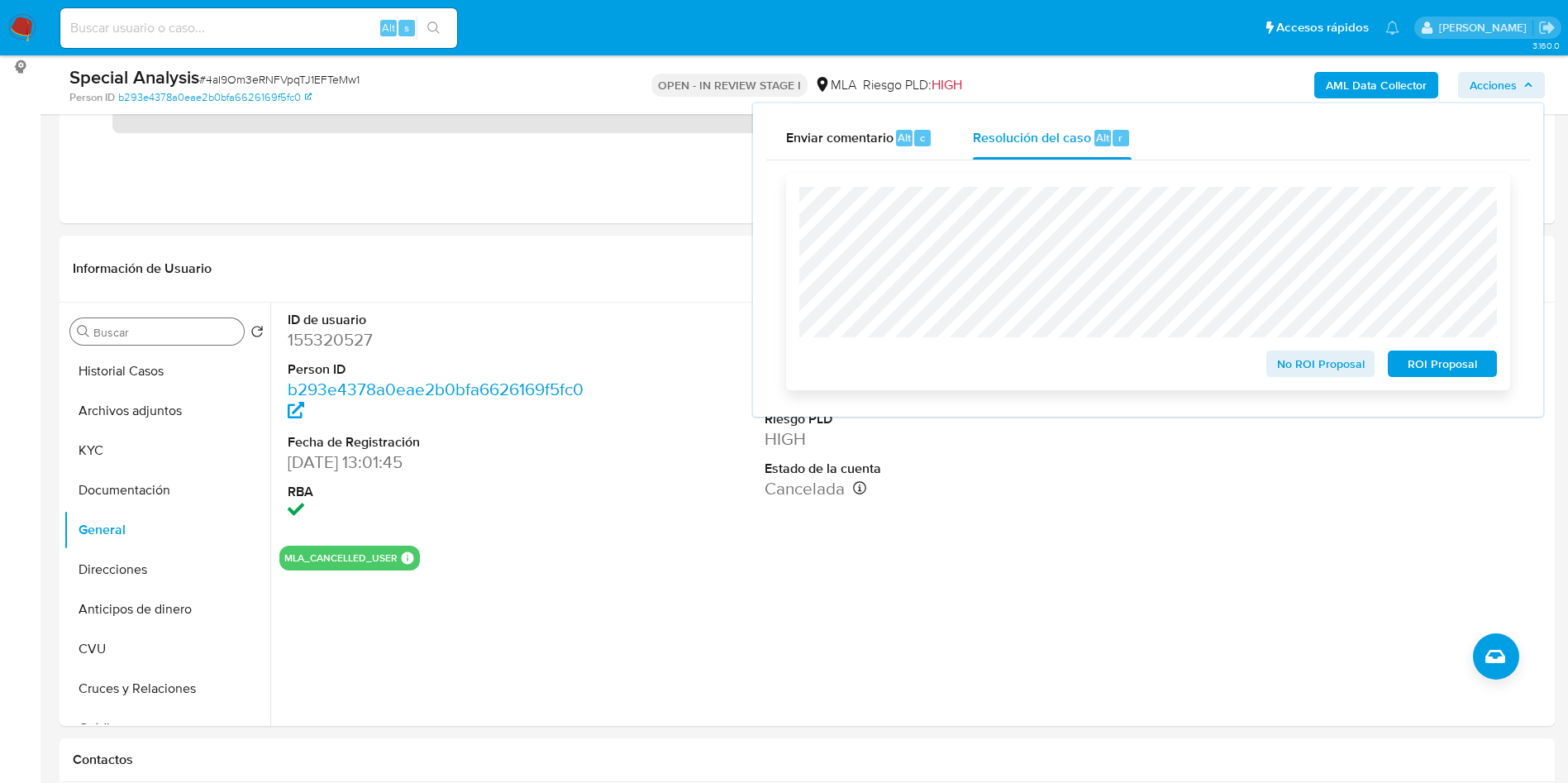
click at [1294, 357] on span "No ROI Proposal" at bounding box center [1321, 364] width 86 height 23
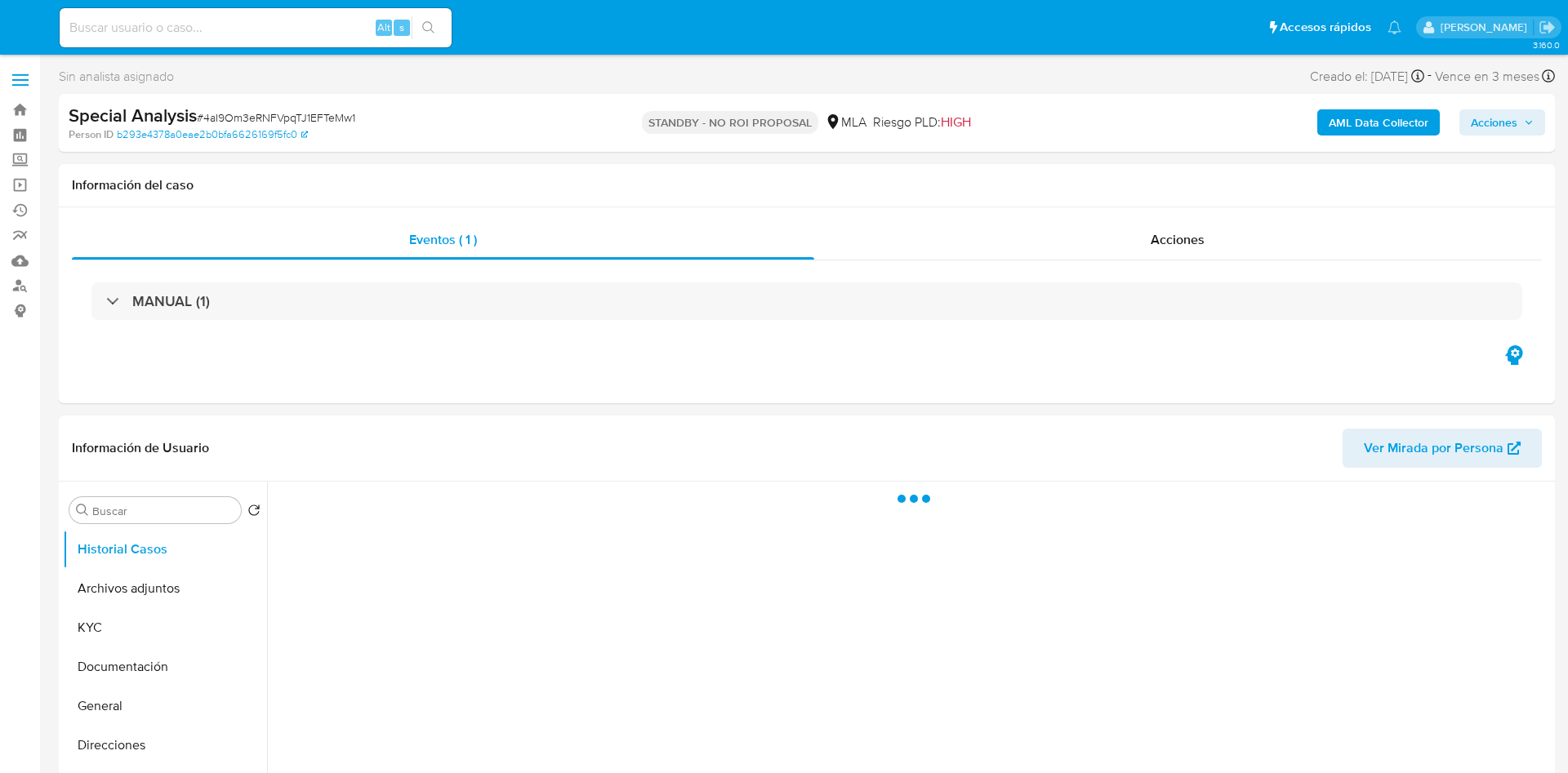
select select "10"
